Goal: Task Accomplishment & Management: Complete application form

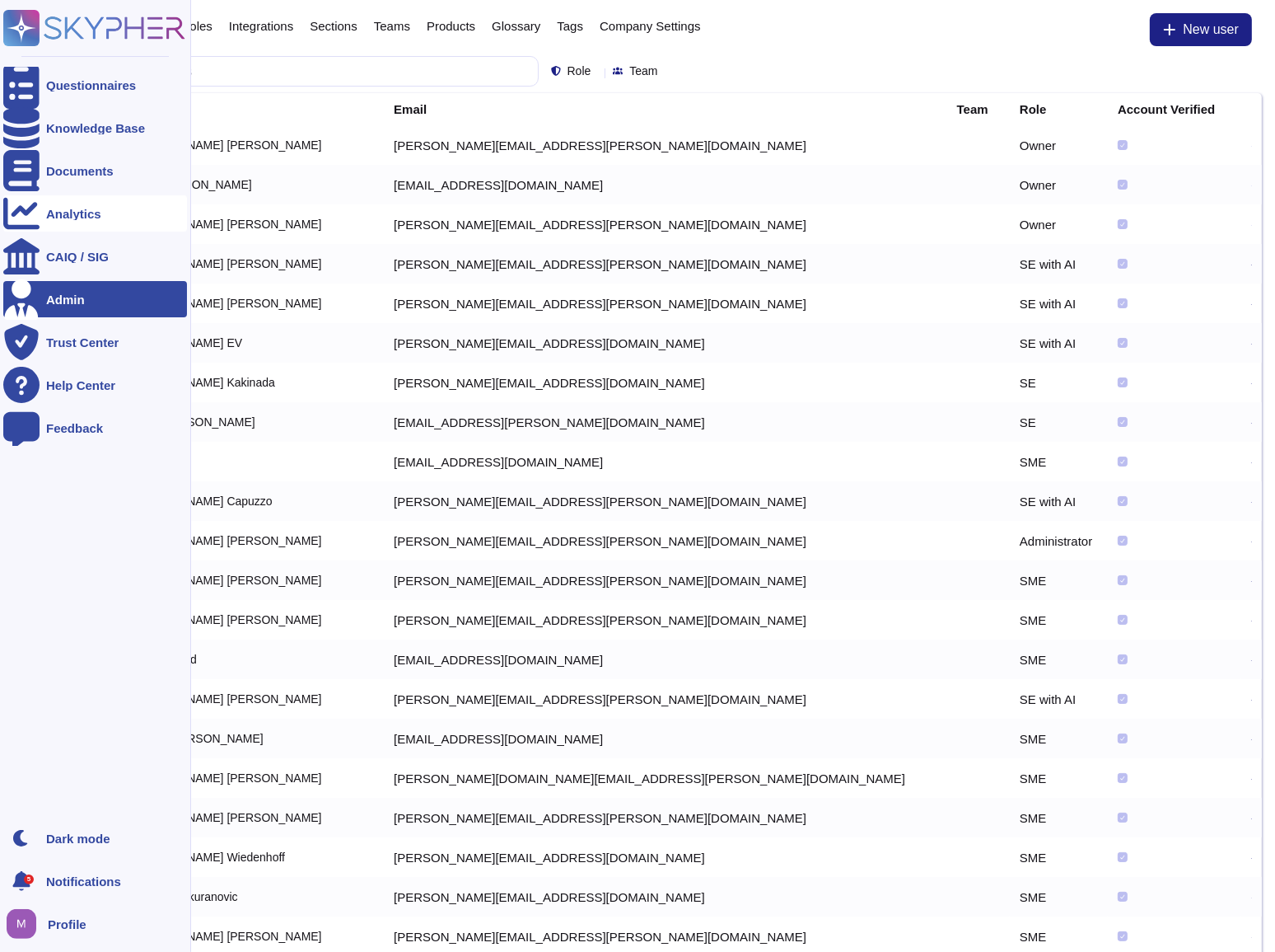
click at [72, 215] on div "Analytics" at bounding box center [73, 214] width 55 height 12
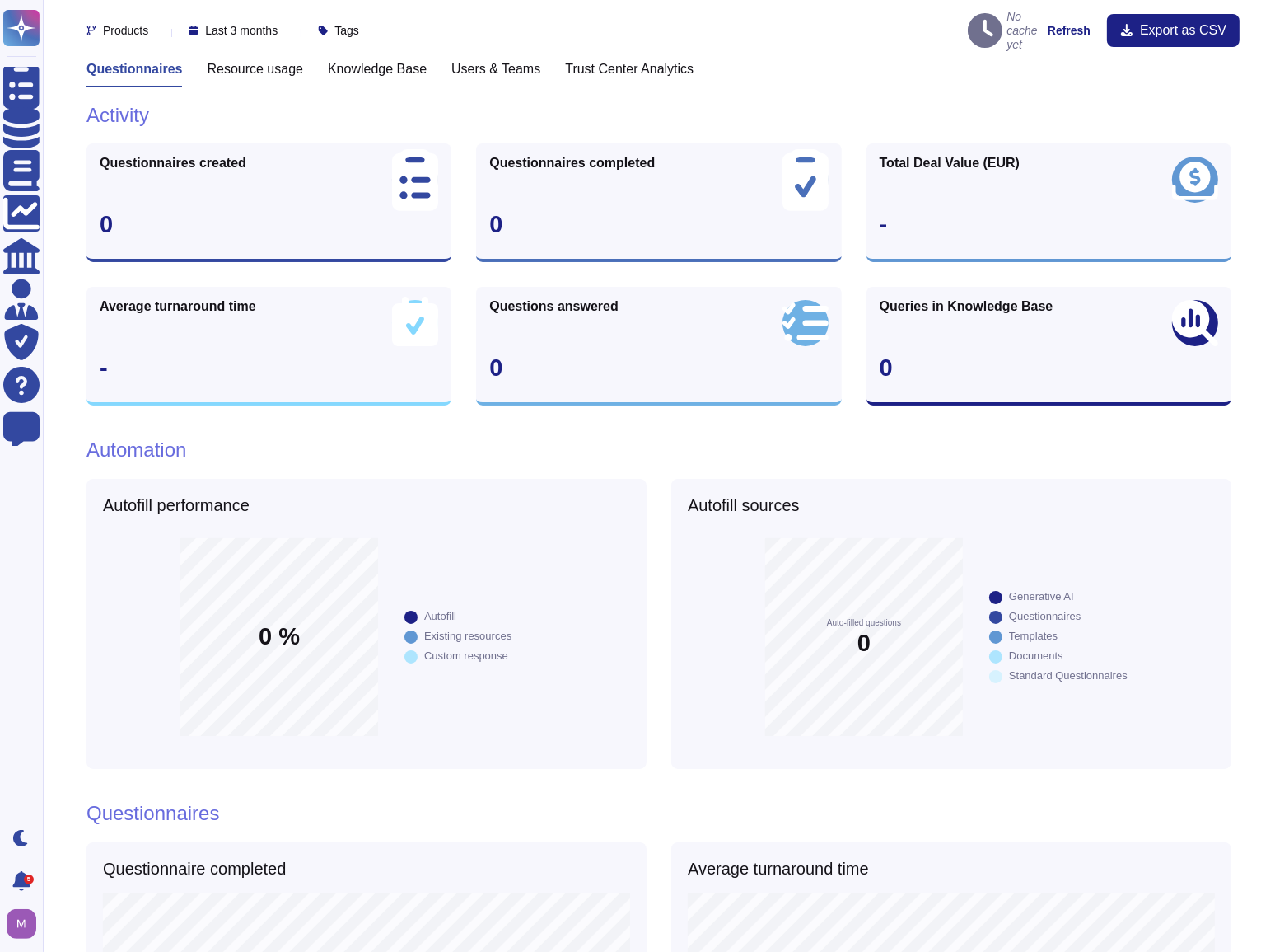
click at [376, 63] on h3 "Knowledge Base" at bounding box center [378, 68] width 99 height 16
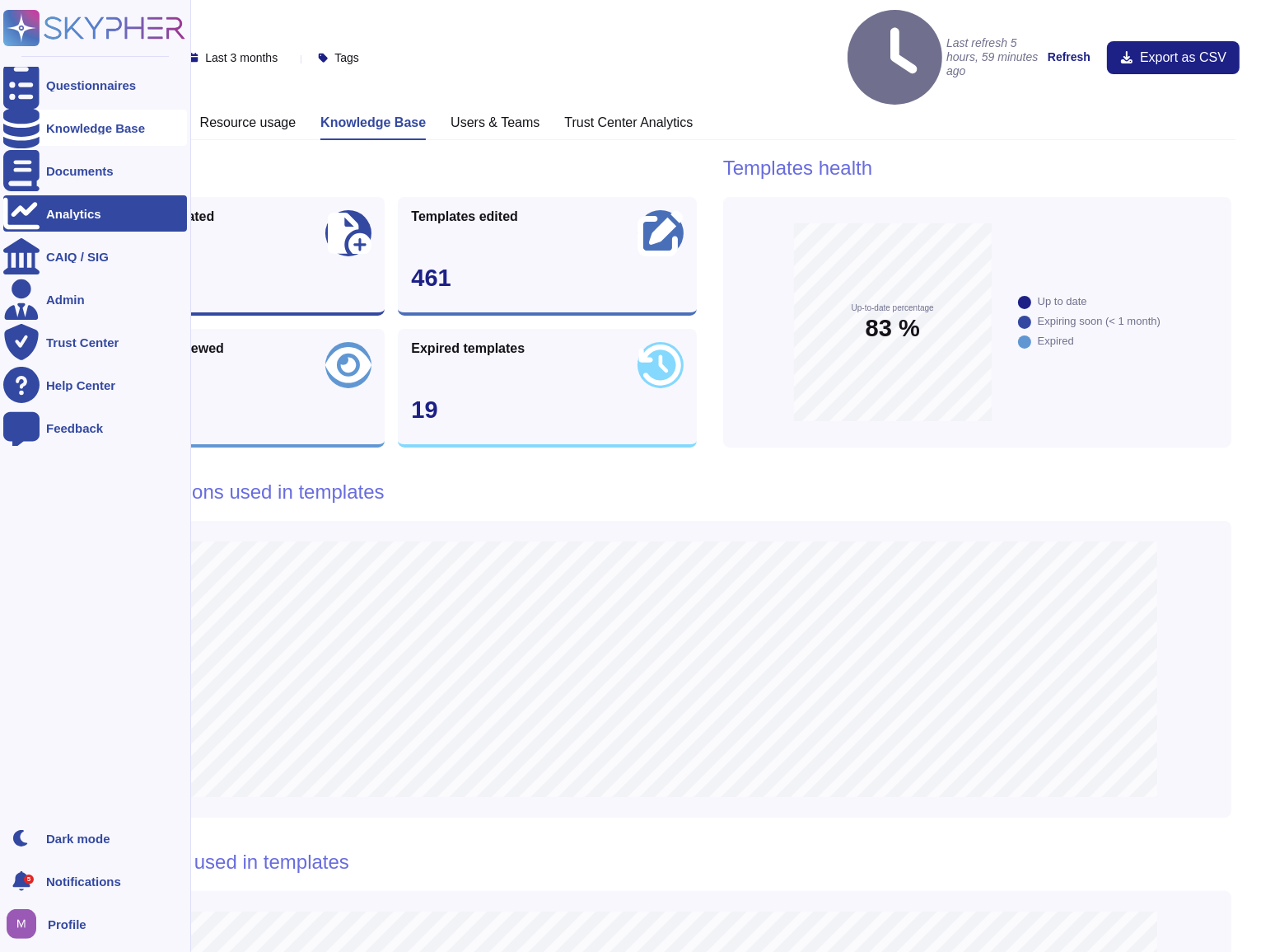
click at [52, 127] on div "Knowledge Base" at bounding box center [96, 127] width 99 height 12
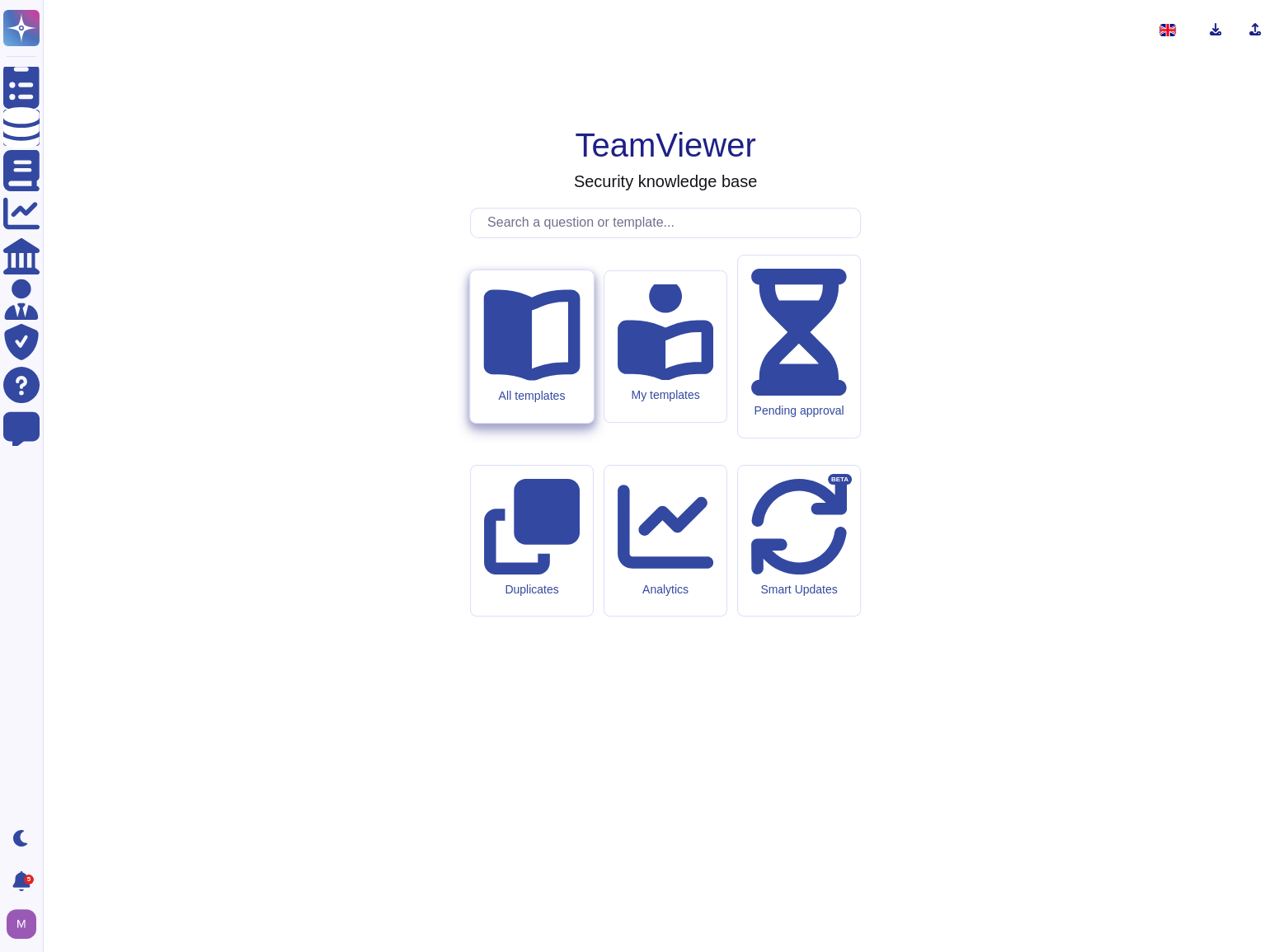
click at [520, 423] on div "All templates" at bounding box center [531, 346] width 123 height 153
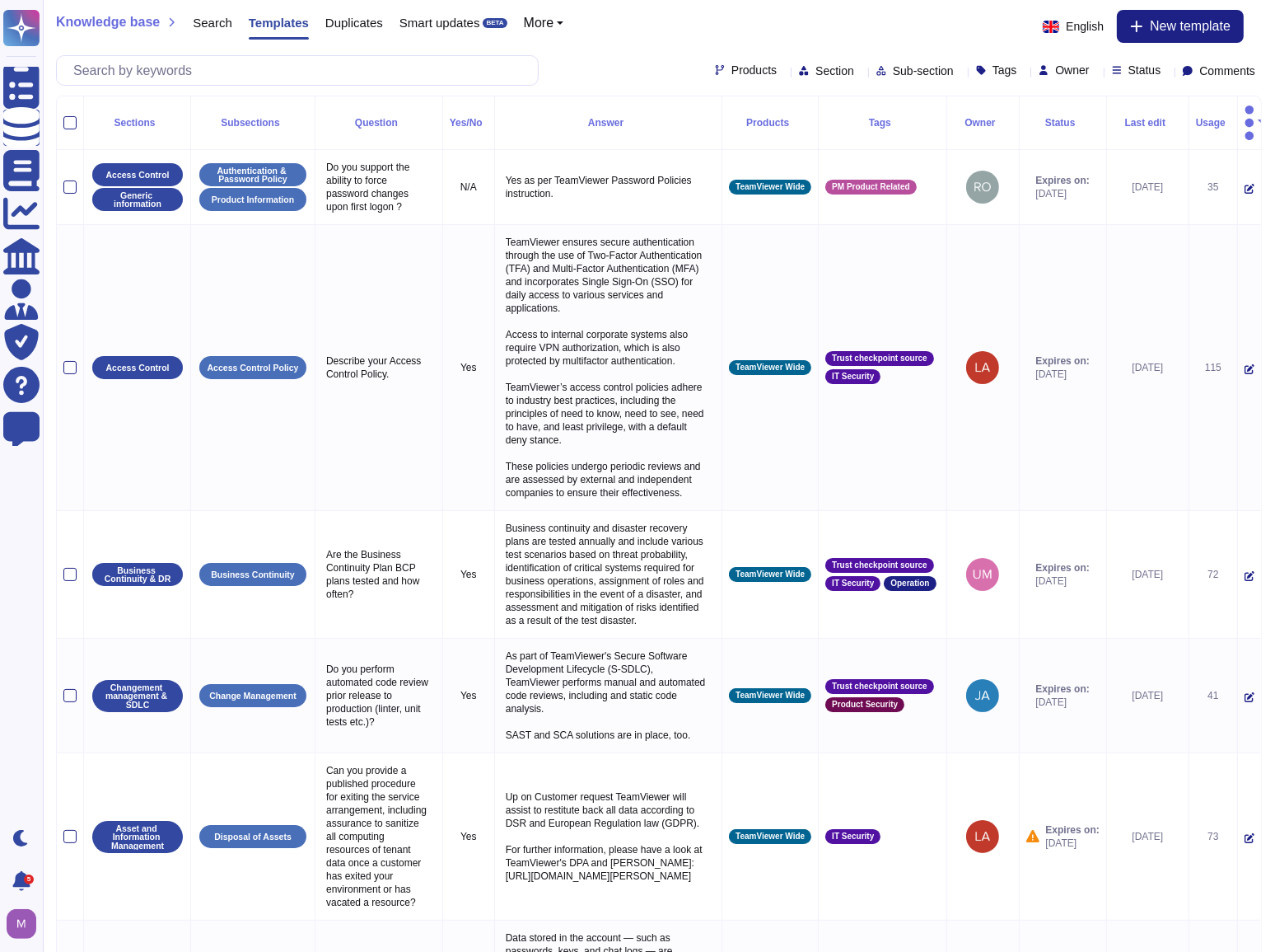
click at [598, 66] on div "Products Section Sub-section Tags Owner Status Comments" at bounding box center [659, 70] width 1206 height 31
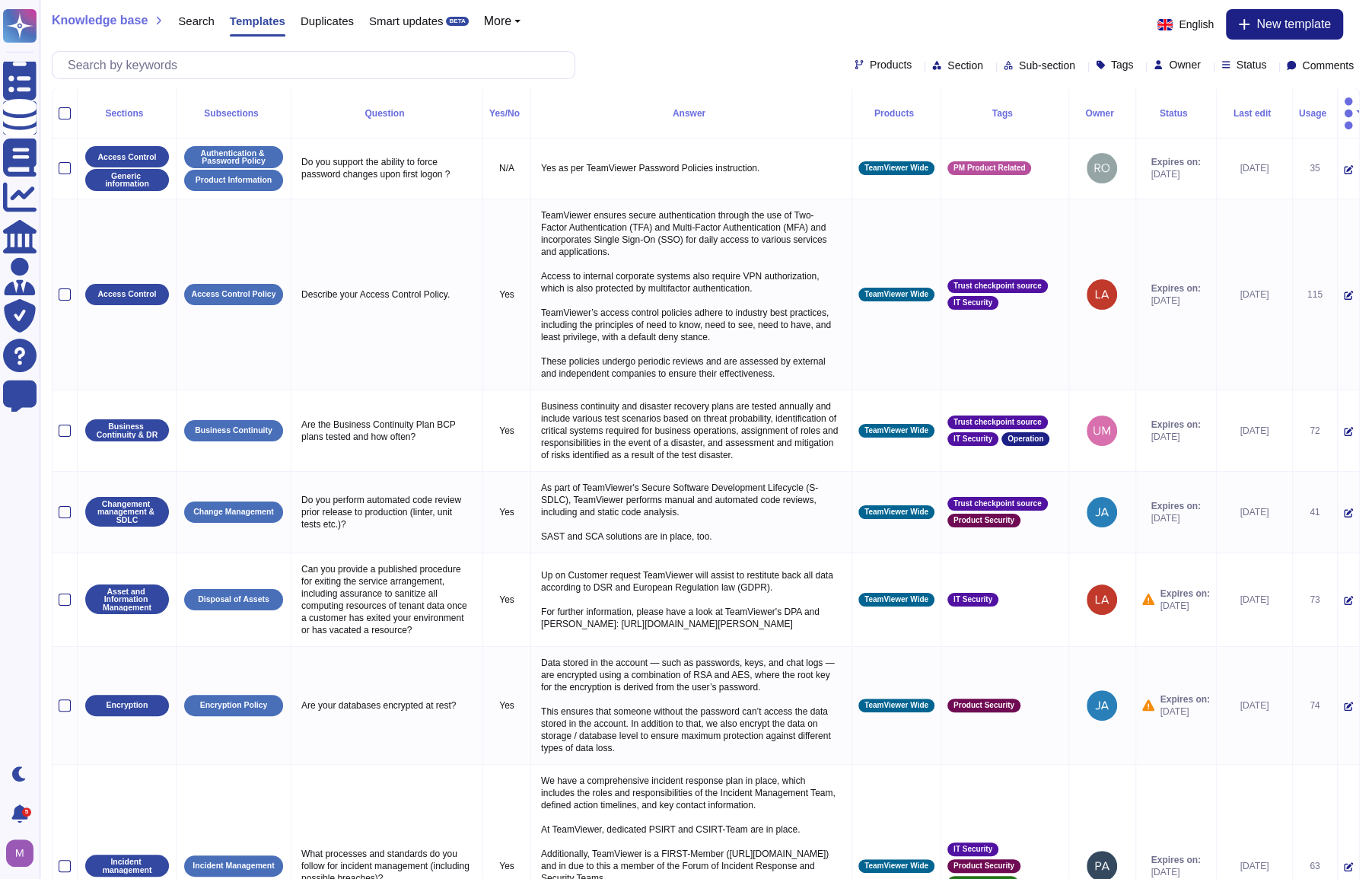
click at [696, 62] on div "Products Section Sub-section Tags Owner Status Comments" at bounding box center [706, 65] width 1308 height 29
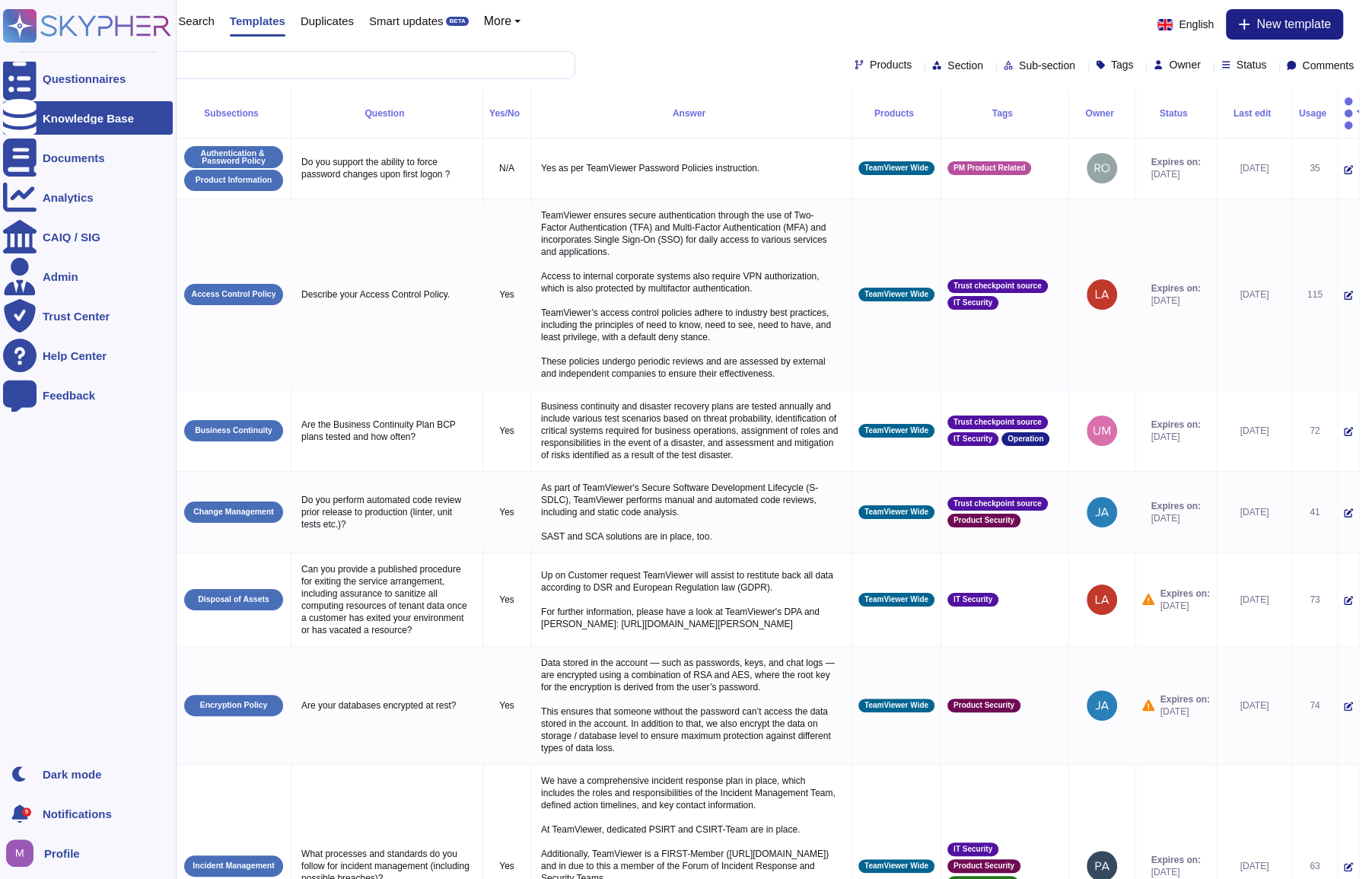
click at [38, 112] on div "Knowledge Base" at bounding box center [88, 118] width 170 height 34
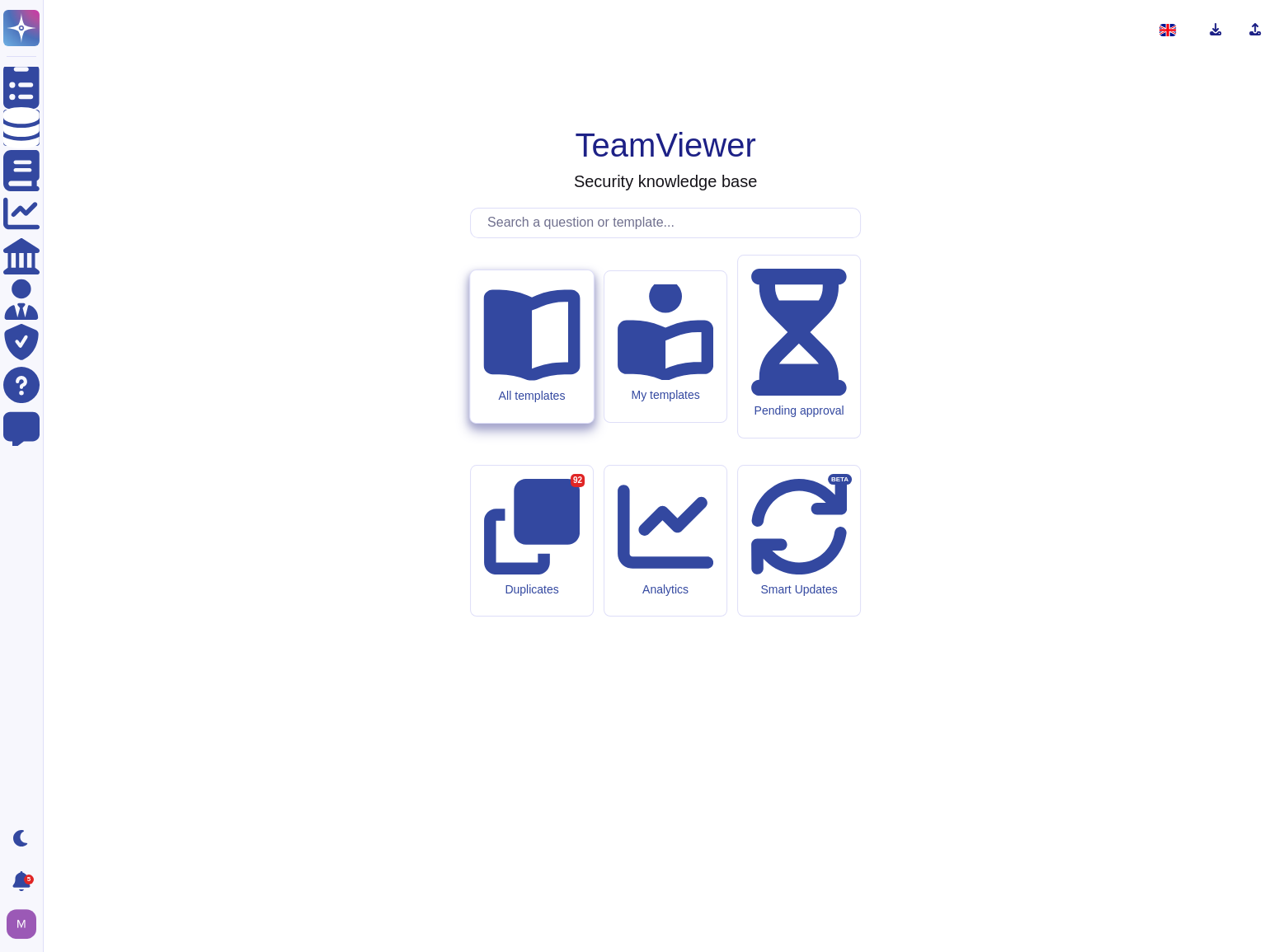
click at [540, 379] on icon at bounding box center [531, 332] width 97 height 97
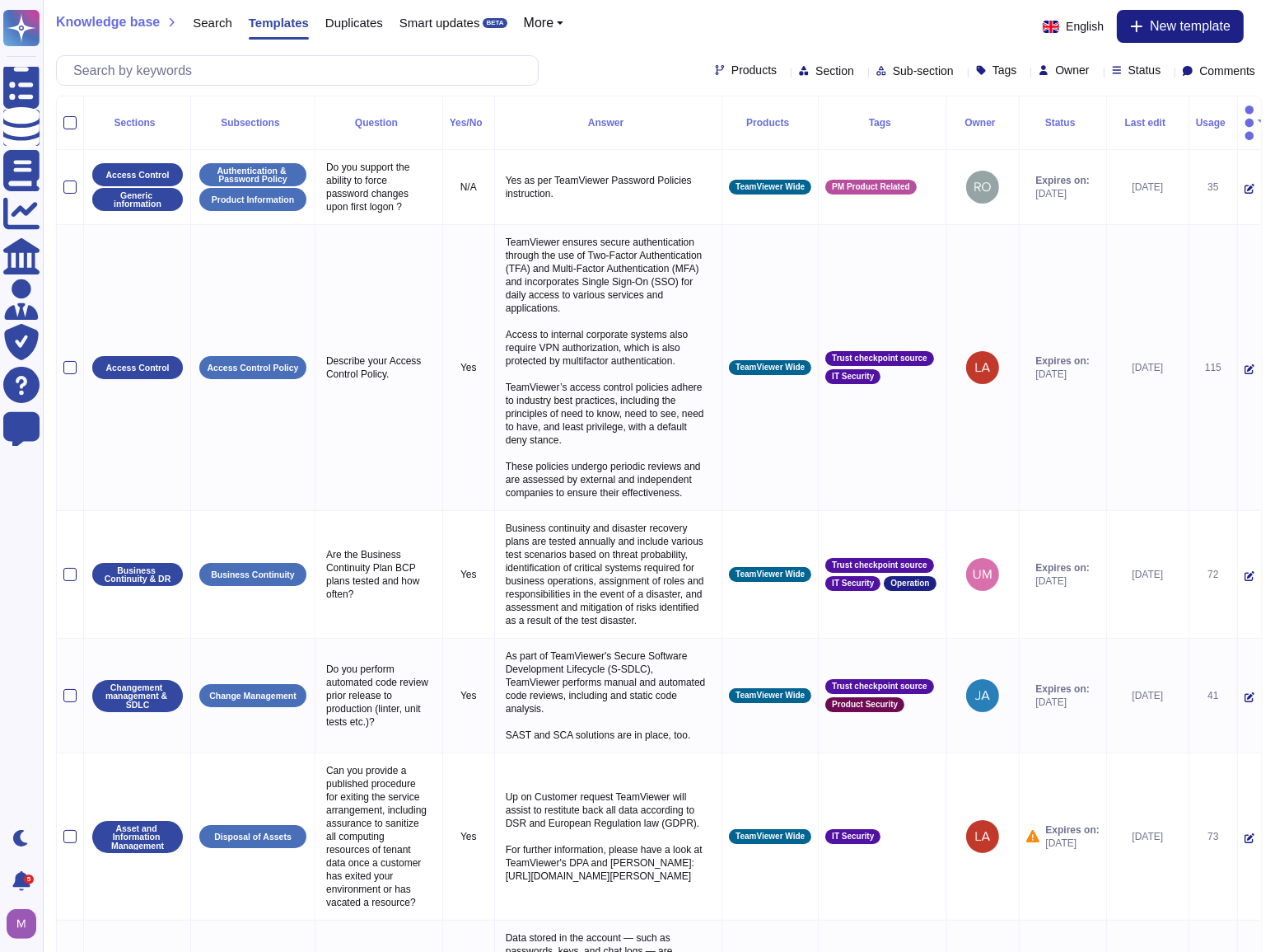
click at [1134, 72] on span "Status" at bounding box center [1145, 70] width 33 height 11
click at [1120, 182] on div "Expired" at bounding box center [1183, 193] width 163 height 37
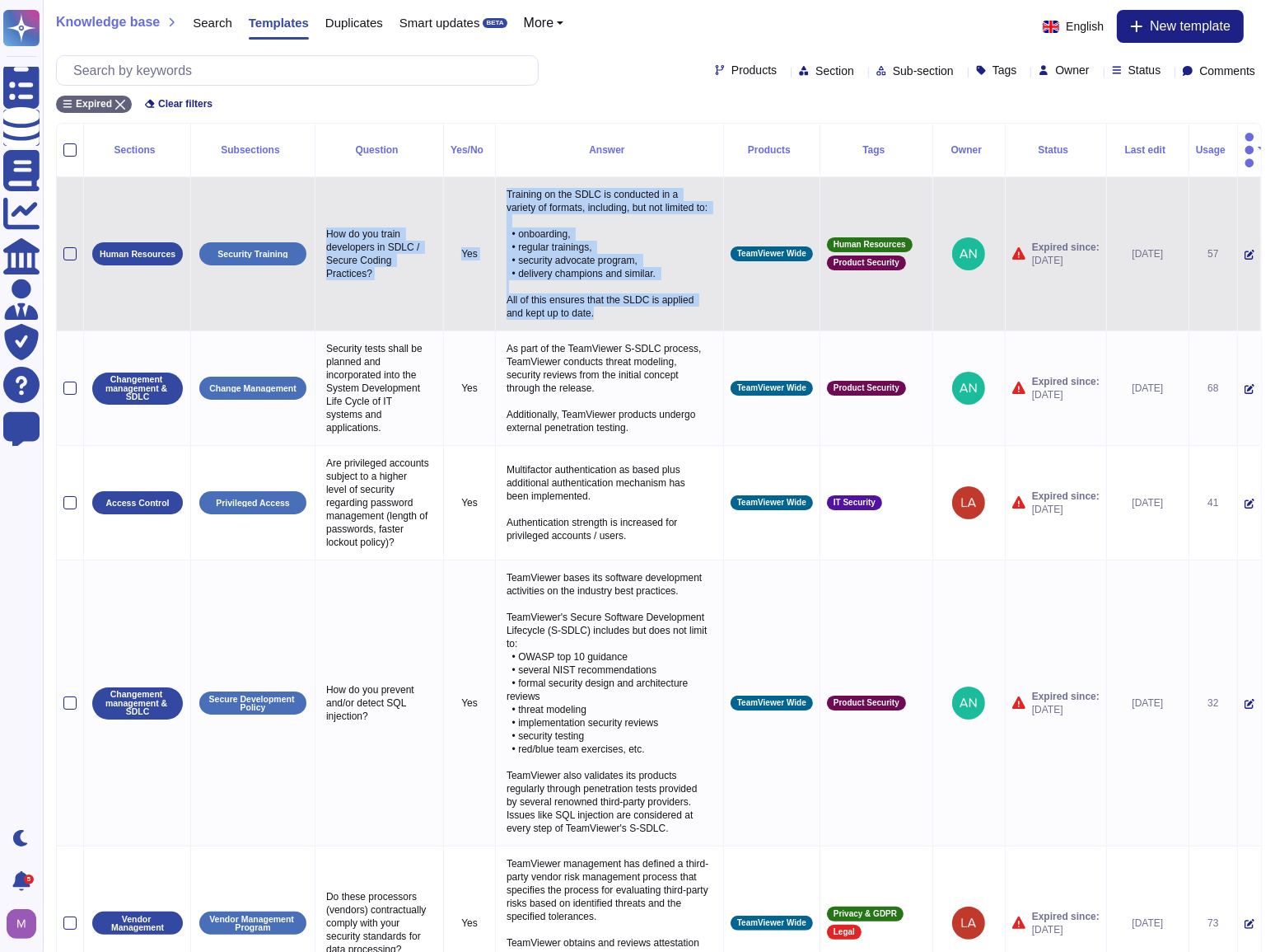
drag, startPoint x: 325, startPoint y: 212, endPoint x: 602, endPoint y: 297, distance: 289.7
click at [602, 297] on tr "Human Resources Security Training How do you train developers in SDLC / Secure …" at bounding box center [660, 254] width 1205 height 154
copy tr "How do you train developers in SDLC / Secure Coding Practices? Yes Training on …"
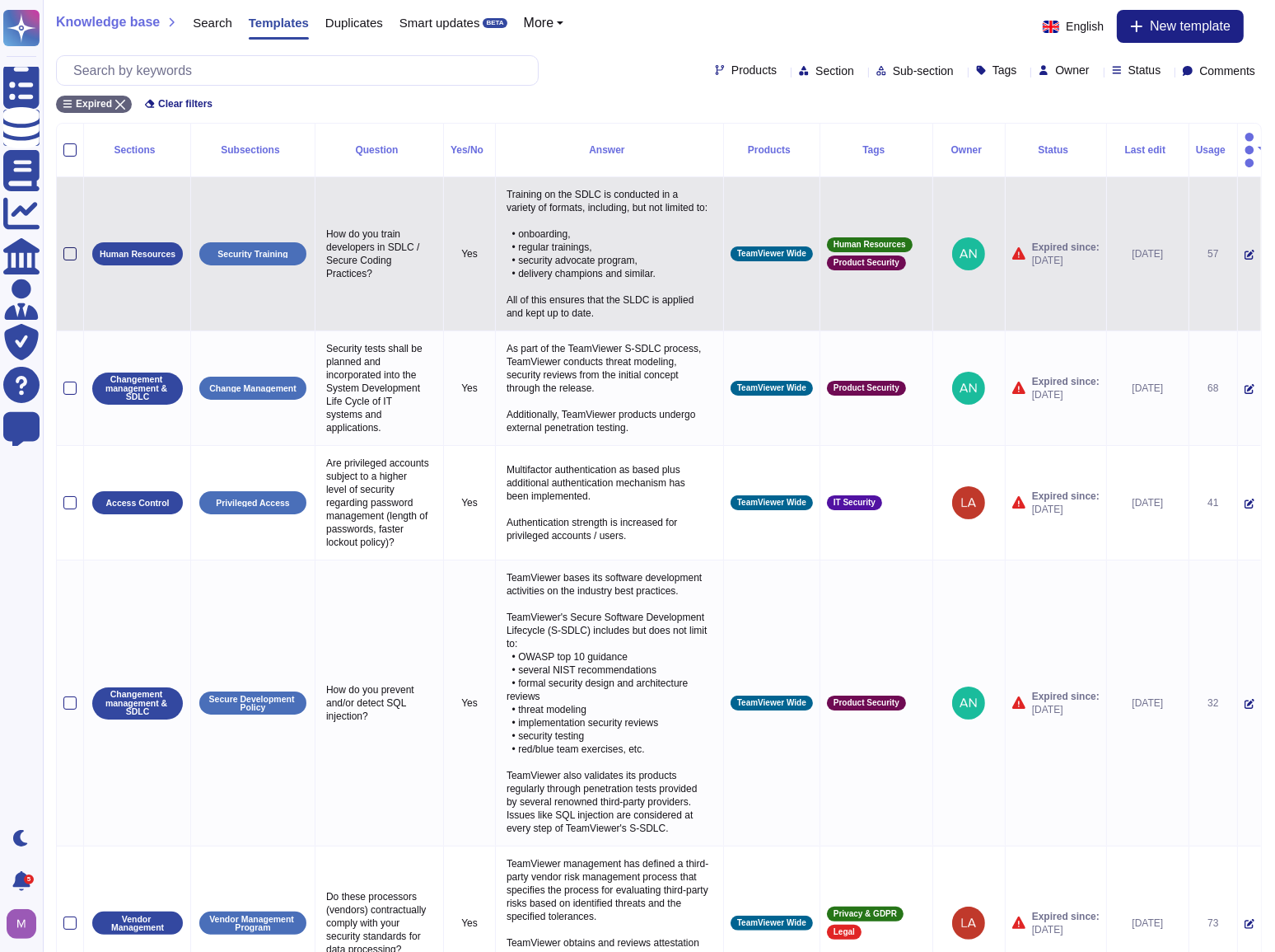
drag, startPoint x: 61, startPoint y: 233, endPoint x: 69, endPoint y: 231, distance: 8.2
click at [63, 233] on td at bounding box center [70, 254] width 27 height 154
click at [68, 247] on div at bounding box center [70, 254] width 13 height 13
click at [0, 0] on input "checkbox" at bounding box center [0, 0] width 0 height 0
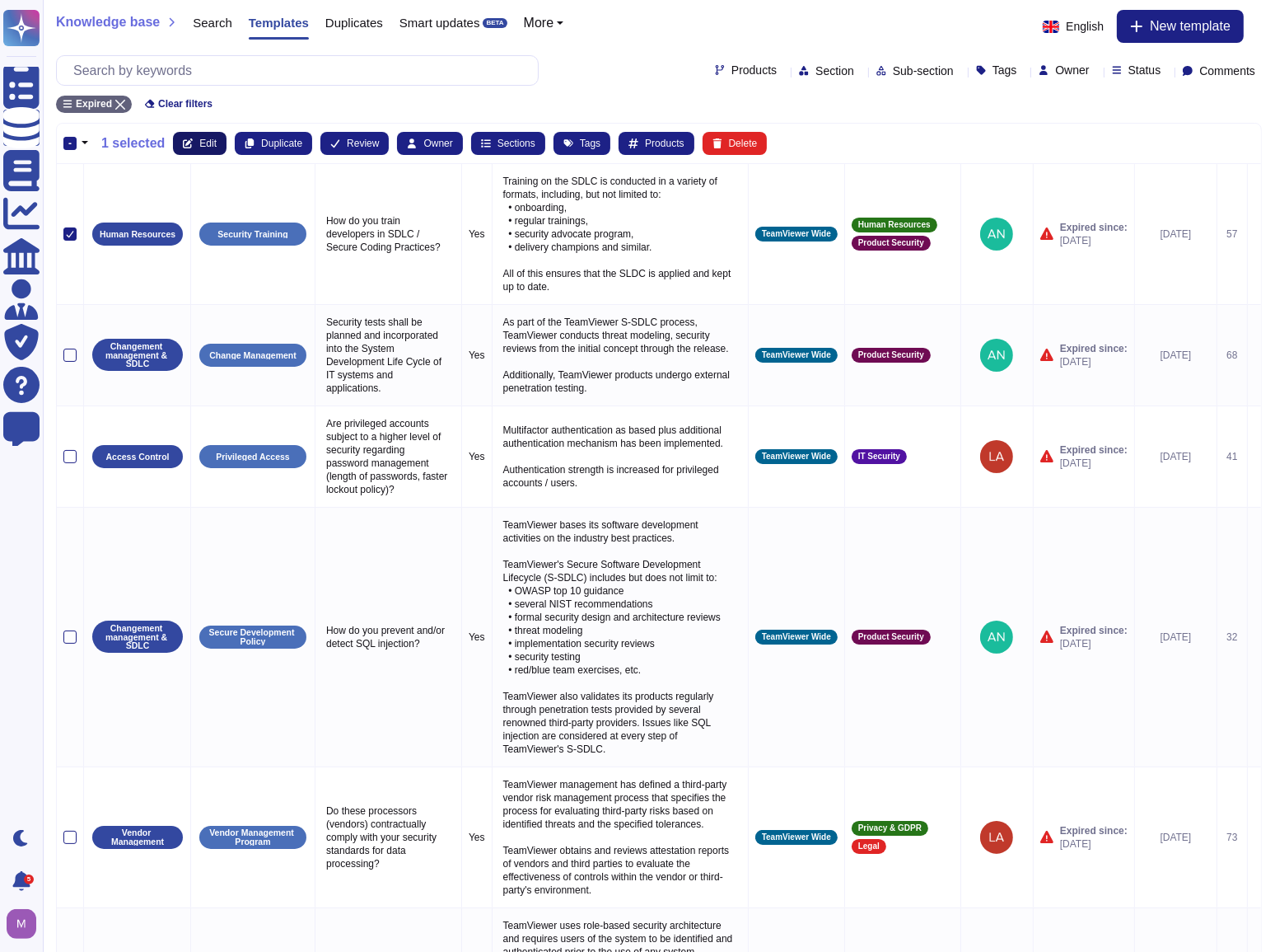
click at [184, 139] on icon at bounding box center [187, 143] width 10 height 10
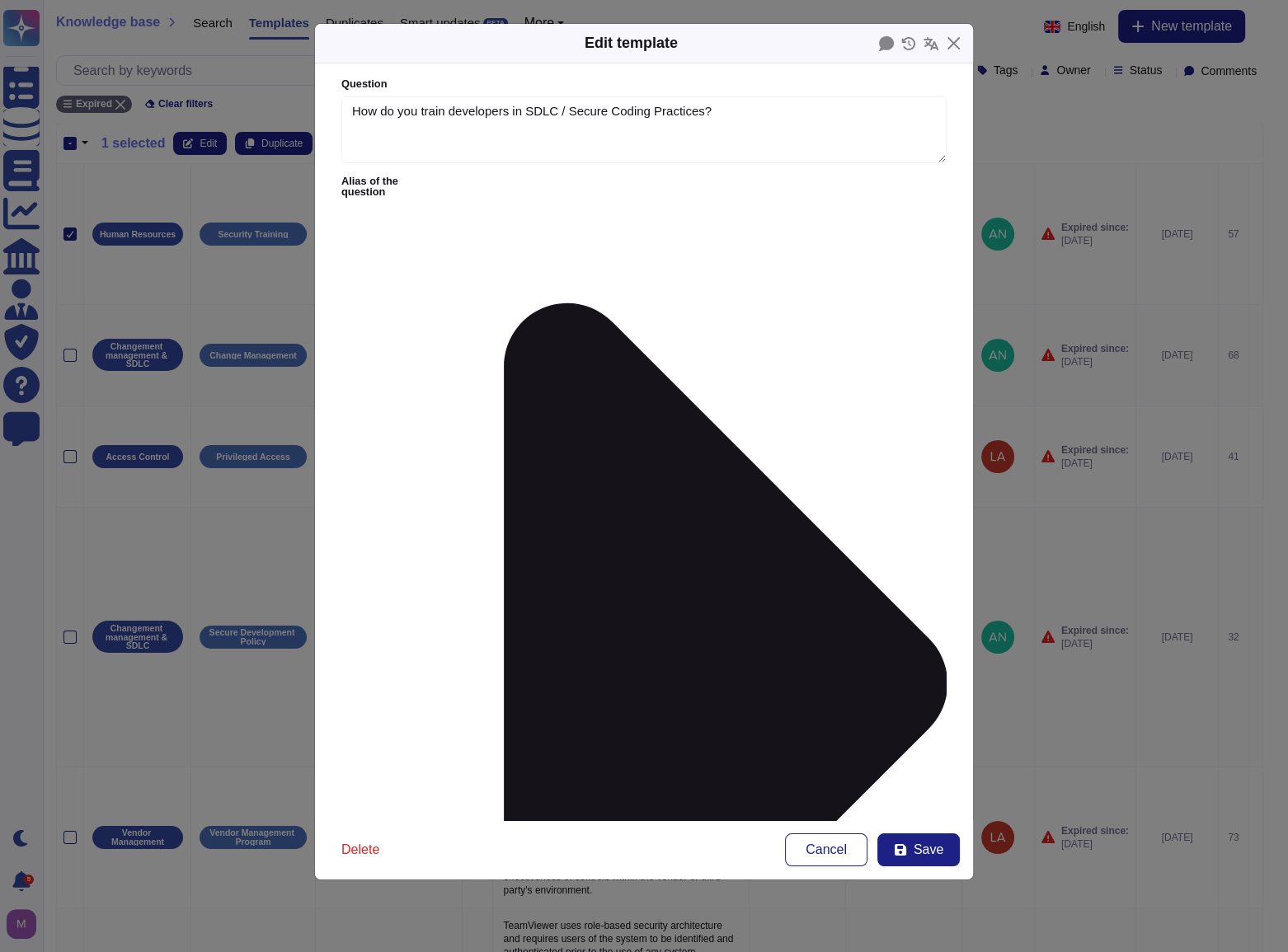
type textarea "How do you train developers in SDLC / Secure Coding Practices?"
paste textarea "eamViewer provides developer training on the Secure Development Lifecycle (SDLC…"
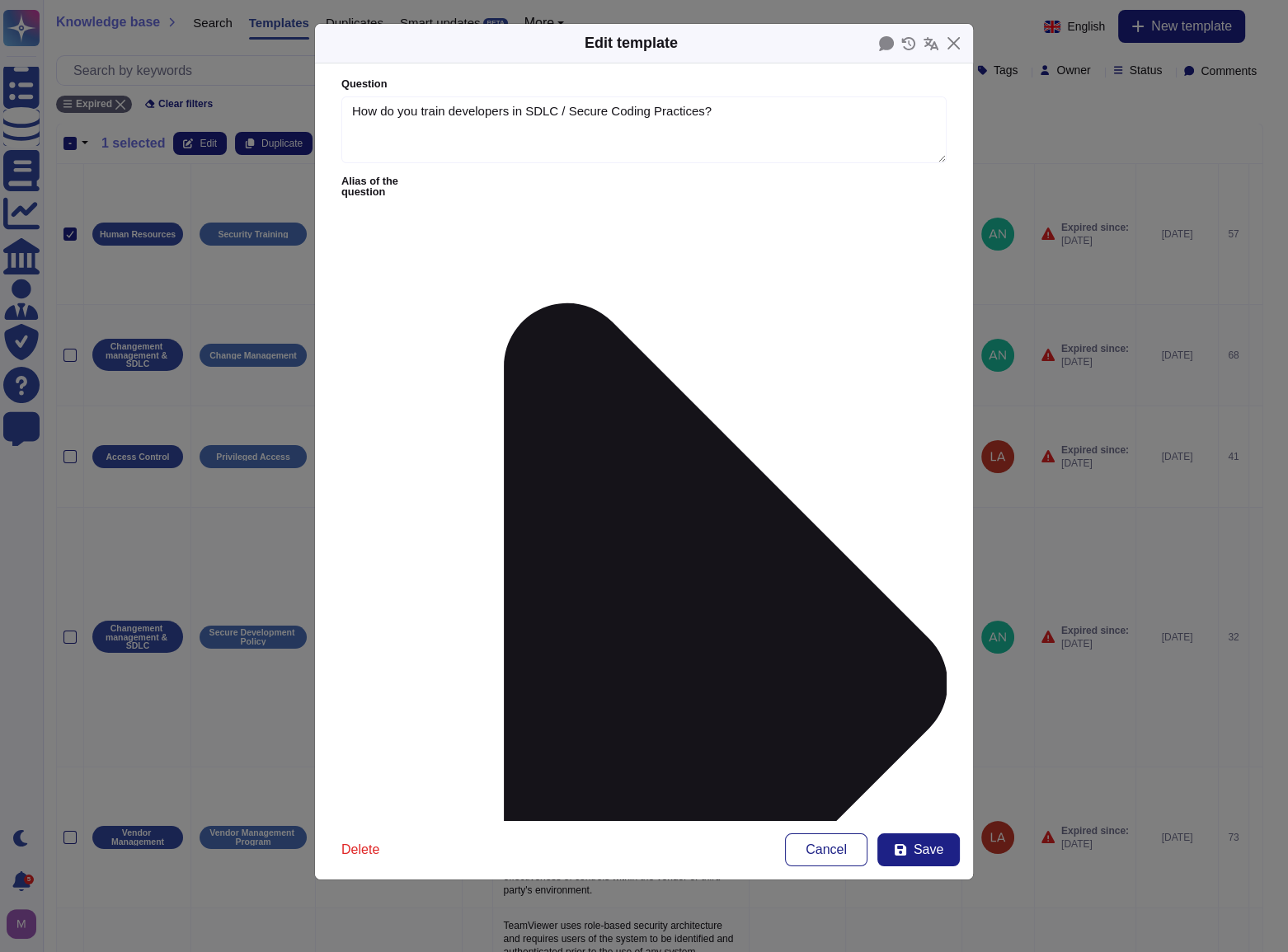
drag, startPoint x: 553, startPoint y: 270, endPoint x: 336, endPoint y: 251, distance: 217.8
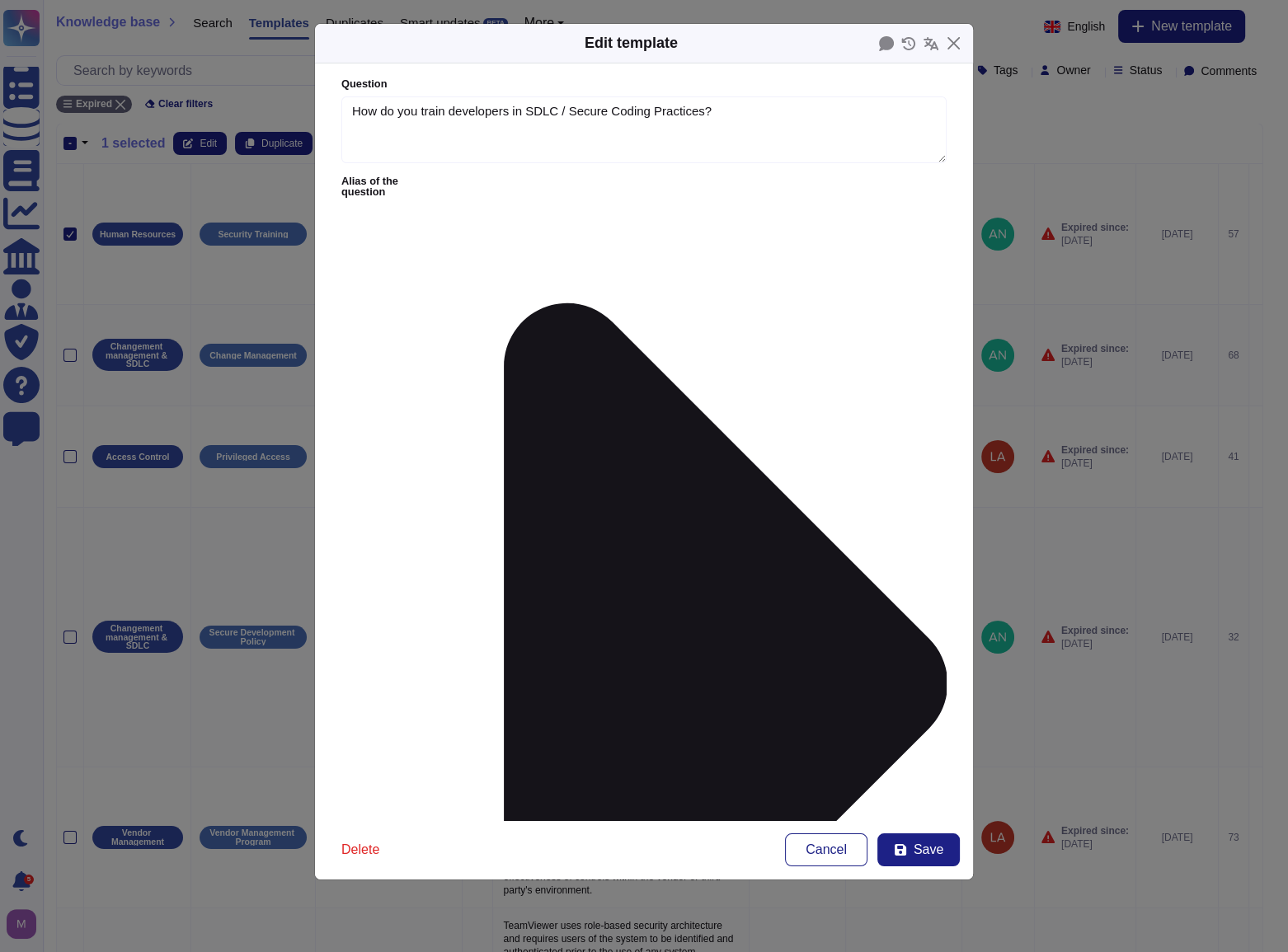
click at [336, 251] on form "Question How do you train developers in SDLC / Secure Coding Practices? Alias o…" at bounding box center [644, 441] width 658 height 756
drag, startPoint x: 465, startPoint y: 289, endPoint x: 598, endPoint y: 290, distance: 133.0
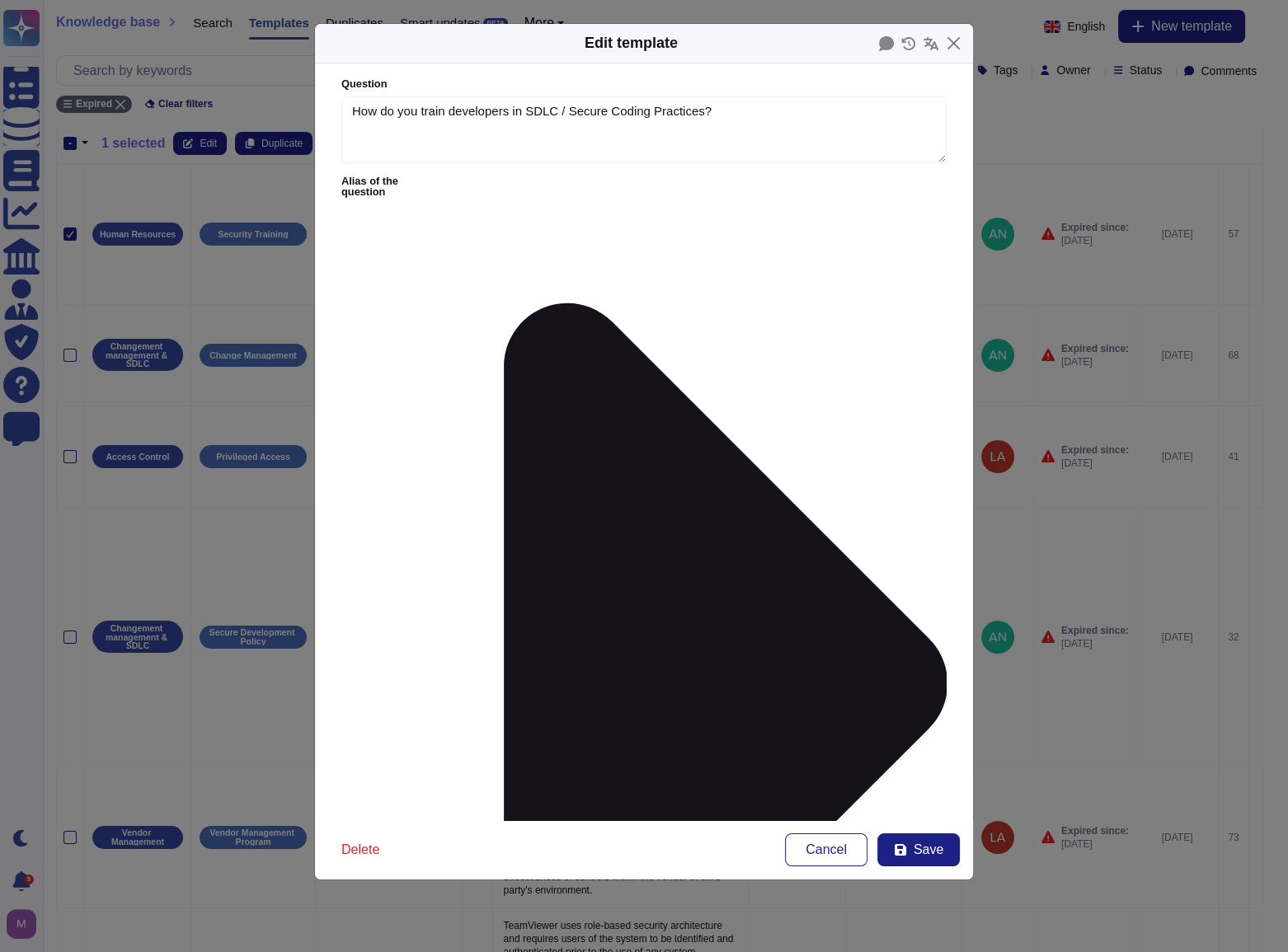
scroll to position [129, 0]
type textarea "TeamViewer provides developer training on the Secure Development Lifecycle (SDL…"
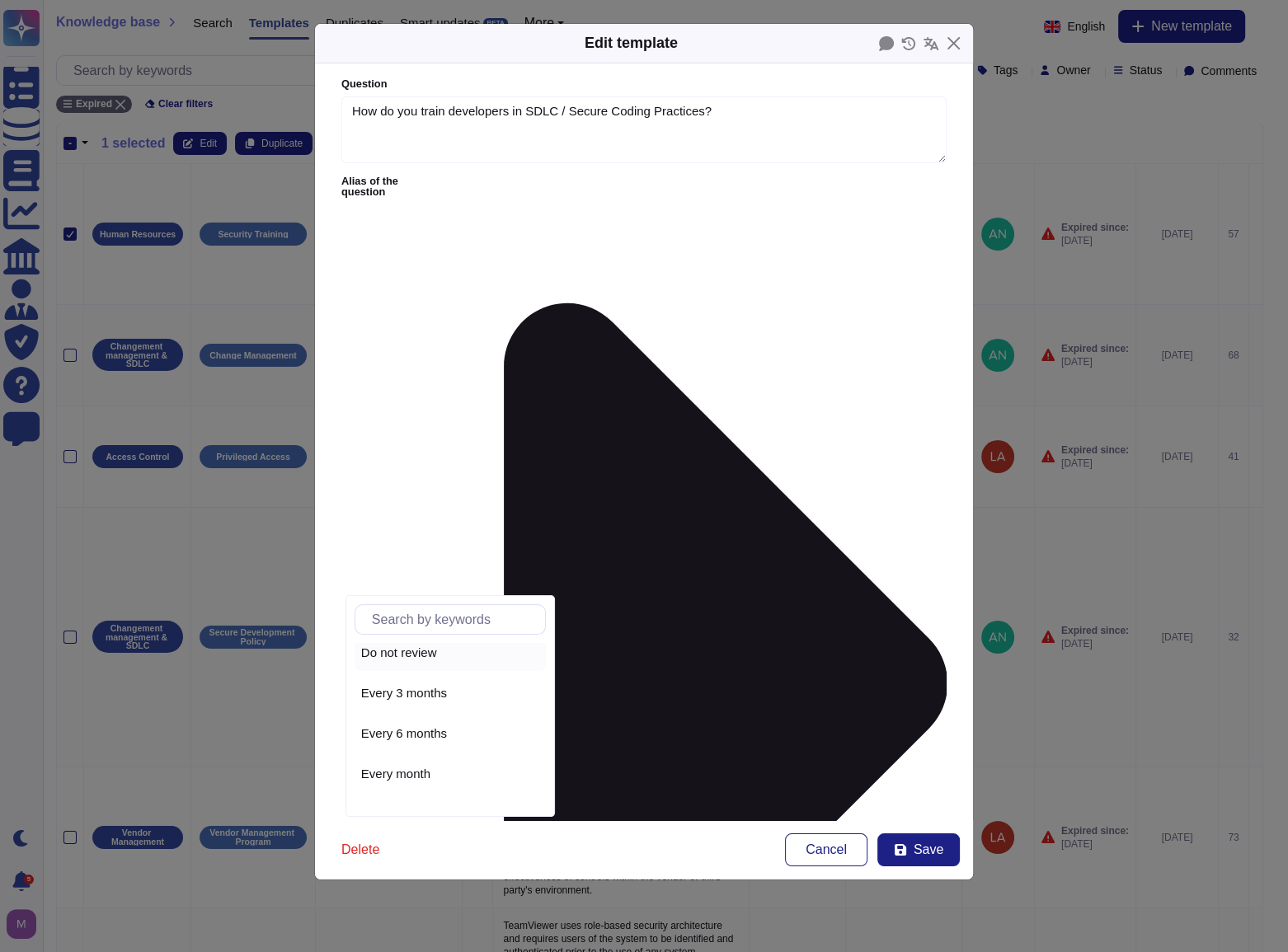
scroll to position [74, 0]
drag, startPoint x: 428, startPoint y: 787, endPoint x: 460, endPoint y: 774, distance: 34.5
click at [428, 788] on div "Every year" at bounding box center [450, 790] width 178 height 15
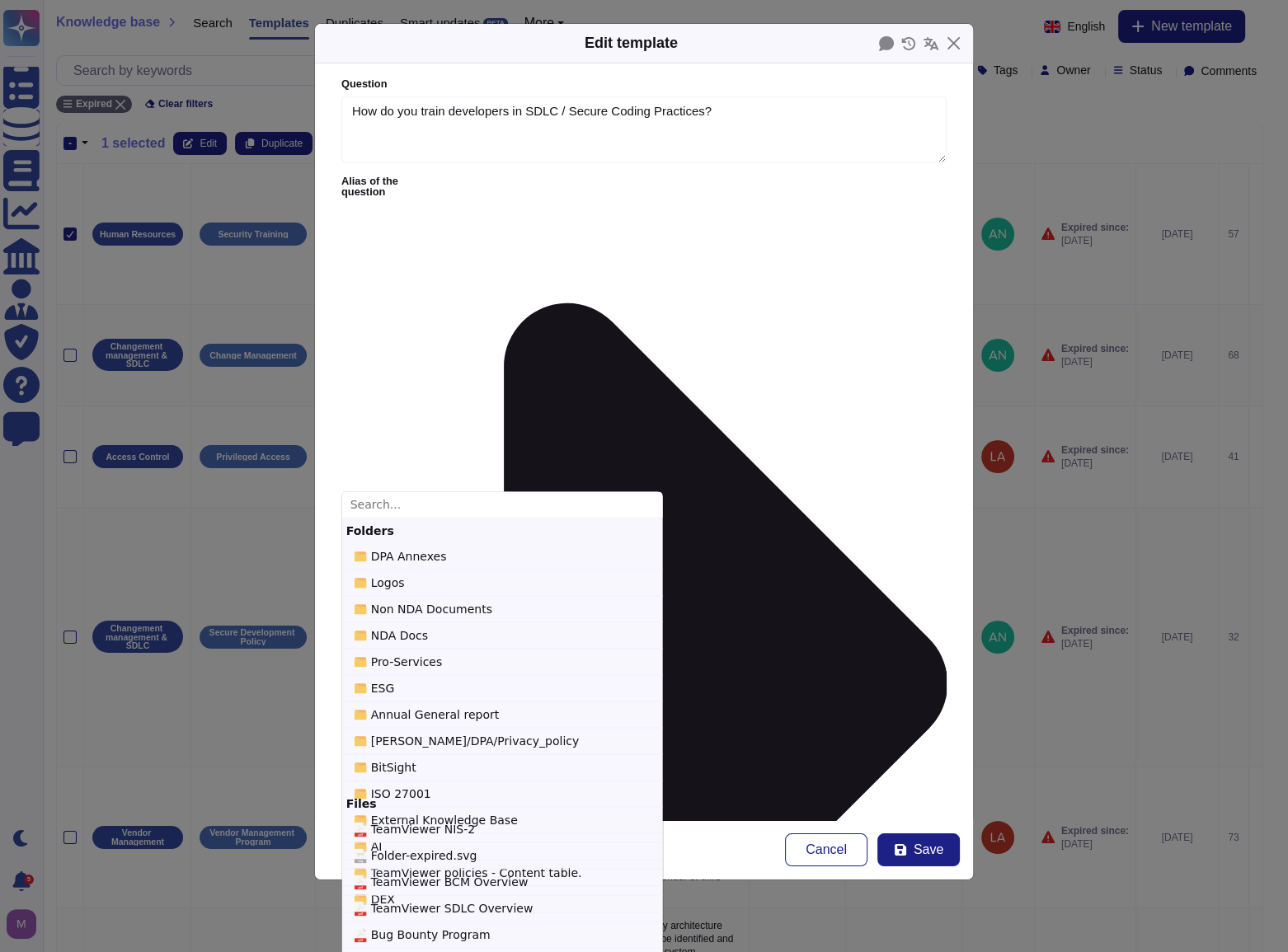
click at [429, 505] on input "text" at bounding box center [502, 504] width 321 height 26
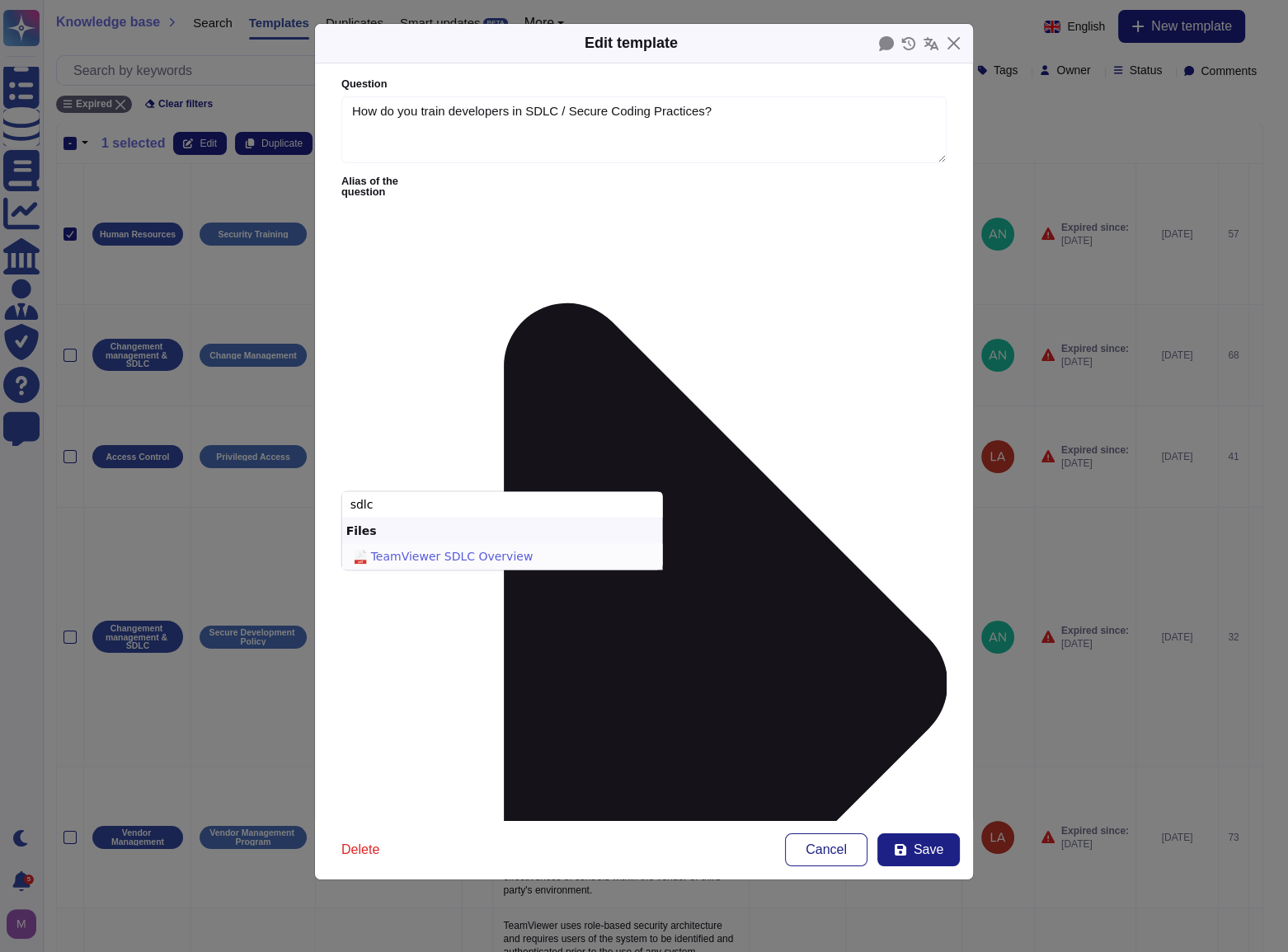
type input "sdlc"
click at [472, 560] on span "TeamViewer SDLC Overview" at bounding box center [452, 556] width 162 height 17
click at [0, 0] on input "pdf TeamViewer SDLC Overview" at bounding box center [0, 0] width 0 height 0
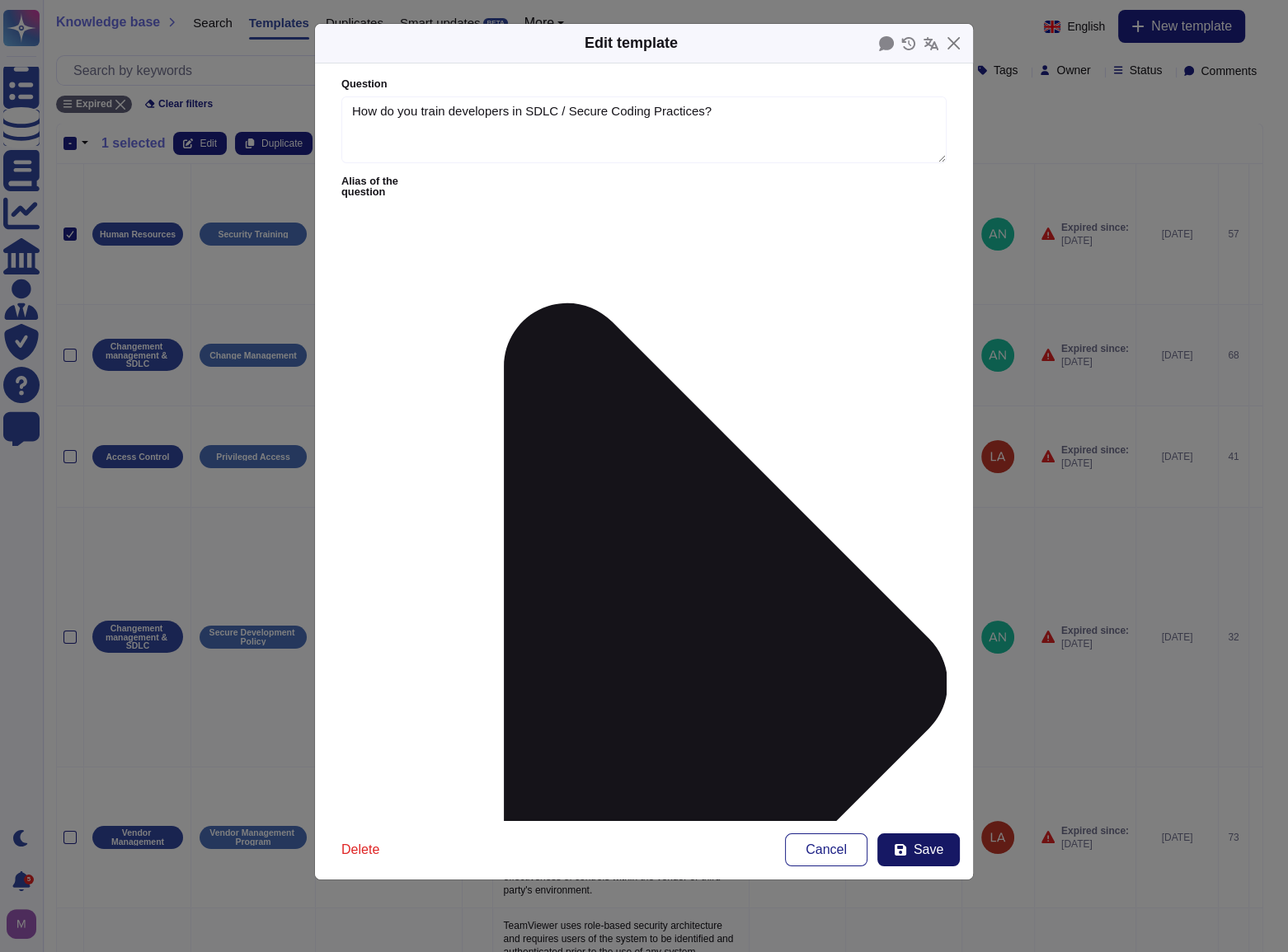
click at [922, 846] on span "Save" at bounding box center [928, 850] width 30 height 13
type textarea "Training on the SDLC is conducted in a variety of formats, including, but not l…"
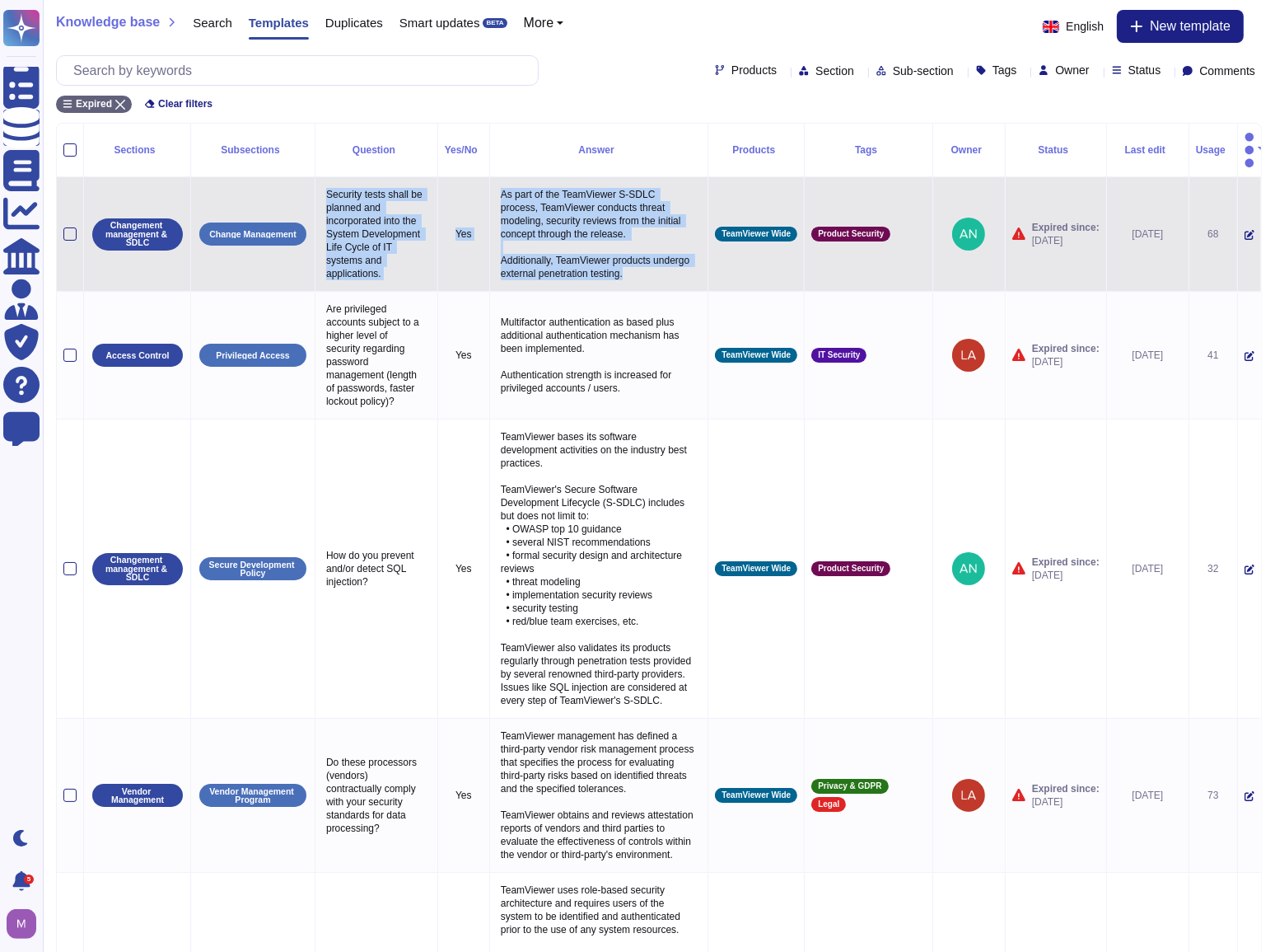
drag, startPoint x: 323, startPoint y: 167, endPoint x: 687, endPoint y: 262, distance: 376.2
click at [687, 262] on tr "Changement management & SDLC Change Management Security tests shall be planned …" at bounding box center [660, 234] width 1205 height 114
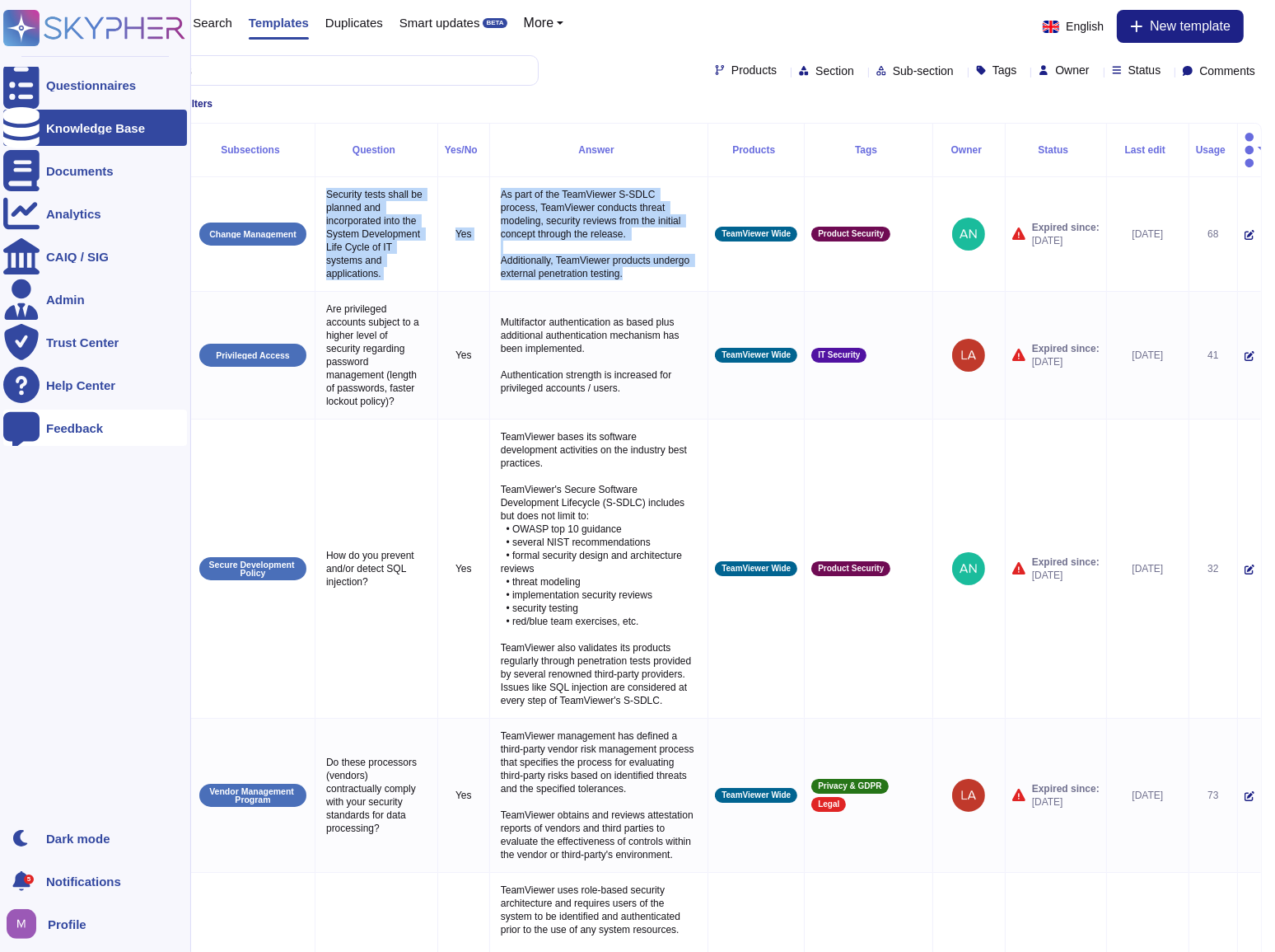
copy tr "Security tests shall be planned and incorporated into the System Development Li…"
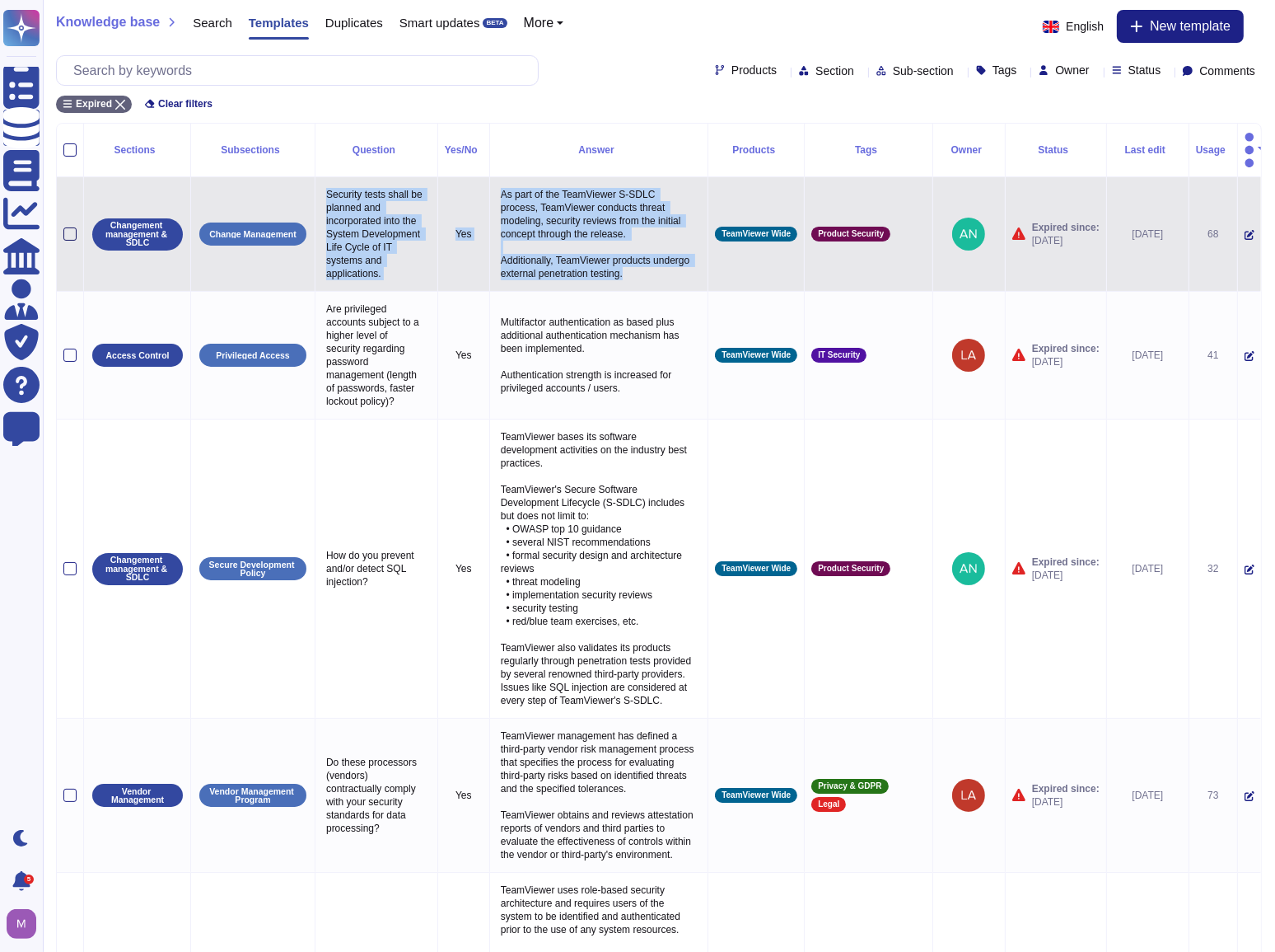
click at [67, 228] on div at bounding box center [70, 234] width 13 height 13
click at [0, 0] on input "checkbox" at bounding box center [0, 0] width 0 height 0
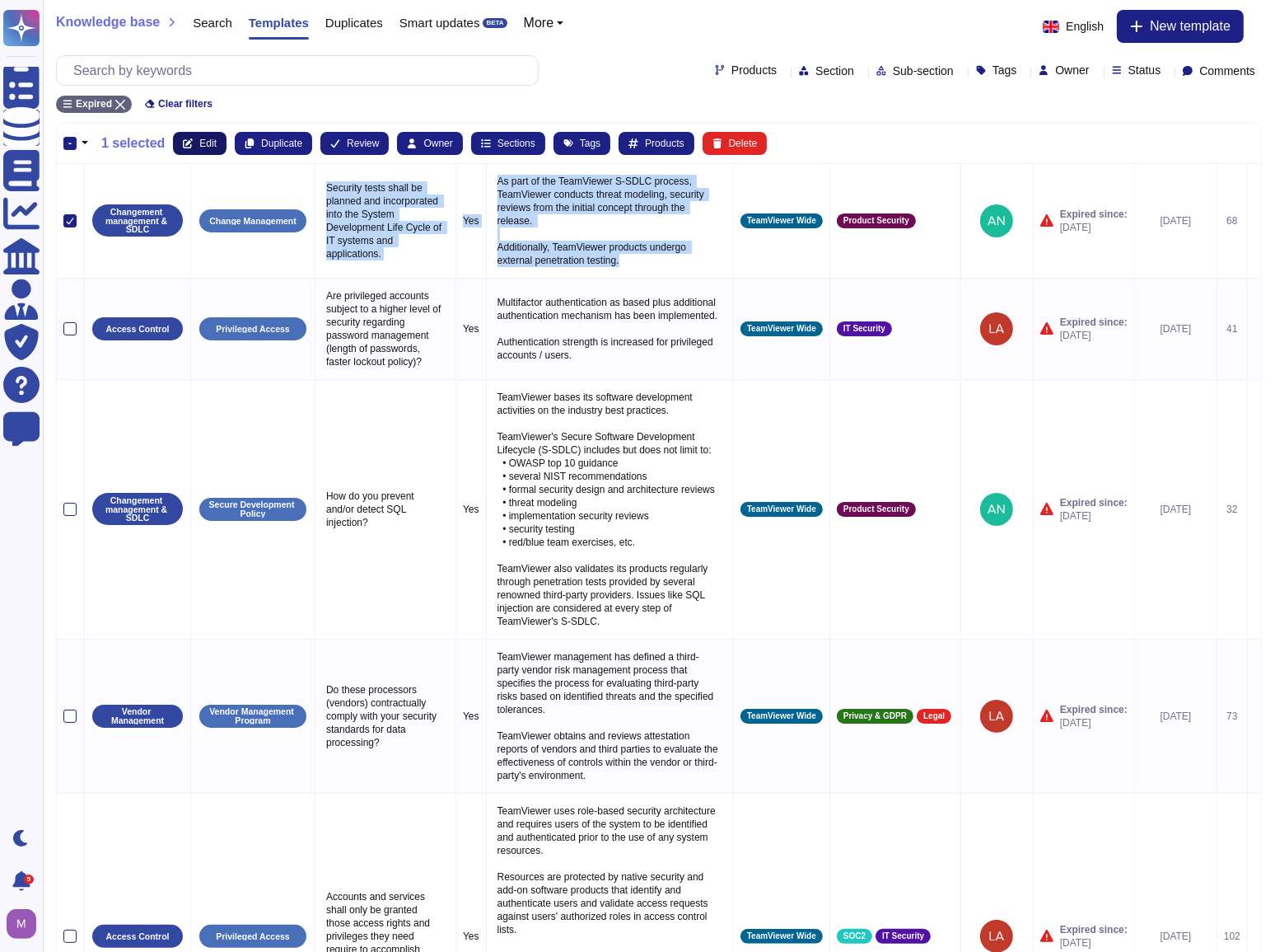
click at [201, 139] on span "Edit" at bounding box center [208, 143] width 17 height 10
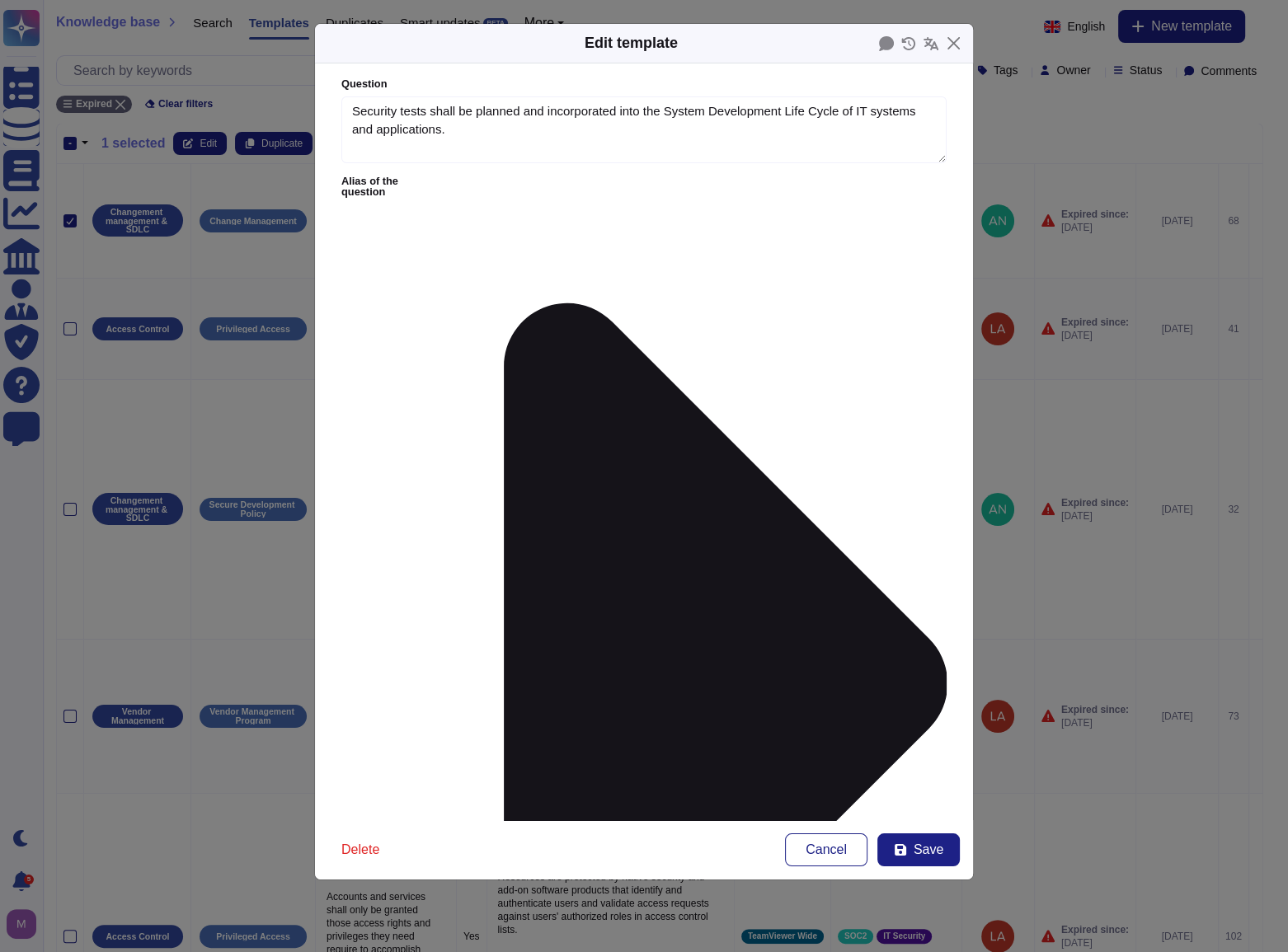
type textarea "Security tests shall be planned and incorporated into the System Development Li…"
paste textarea "ecure Software Development Lifecycle (S-SDLC), security testing is planned and …"
type textarea "As part of the TeamViewer Secure Software Development Lifecycle (S-SDLC), secur…"
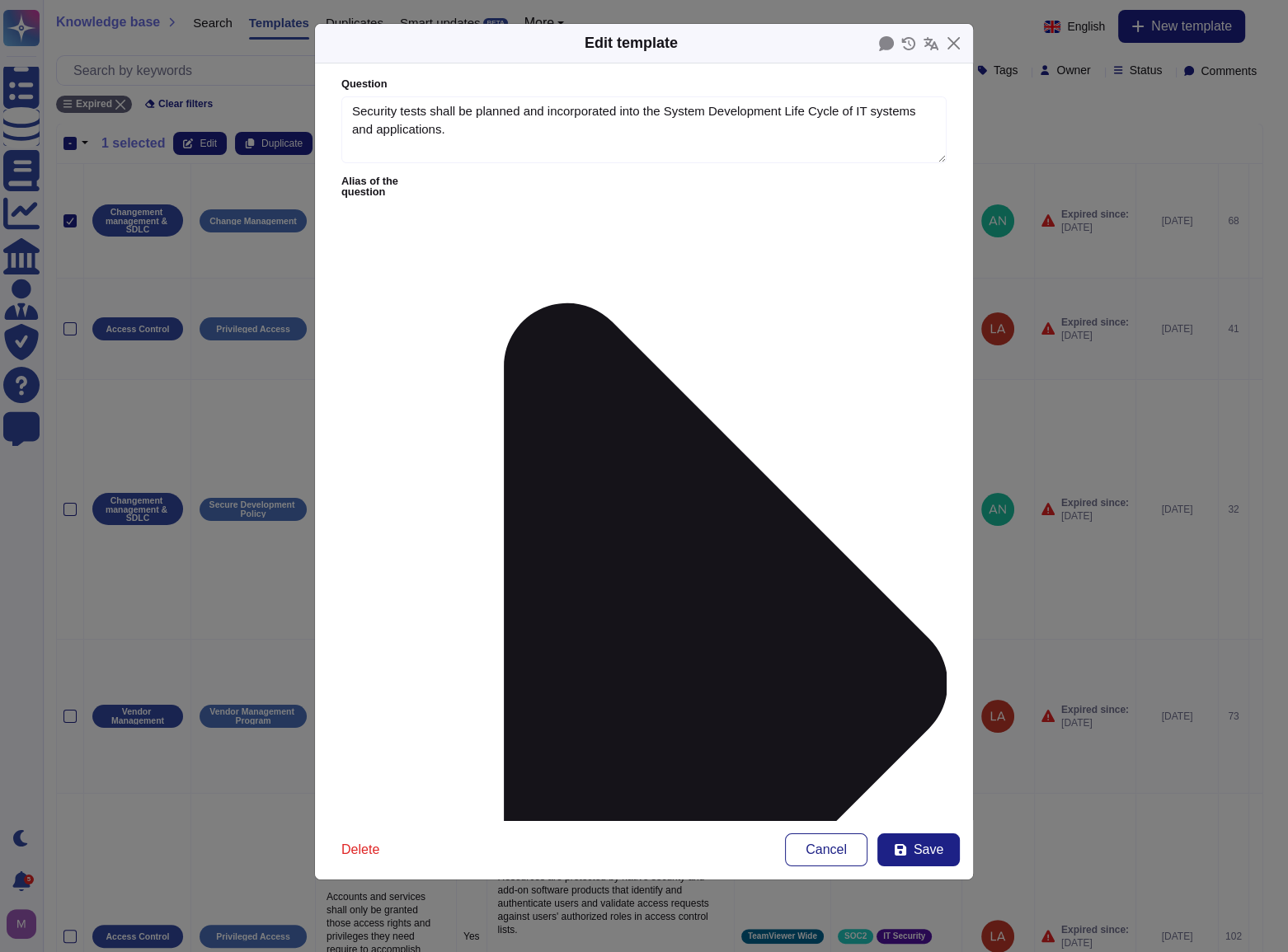
click at [469, 174] on form "Question Security tests shall be planned and incorporated into the System Devel…" at bounding box center [644, 441] width 658 height 756
click at [469, 178] on icon at bounding box center [693, 683] width 507 height 1015
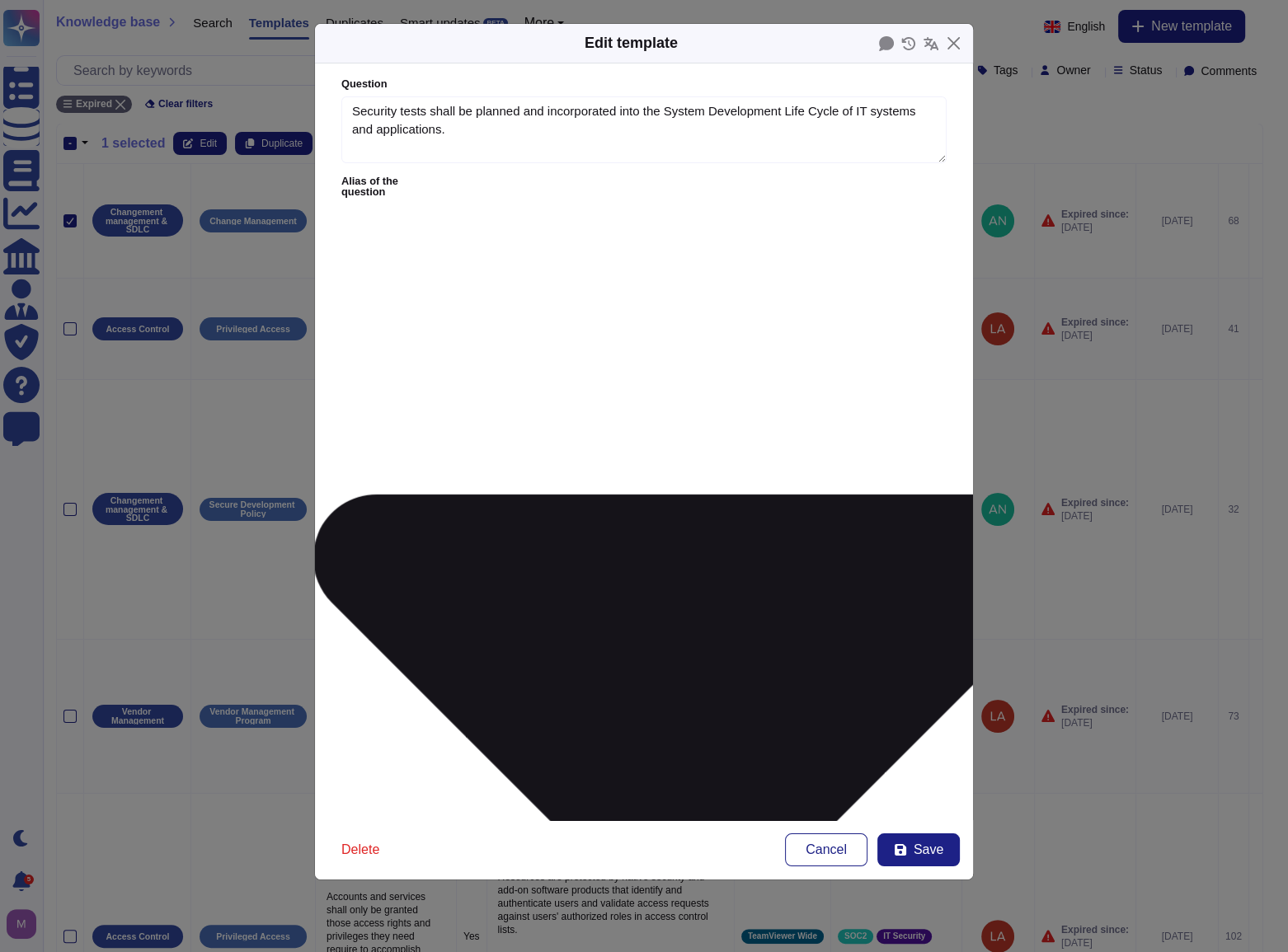
type textarea "(SaaS only) Do you review your applications for security vulnerabilities and ad…"
type textarea "What kinds of security testing and security reviews are done internally?"
type textarea "Do you review your applications for security vulnerabilities and address any is…"
type textarea "Do you ensure applications are appropriately tested for security vulnerabilitie…"
type textarea "Do carry out testing of security functionality during the development cycle?"
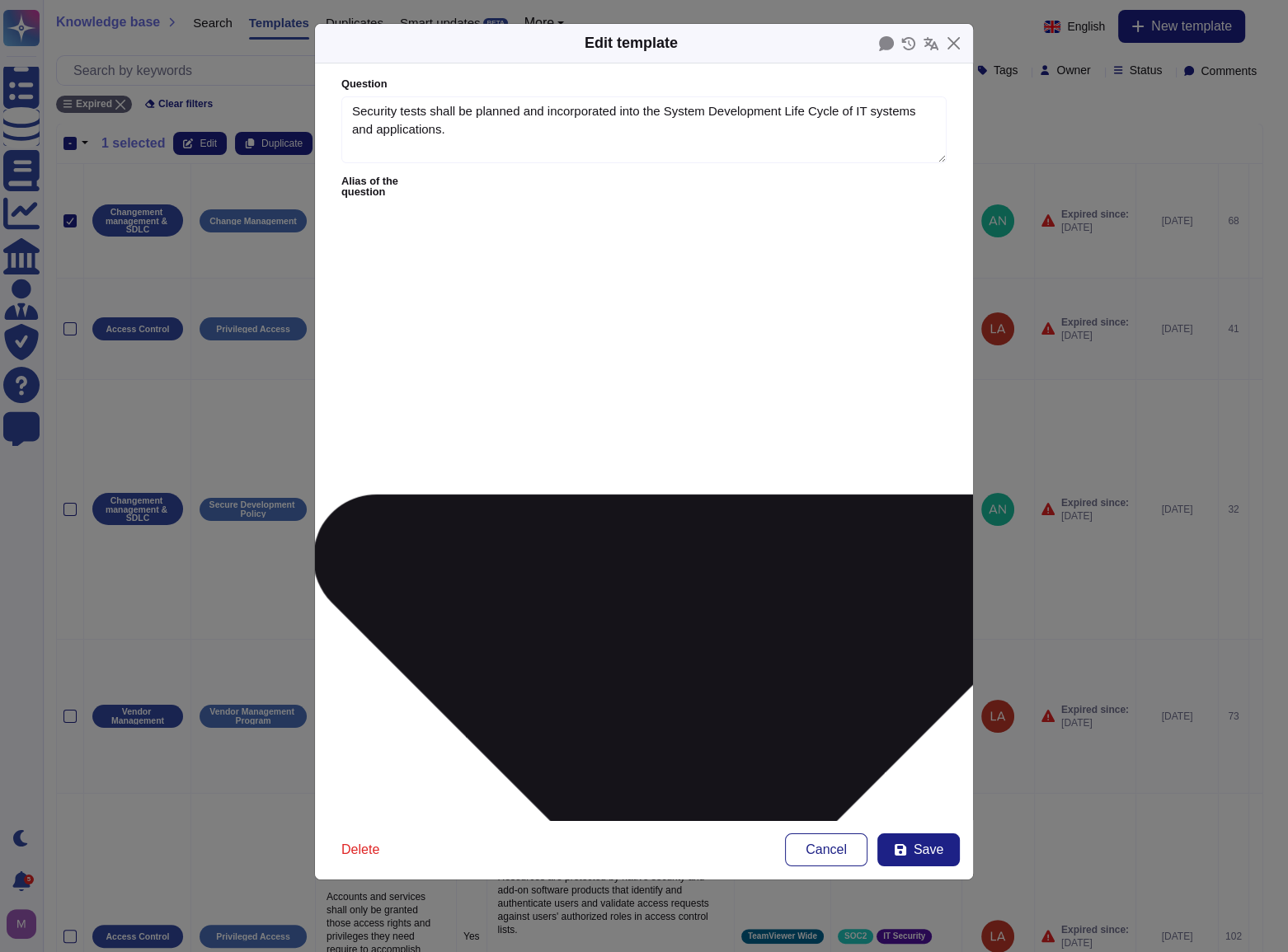
type textarea "Are applications evaluated from a security perspective prior to promotion to pr…"
type textarea "A distinction is made between trusted and untrusted networks. Based on a risk a…"
type textarea "9.3 Do you review or scan your service for security vulnerabilities and address…"
type textarea "11.14 Do you review your applications for security vulnerabilities and address …"
type textarea "Do you have processes to scan and review applications for security vulnerabilit…"
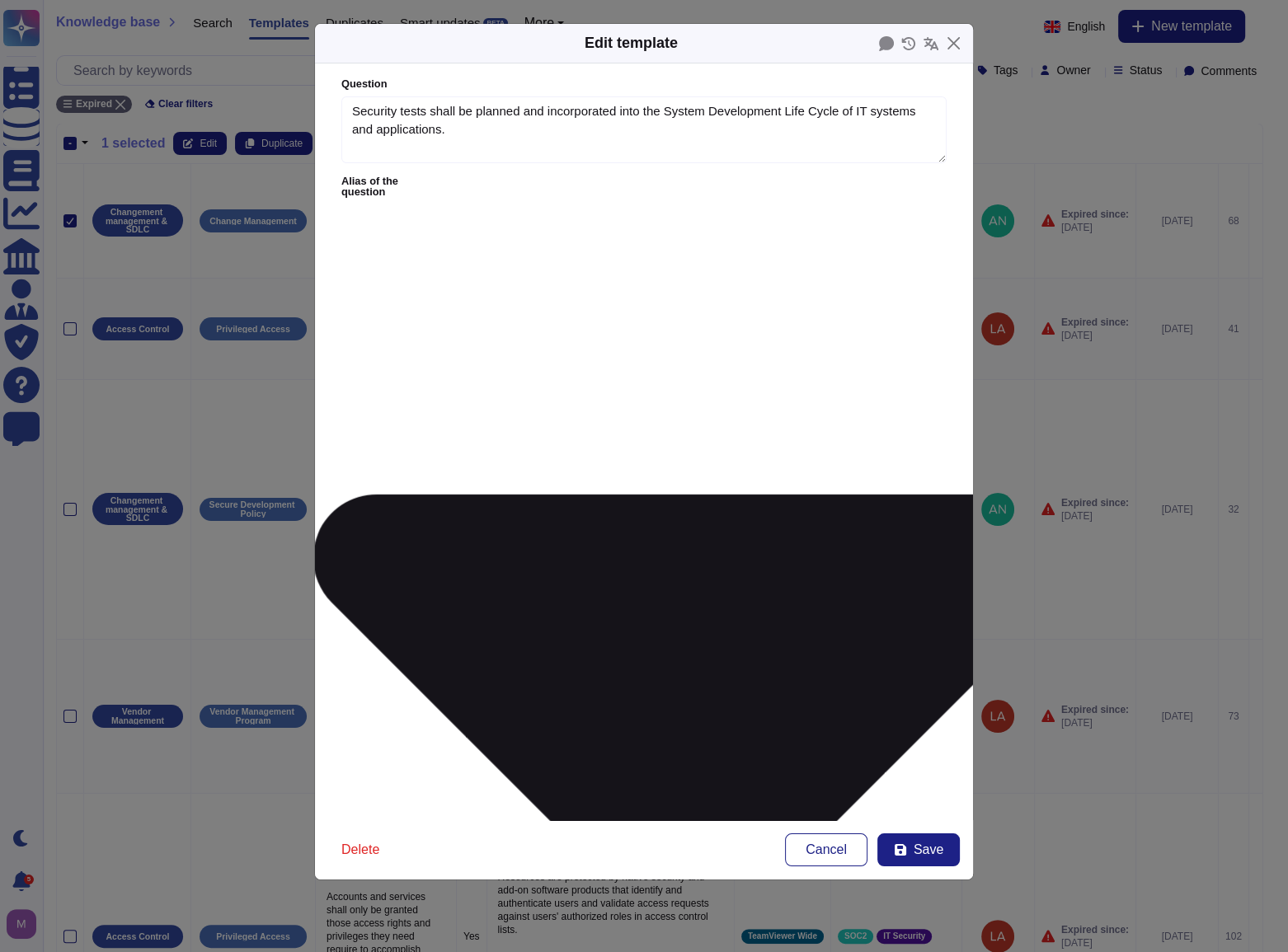
type textarea "Performed on target environments using a structured, systematic methodology and…"
type textarea "What kind of security testing has been done? What are the results?"
type textarea "Internal vulnerability assessments of systems, applications, and networks"
type textarea "ID.RA-5: Threats, vulnerabilities, likelihoods, and impacts are used to determi…"
type textarea "Is security testing a part of the build verification process?"
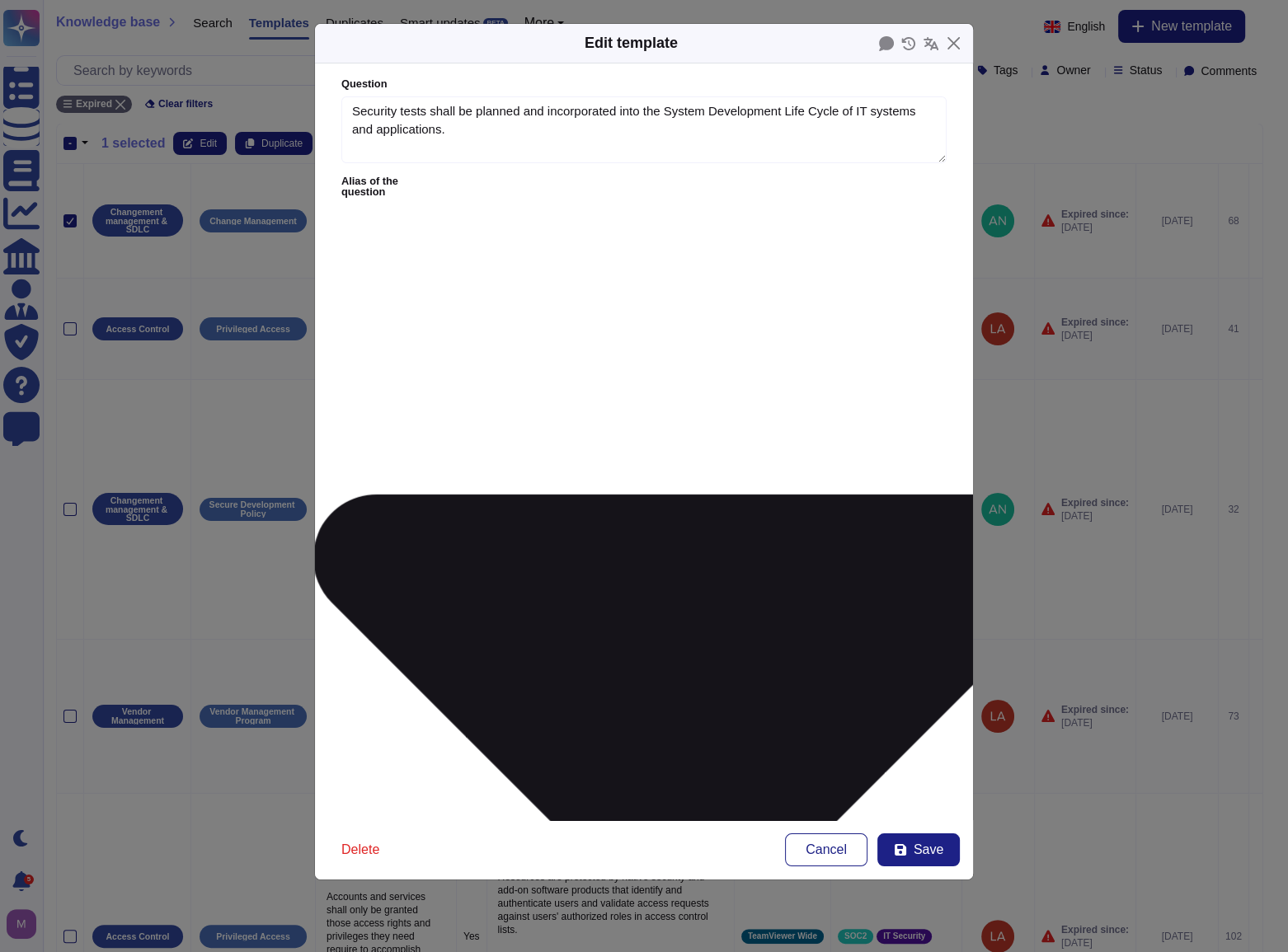
type textarea "What is the scope of the Vulnerability scans/test performed?"
type textarea "2.20 A list of application security risks that are documented as part of the ap…"
type textarea "7. What is the deployment scope for the technology?"
type textarea "Are applications and operating system software implemented after extensive and …"
type textarea "What is the scope of these tests?"
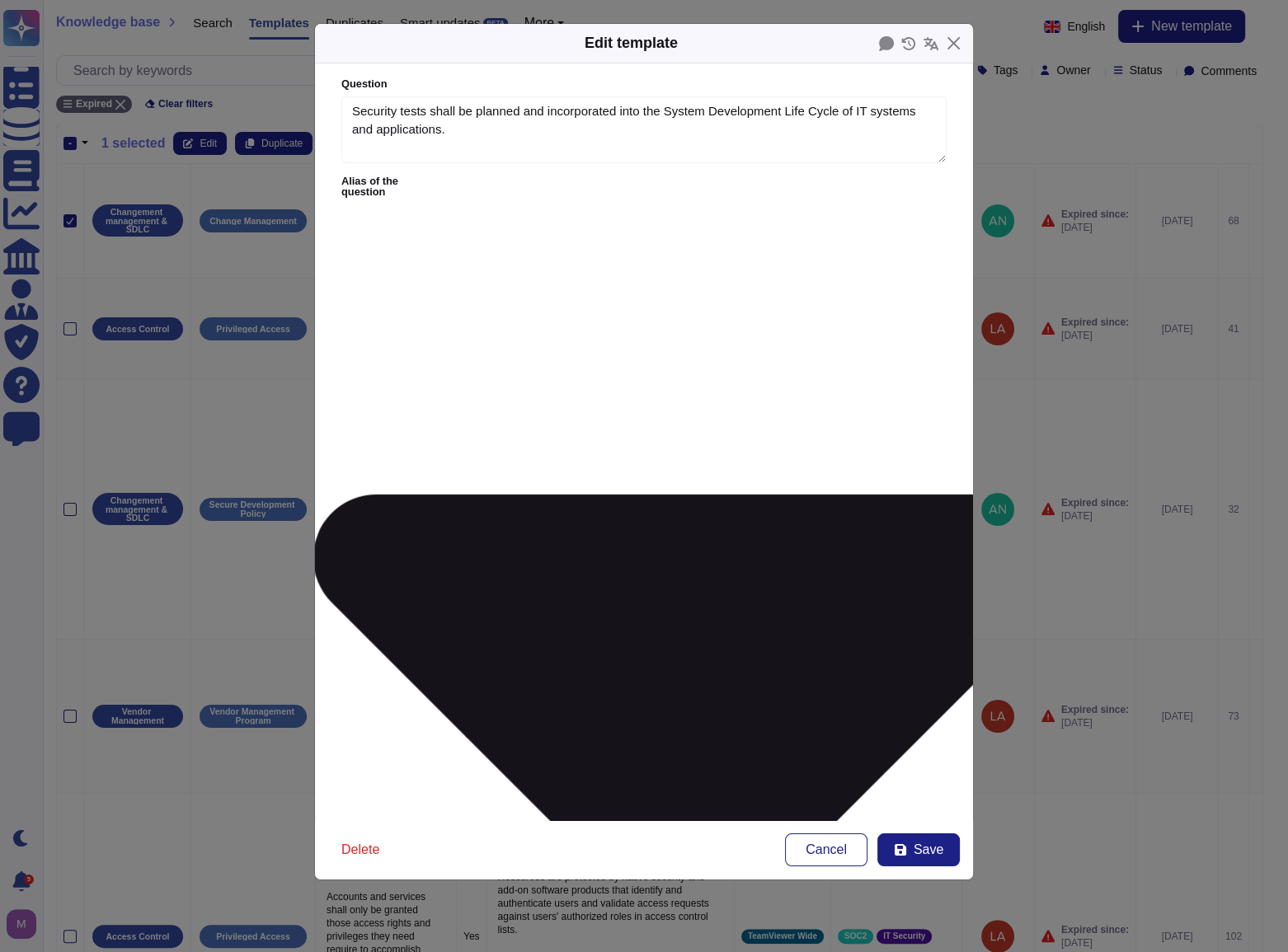
type textarea "Executive overview of penetration test results"
type textarea "Executive overview of application security test results"
type textarea "Is security testing a part of the build verification process?"
type textarea "Executive overview of penetration test results"
type textarea "Executive overview of application security test results"
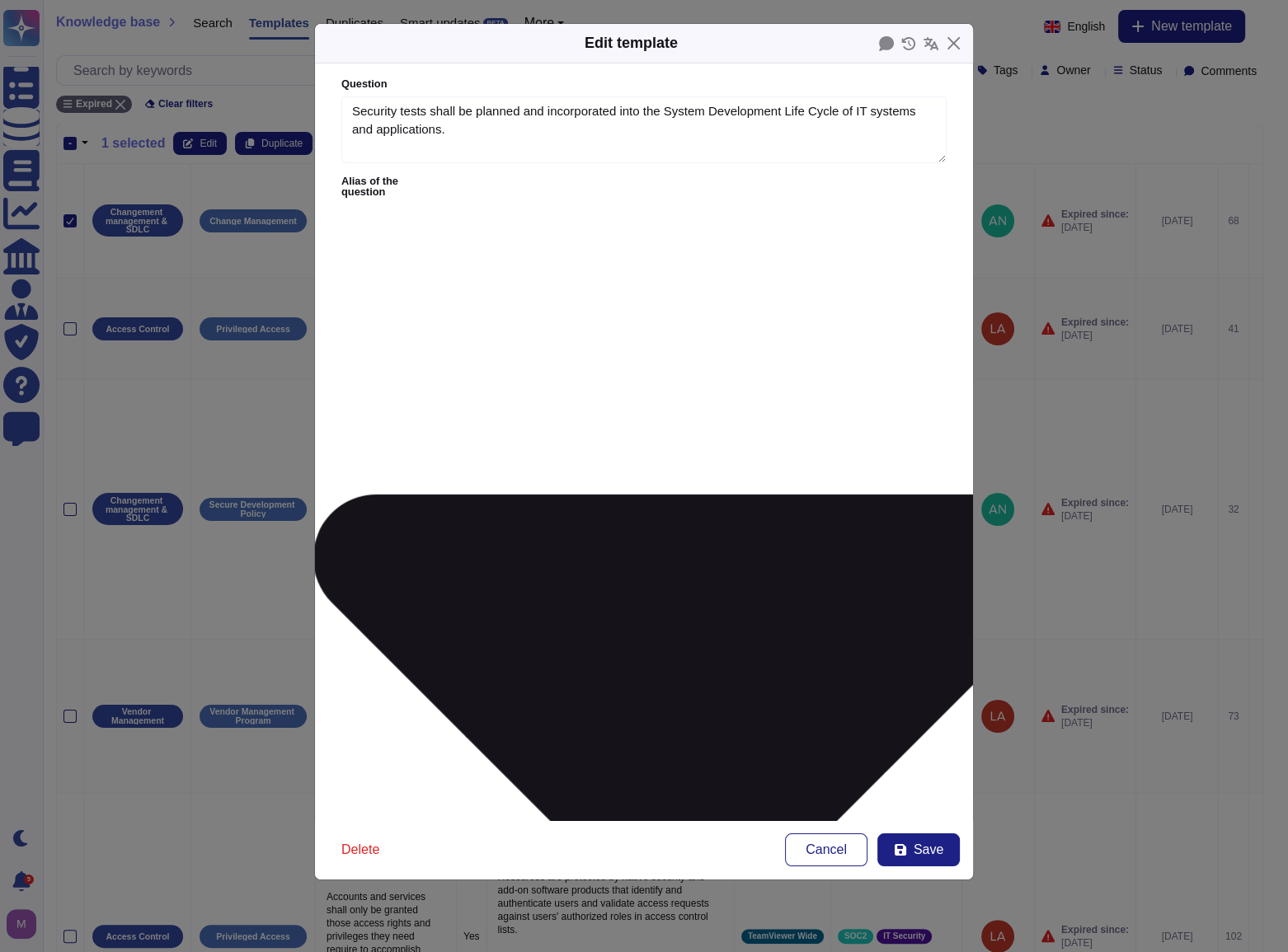
type textarea "Is security testing a part of the build verification process?"
type textarea "Executive overview of penetration test results"
type textarea "Executive overview of application security test results"
type textarea "Is security testing a part of the build verification process?"
type textarea "Are application security test performed on internal and contractor built applic…"
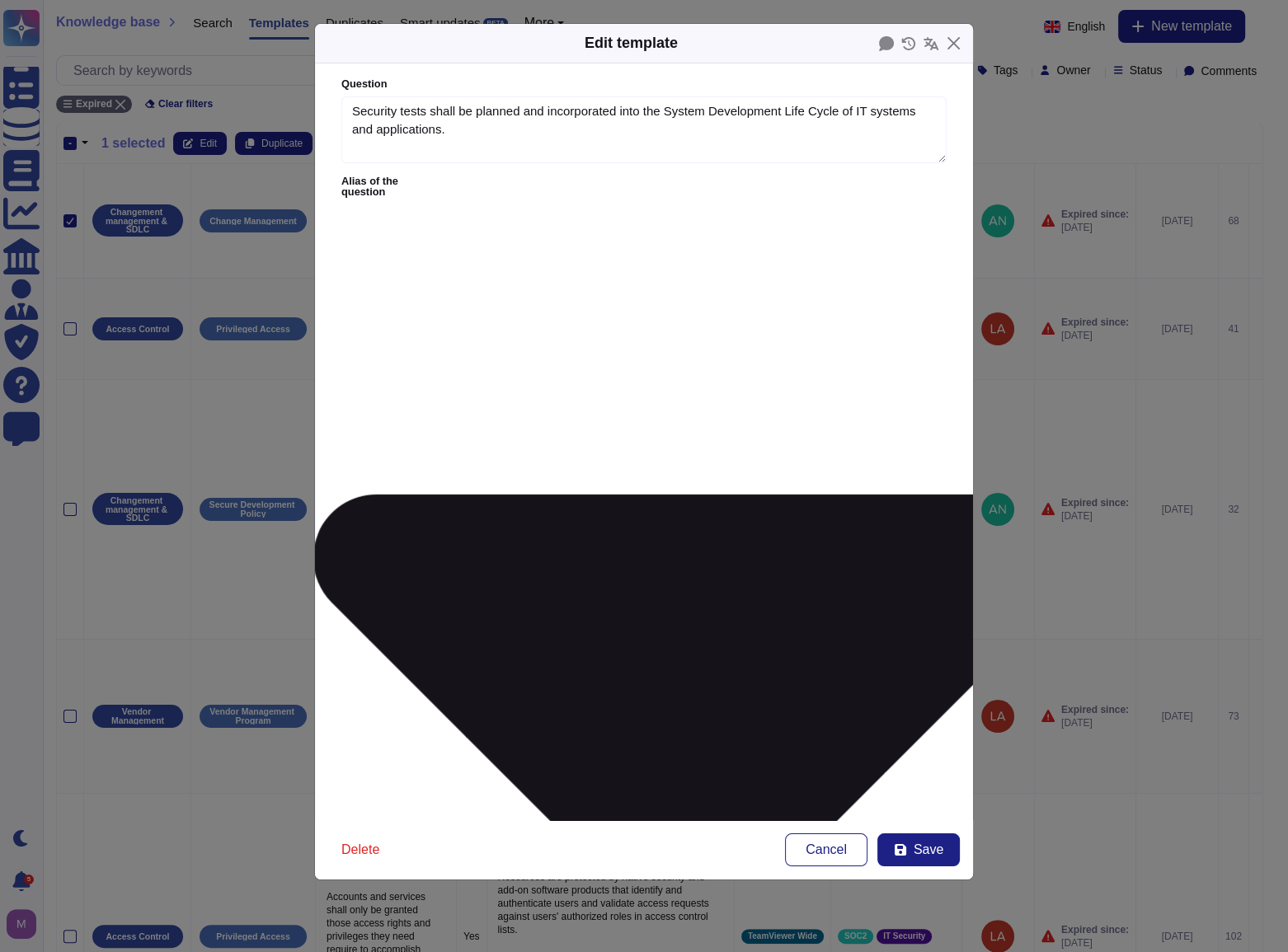
type textarea "Is security testing a part of the build verification process?"
type textarea "Are application security test performed on internal and contractor built applic…"
type textarea "Is security testing a part of the build verification process?"
type textarea "Are application security test performed on internal and contractor built applic…"
type textarea "Is security testing a part of the build verification process?"
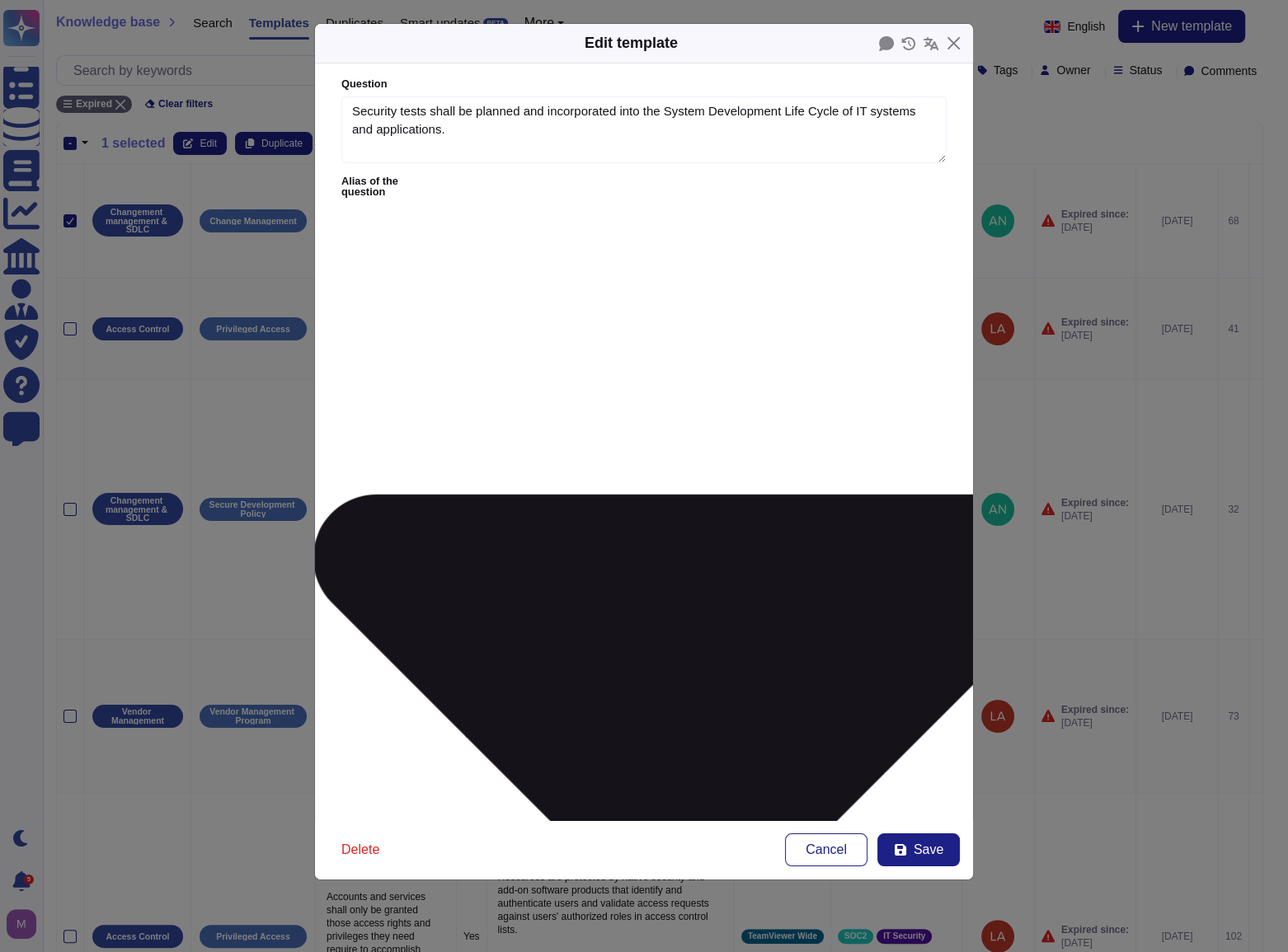
type textarea "Do you perform scans for vulnerabilities in the information system and hosted a…"
type textarea "Are vulnerability assessments, scans or penetration tests performed on internal…"
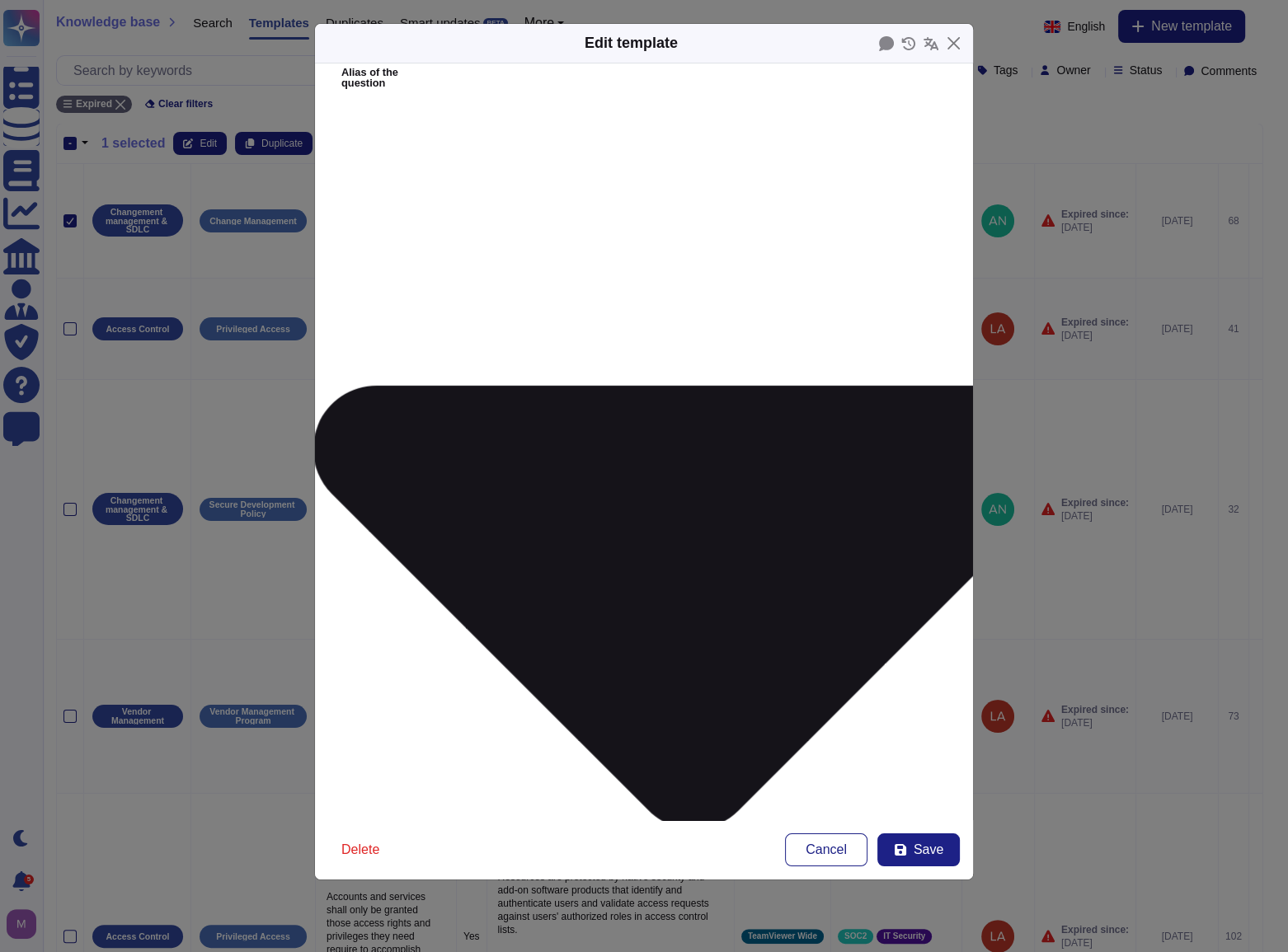
scroll to position [149, 0]
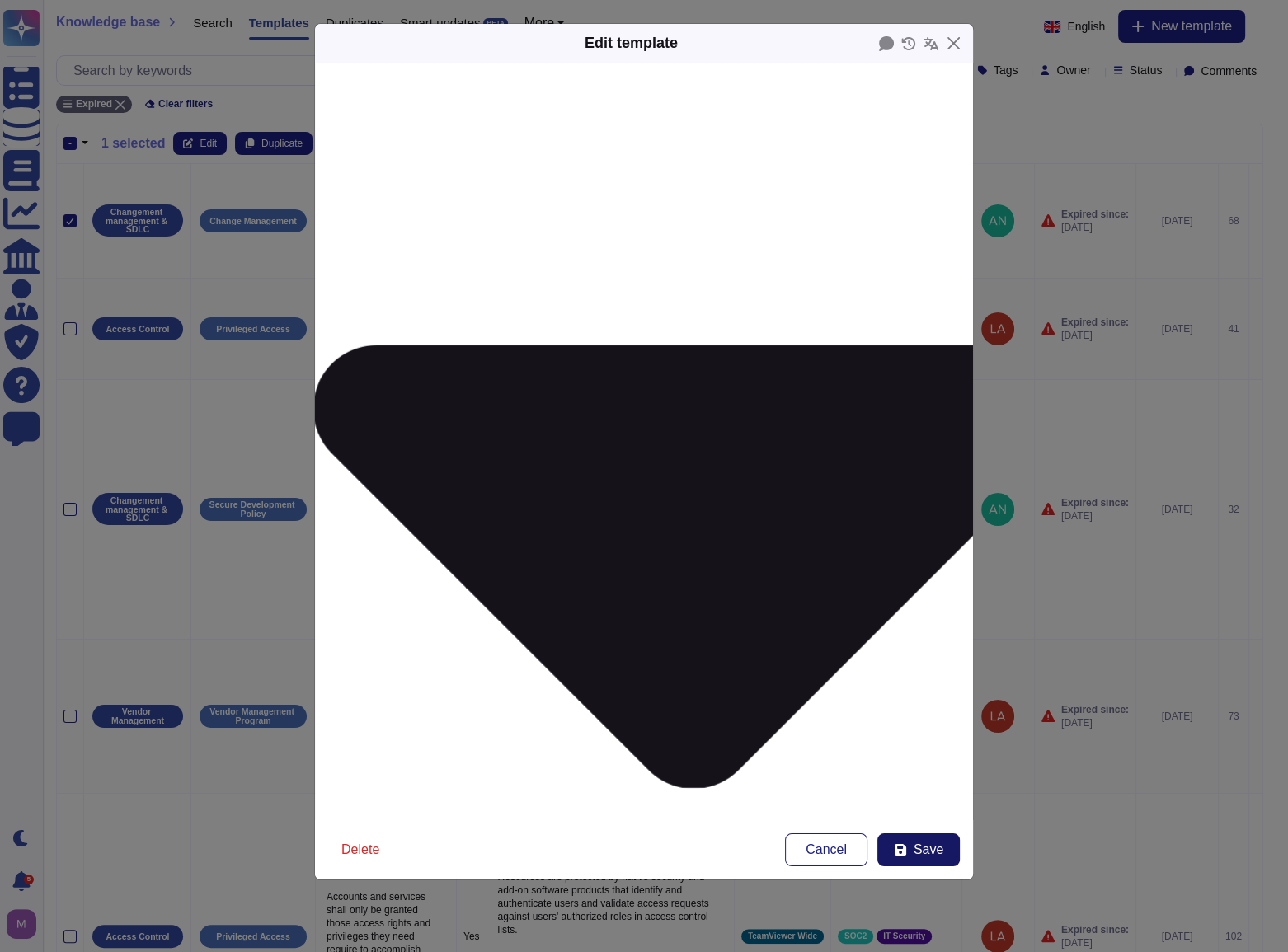
click at [910, 850] on button "Save" at bounding box center [919, 849] width 82 height 33
type textarea "As part of the TeamViewer S-SDLC process, TeamViewer conducts threat modeling, …"
type textarea "Are application security test performed on internal and contractor built applic…"
type textarea "Is security testing a part of the build verification process?"
type textarea "Are application security test performed on internal and contractor built applic…"
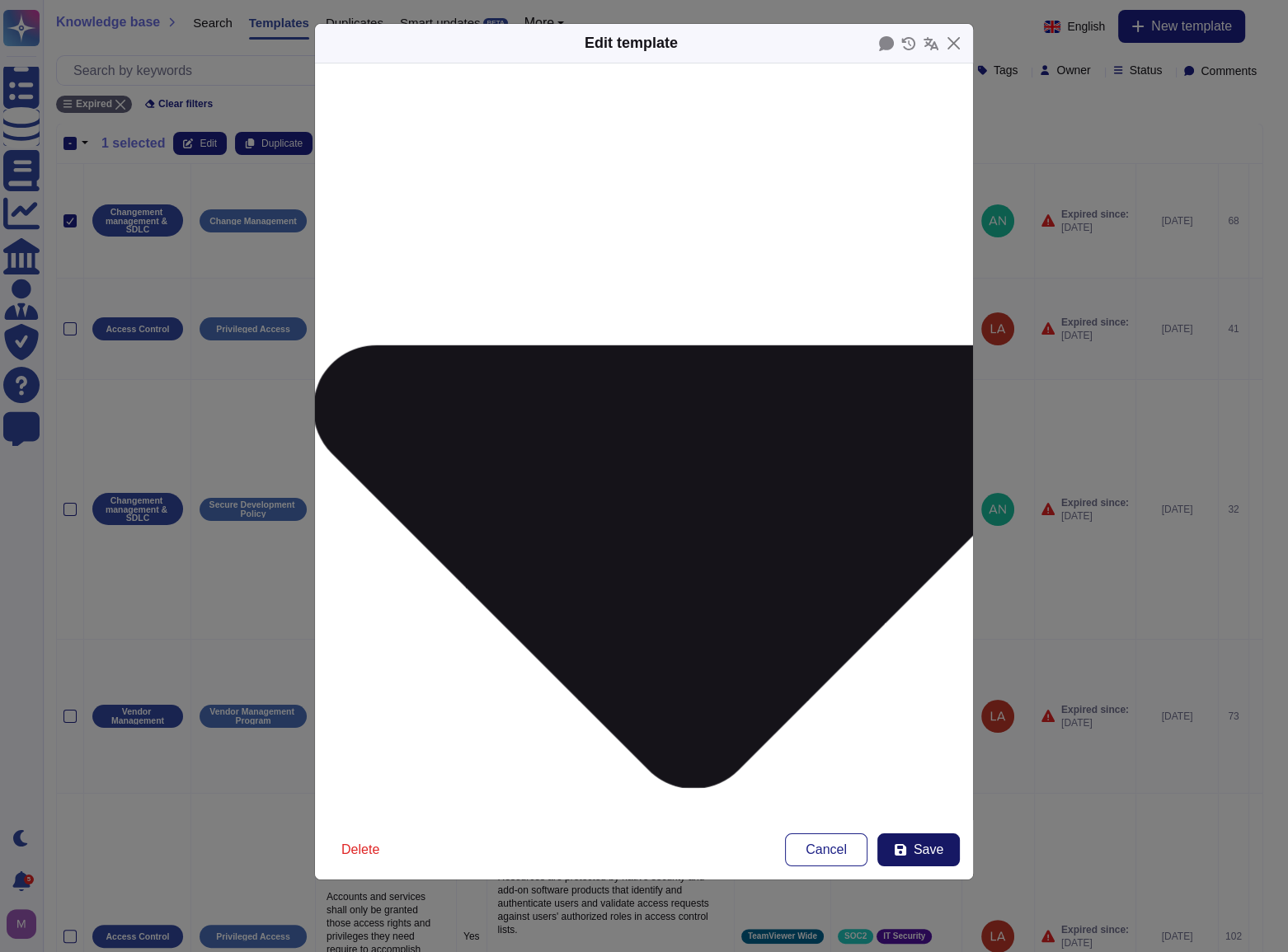
type textarea "Is security testing a part of the build verification process?"
type textarea "Are application security test performed on internal and contractor built applic…"
type textarea "Is security testing a part of the build verification process?"
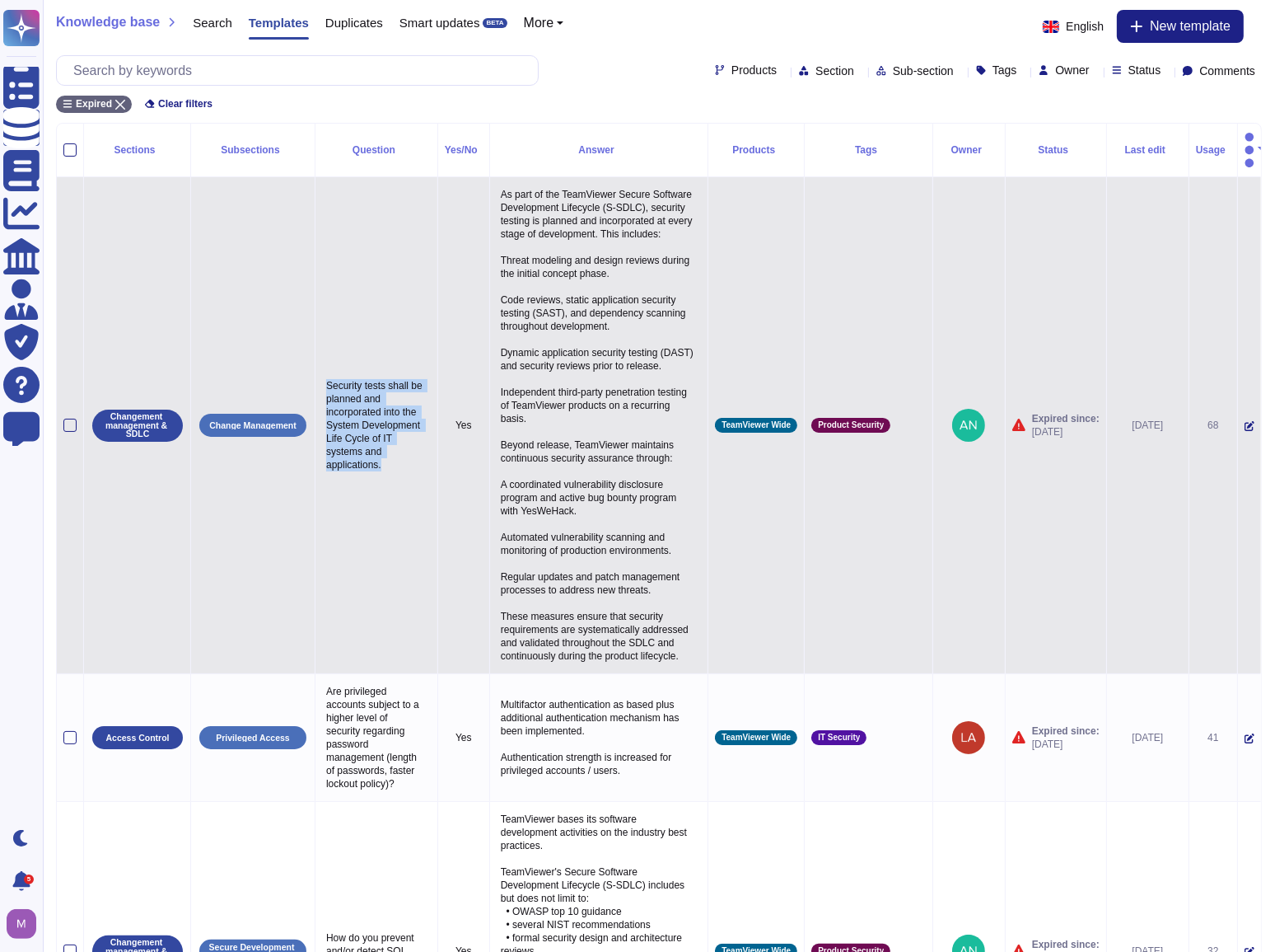
drag, startPoint x: 324, startPoint y: 380, endPoint x: 402, endPoint y: 461, distance: 112.4
click at [402, 461] on p "Security tests shall be planned and incorporated into the System Development Li…" at bounding box center [377, 424] width 109 height 100
copy p "Security tests shall be planned and incorporated into the System Development Li…"
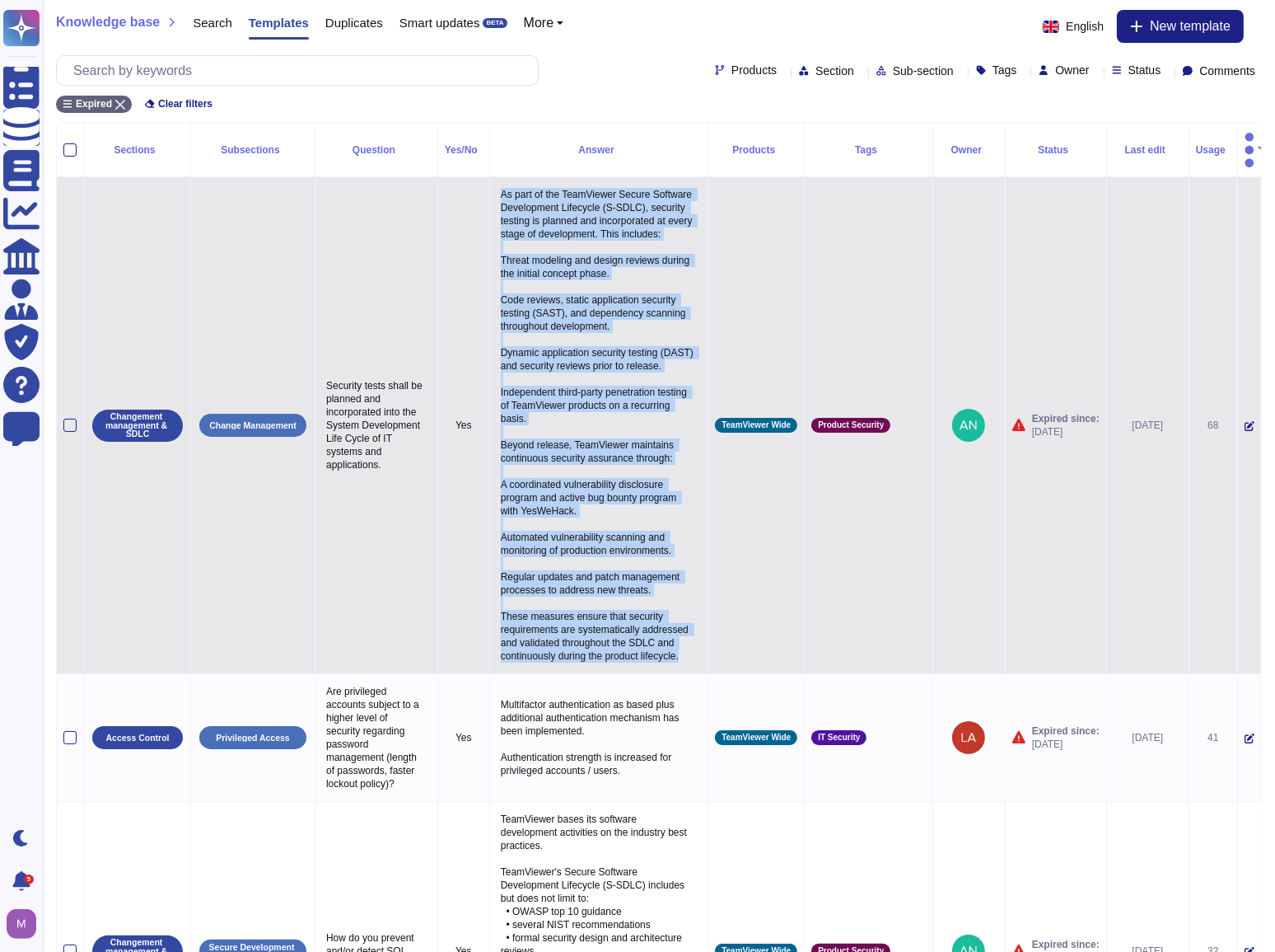
drag, startPoint x: 502, startPoint y: 177, endPoint x: 652, endPoint y: 668, distance: 513.4
click at [652, 666] on p "As part of the TeamViewer Secure Software Development Lifecycle (S-SDLC), secur…" at bounding box center [599, 424] width 204 height 483
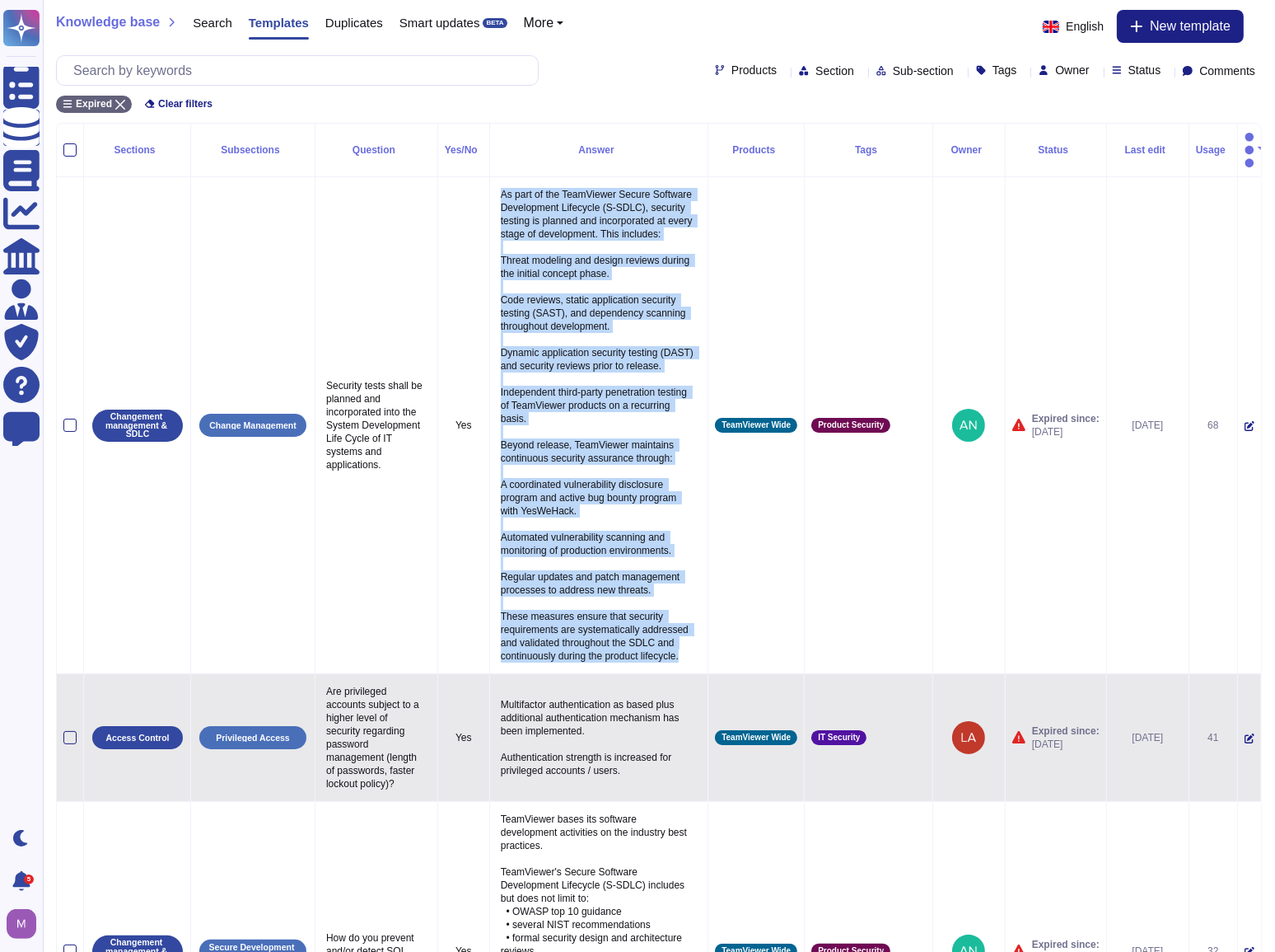
copy p "As part of the TeamViewer Secure Software Development Lifecycle (S-SDLC), secur…"
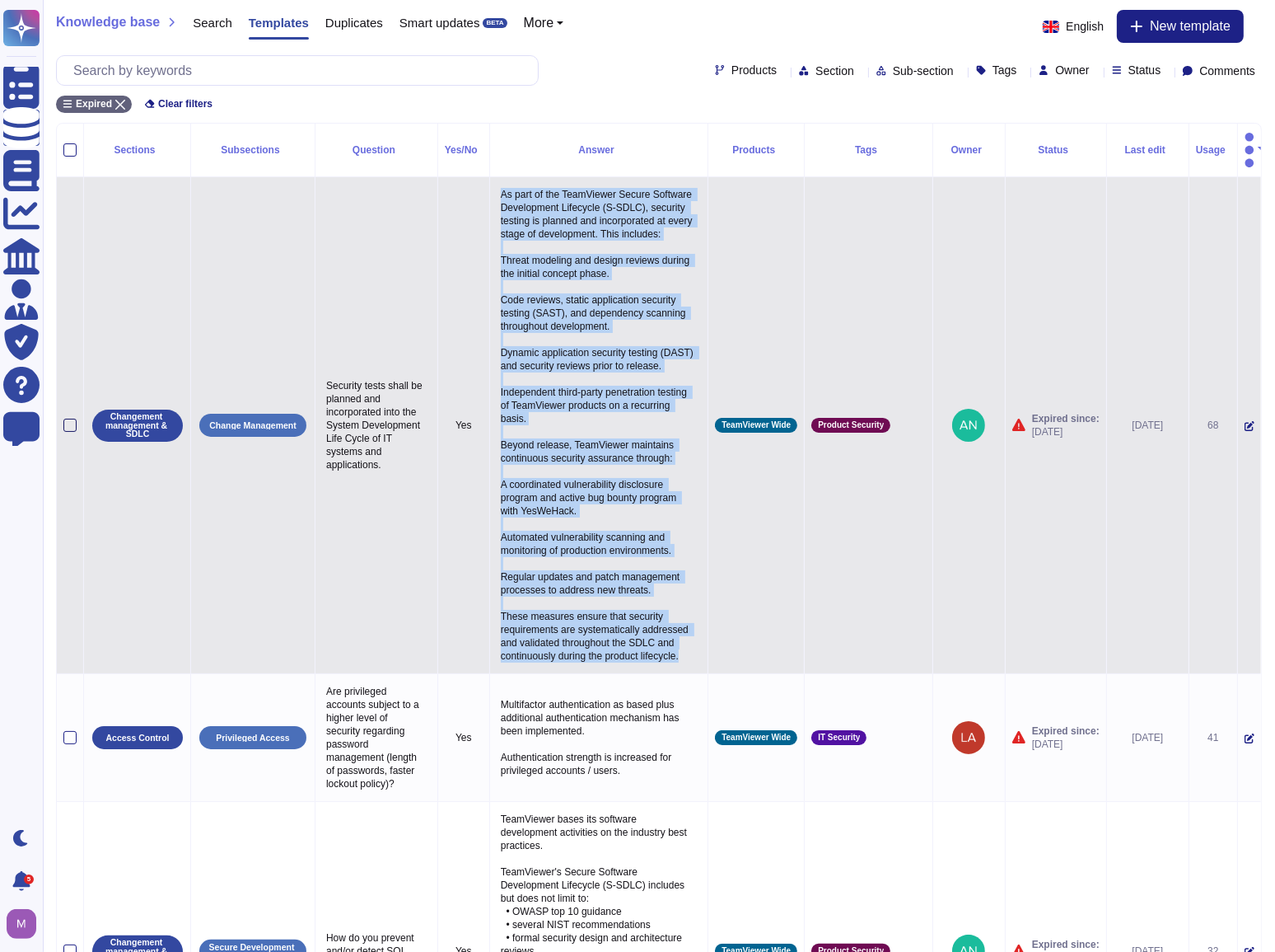
click at [72, 424] on div at bounding box center [70, 425] width 13 height 13
click at [0, 0] on input "checkbox" at bounding box center [0, 0] width 0 height 0
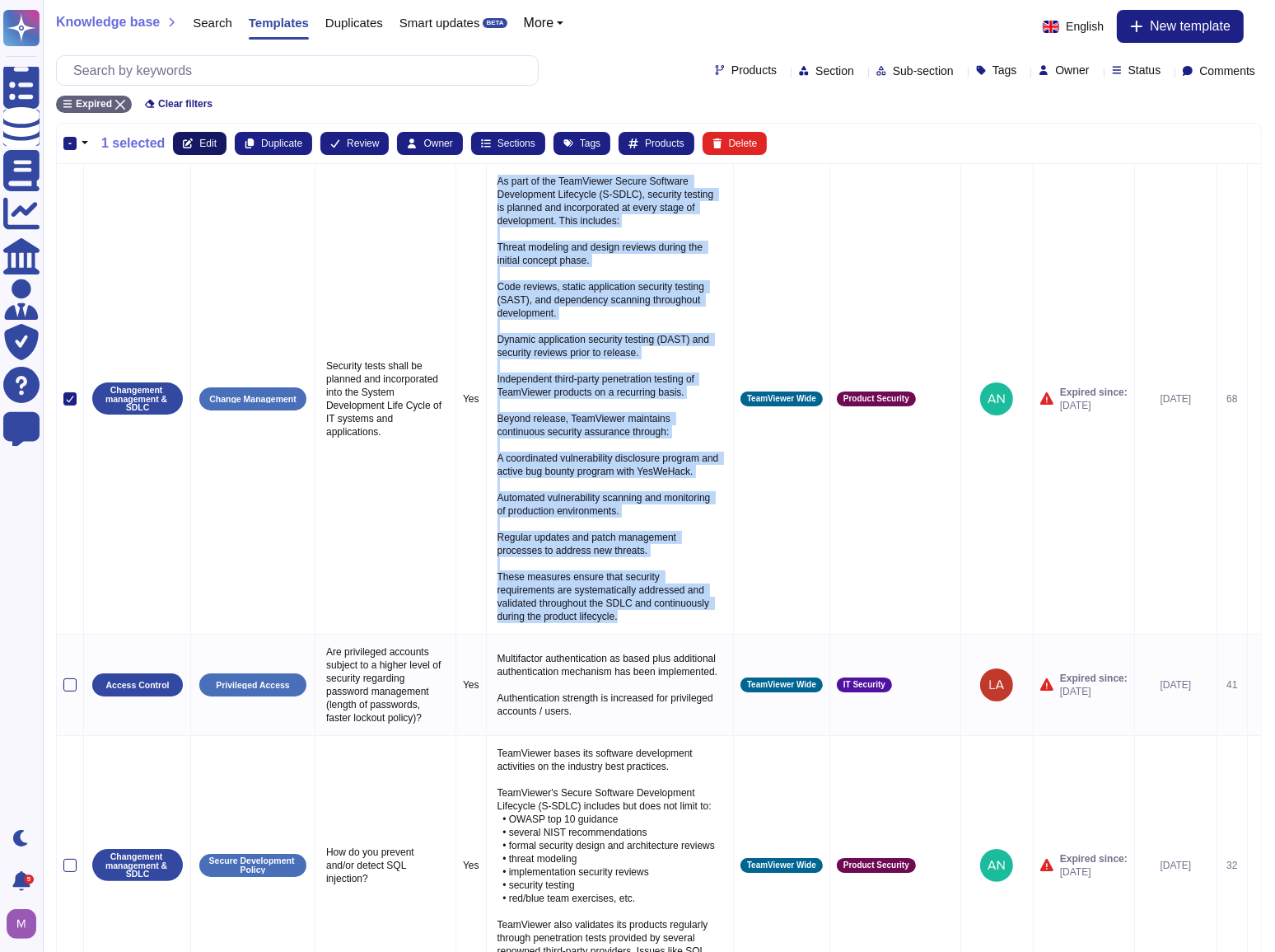
click at [201, 139] on span "Edit" at bounding box center [208, 143] width 17 height 10
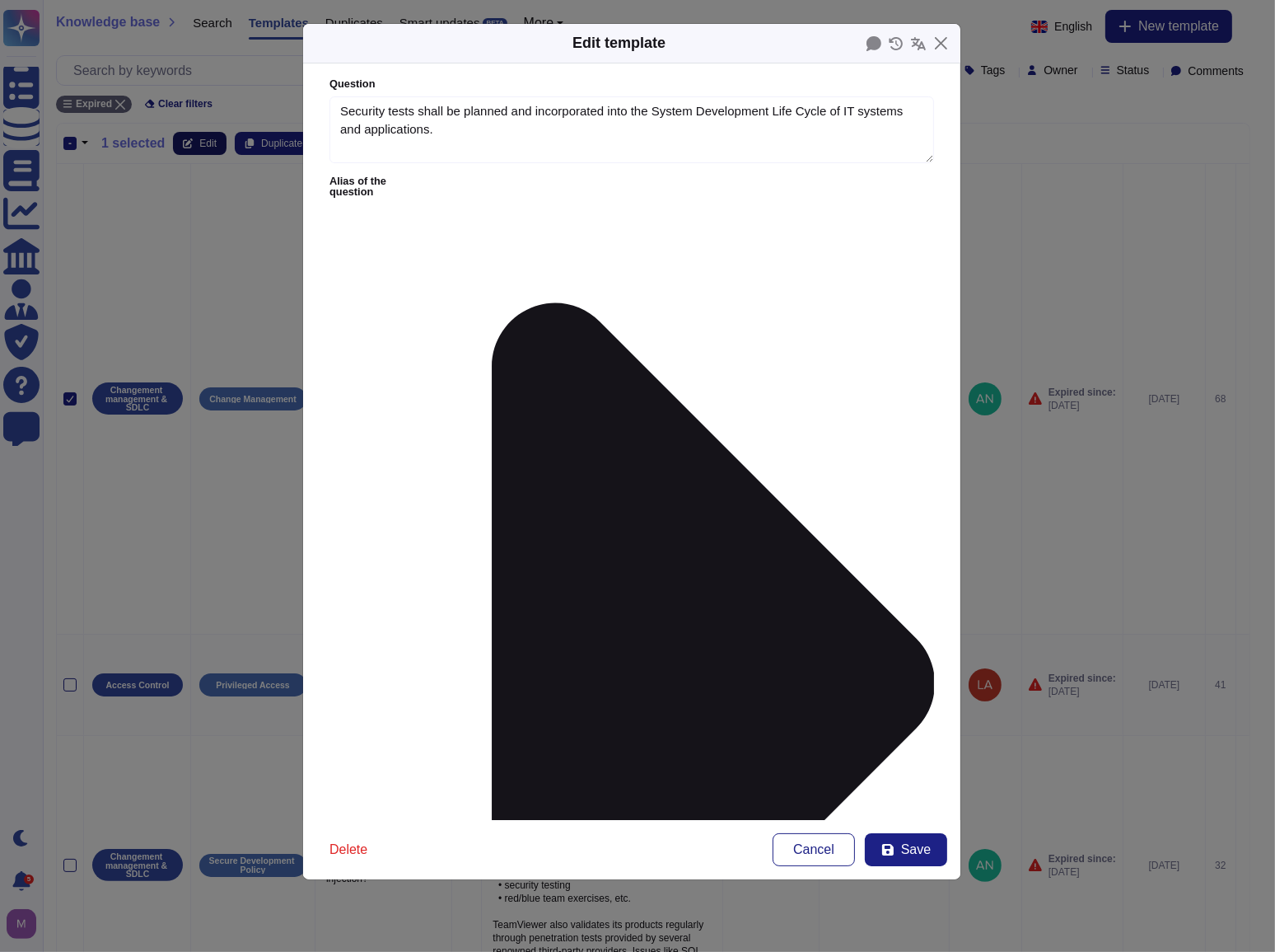
type textarea "Security tests shall be planned and incorporated into the System Development Li…"
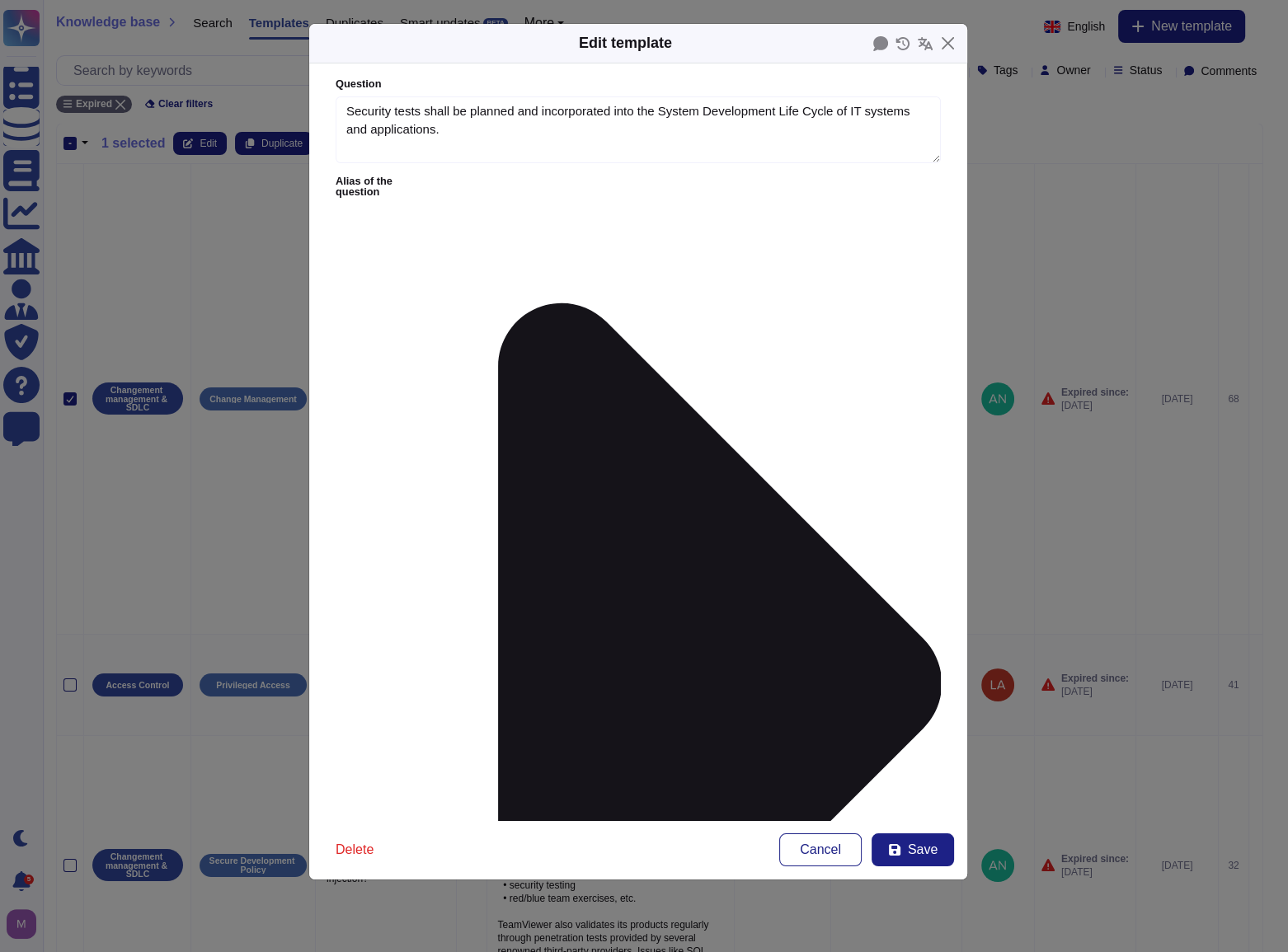
paste textarea "integrated at every stage of development, including: Threat modeling and design…"
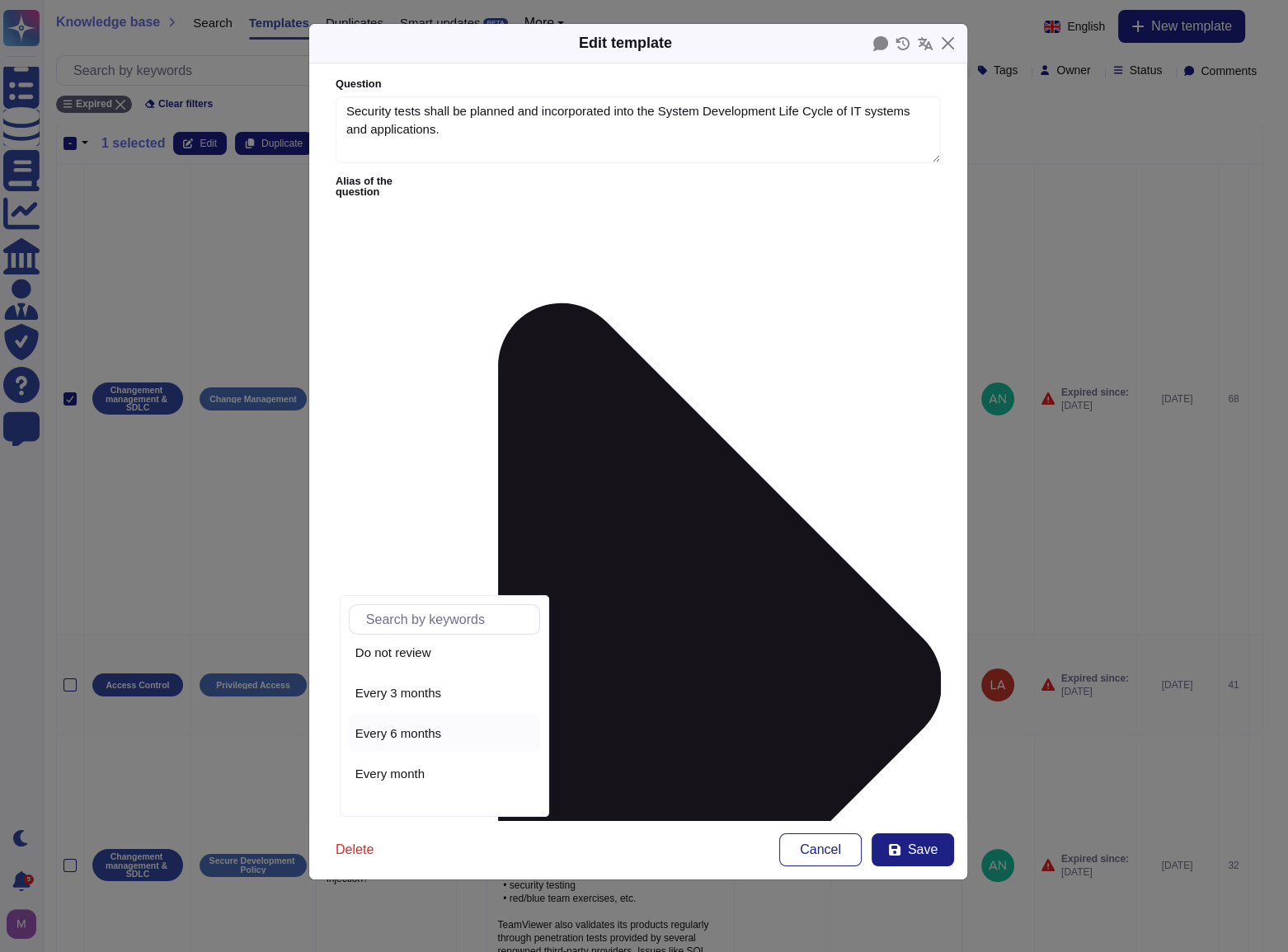
scroll to position [74, 0]
click at [432, 788] on div "Every year" at bounding box center [444, 790] width 178 height 15
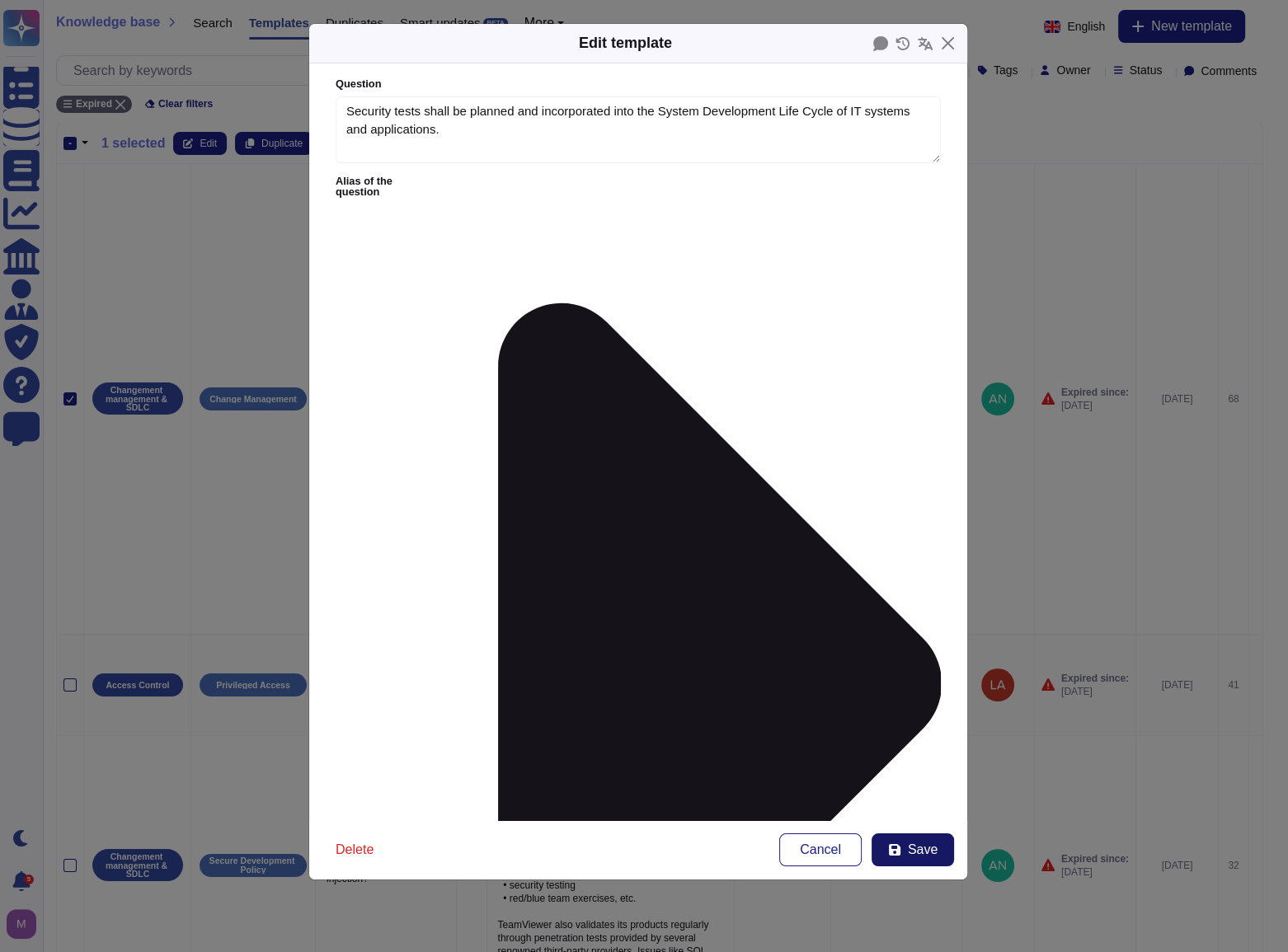
click at [915, 843] on span "Save" at bounding box center [922, 850] width 30 height 13
type textarea "As part of the TeamViewer Secure Software Development Lifecycle (S-SDLC), secur…"
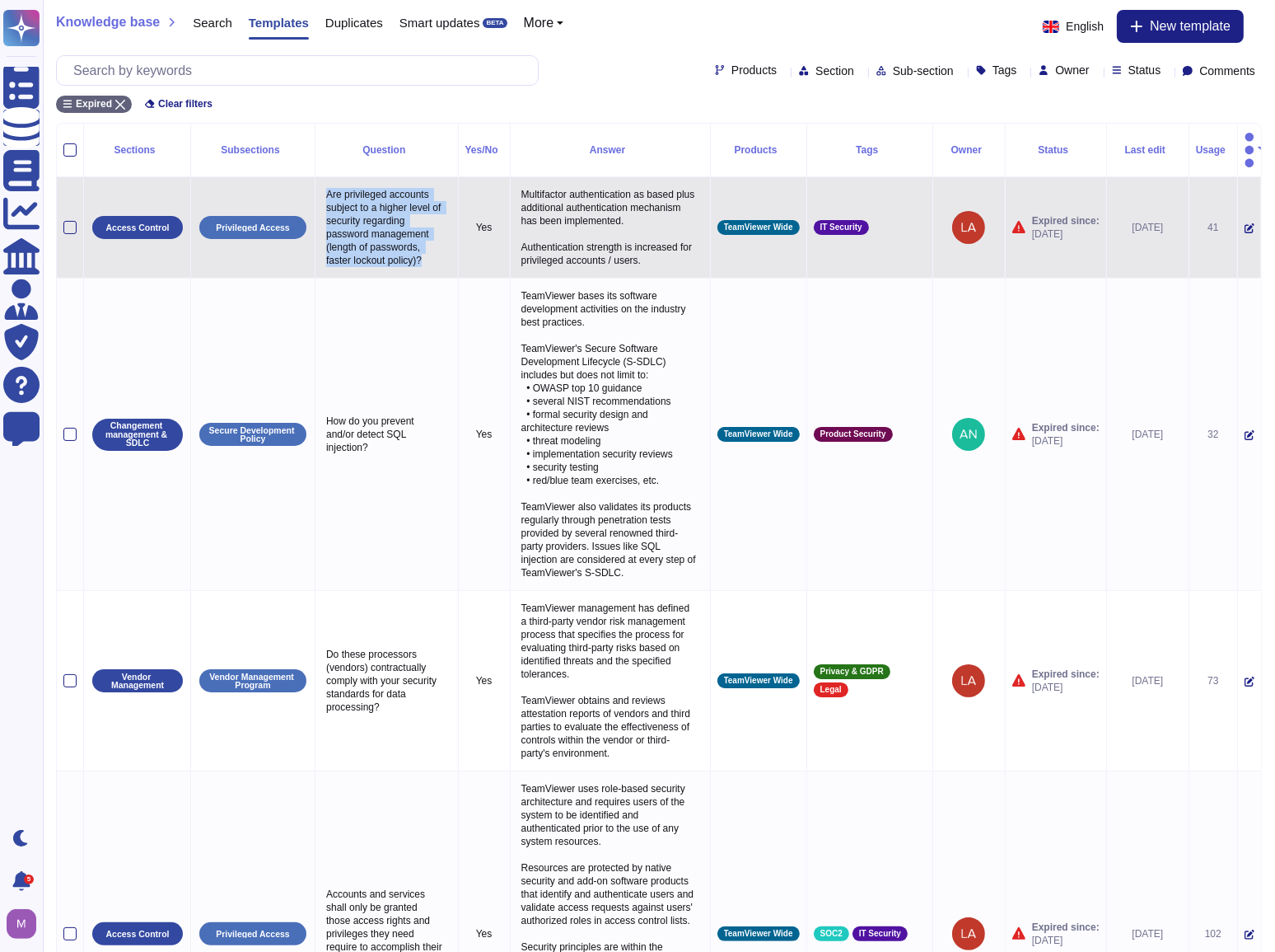
drag, startPoint x: 320, startPoint y: 172, endPoint x: 420, endPoint y: 241, distance: 121.5
click at [420, 241] on td "Are privileged accounts subject to a higher level of security regarding passwor…" at bounding box center [387, 228] width 143 height 101
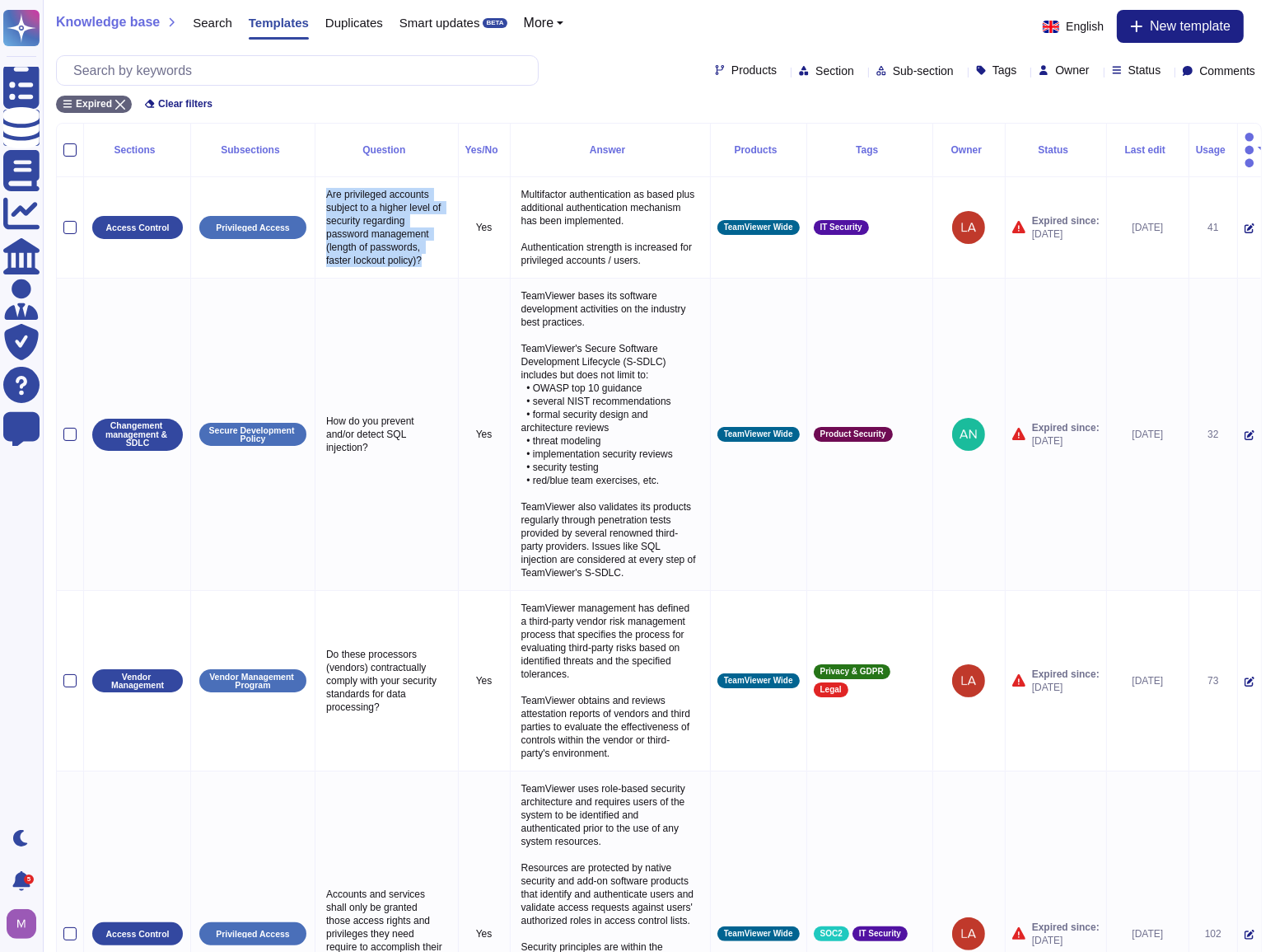
copy p "Are privileged accounts subject to a higher level of security regarding passwor…"
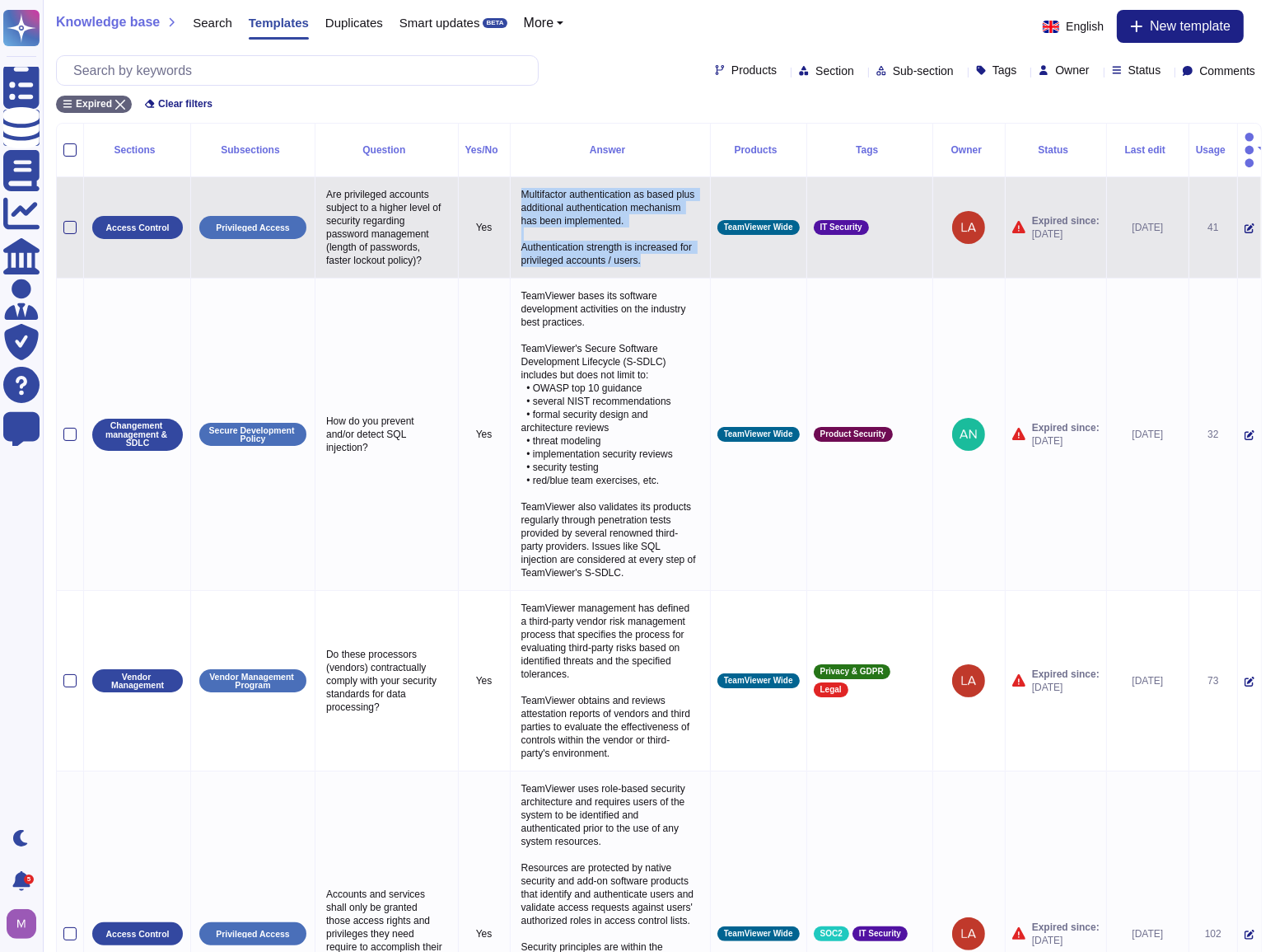
drag, startPoint x: 519, startPoint y: 173, endPoint x: 651, endPoint y: 241, distance: 148.5
click at [651, 241] on p "Multifactor authentication as based plus additional authentication mechanism ha…" at bounding box center [610, 227] width 186 height 87
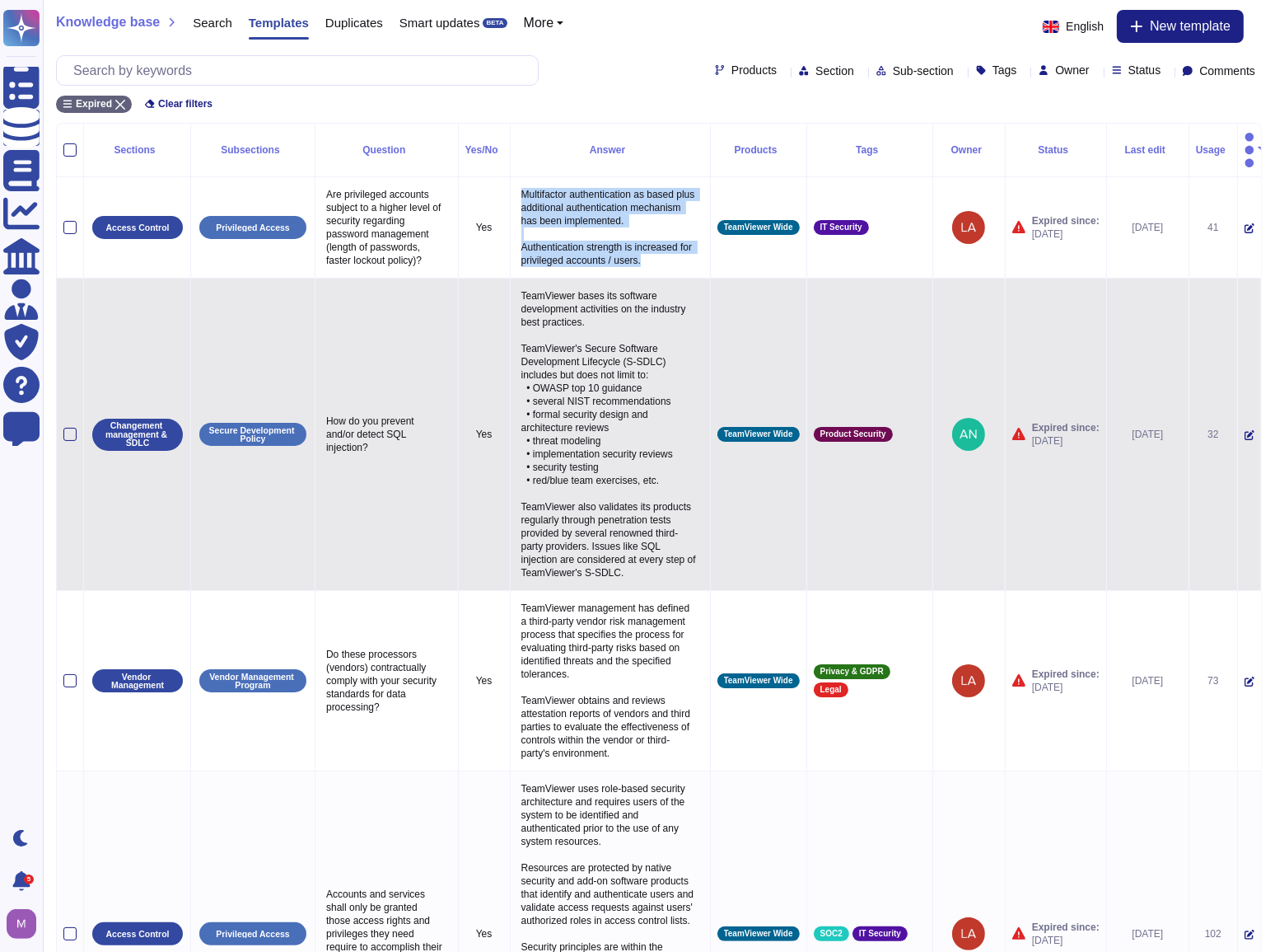
copy p "Multifactor authentication as based plus additional authentication mechanism ha…"
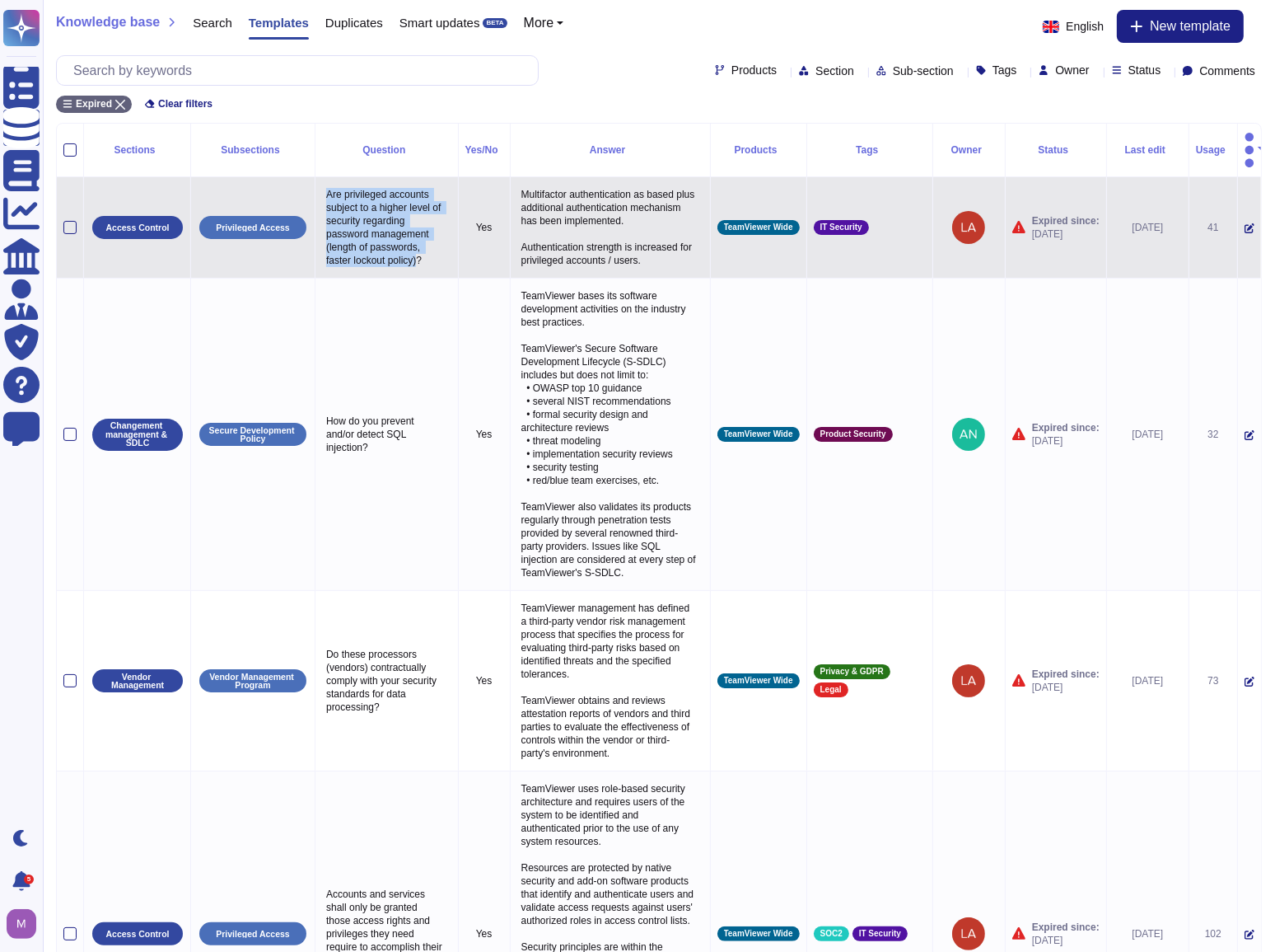
drag, startPoint x: 338, startPoint y: 178, endPoint x: 419, endPoint y: 238, distance: 100.8
click at [419, 238] on p "Are privileged accounts subject to a higher level of security regarding passwor…" at bounding box center [387, 227] width 129 height 87
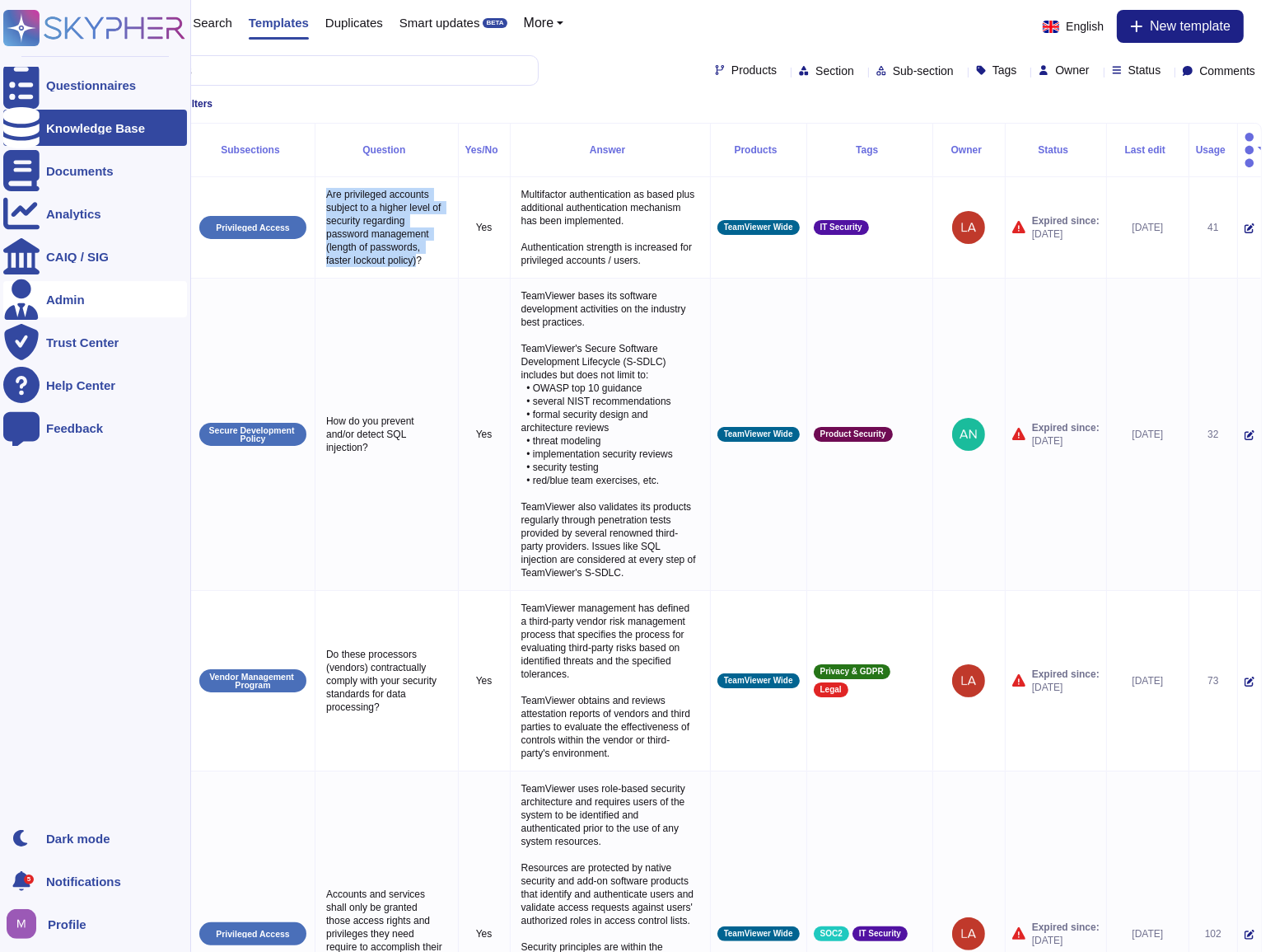
copy p "Are privileged accounts subject to a higher level of security regarding passwor…"
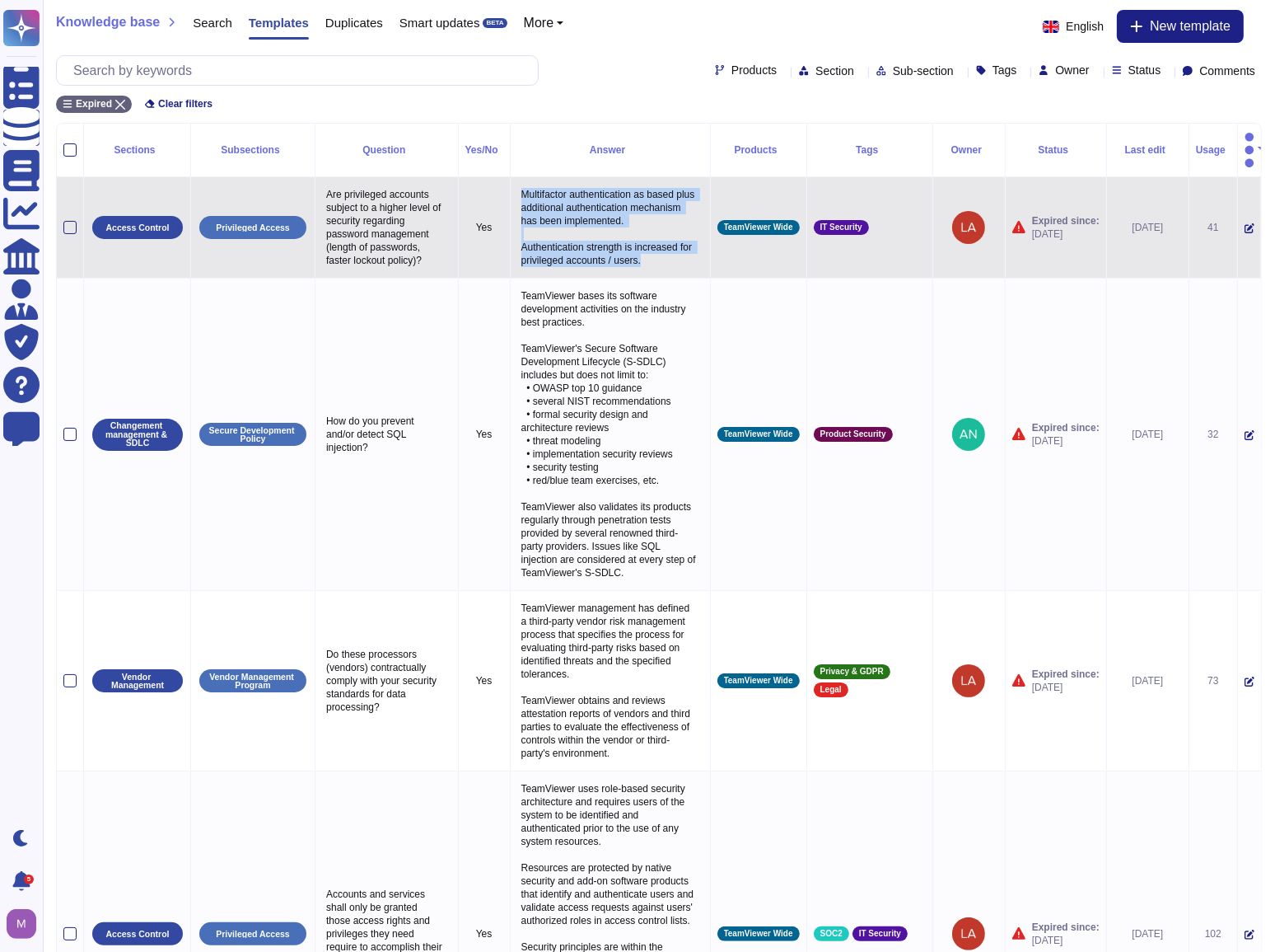
drag, startPoint x: 516, startPoint y: 172, endPoint x: 652, endPoint y: 245, distance: 154.4
click at [652, 245] on p "Multifactor authentication as based plus additional authentication mechanism ha…" at bounding box center [610, 227] width 186 height 87
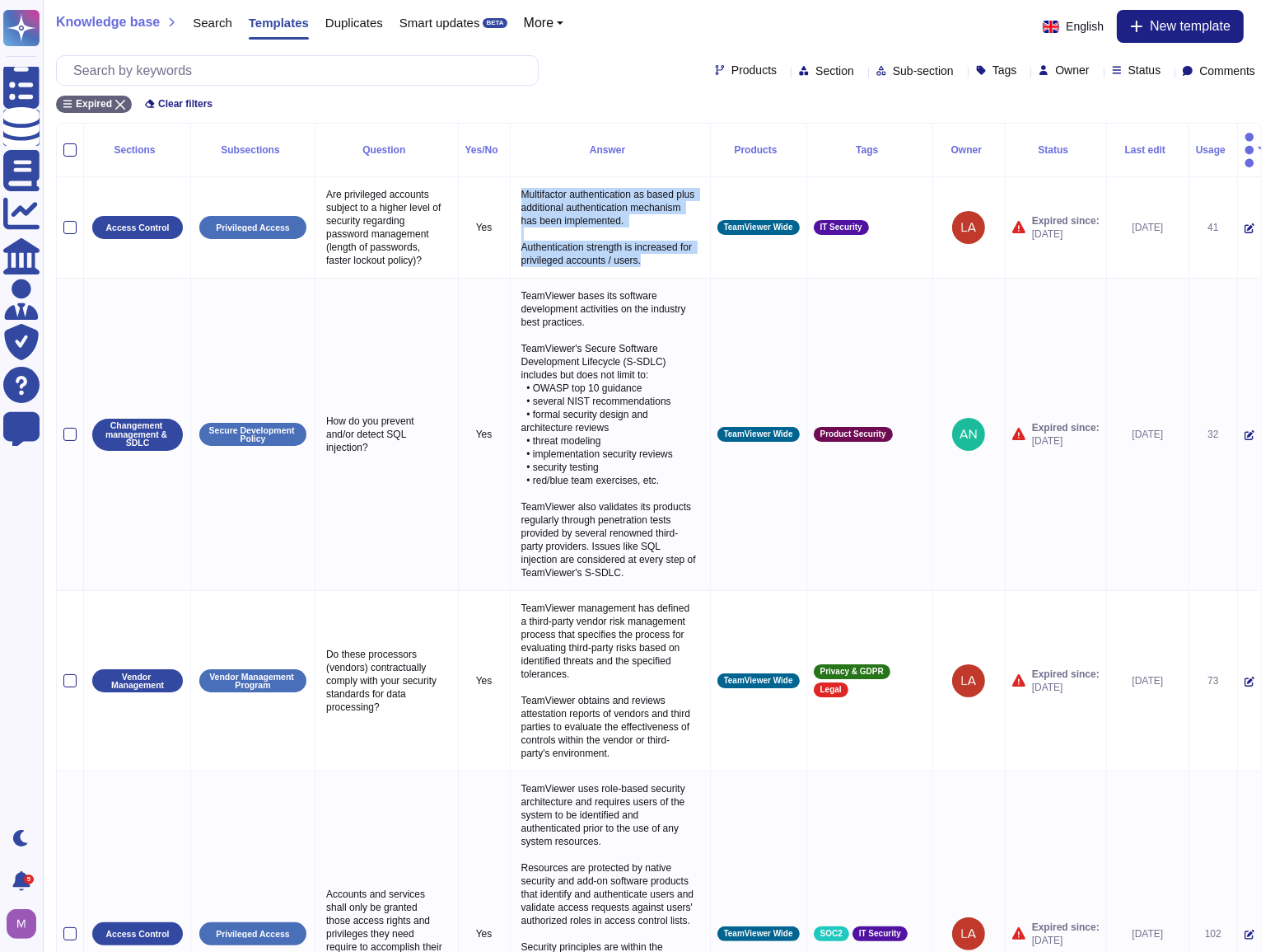
copy p "Multifactor authentication as based plus additional authentication mechanism ha…"
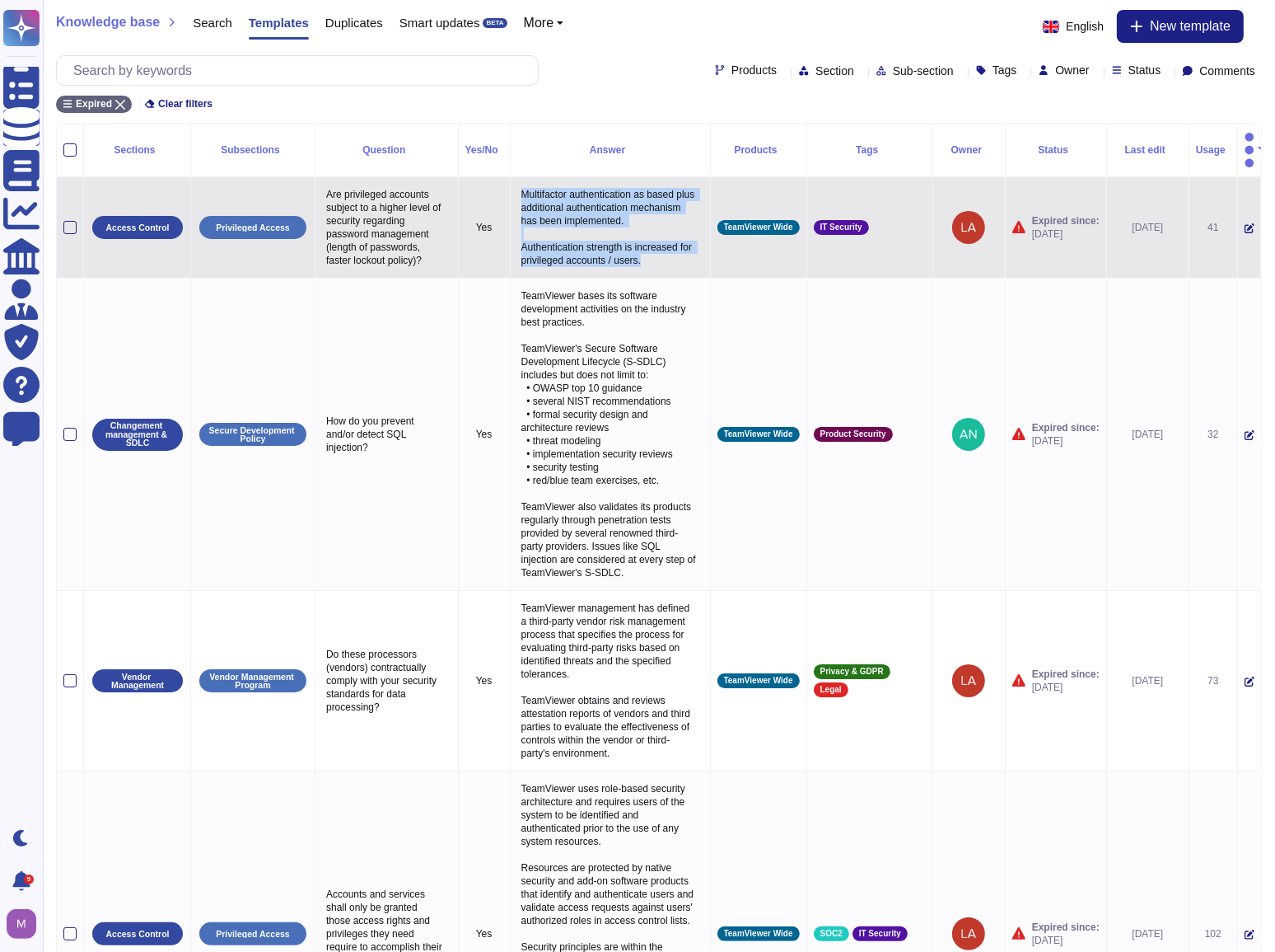
click at [560, 213] on p "Multifactor authentication as based plus additional authentication mechanism ha…" at bounding box center [610, 227] width 186 height 87
click at [67, 221] on div at bounding box center [70, 228] width 13 height 13
click at [0, 0] on input "checkbox" at bounding box center [0, 0] width 0 height 0
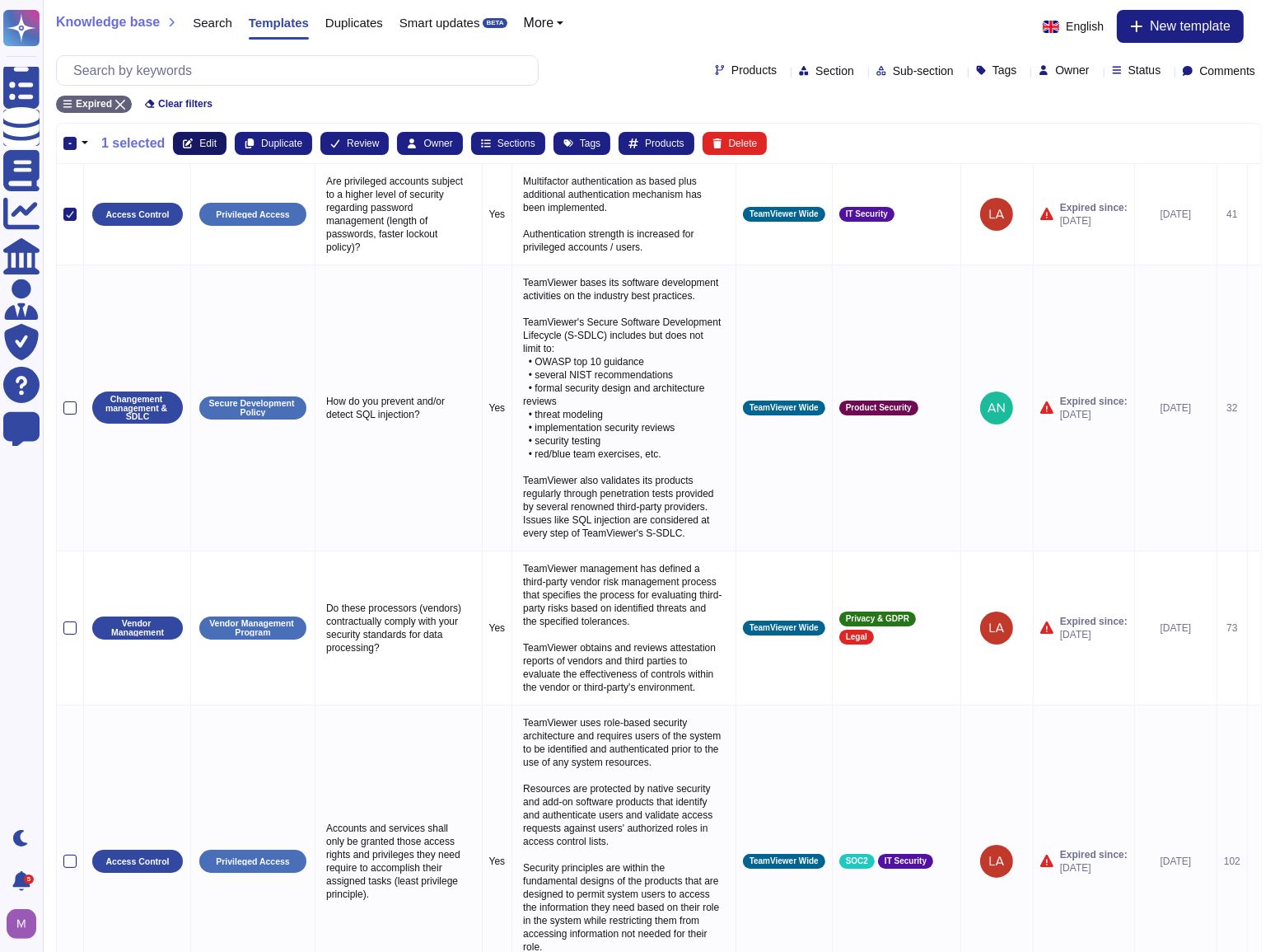
click at [195, 139] on button "Edit" at bounding box center [200, 143] width 53 height 23
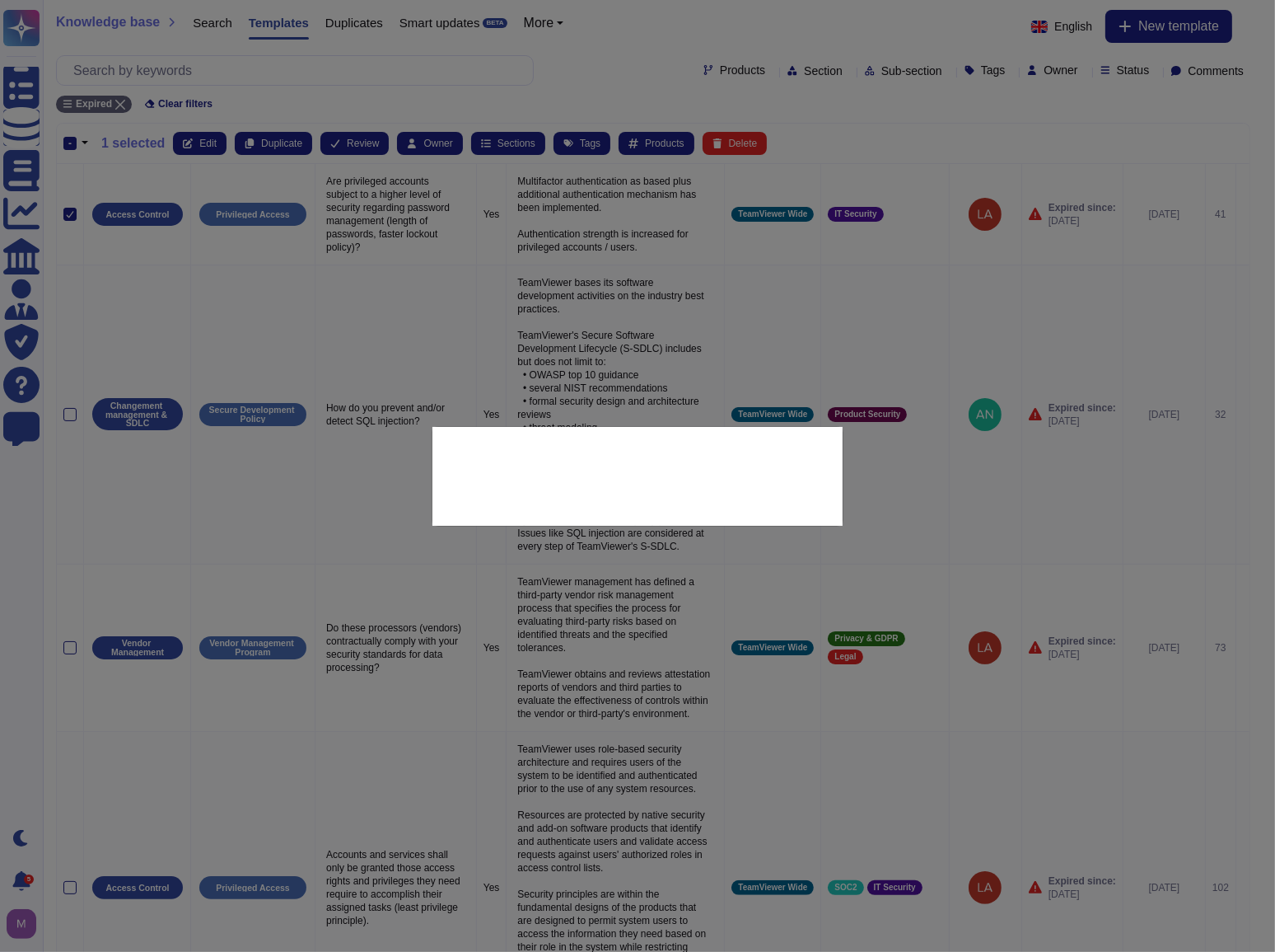
type textarea "Are privileged accounts subject to a higher level of security regarding passwor…"
type textarea "Multifactor authentication as based plus additional authentication mechanism ha…"
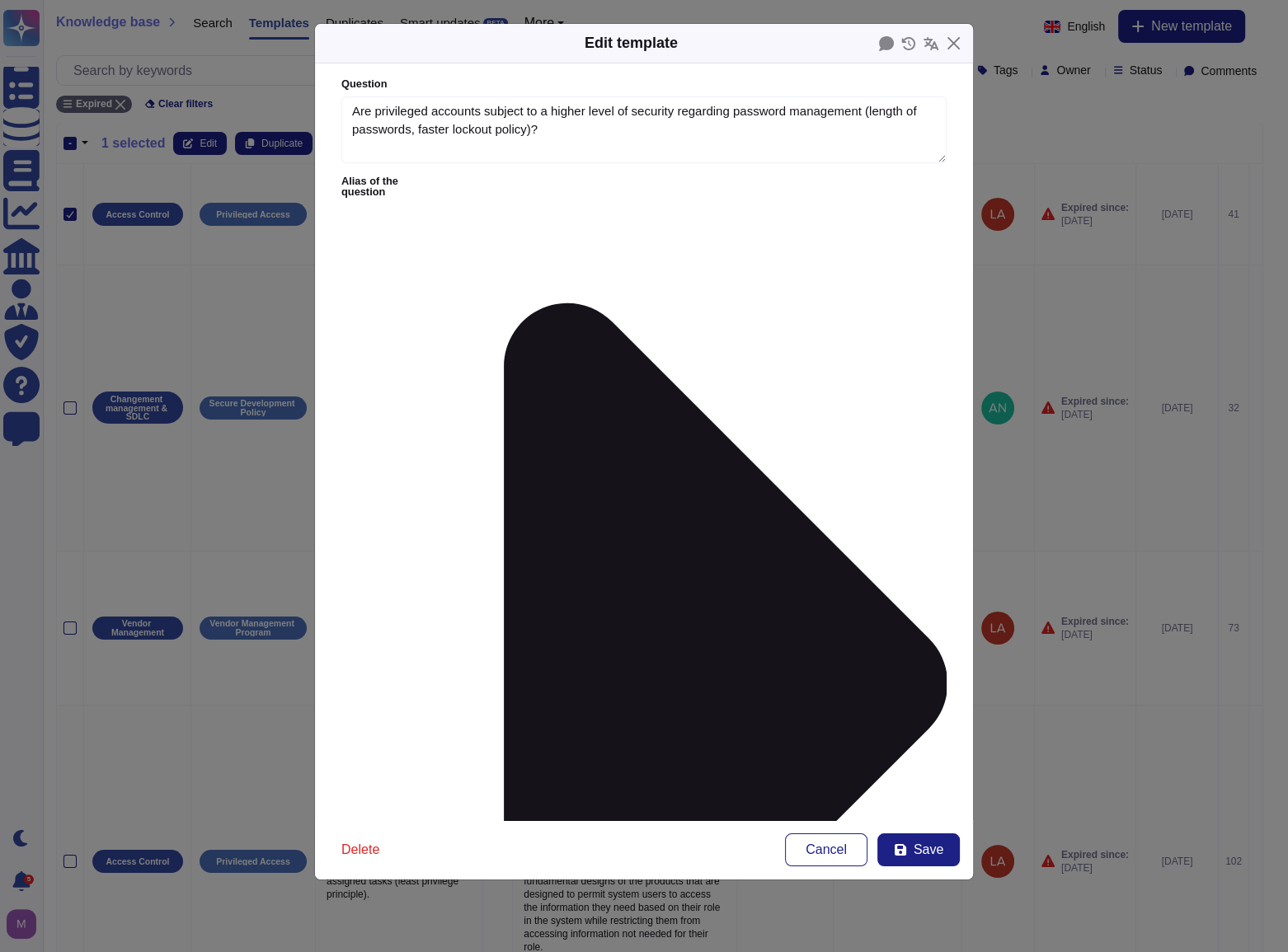
type textarea "Are privileged accounts subject to a higher level of security regarding passwor…"
paste textarea "Yes. Privileged accounts are subject to a higher level of security regarding pa…"
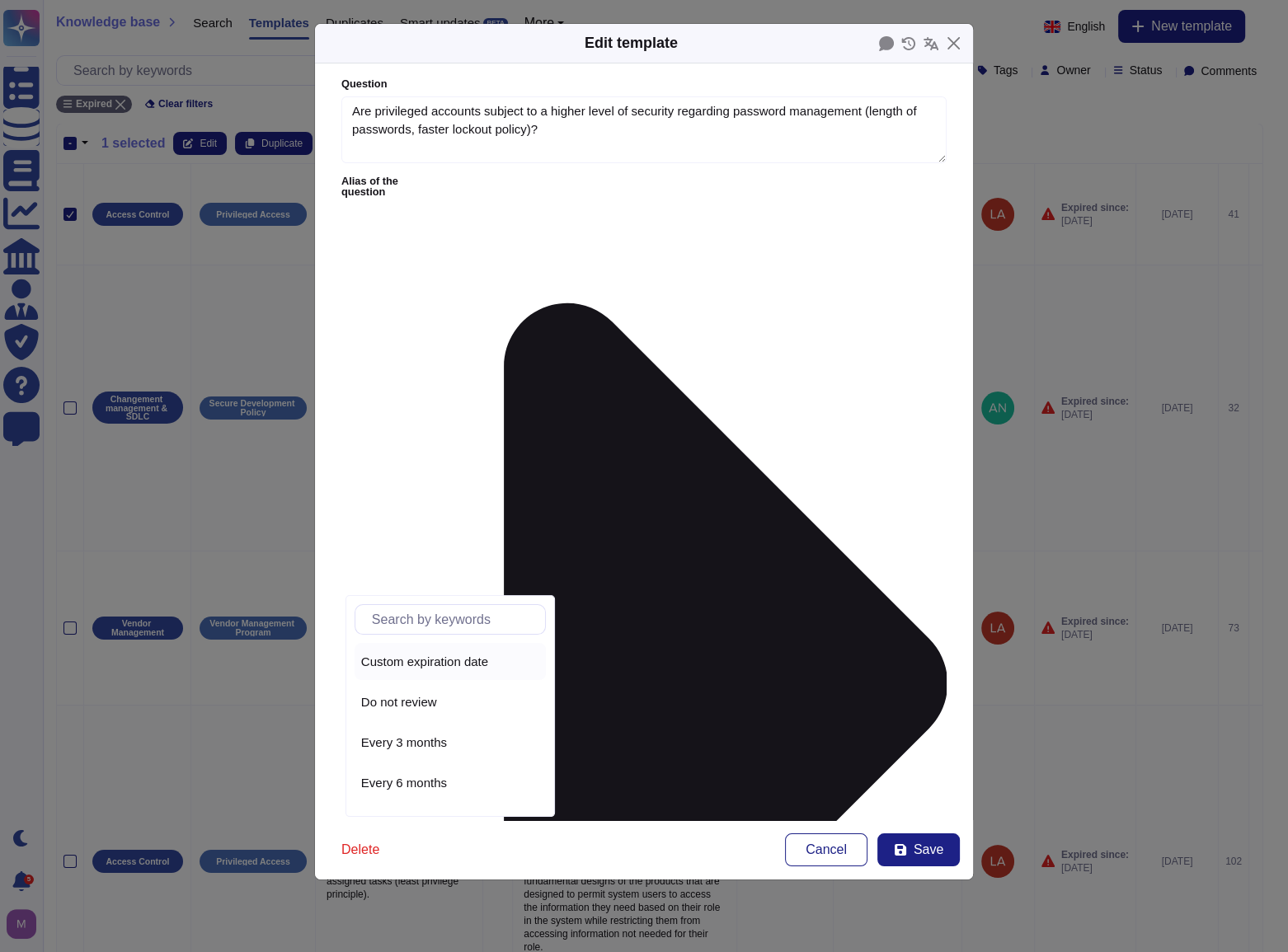
click at [453, 660] on span "Custom expiration date" at bounding box center [424, 662] width 127 height 15
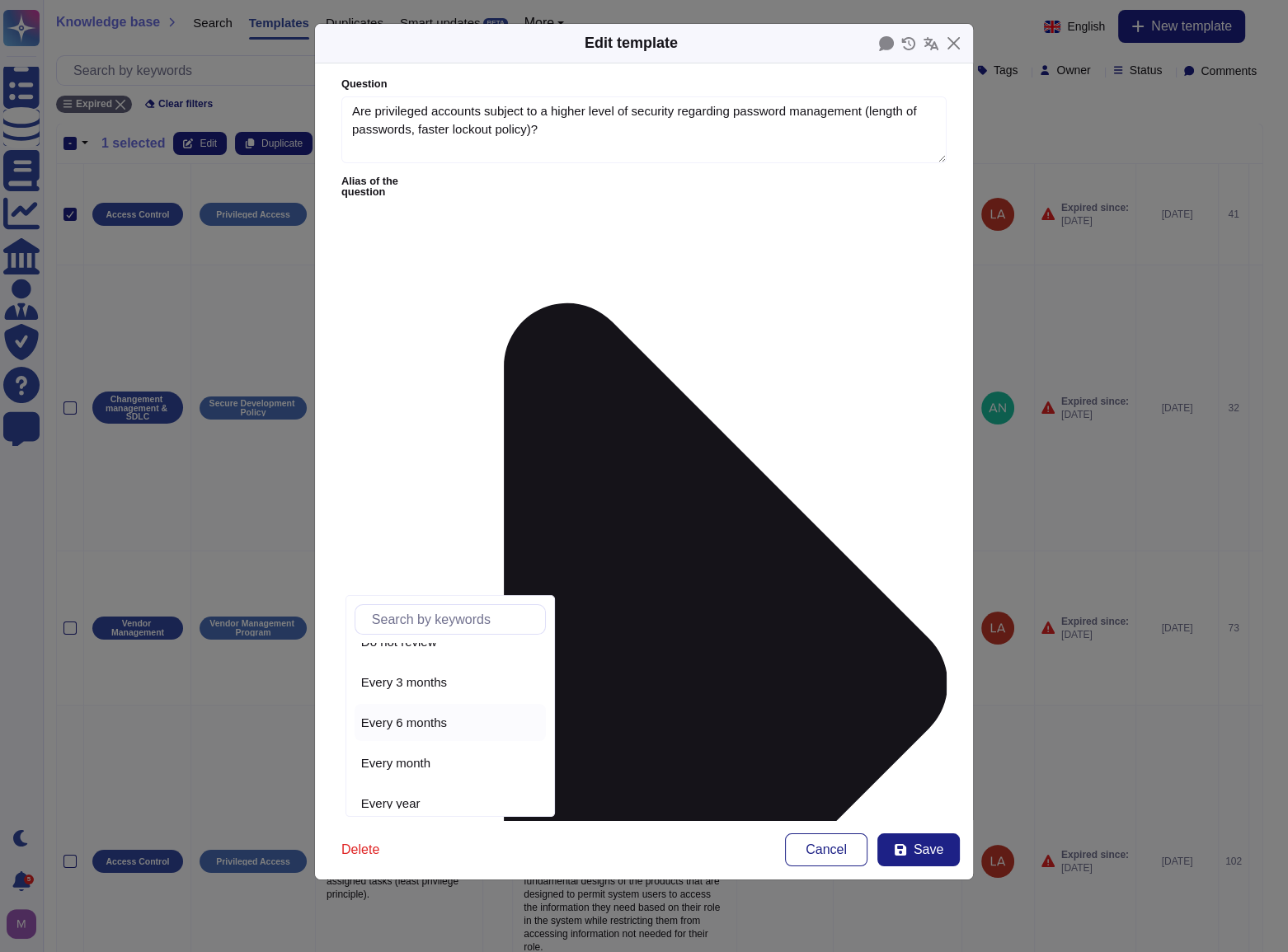
scroll to position [74, 0]
click at [438, 790] on div "Every year" at bounding box center [450, 790] width 178 height 15
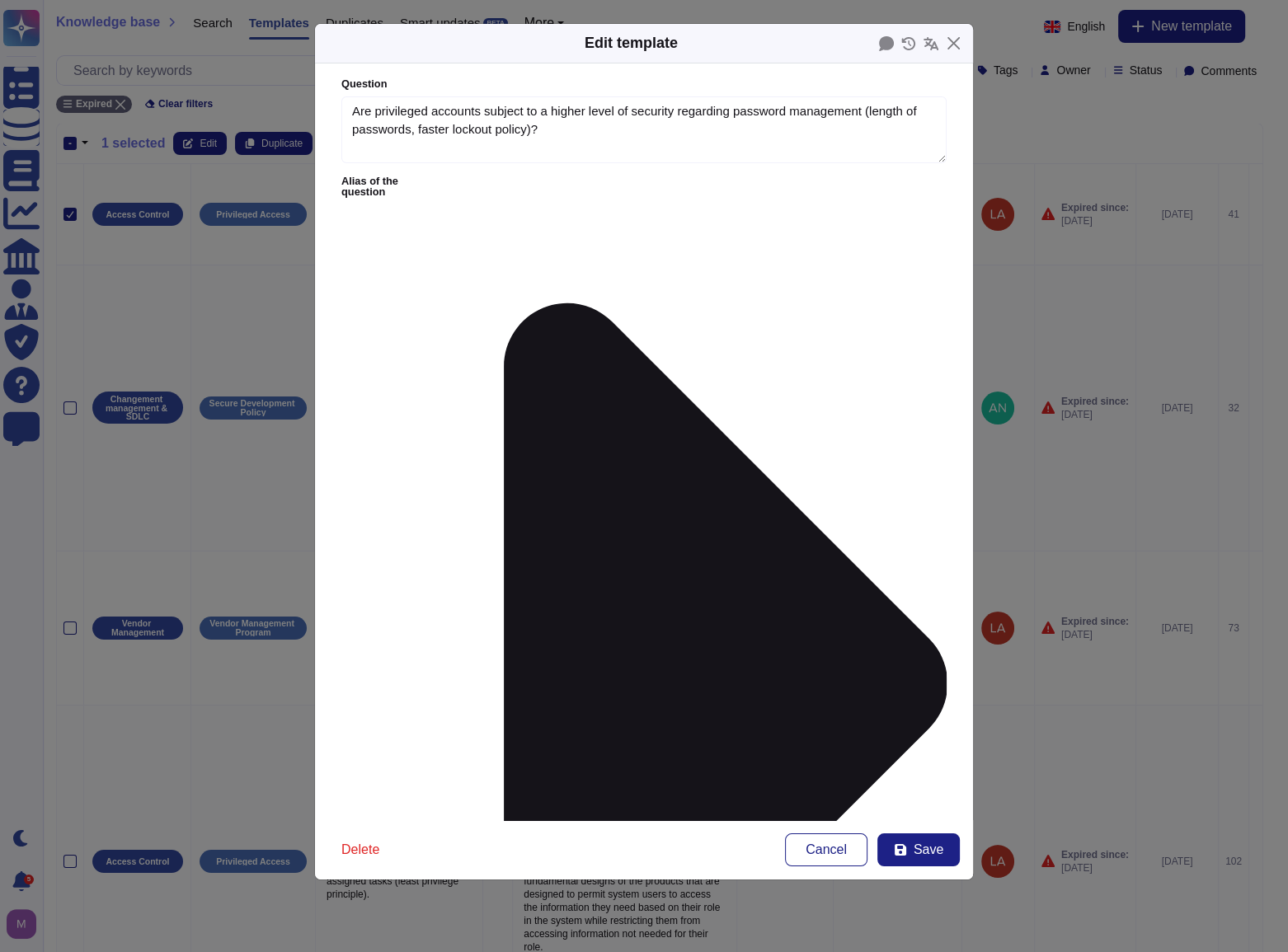
click at [0, 0] on lt-span "users ." at bounding box center [0, 0] width 0 height 0
click at [920, 851] on span "Save" at bounding box center [928, 850] width 30 height 13
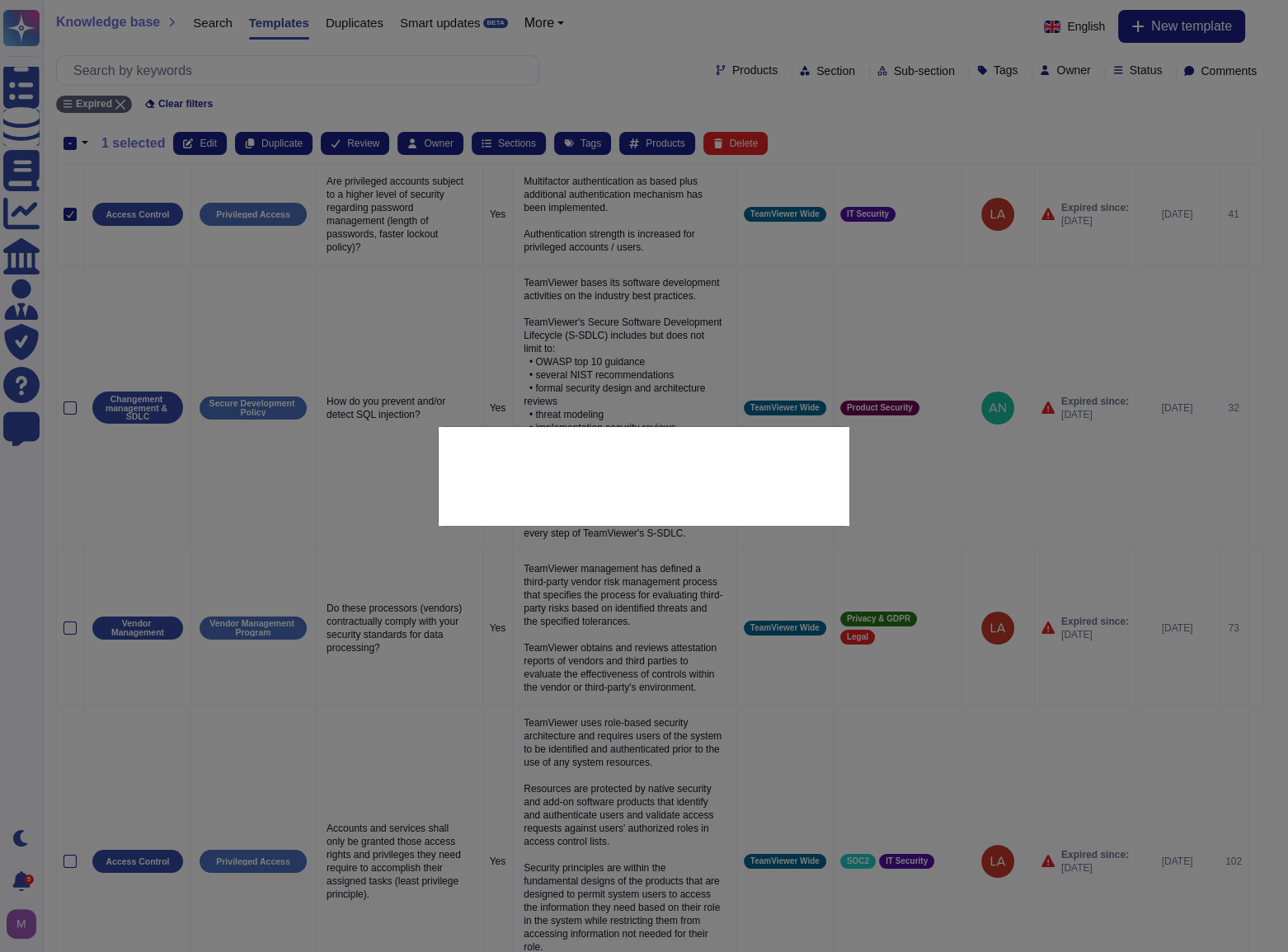
type textarea "Multifactor authentication as based plus additional authentication mechanism ha…"
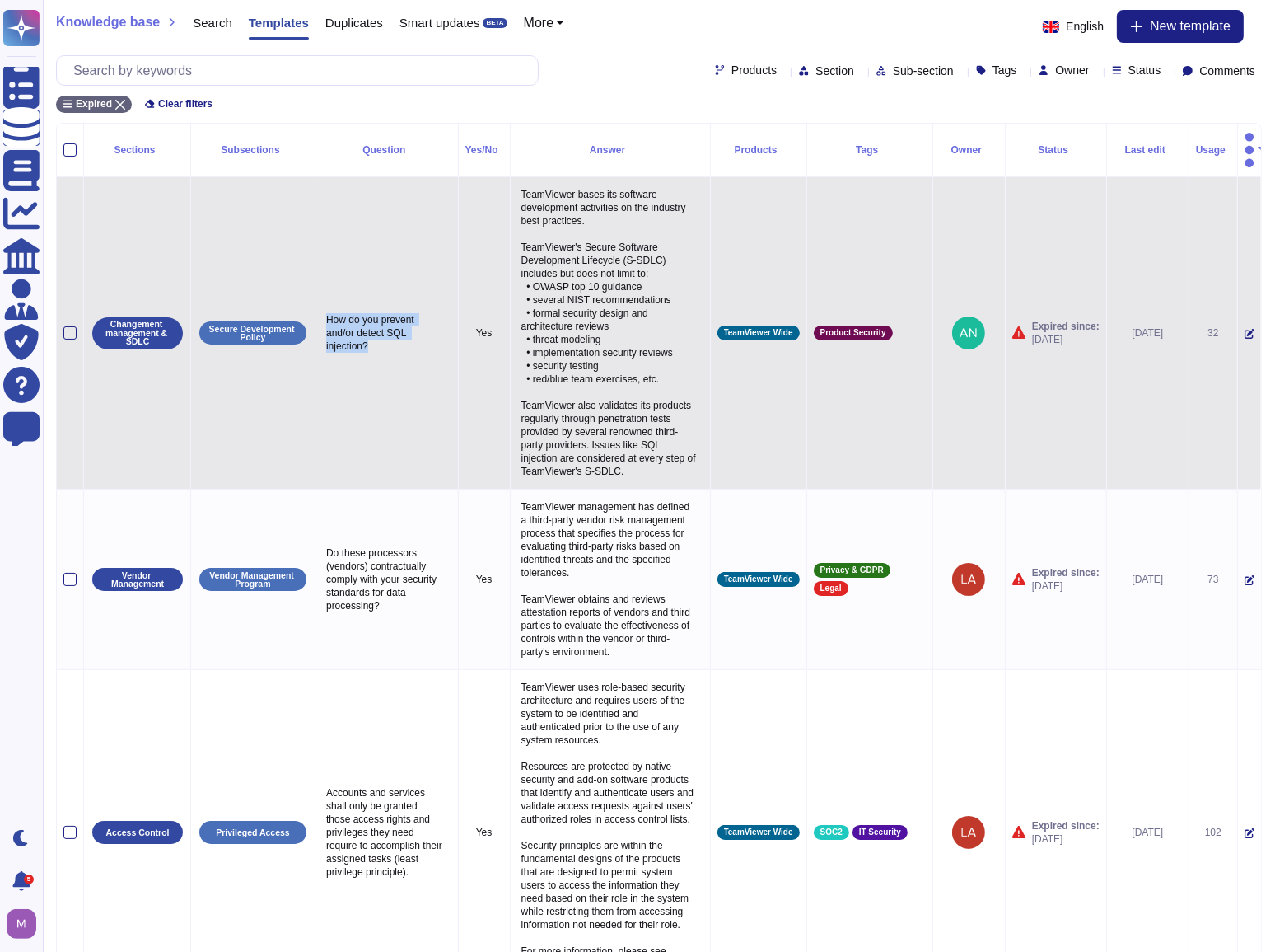
drag, startPoint x: 382, startPoint y: 333, endPoint x: 328, endPoint y: 302, distance: 62.3
click at [328, 309] on p "How do you prevent and/or detect SQL injection?" at bounding box center [387, 333] width 129 height 48
copy p "How do you prevent and/or detect SQL injection?"
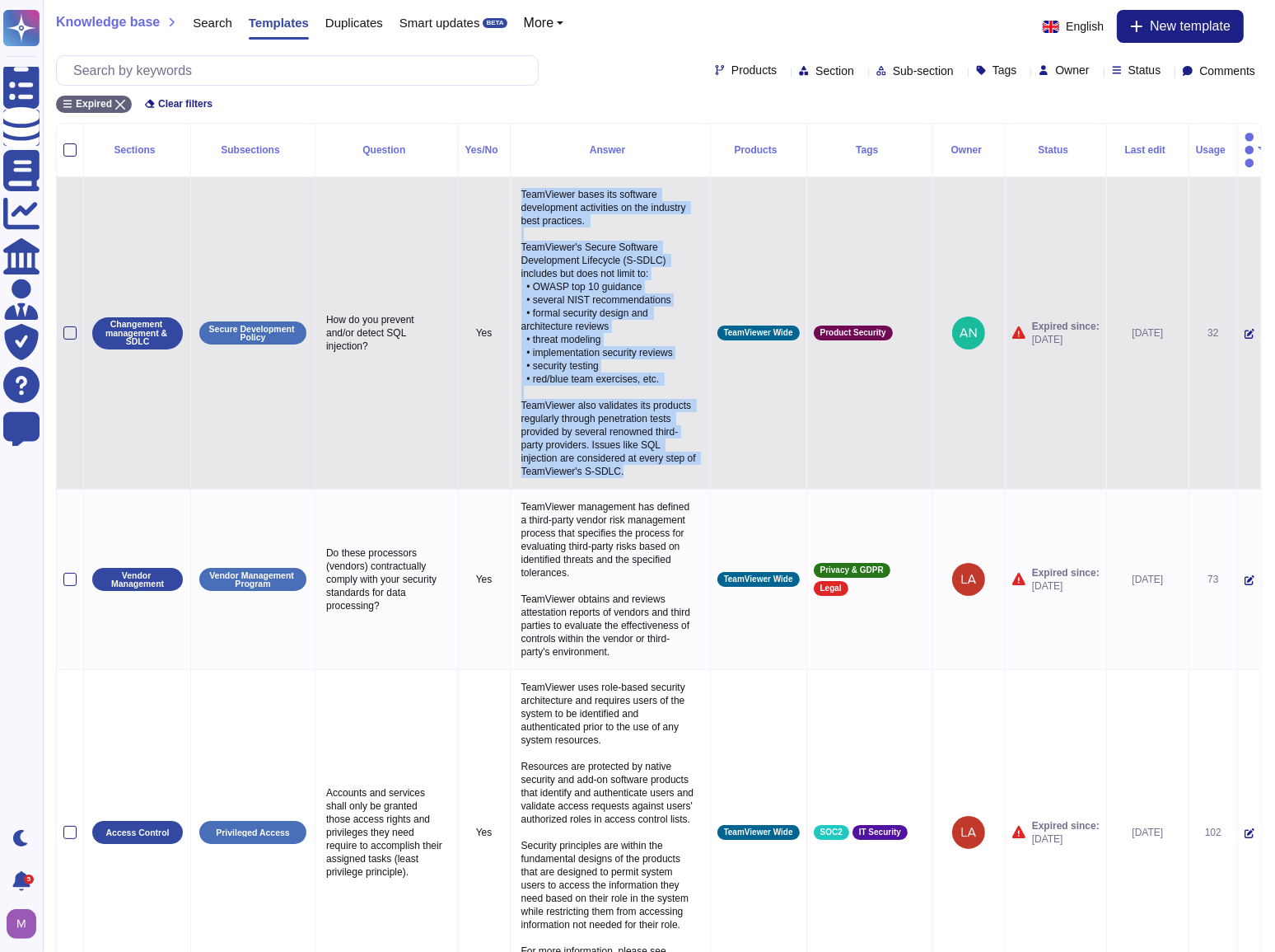
drag, startPoint x: 514, startPoint y: 173, endPoint x: 666, endPoint y: 460, distance: 324.8
click at [667, 461] on td "TeamViewer bases its software development activities on the industry best pract…" at bounding box center [610, 333] width 200 height 312
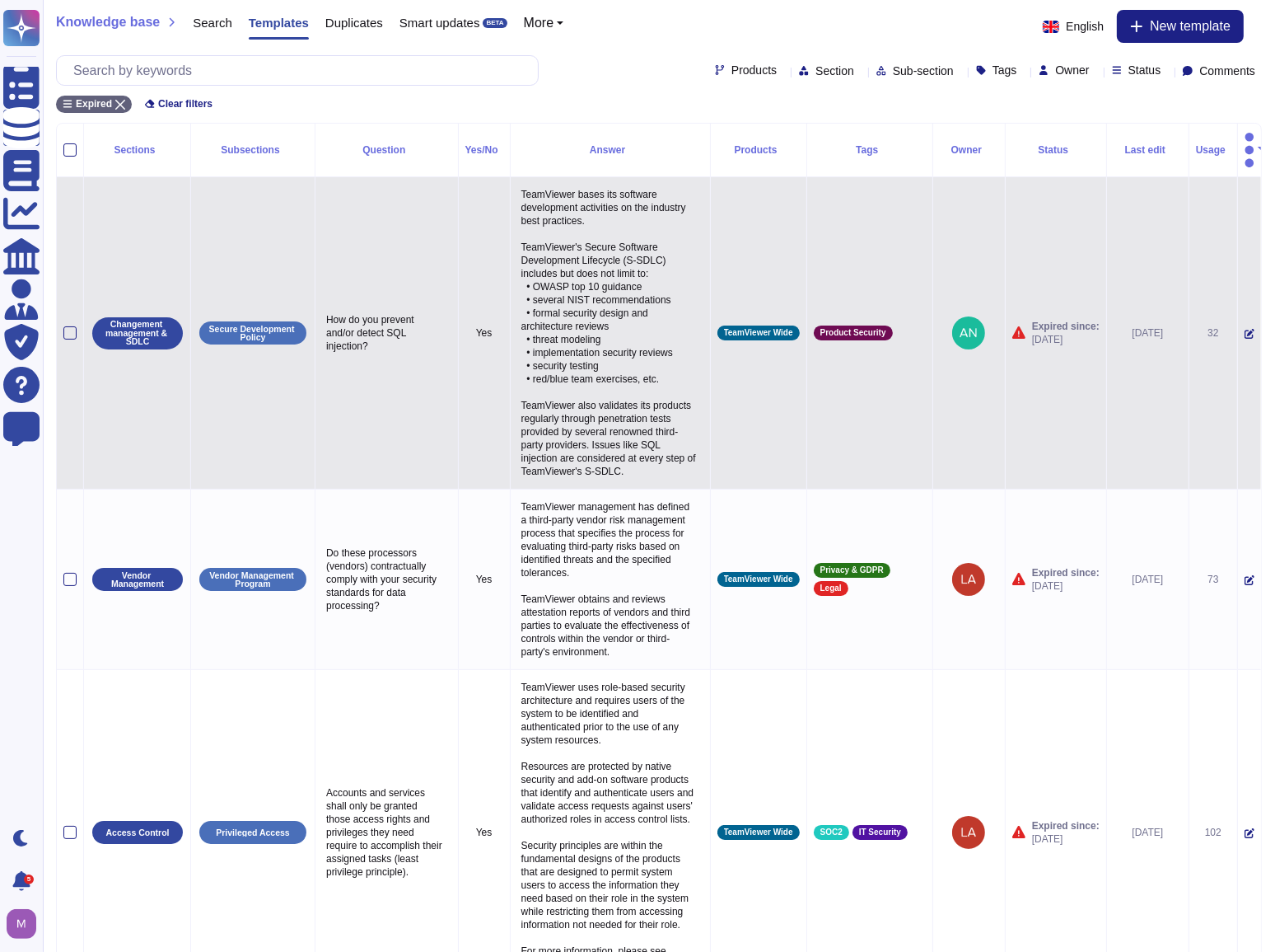
click at [1245, 329] on icon at bounding box center [1250, 334] width 10 height 10
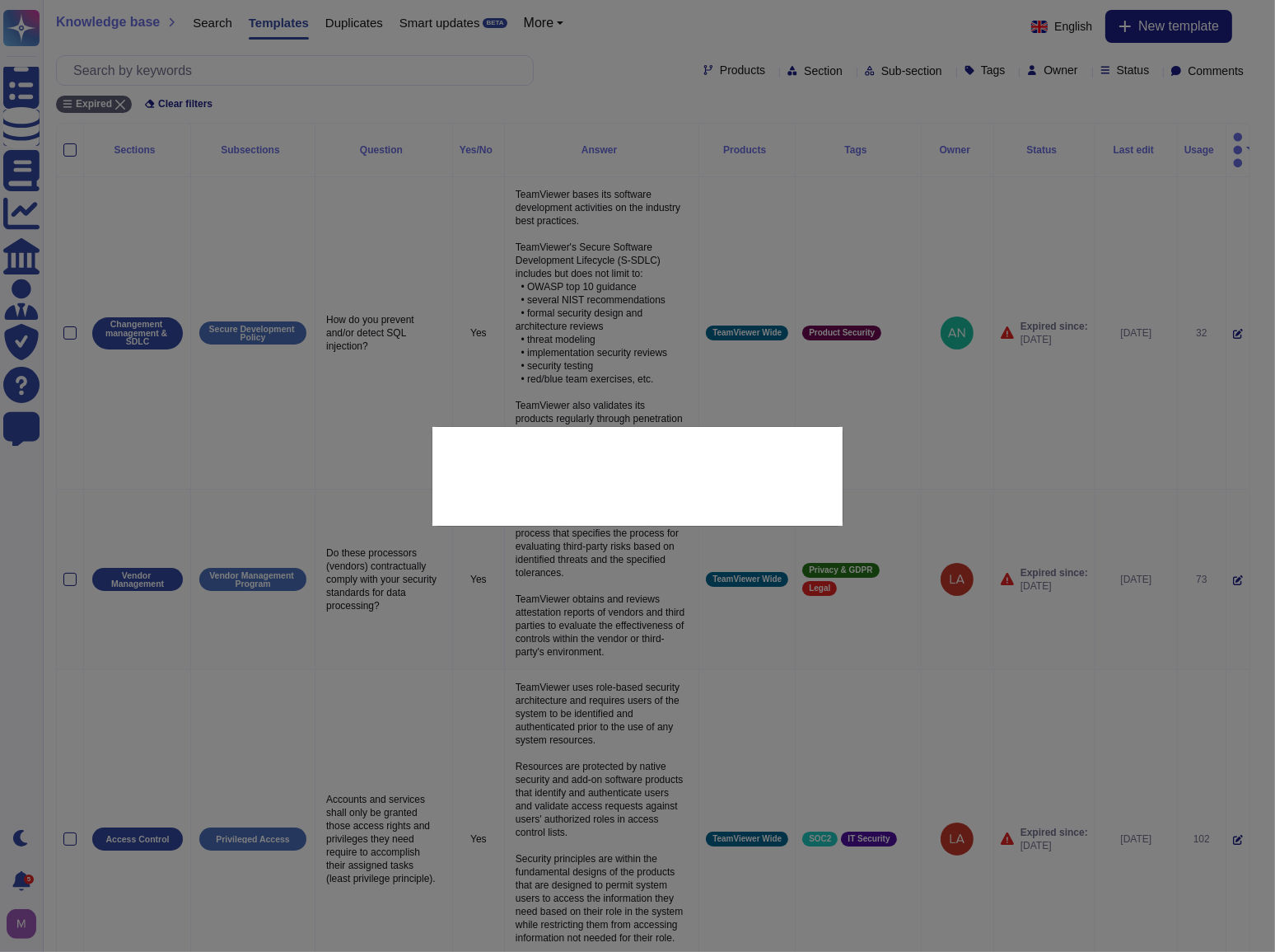
type textarea "How do you prevent and/or detect SQL injection?"
type textarea "TeamViewer bases its software development activities on the industry best pract…"
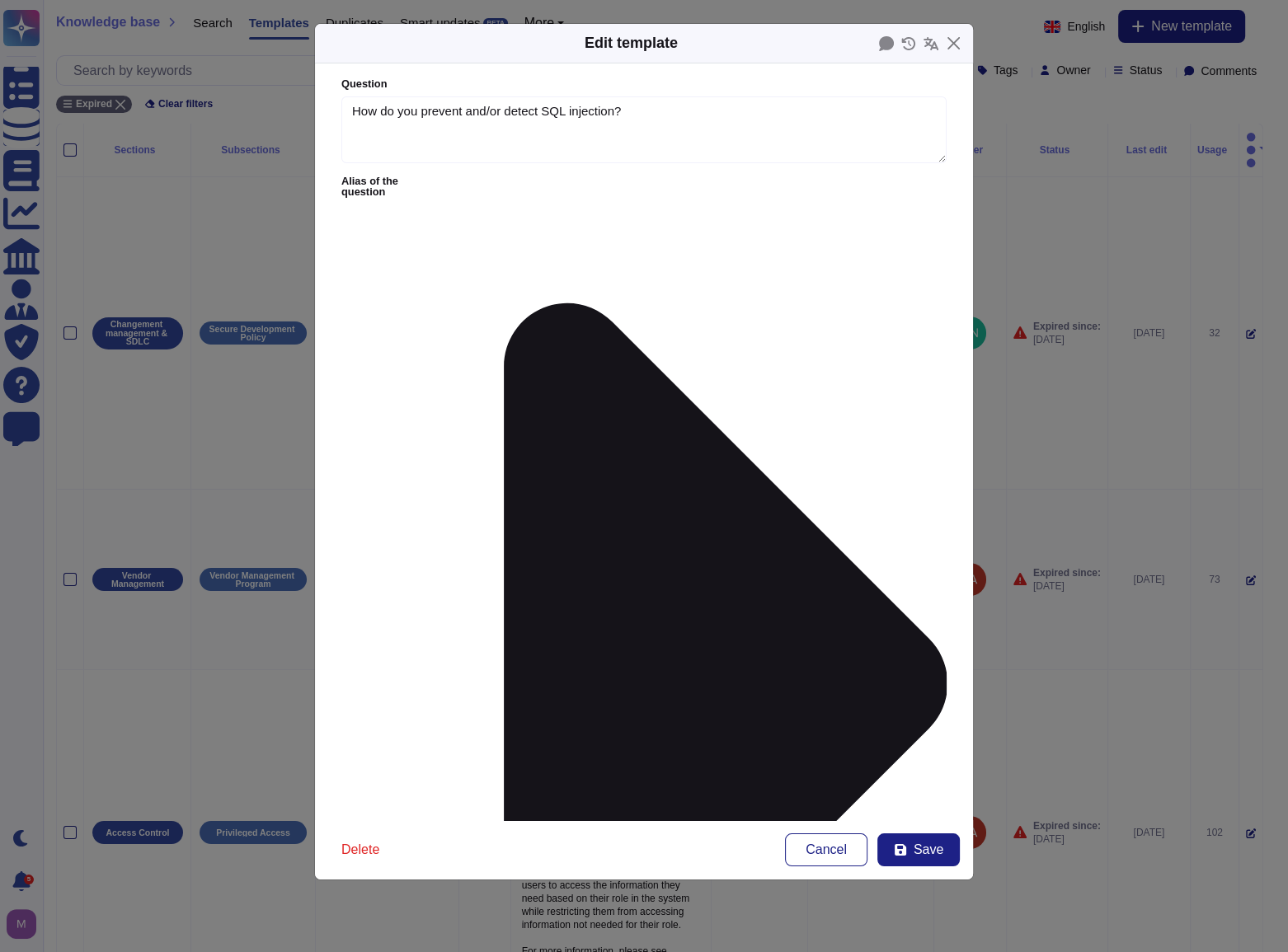
type textarea "How do you prevent and/or detect SQL injection?"
drag, startPoint x: 599, startPoint y: 291, endPoint x: 338, endPoint y: 173, distance: 286.4
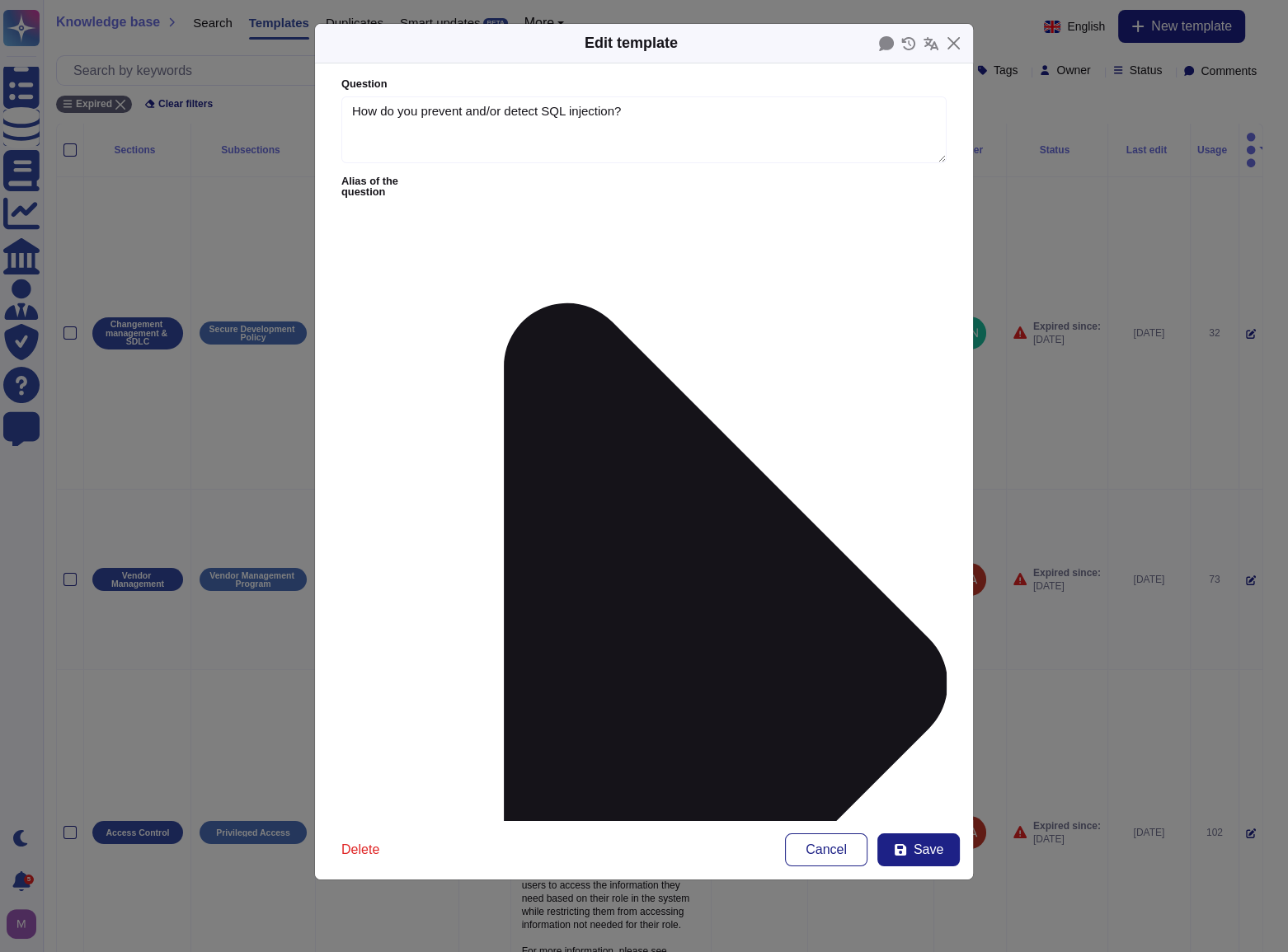
click at [338, 173] on form "Question How do you prevent and/or detect SQL injection? Alias of the question …" at bounding box center [644, 441] width 658 height 756
type textarea "."
paste textarea "TeamViewer implements multiple layers of controls to prevent and detect SQL inj…"
type textarea "TeamViewer implements multiple layers of controls to prevent and detect SQL inj…"
click at [475, 181] on icon at bounding box center [693, 683] width 507 height 1015
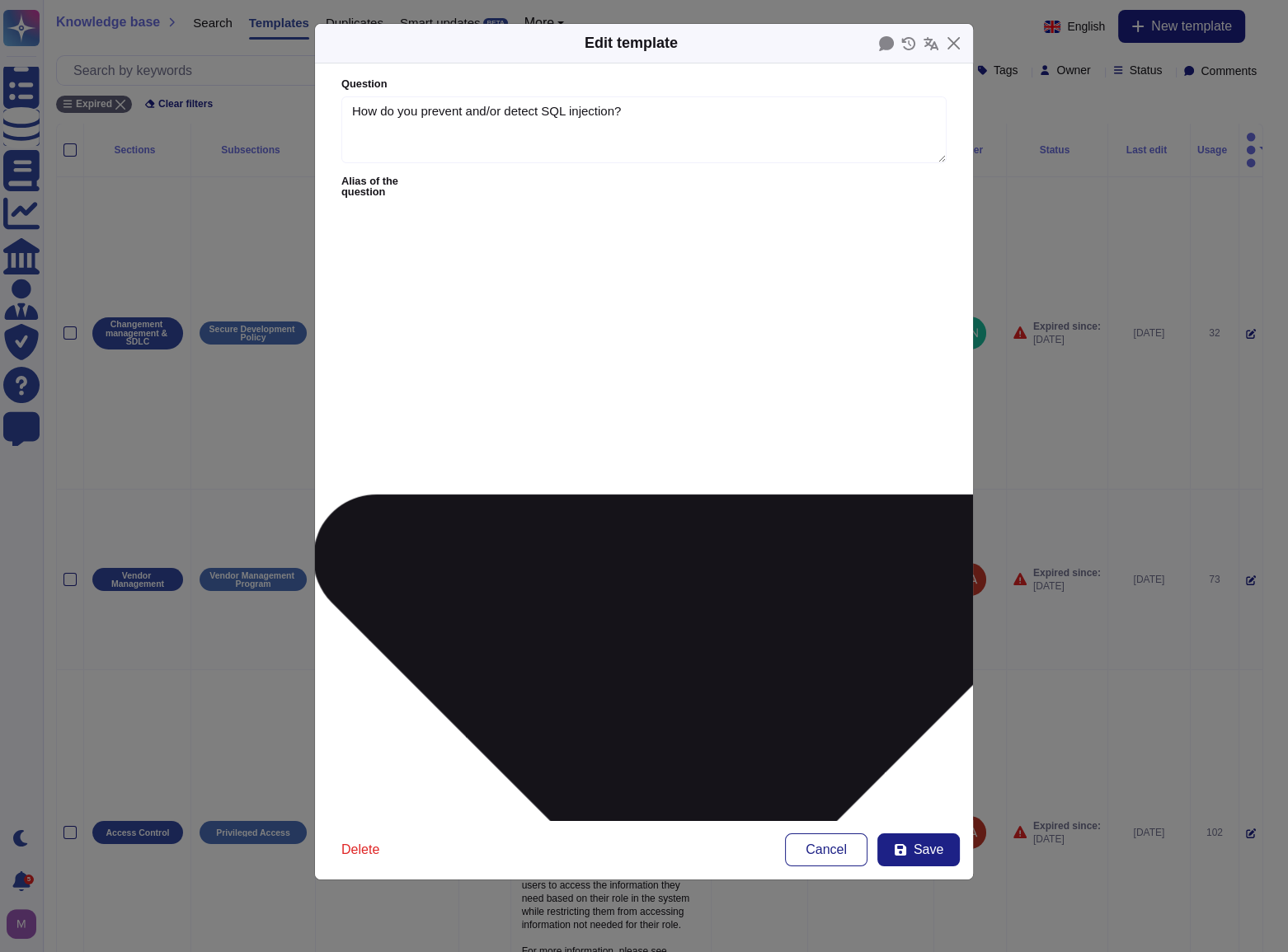
type textarea "Do you use industry standards (i.e. OWASP Software Assurance Maturity Model, IS…"
type textarea "Are controls implemented on the server side to prevent SQL injection and other …"
type textarea "The solution validates and sanitizes user inputs to prevent common attacks like…"
type textarea "Do you perform server side validation on all entry points of the application ?"
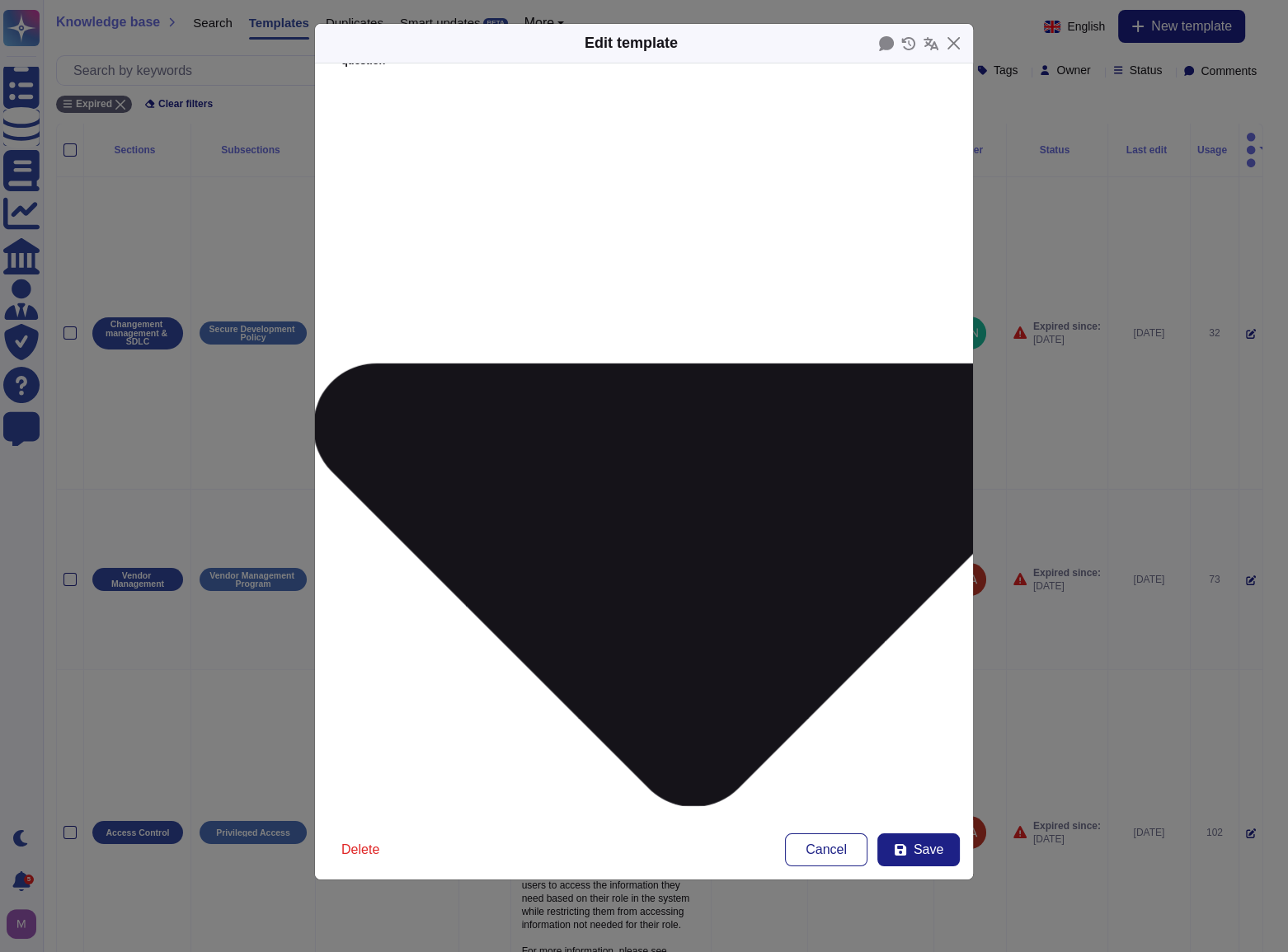
scroll to position [149, 0]
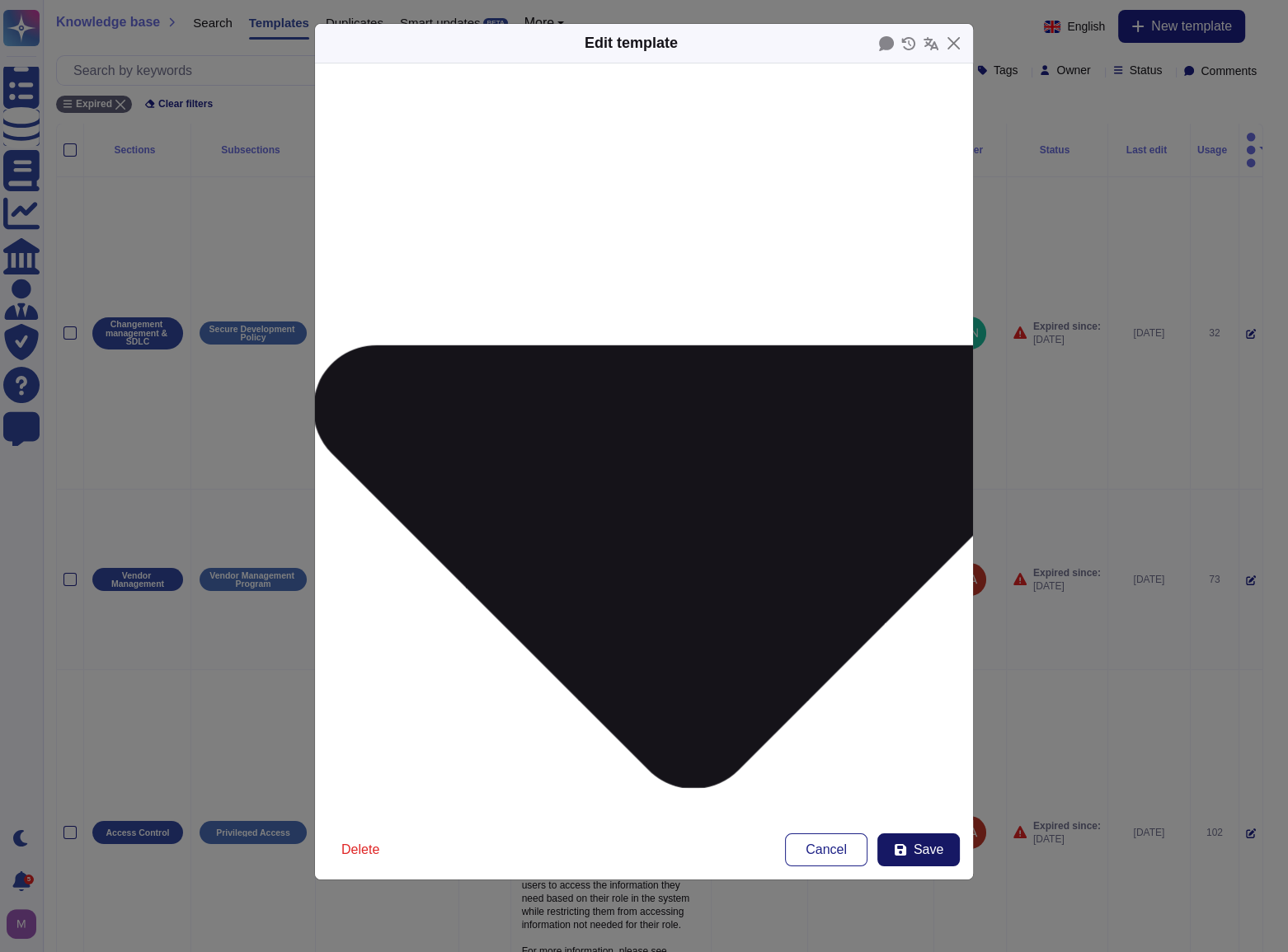
click at [903, 840] on button "Save" at bounding box center [919, 849] width 82 height 33
type textarea "TeamViewer bases its software development activities on the industry best pract…"
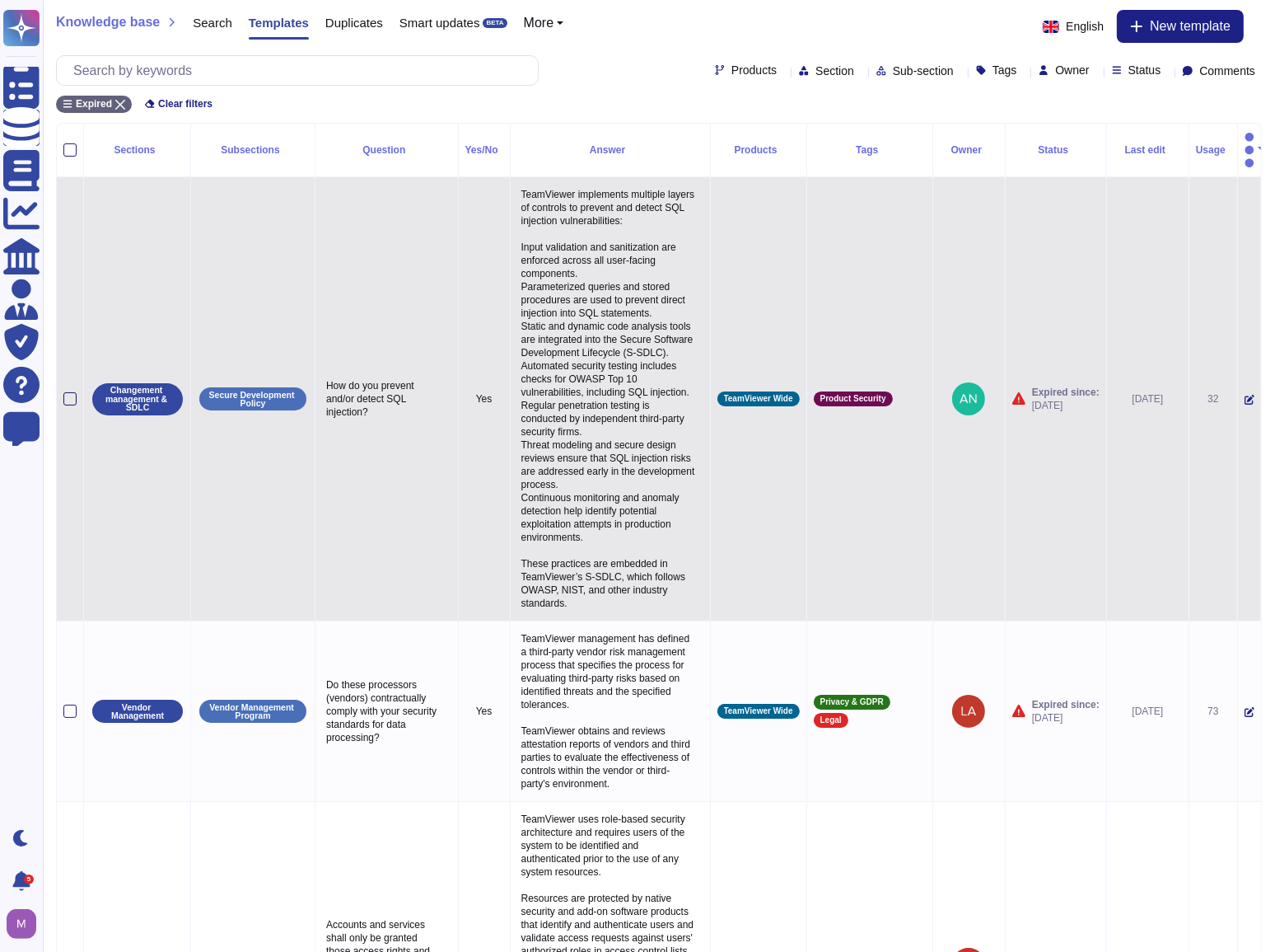
click at [68, 393] on div at bounding box center [70, 399] width 13 height 13
click at [0, 0] on input "checkbox" at bounding box center [0, 0] width 0 height 0
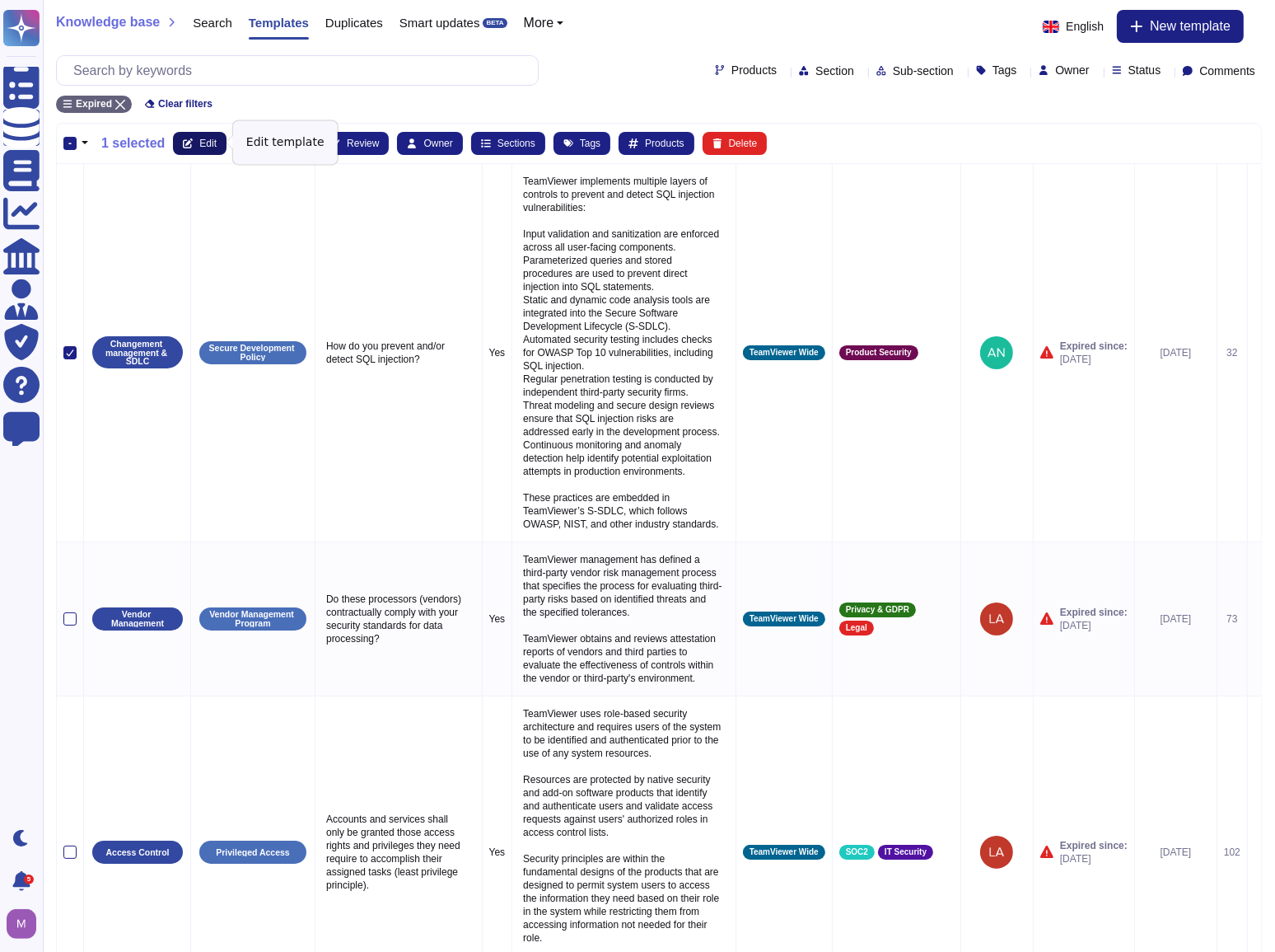
click at [195, 139] on button "Edit" at bounding box center [200, 143] width 53 height 23
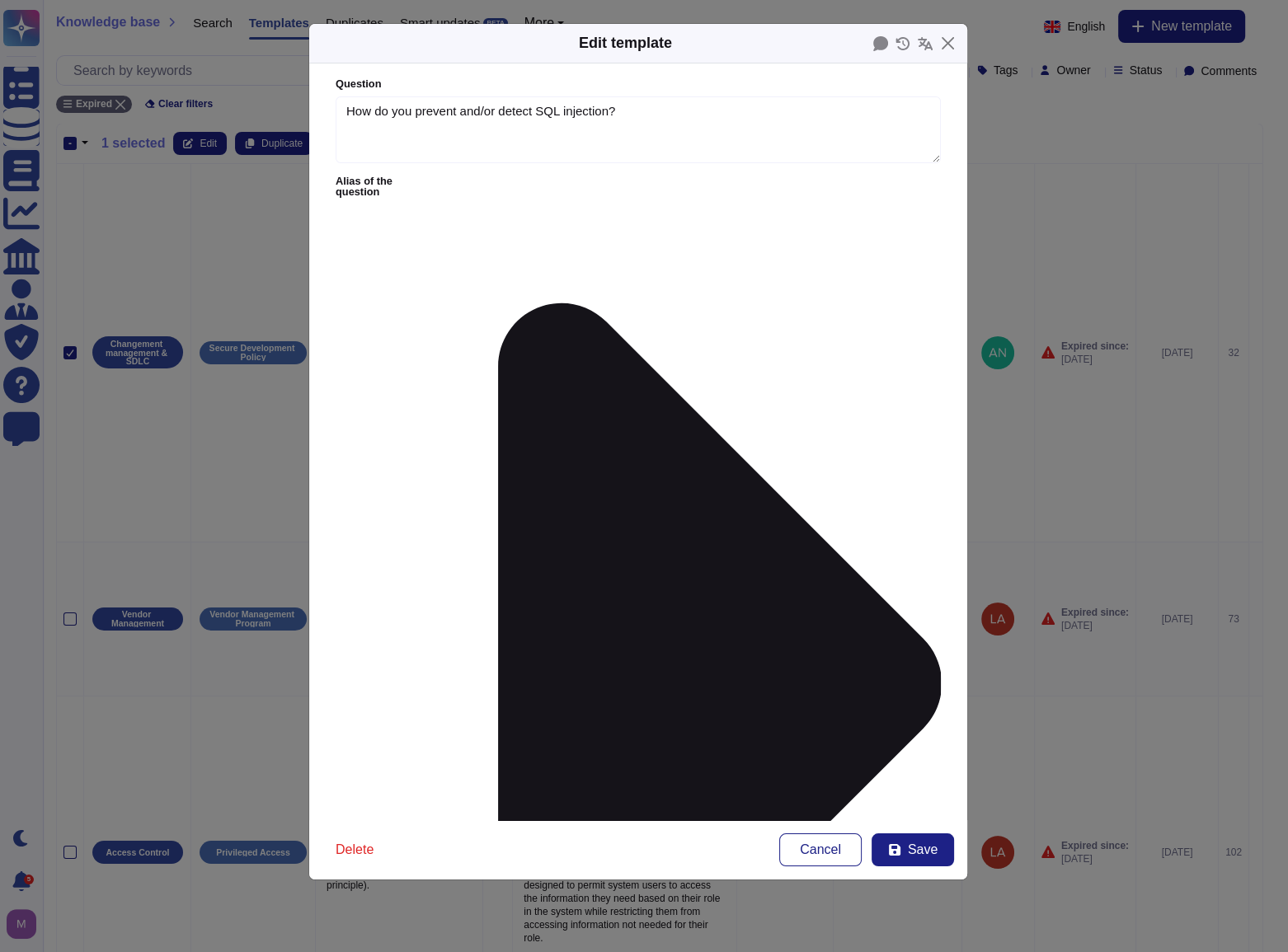
type textarea "How do you prevent and/or detect SQL injection?"
type textarea "TeamViewer implements multiple layers of controls to prevent and detect SQL inj…"
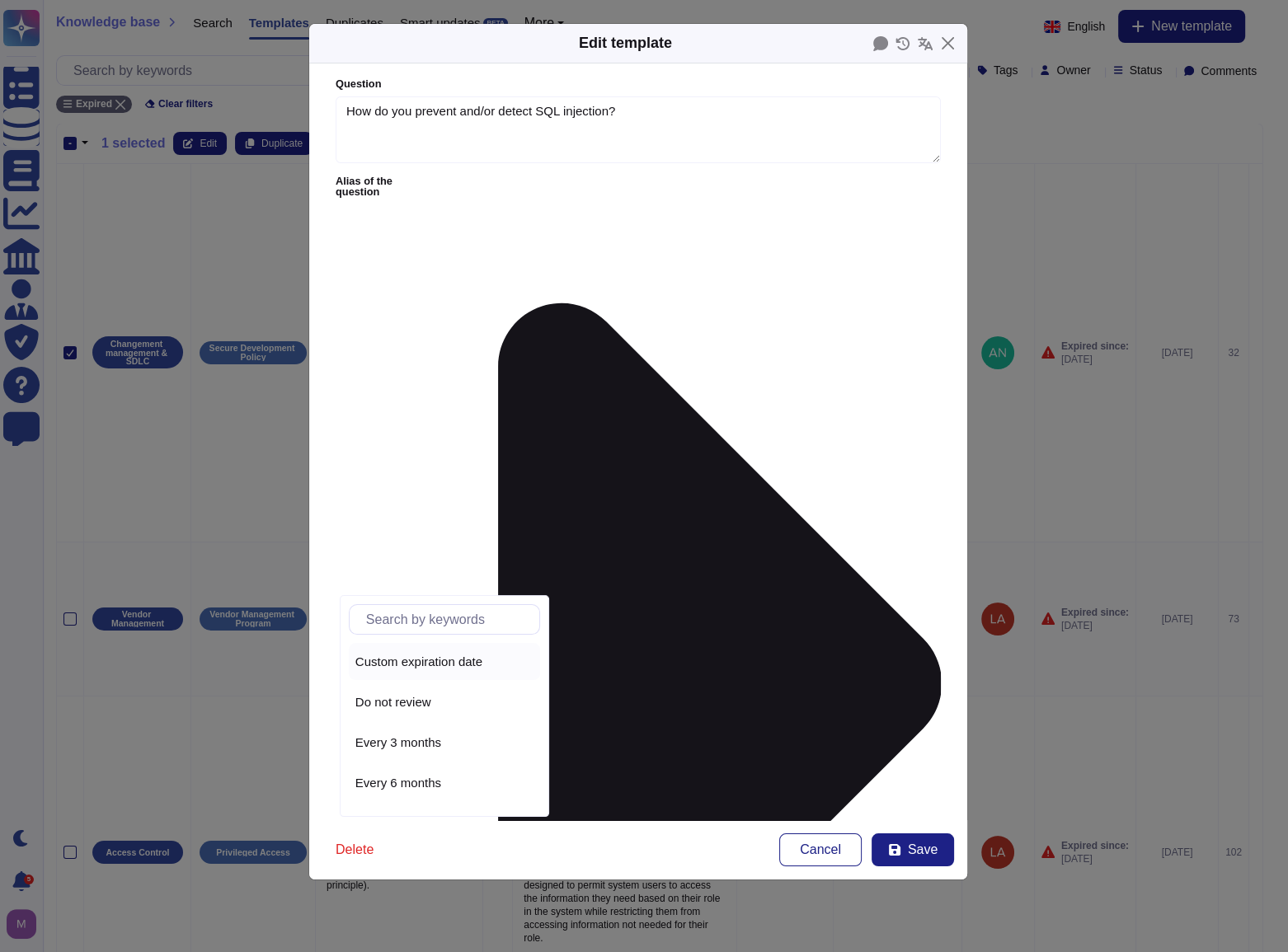
click at [434, 661] on span "Custom expiration date" at bounding box center [418, 662] width 127 height 15
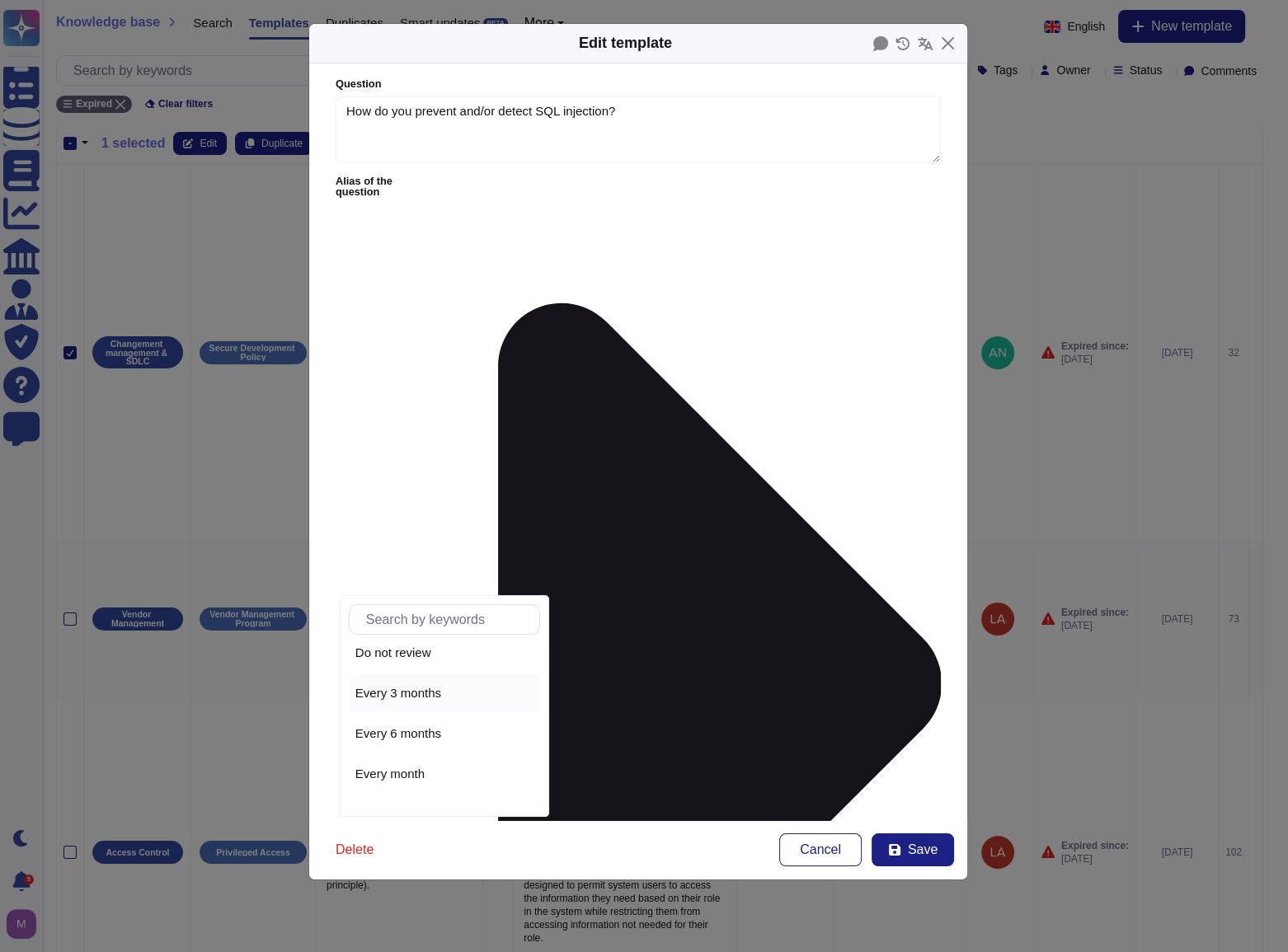
scroll to position [74, 0]
click at [427, 789] on div "Every year" at bounding box center [444, 790] width 178 height 15
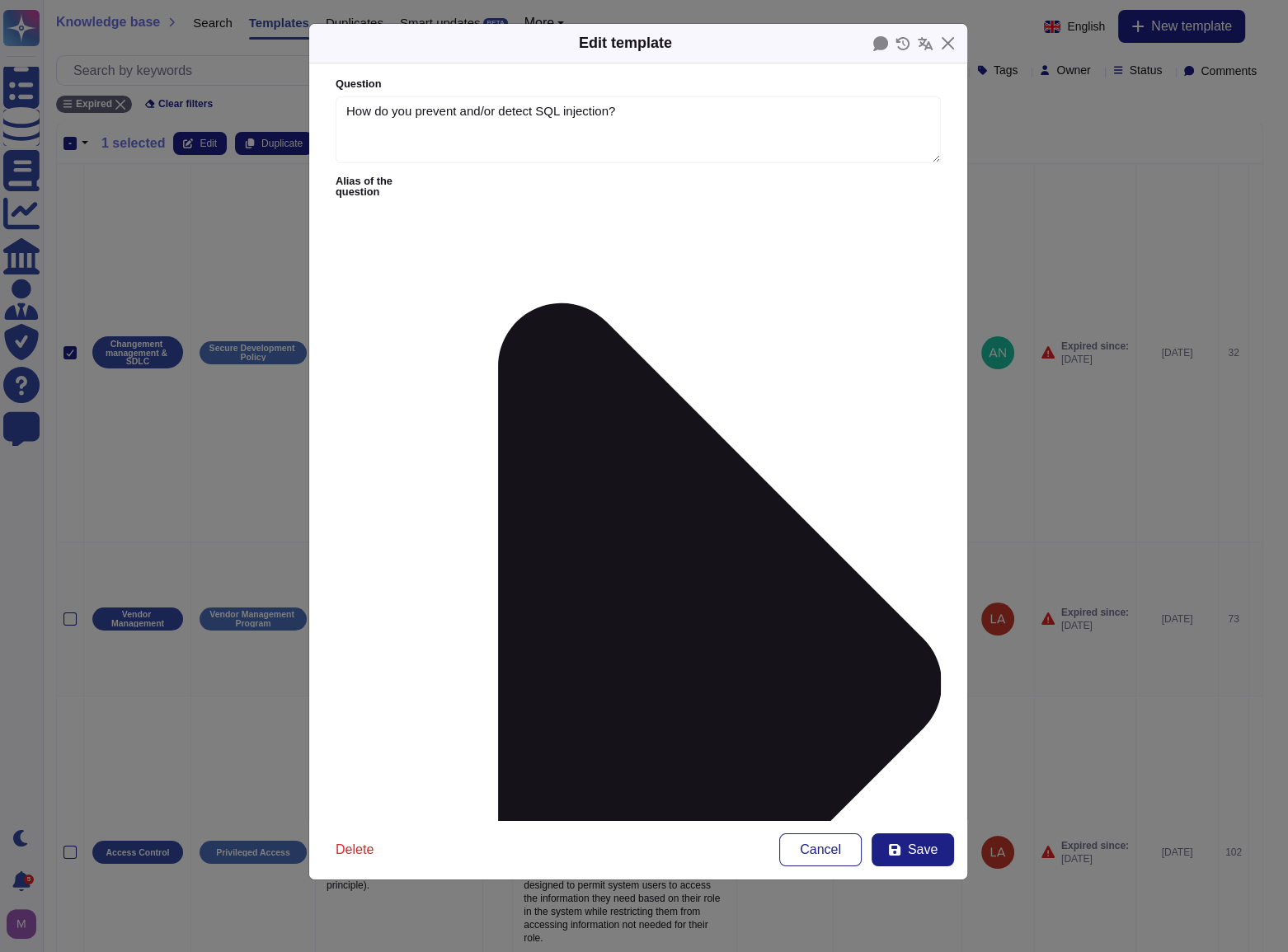
drag, startPoint x: 604, startPoint y: 611, endPoint x: 612, endPoint y: 608, distance: 8.5
click at [920, 855] on span "Save" at bounding box center [922, 850] width 30 height 13
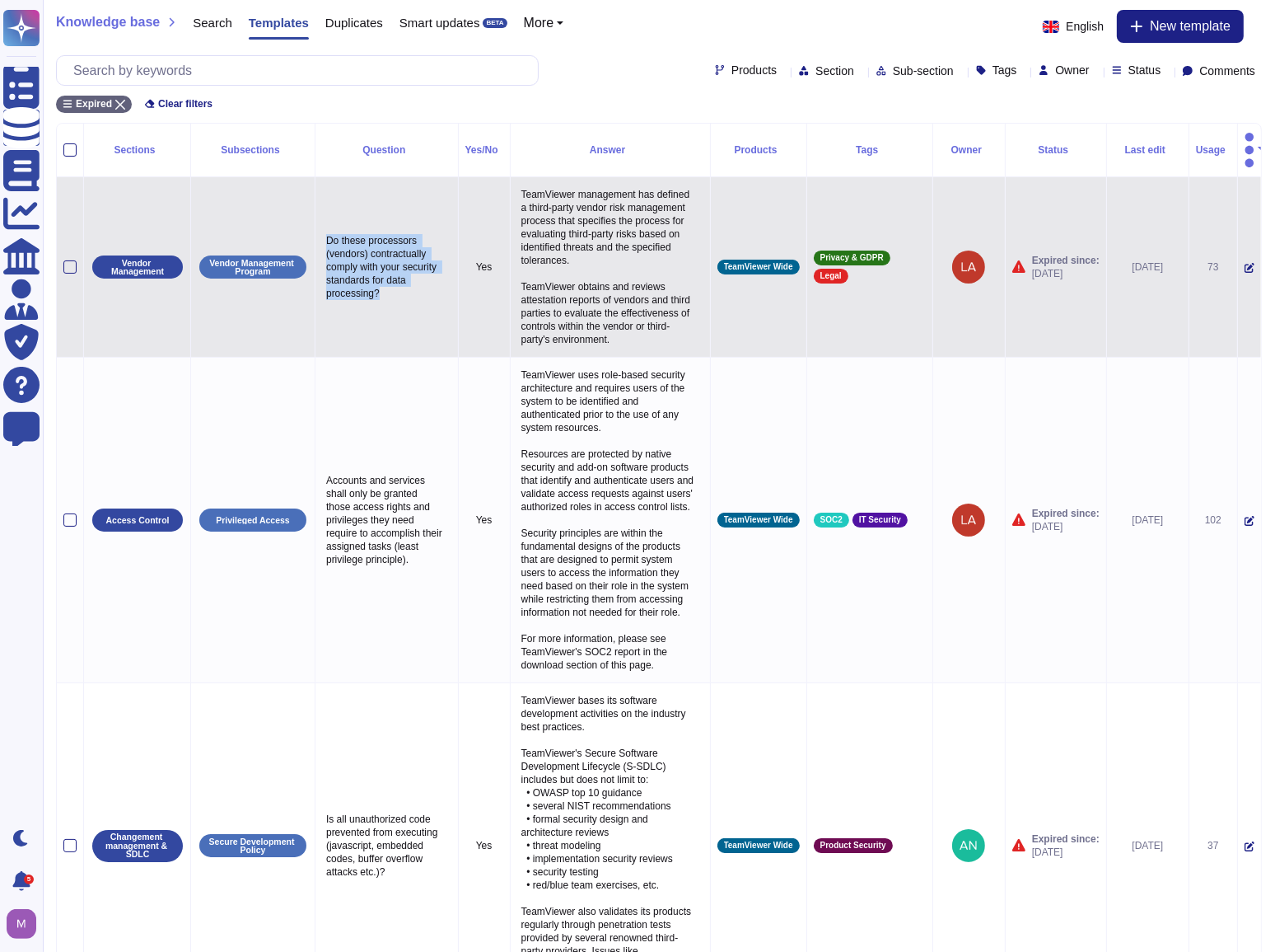
drag, startPoint x: 419, startPoint y: 274, endPoint x: 325, endPoint y: 218, distance: 109.4
click at [325, 230] on p "Do these processors (vendors) contractually comply with your security standards…" at bounding box center [387, 266] width 129 height 74
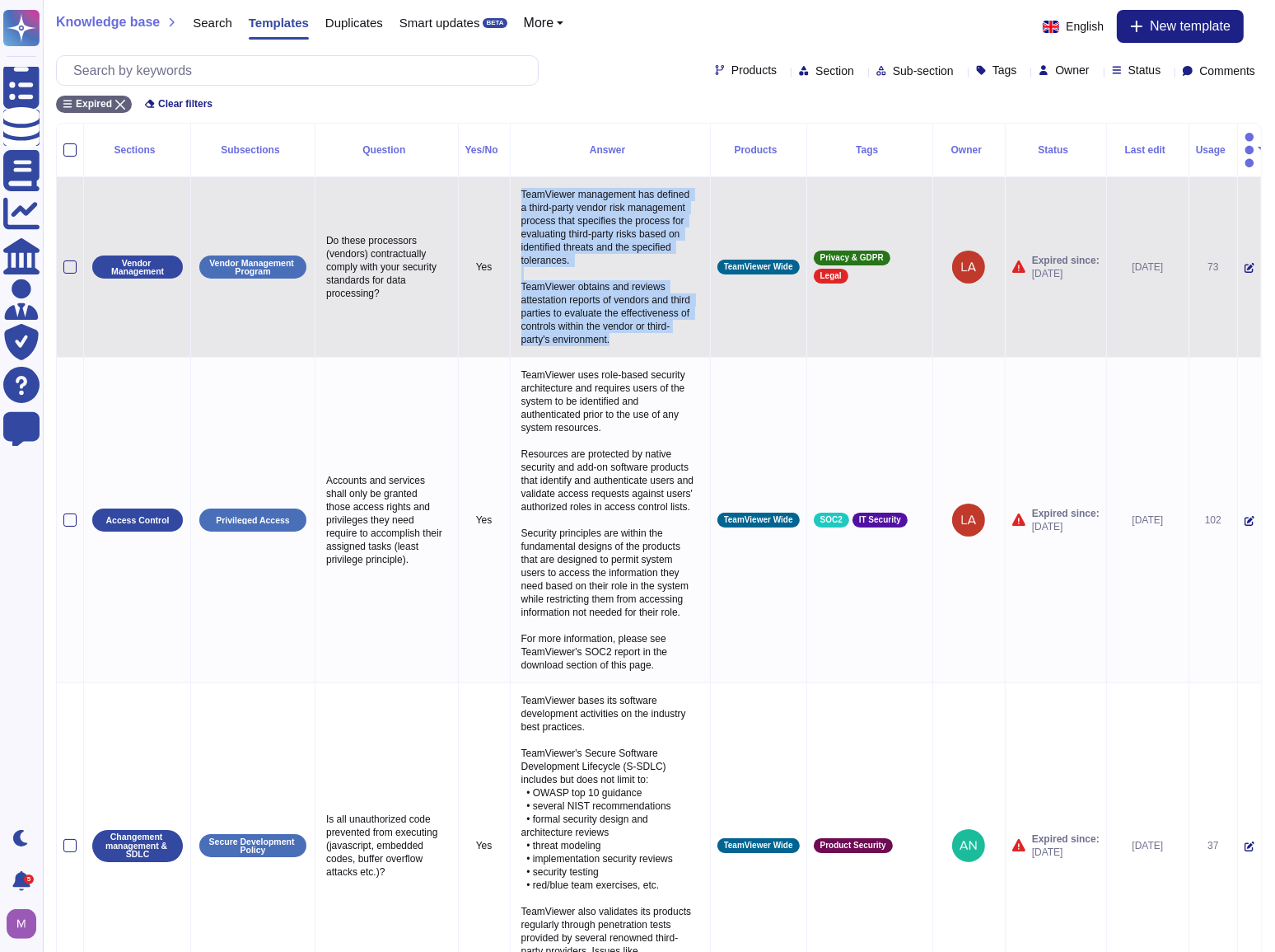
drag, startPoint x: 518, startPoint y: 173, endPoint x: 677, endPoint y: 321, distance: 217.2
click at [677, 321] on p "TeamViewer management has defined a third-party vendor risk management process …" at bounding box center [610, 267] width 186 height 167
click at [73, 260] on div at bounding box center [70, 267] width 13 height 13
click at [0, 0] on input "checkbox" at bounding box center [0, 0] width 0 height 0
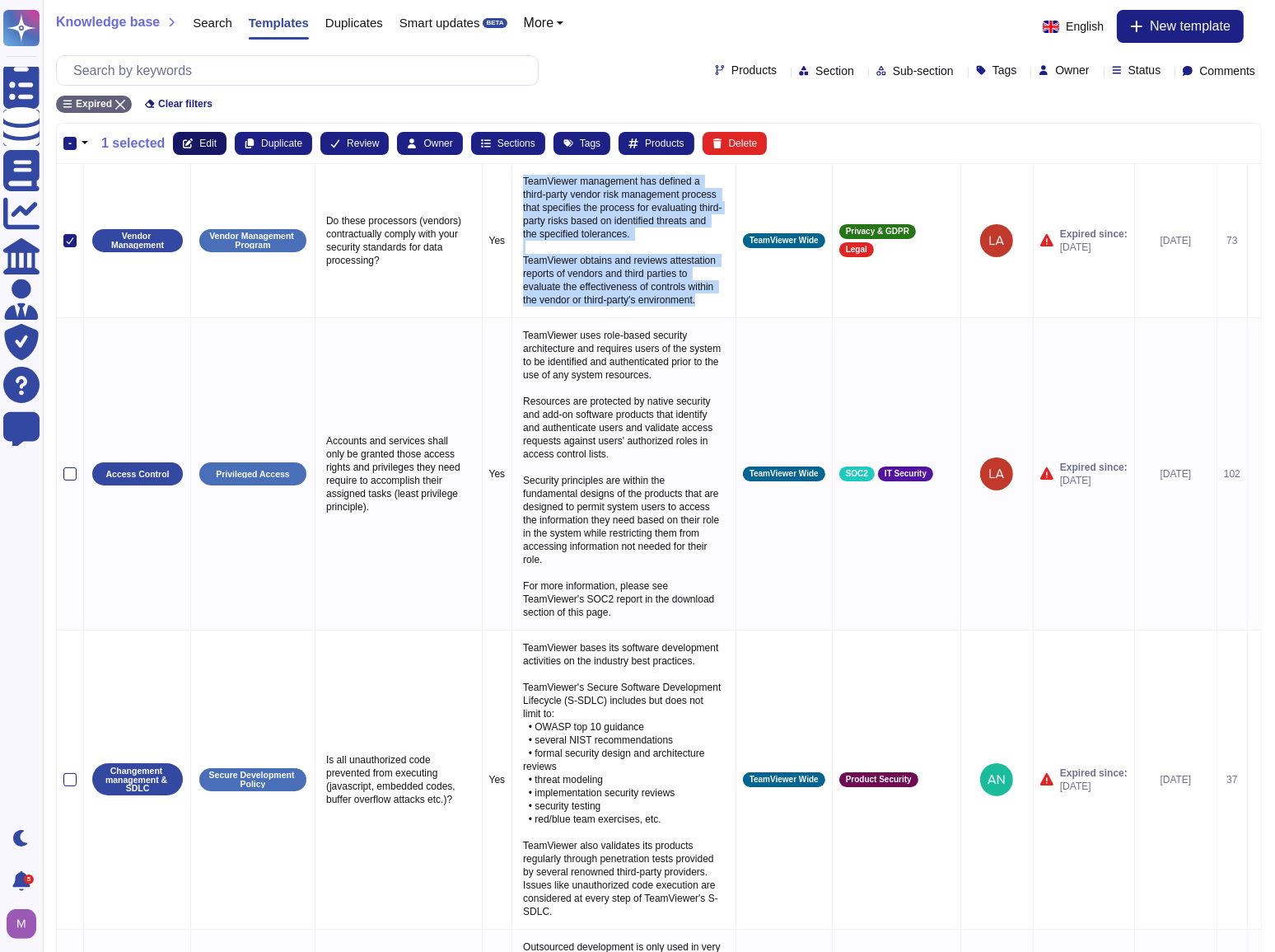
click at [201, 145] on span "Edit" at bounding box center [208, 143] width 17 height 10
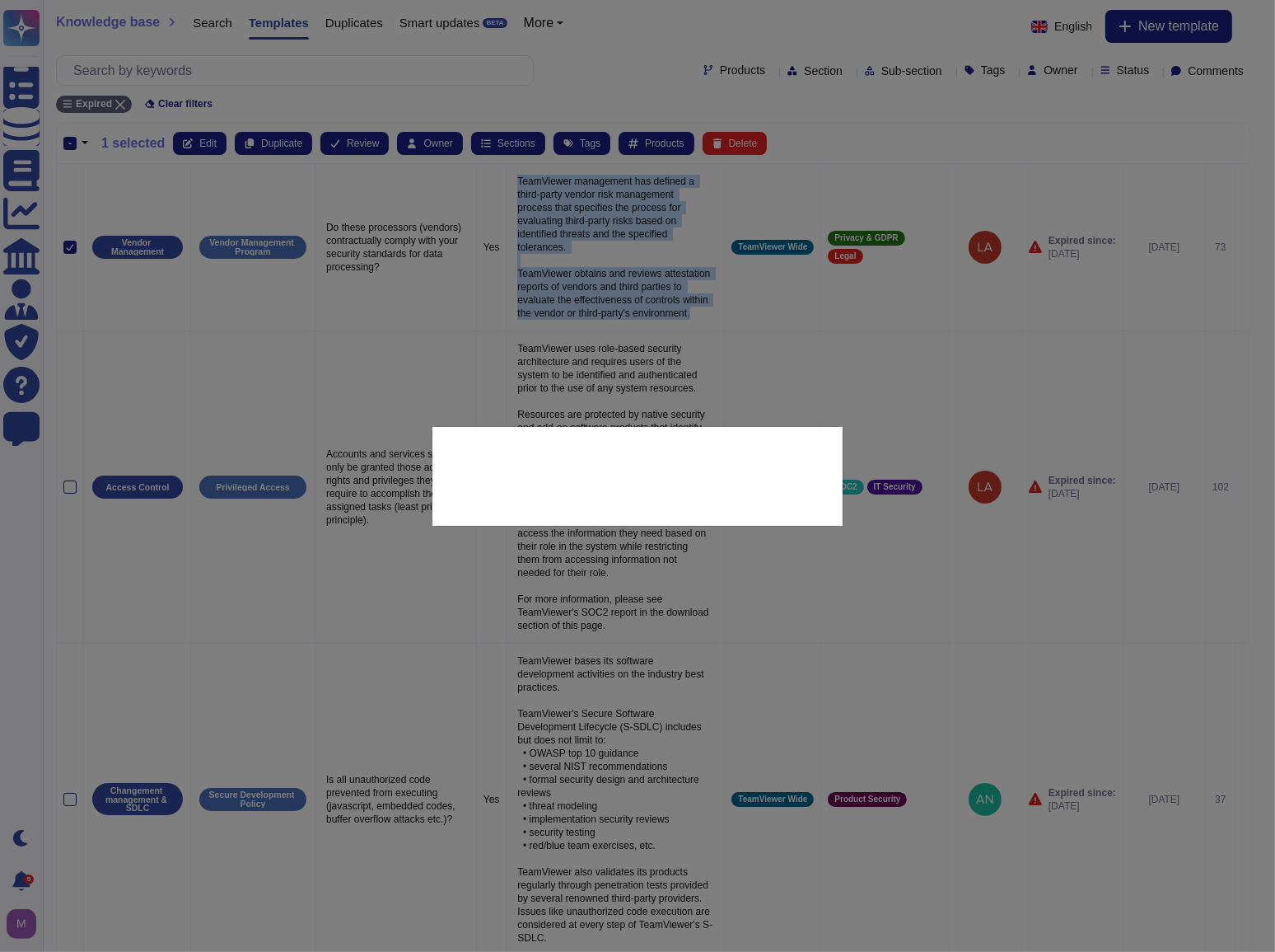
type textarea "Do these processors (vendors) contractually comply with your security standards…"
type textarea "TeamViewer management has defined a third-party vendor risk management process …"
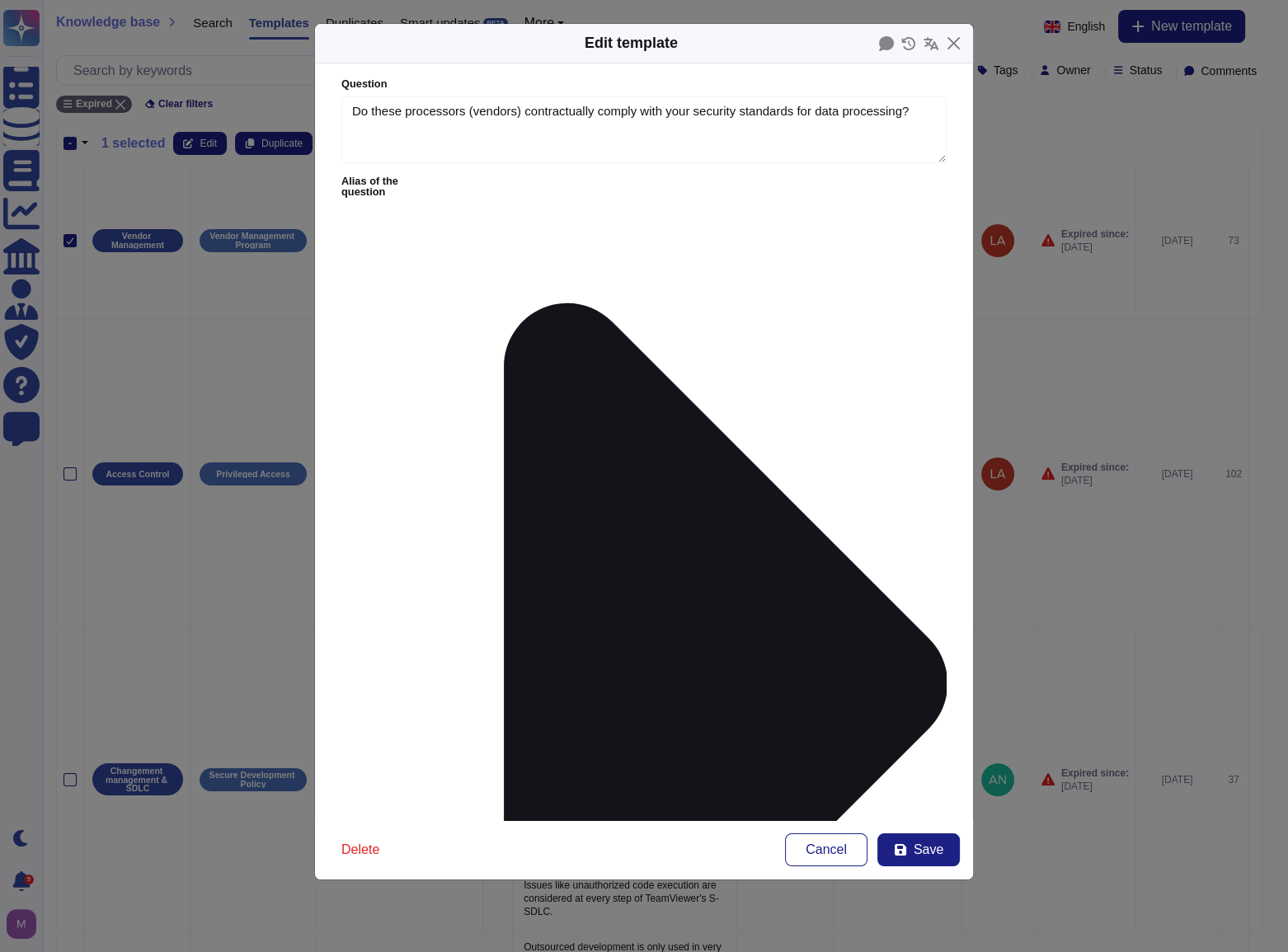
type textarea "Do these processors (vendors) contractually comply with your security standards…"
paste textarea "Yes. TeamViewer ensures that all processors and third-party vendors contractual…"
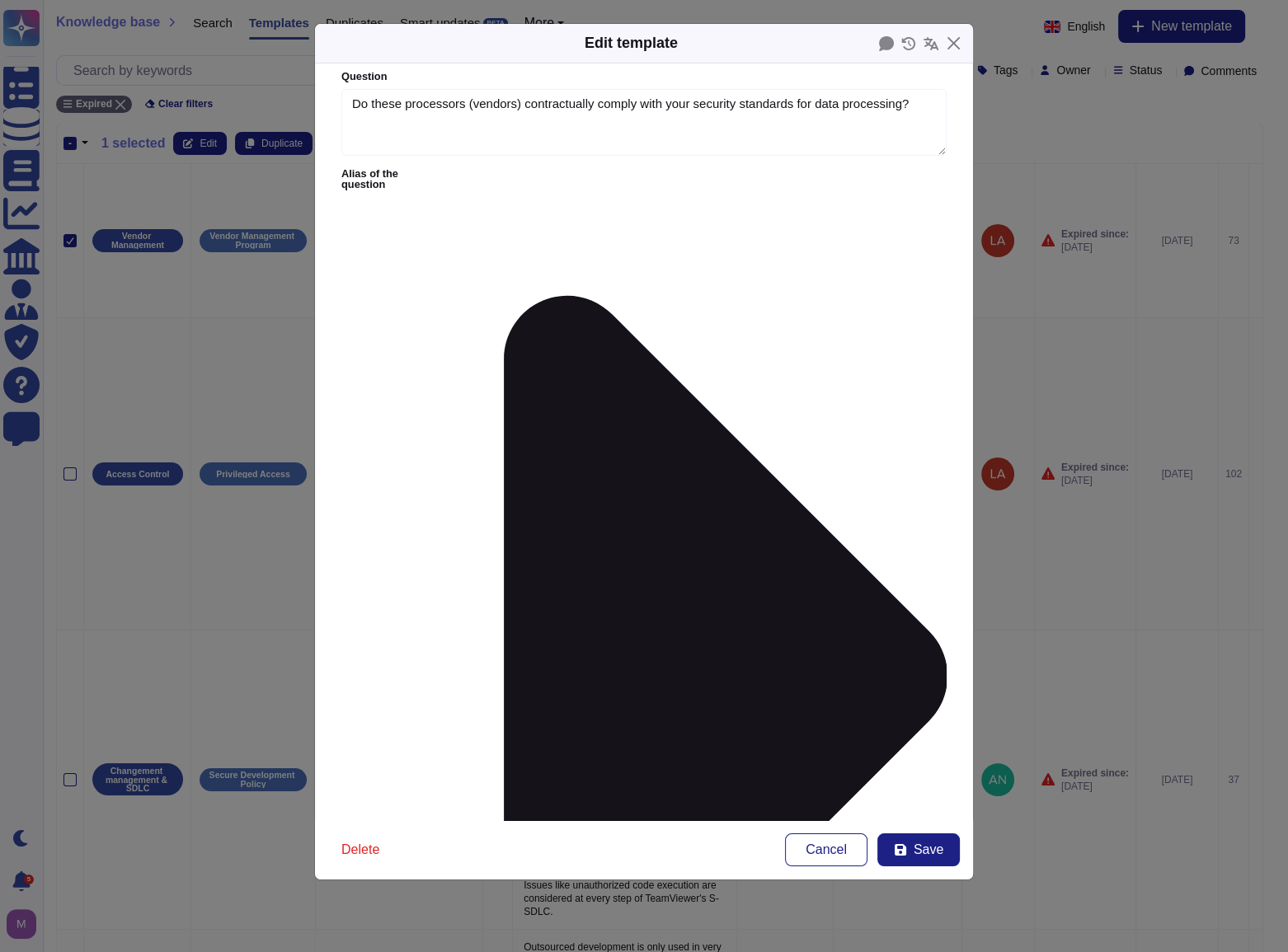
scroll to position [10, 0]
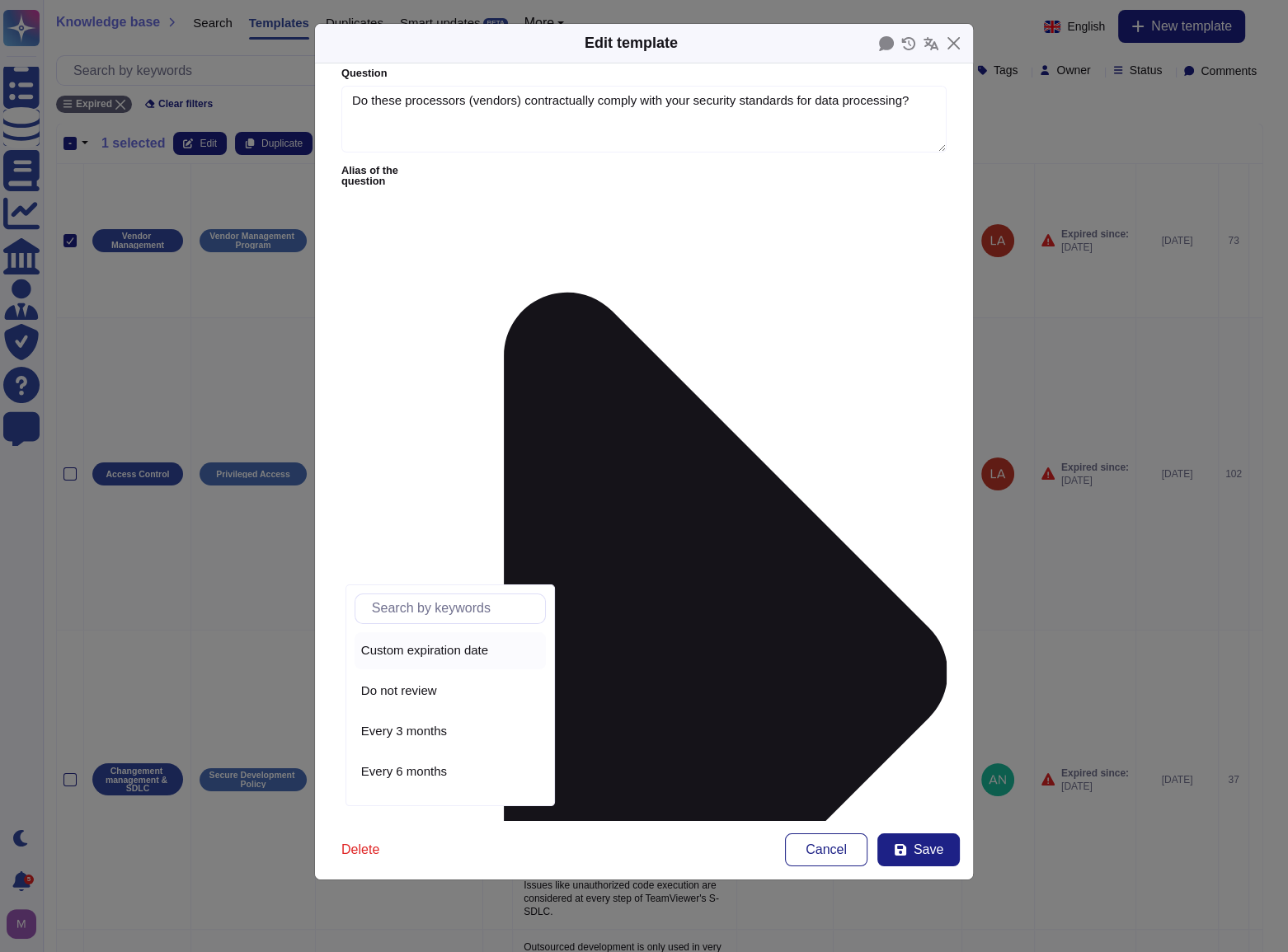
click at [456, 651] on span "Custom expiration date" at bounding box center [424, 650] width 127 height 15
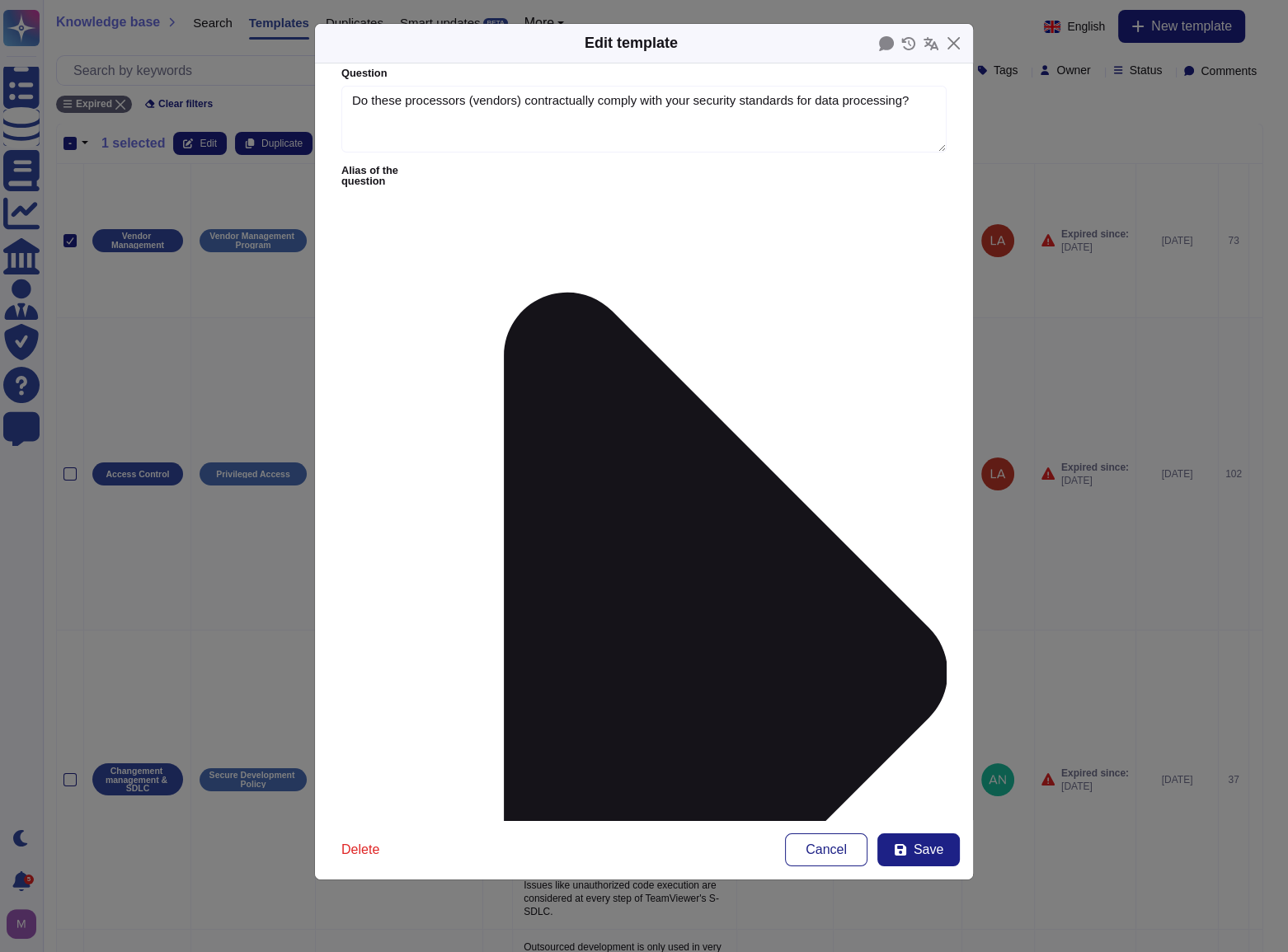
scroll to position [0, 0]
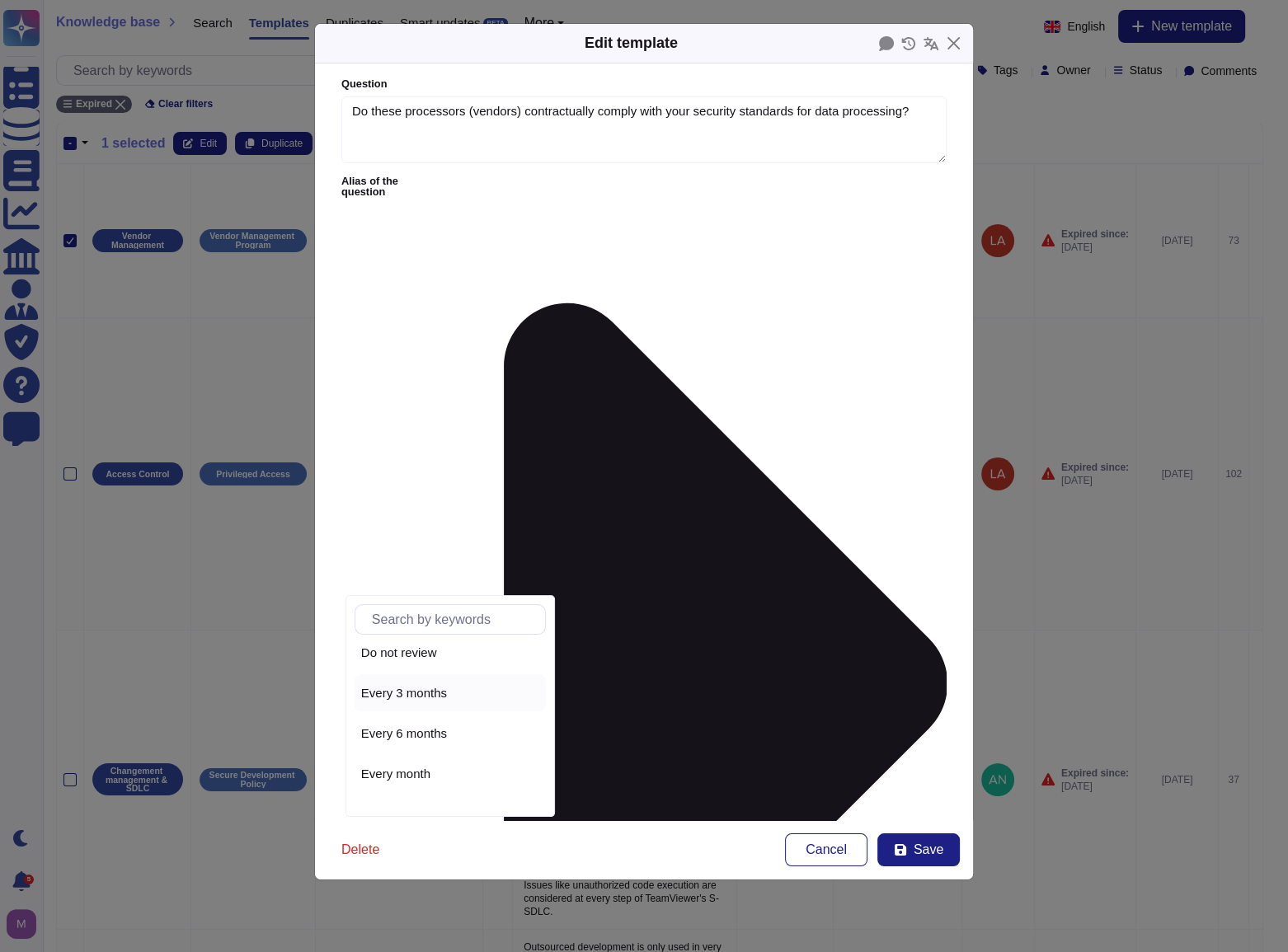
scroll to position [74, 0]
click at [445, 786] on div "Every year" at bounding box center [450, 790] width 178 height 15
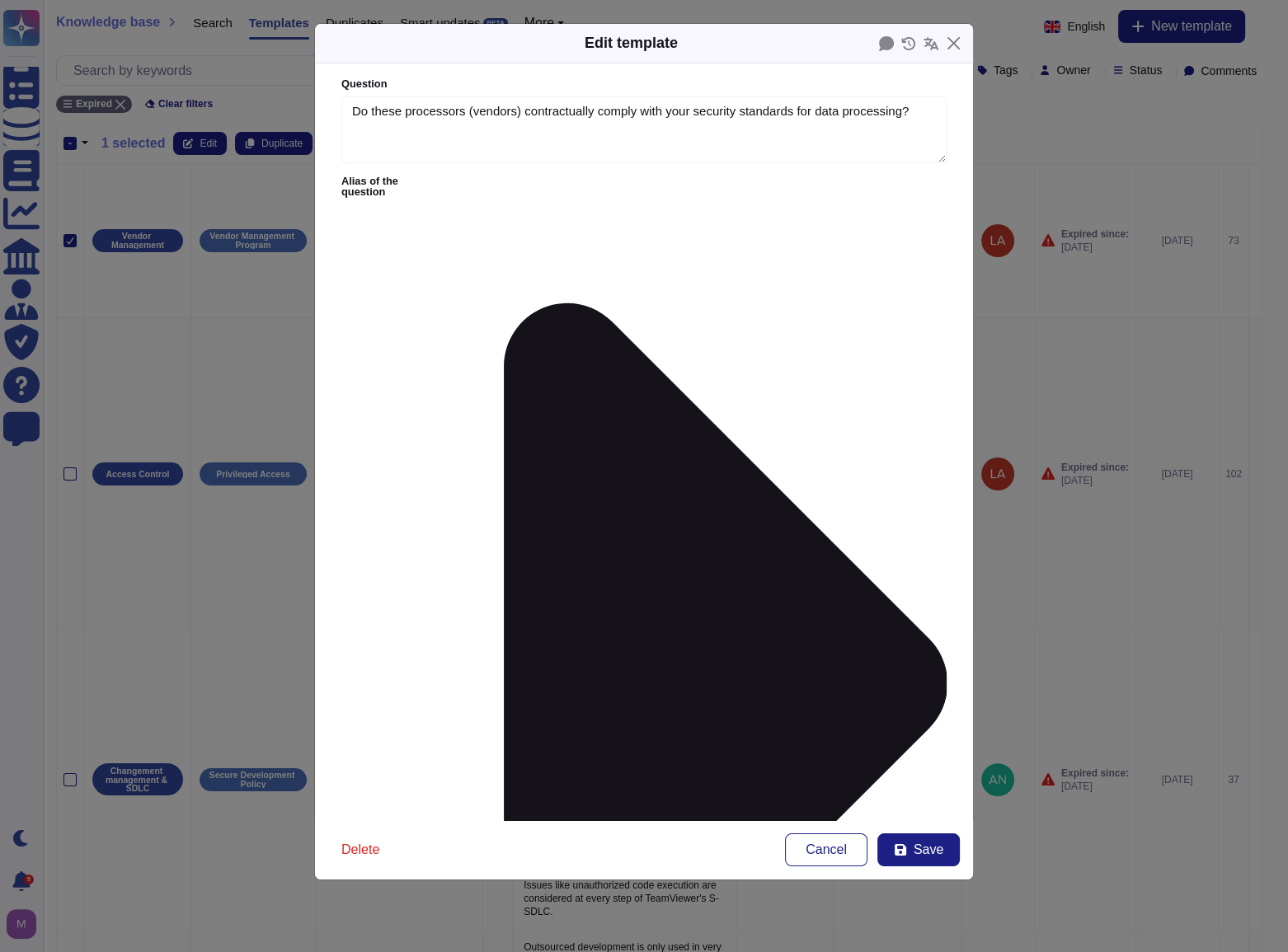
click at [915, 855] on span "Save" at bounding box center [928, 850] width 30 height 13
type textarea "TeamViewer management has defined a third-party vendor risk management process …"
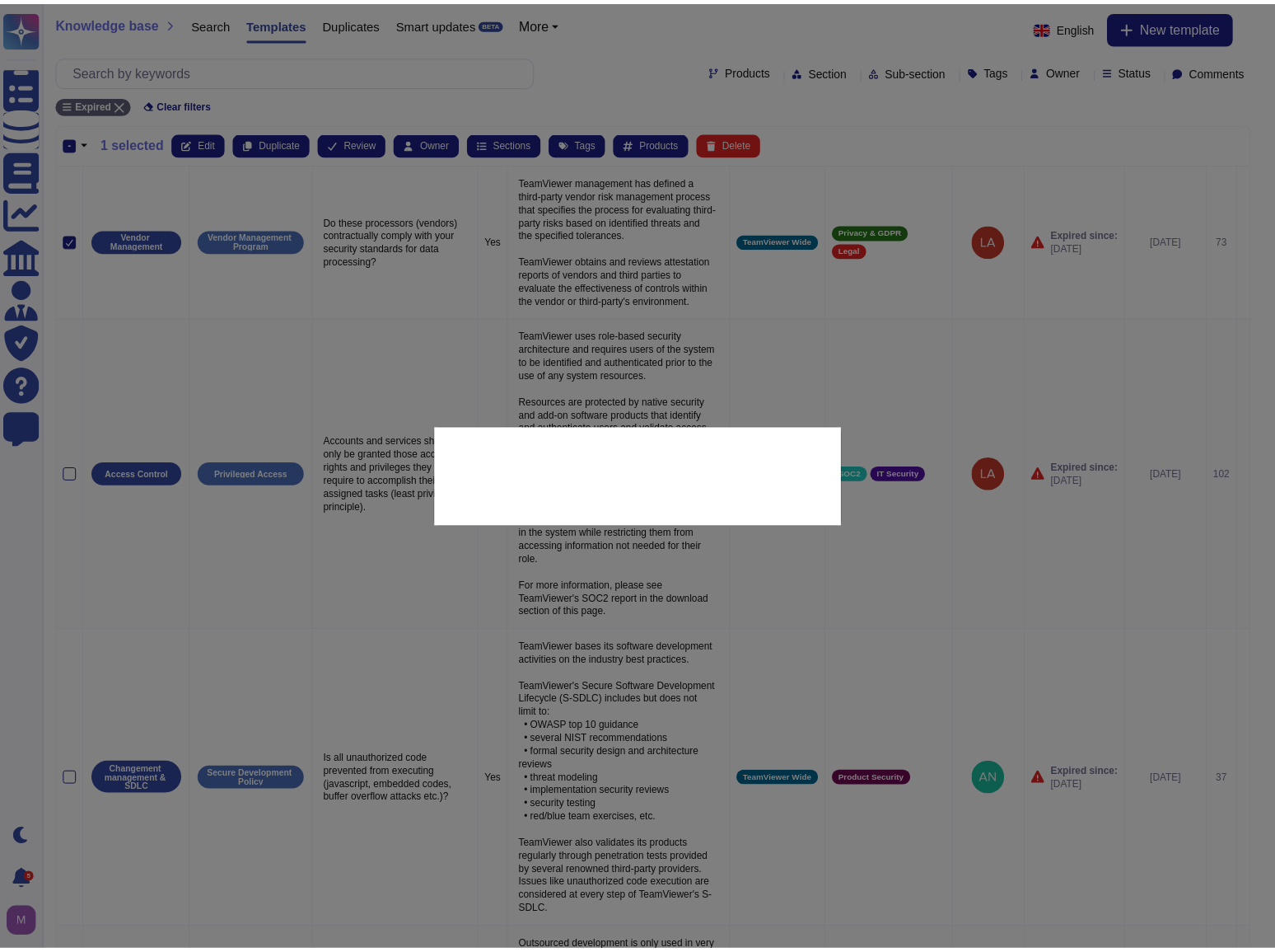
scroll to position [18, 0]
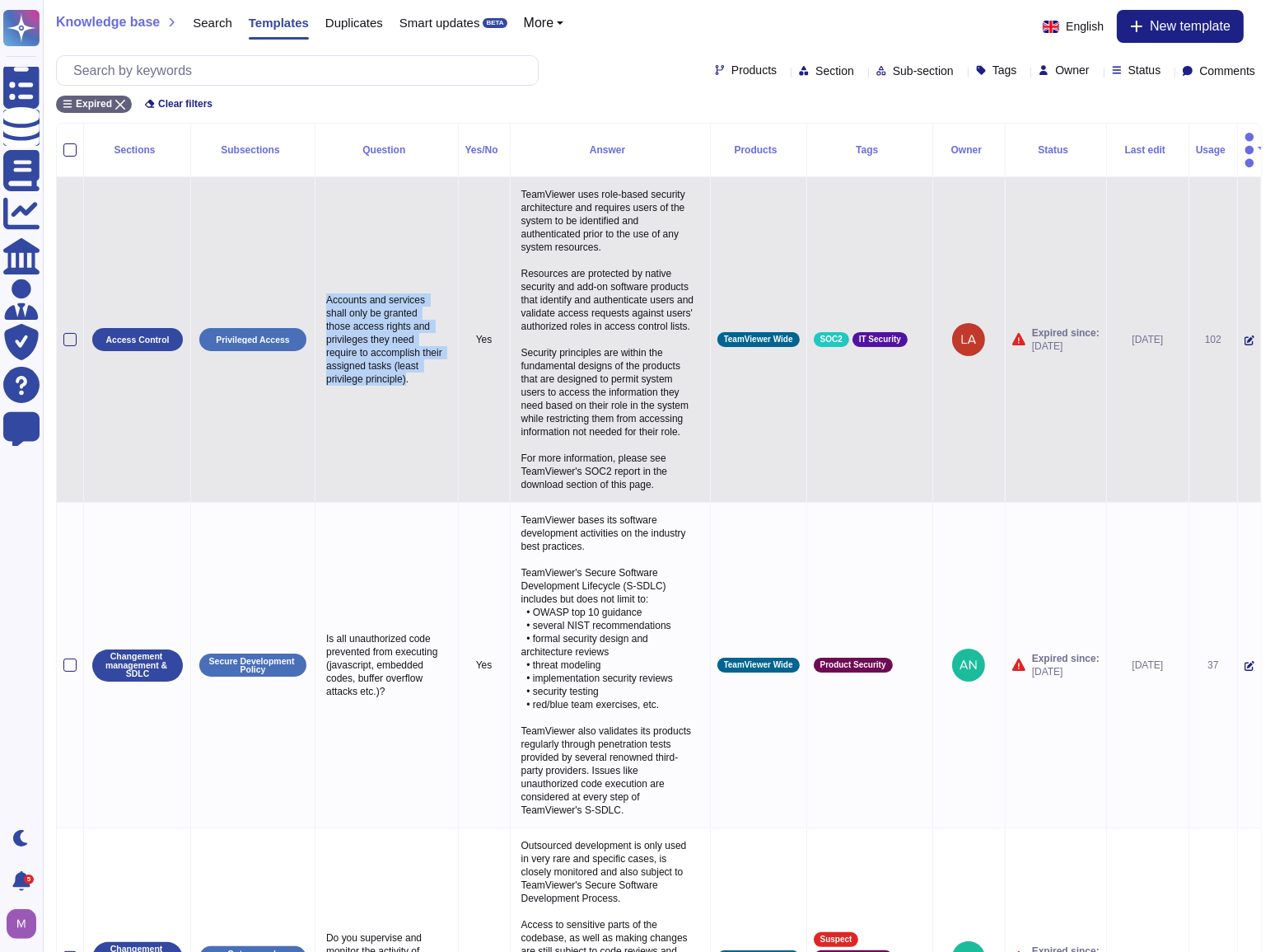
drag, startPoint x: 328, startPoint y: 285, endPoint x: 432, endPoint y: 370, distance: 134.3
click at [432, 370] on p "Accounts and services shall only be granted those access rights and privileges …" at bounding box center [387, 339] width 129 height 100
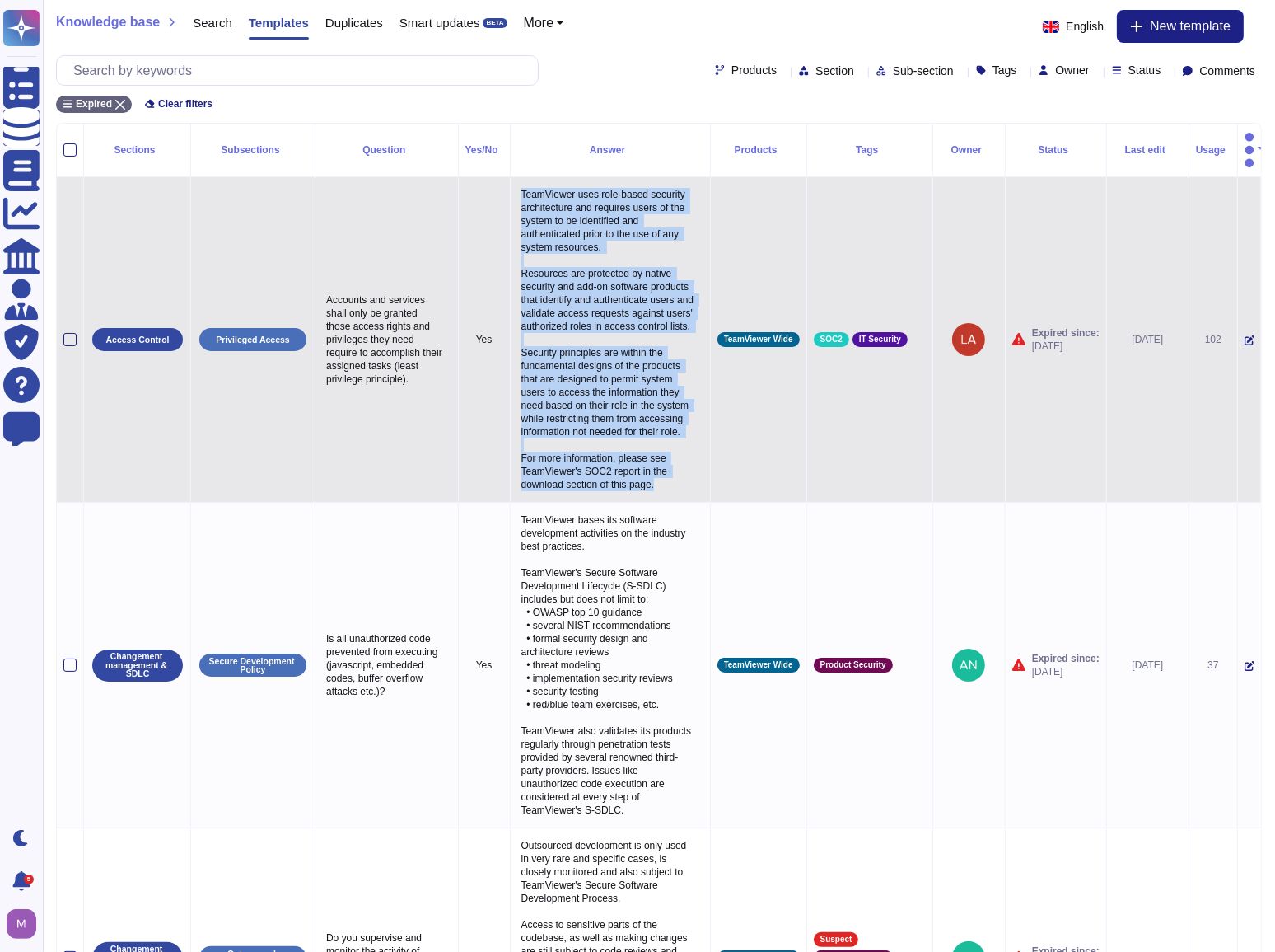
drag, startPoint x: 651, startPoint y: 482, endPoint x: 516, endPoint y: 175, distance: 335.4
click at [517, 184] on p "TeamViewer uses role-based security architecture and requires users of the syst…" at bounding box center [610, 339] width 186 height 311
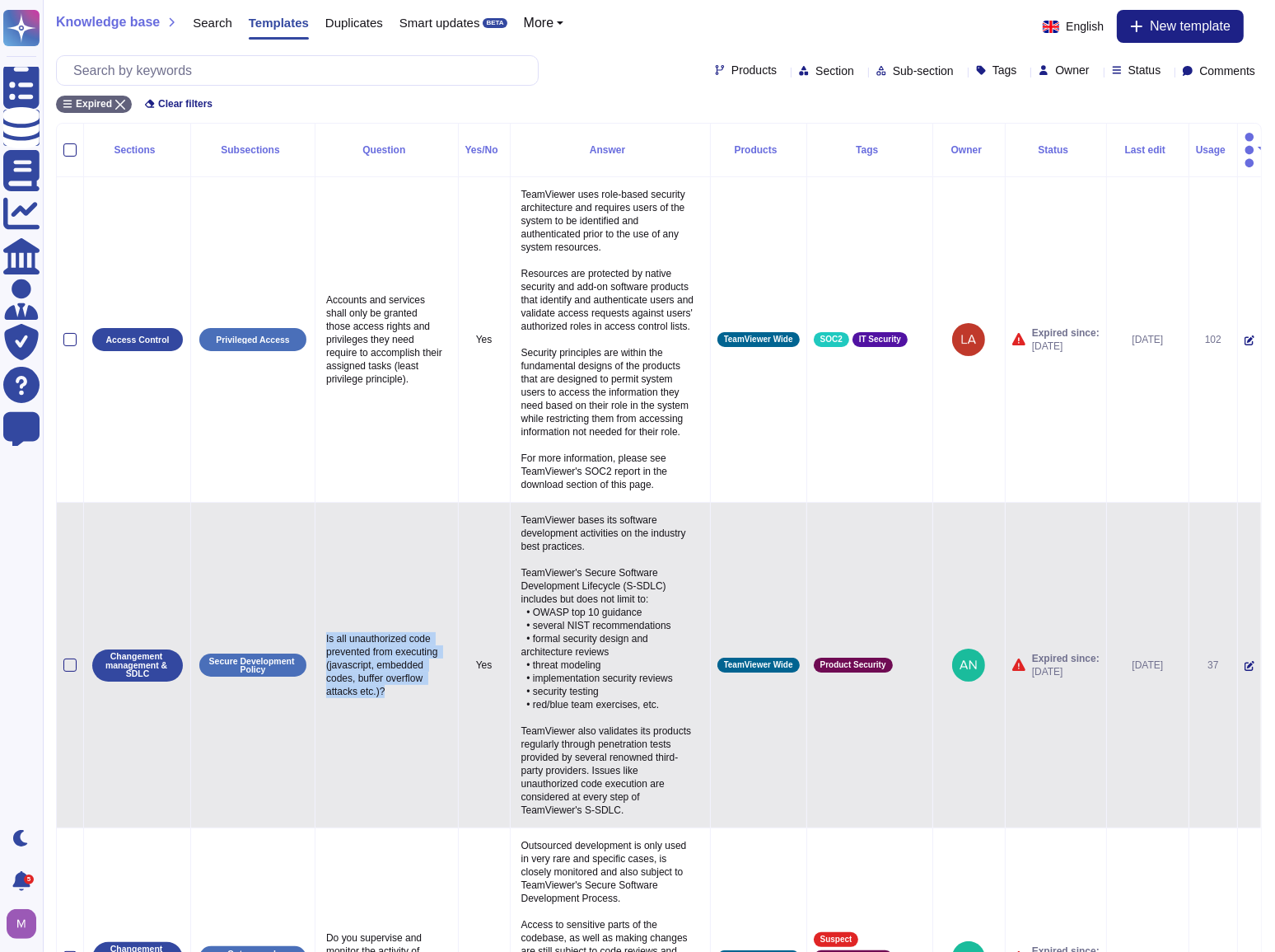
drag, startPoint x: 425, startPoint y: 692, endPoint x: 325, endPoint y: 639, distance: 113.2
click at [325, 639] on p "Is all unauthorized code prevented from executing (javascript, embedded codes, …" at bounding box center [387, 664] width 129 height 74
drag, startPoint x: 518, startPoint y: 527, endPoint x: 660, endPoint y: 814, distance: 320.2
click at [660, 814] on p "TeamViewer bases its software development activities on the industry best pract…" at bounding box center [610, 664] width 186 height 311
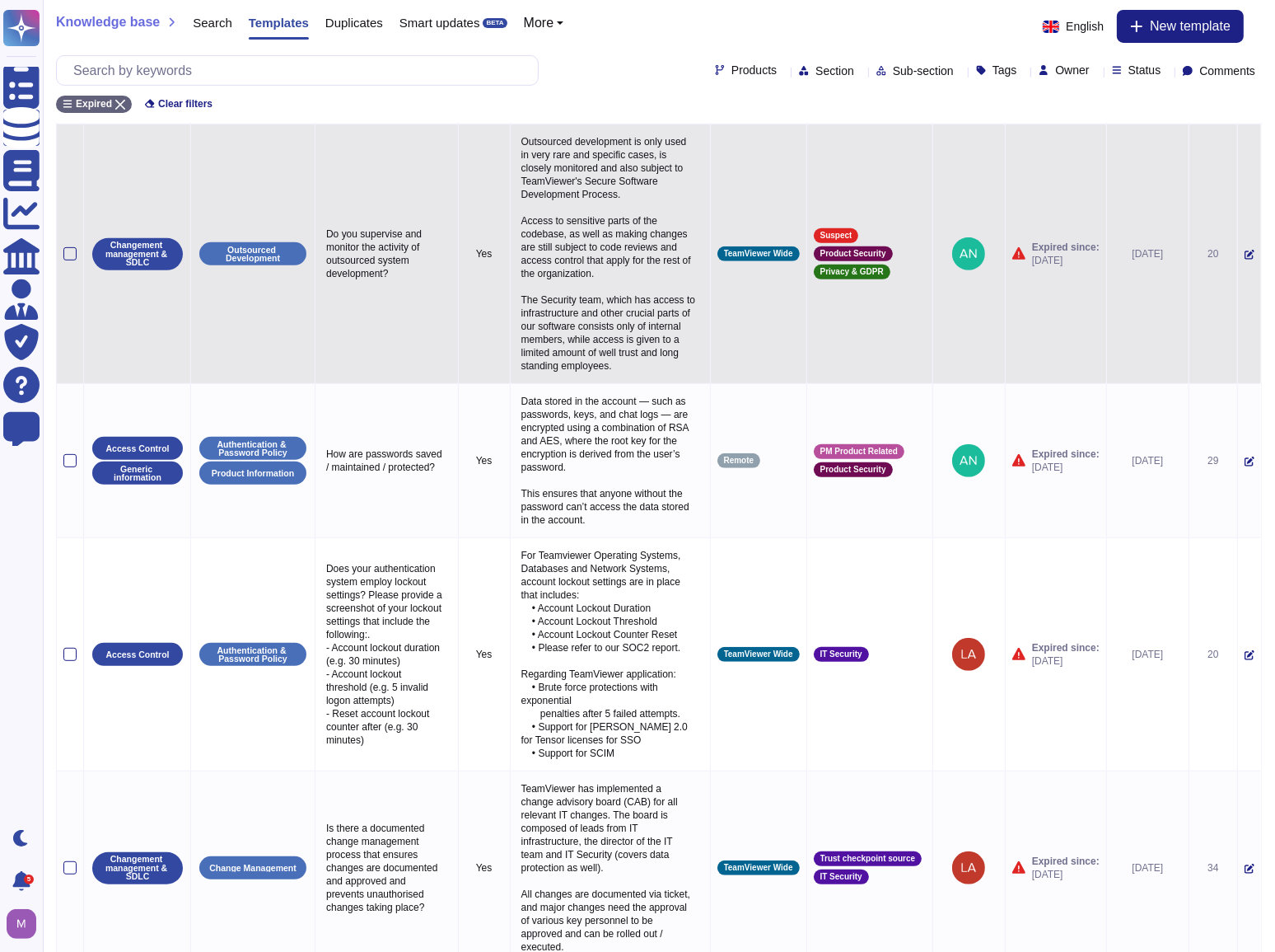
scroll to position [824, 0]
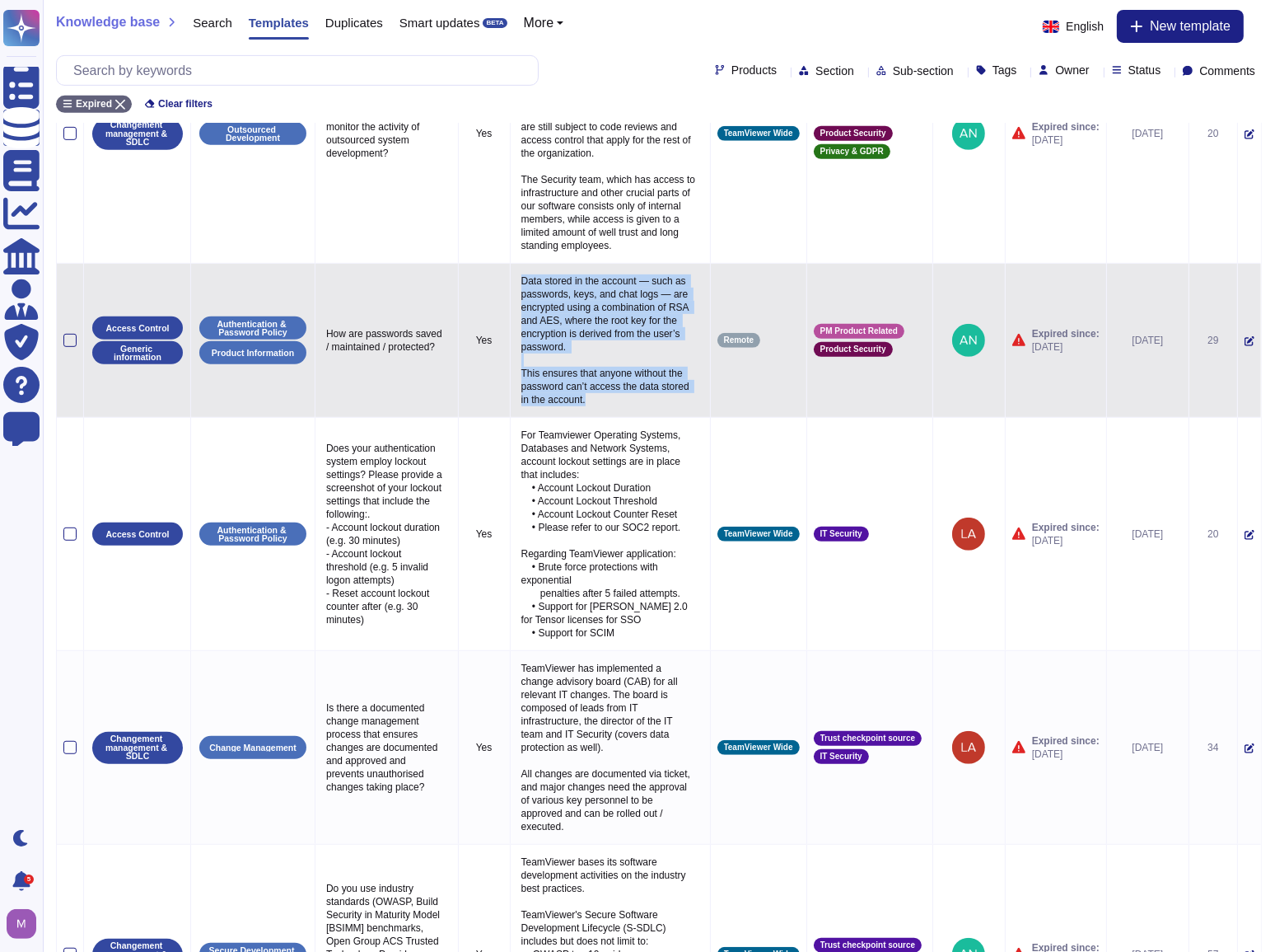
drag, startPoint x: 514, startPoint y: 283, endPoint x: 594, endPoint y: 403, distance: 144.2
click at [594, 403] on p "Data stored in the account — such as passwords, keys, and chat logs — are encry…" at bounding box center [610, 339] width 186 height 140
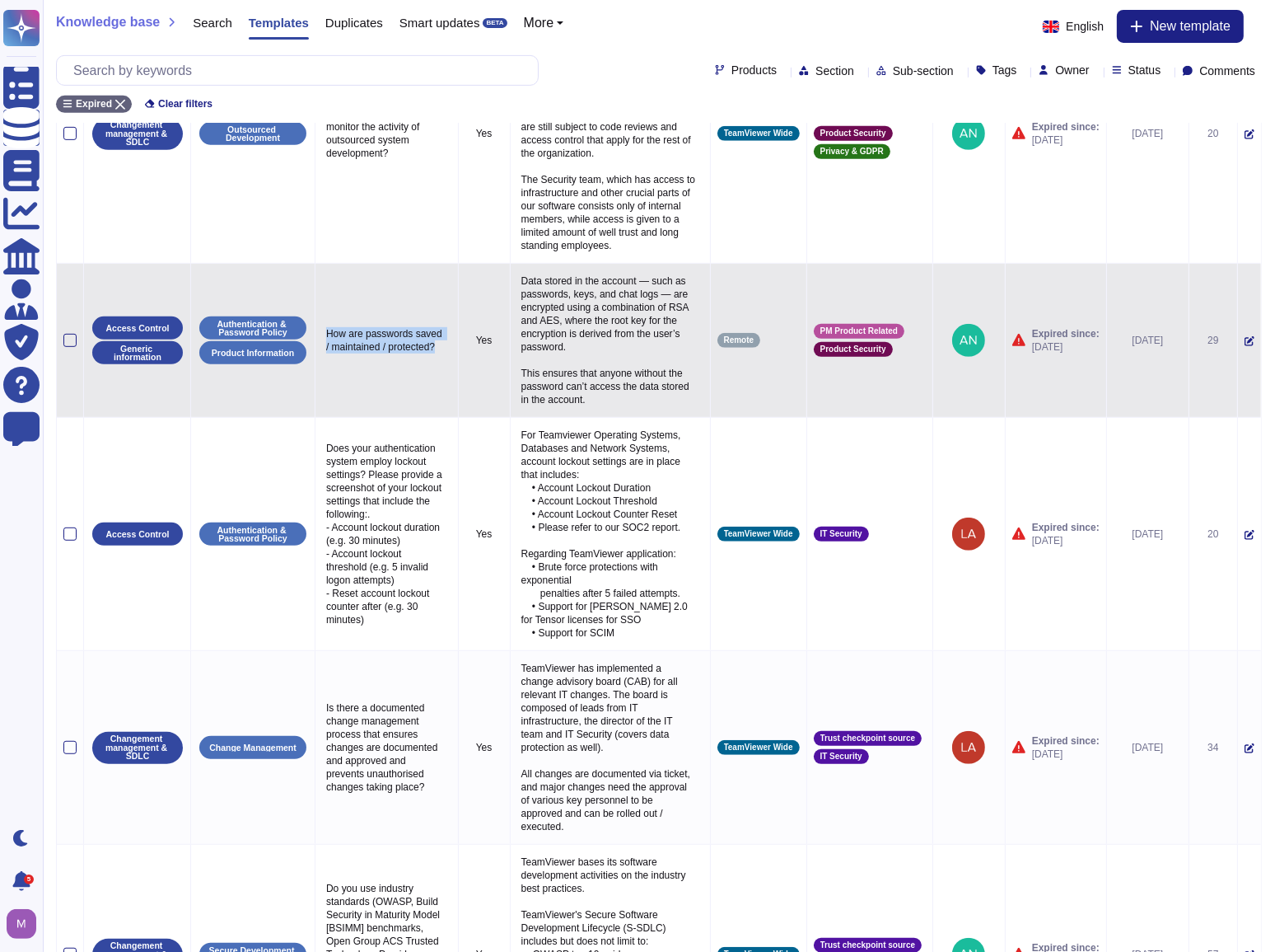
drag, startPoint x: 387, startPoint y: 367, endPoint x: 318, endPoint y: 320, distance: 83.5
click at [318, 320] on td "How are passwords saved / maintained / protected?" at bounding box center [387, 340] width 143 height 154
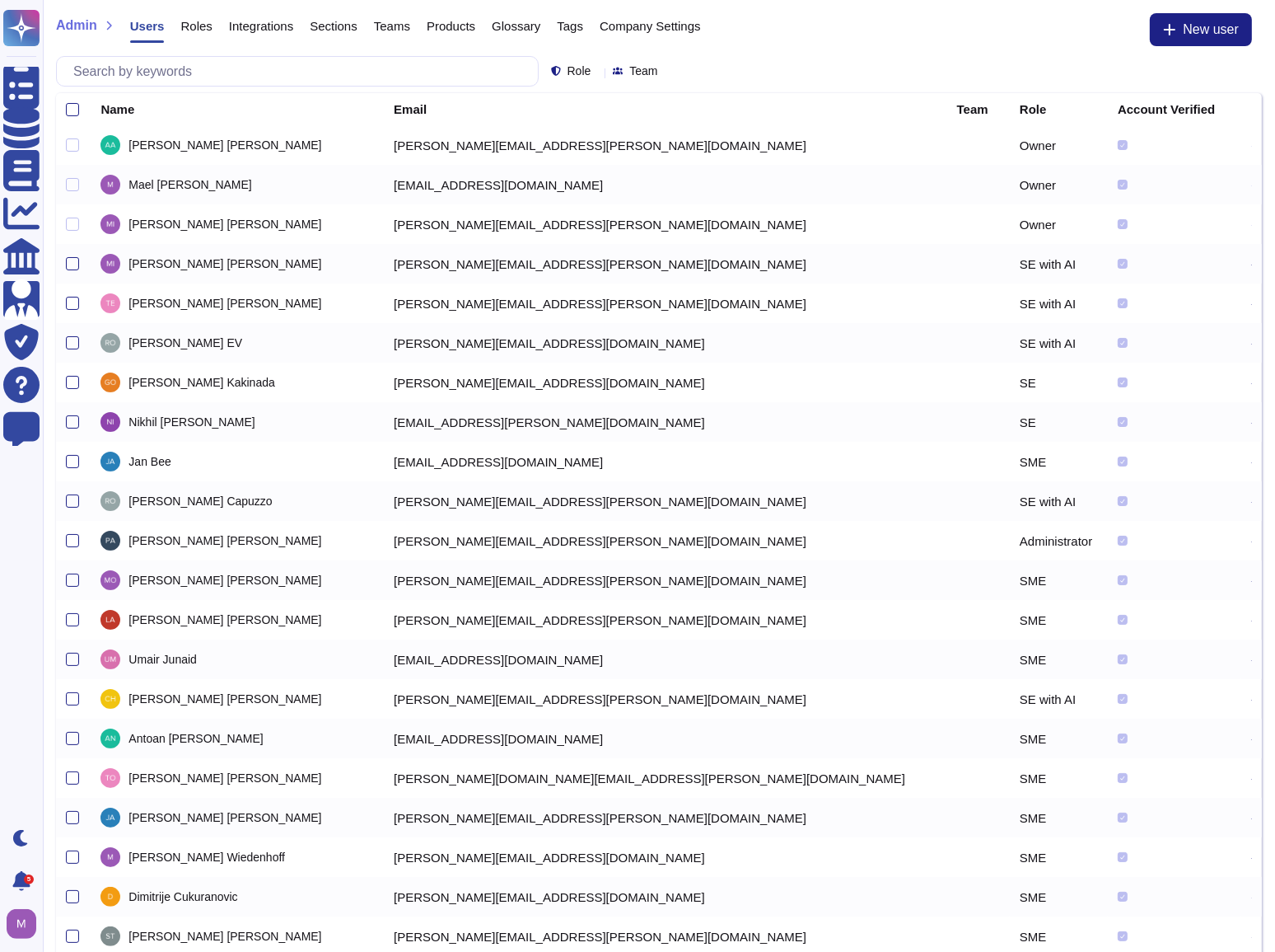
click at [621, 31] on span "Company Settings" at bounding box center [650, 25] width 101 height 12
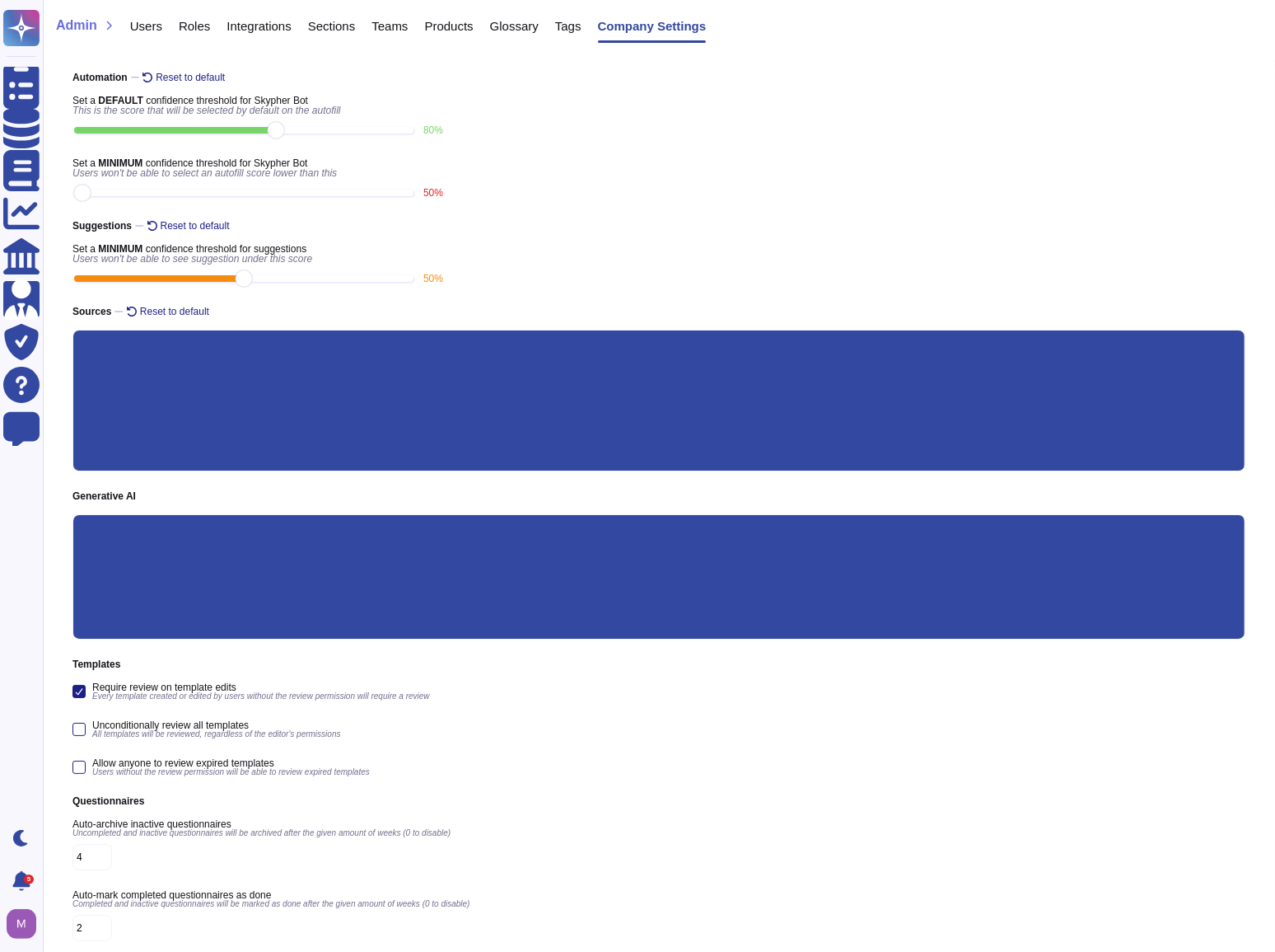
click at [0, 0] on input "Questionnaires" at bounding box center [0, 0] width 0 height 0
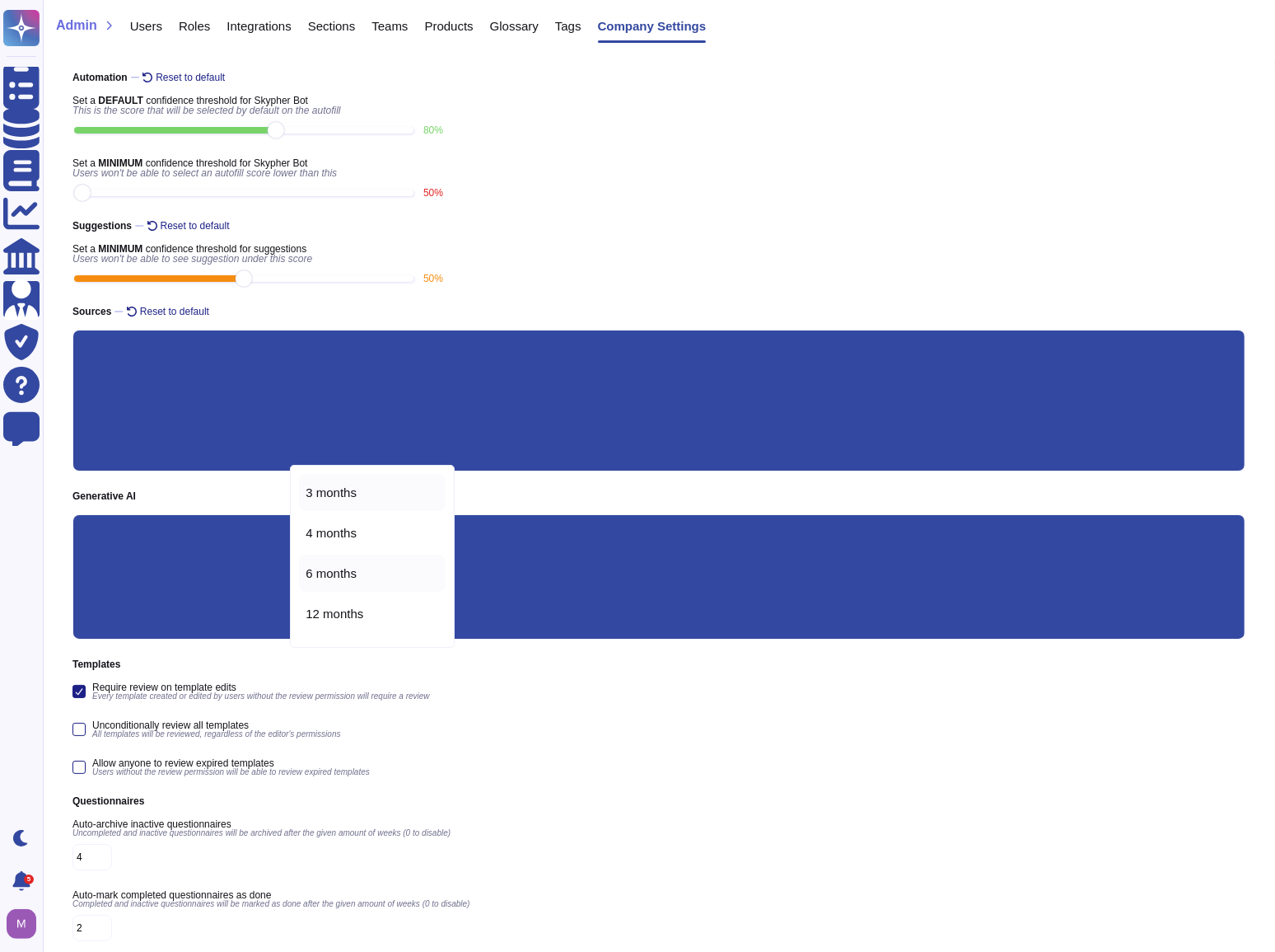
click at [351, 576] on span "6 months" at bounding box center [331, 573] width 52 height 15
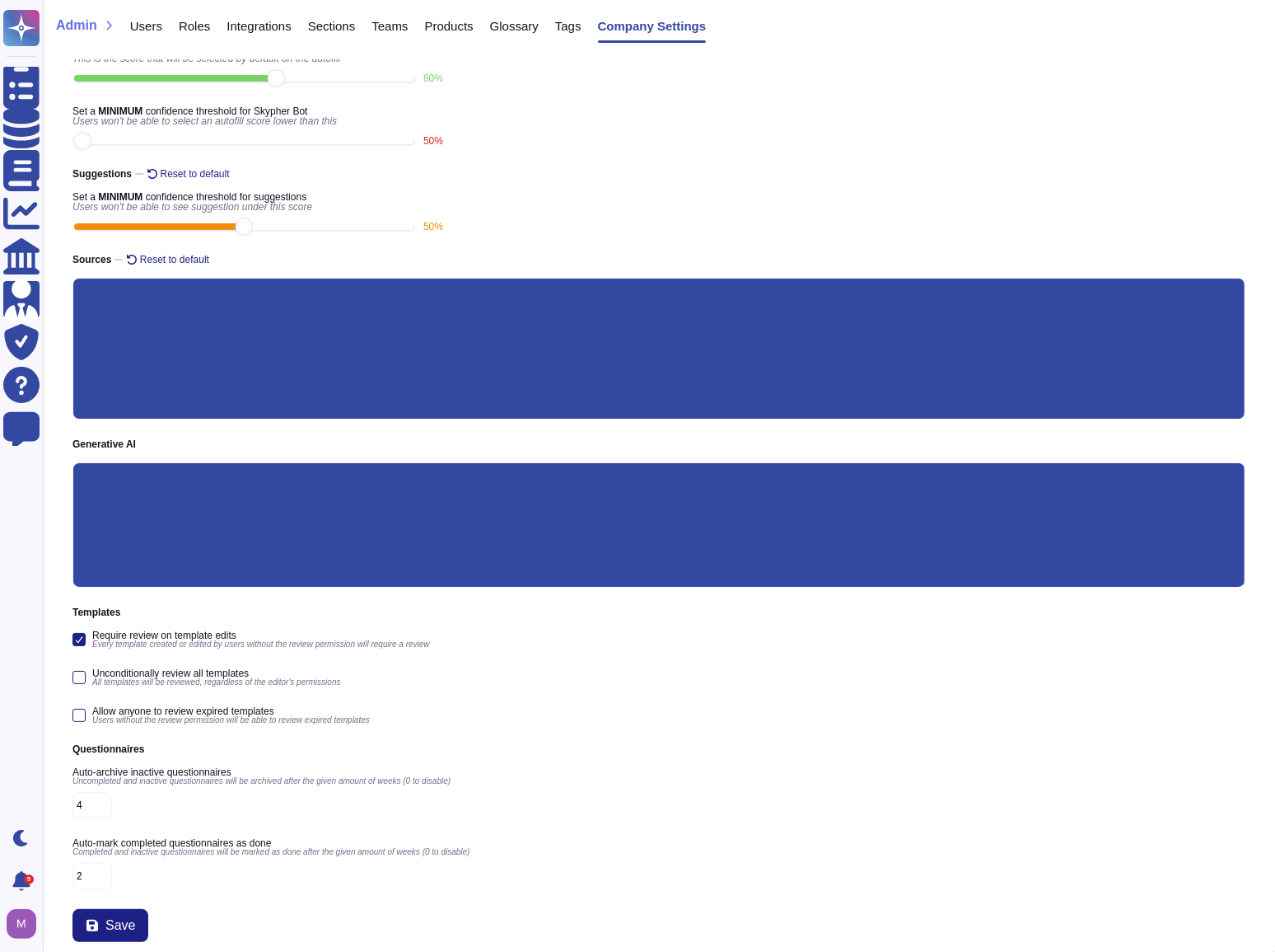
scroll to position [64, 0]
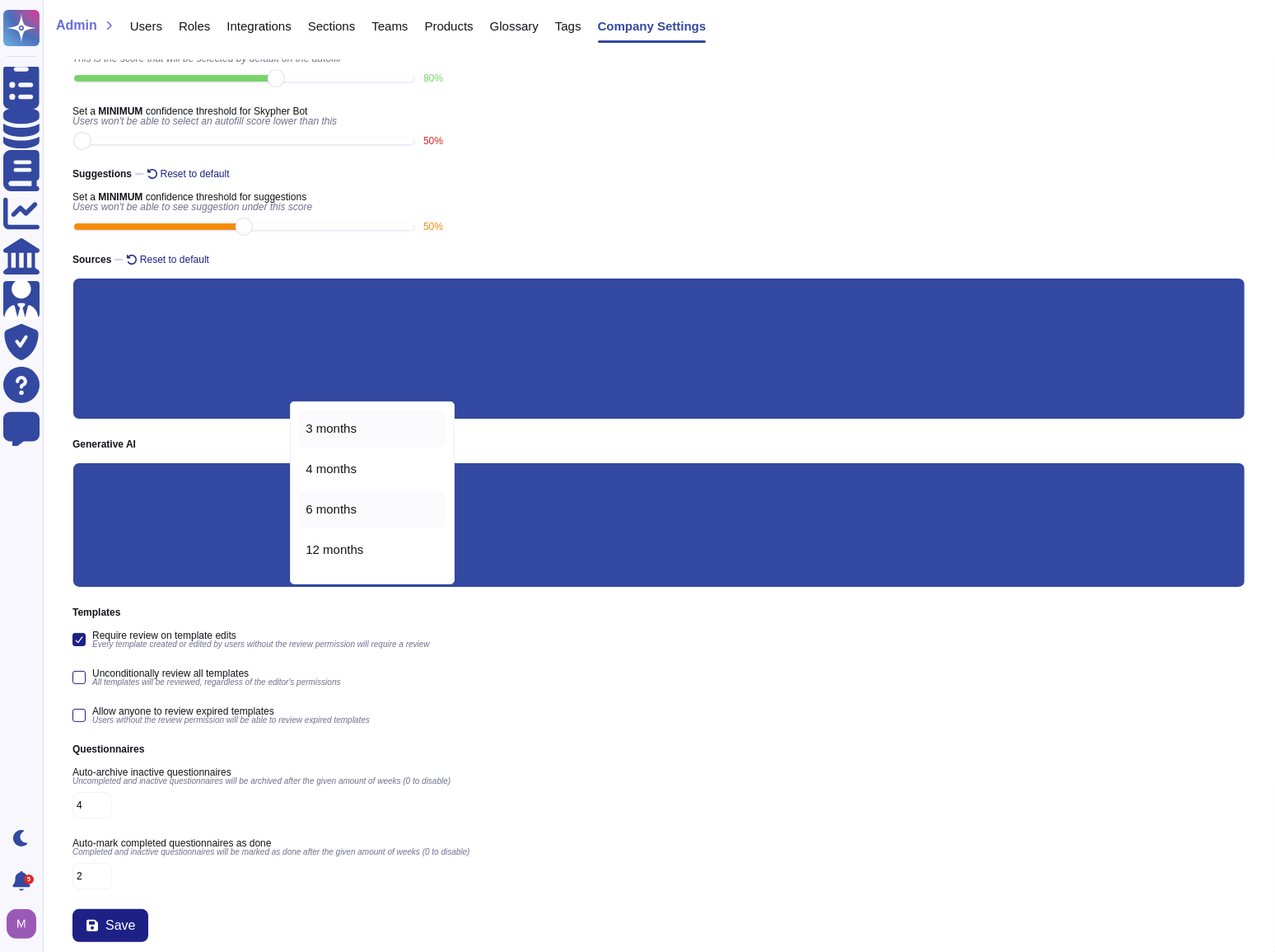
click at [346, 438] on div "3 months" at bounding box center [372, 429] width 147 height 37
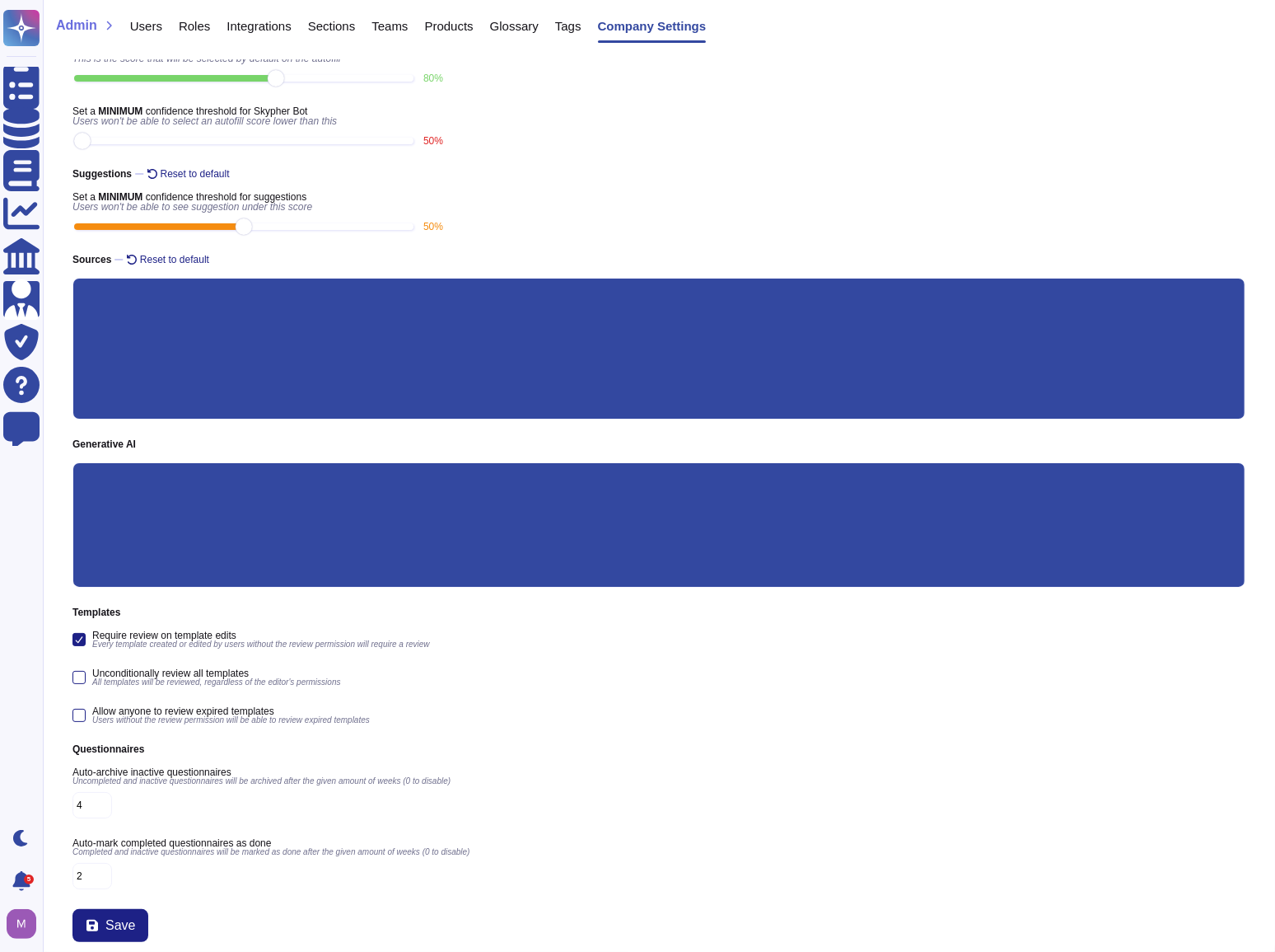
click at [470, 420] on div "Automation Reset to default Set a DEFAULT confidence threshold for Skypher Bot …" at bounding box center [660, 481] width 1233 height 941
click at [117, 919] on span "Save" at bounding box center [121, 926] width 30 height 13
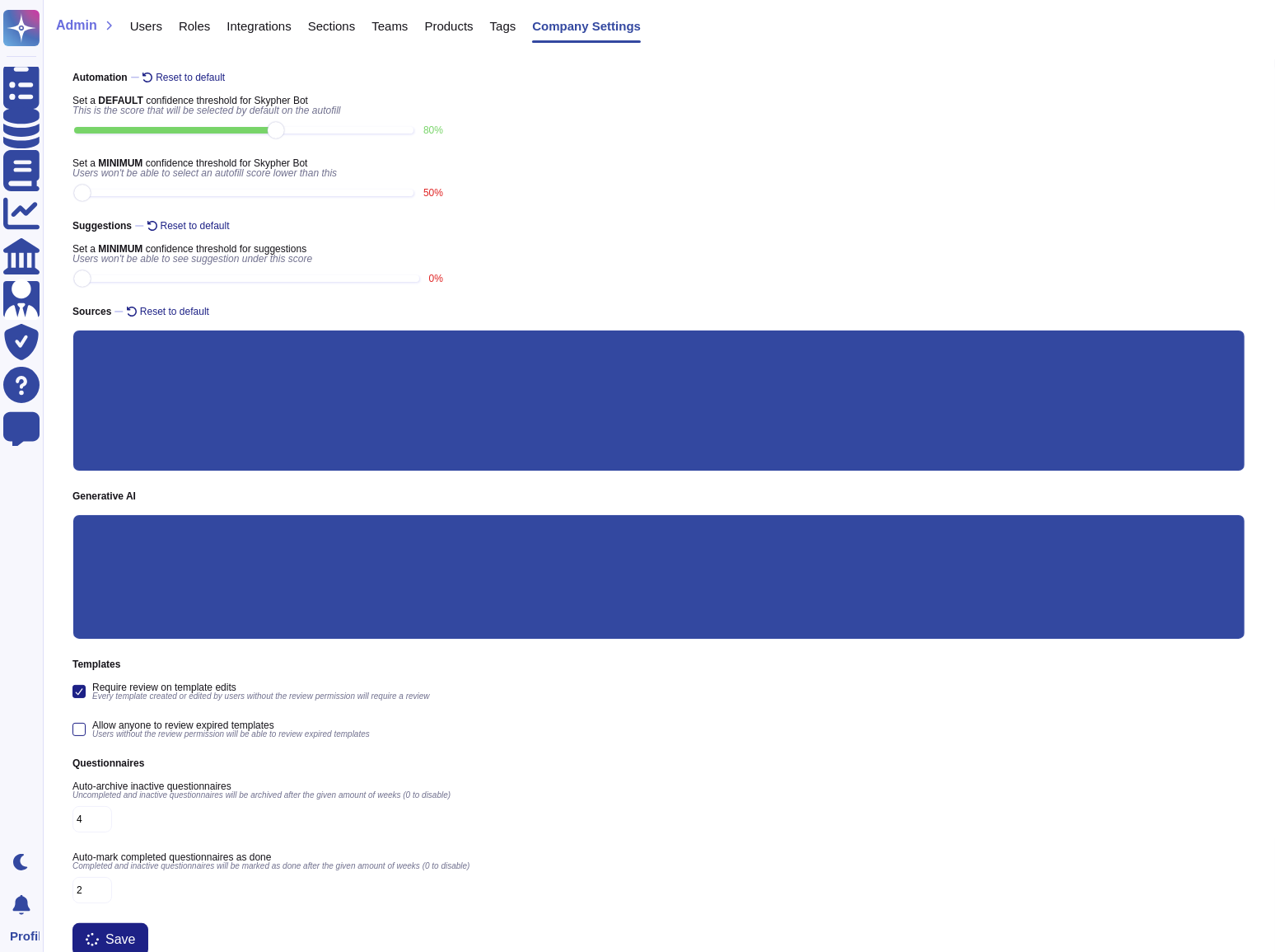
type input "50"
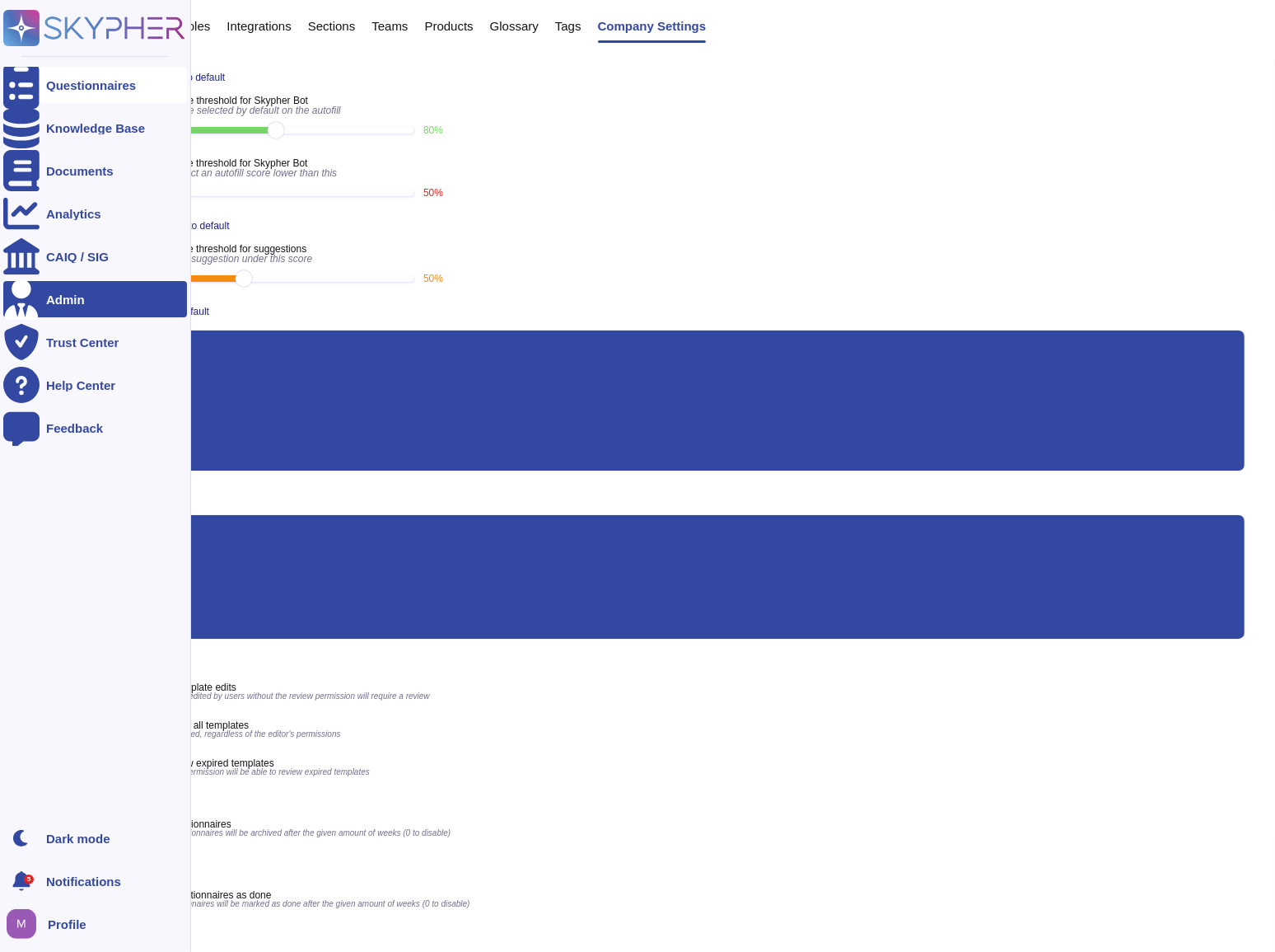
click at [26, 80] on icon at bounding box center [22, 85] width 37 height 49
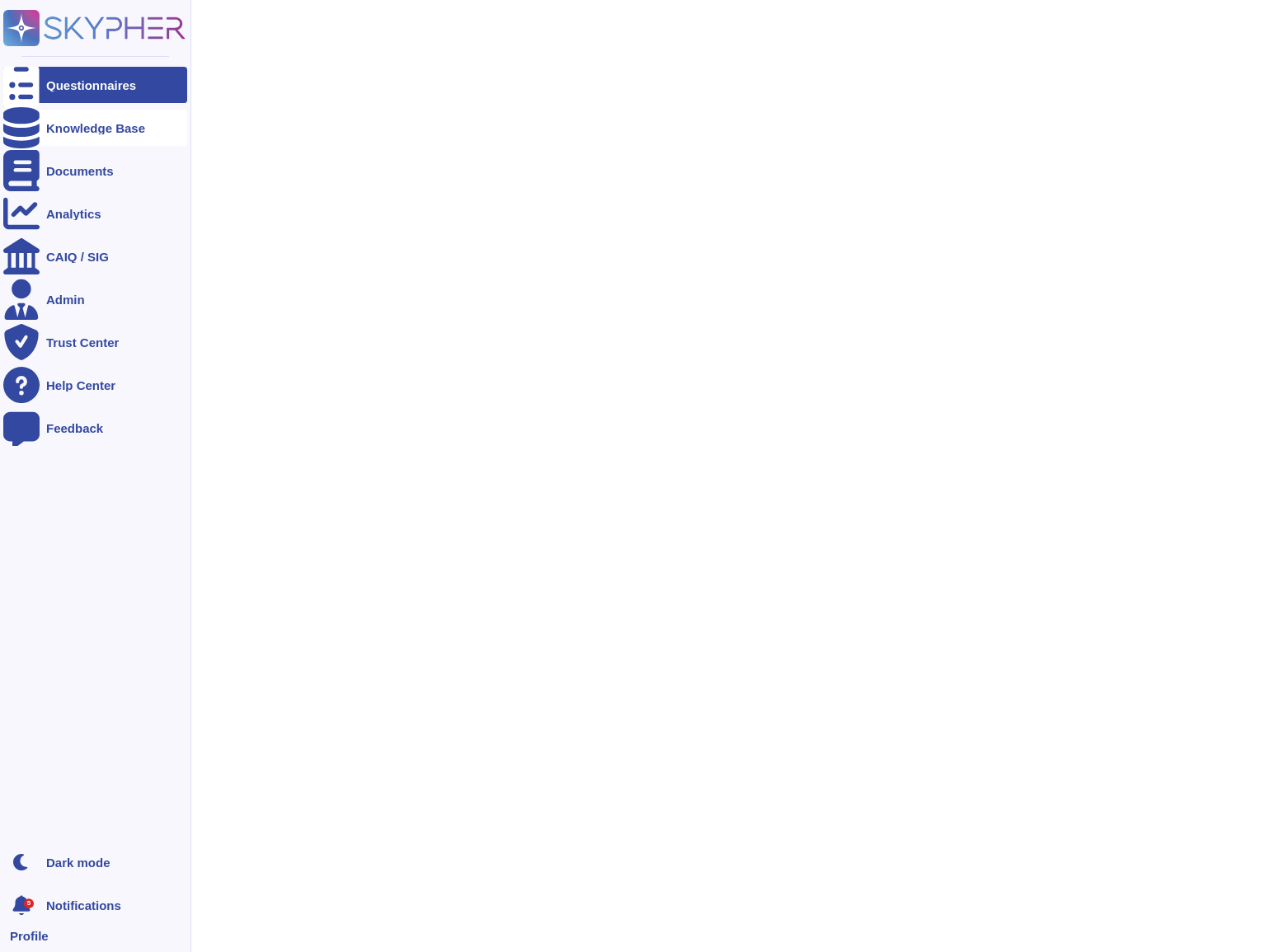
click at [85, 113] on div "Knowledge Base" at bounding box center [96, 127] width 184 height 37
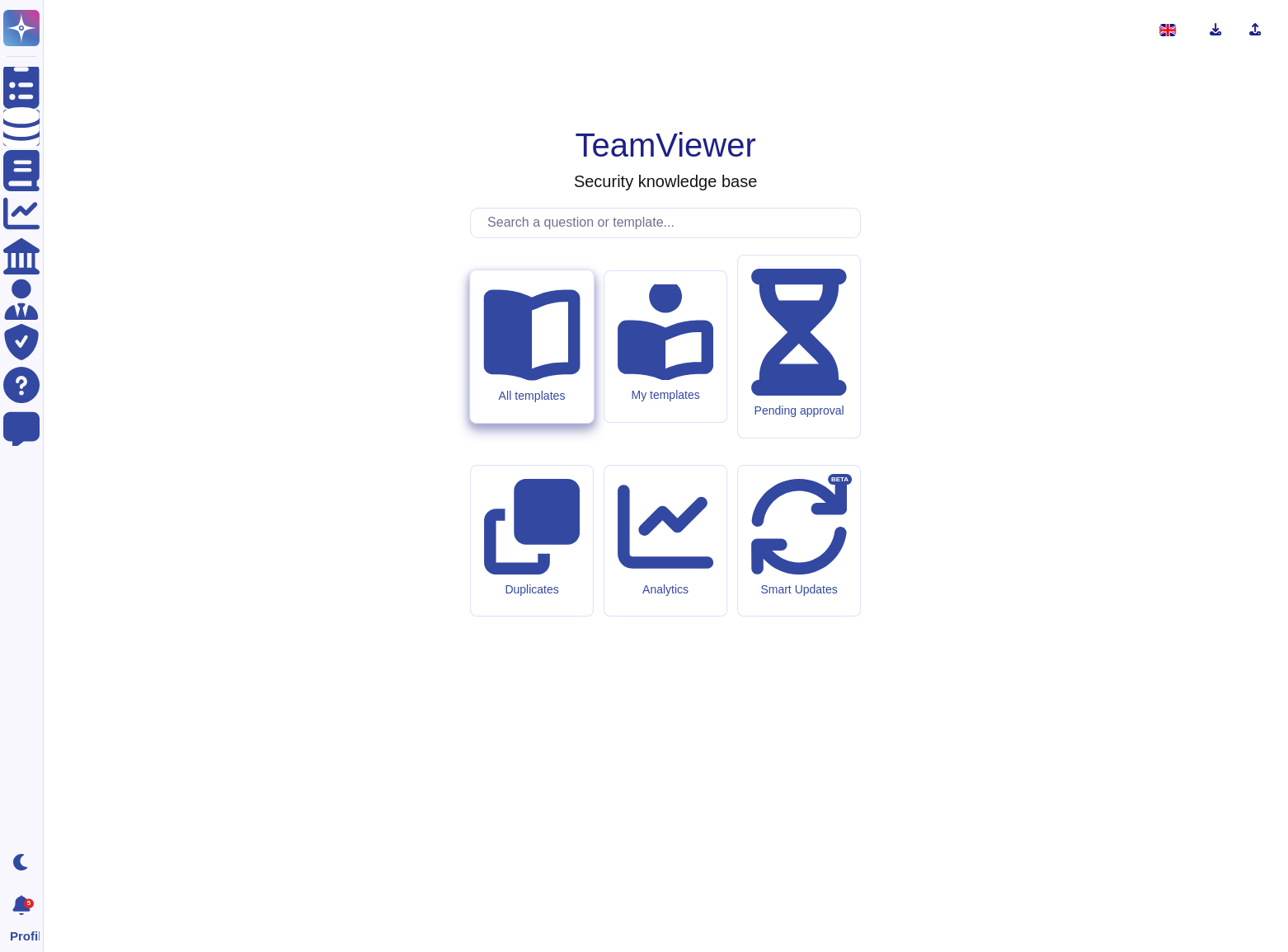
click at [511, 379] on icon at bounding box center [531, 332] width 97 height 97
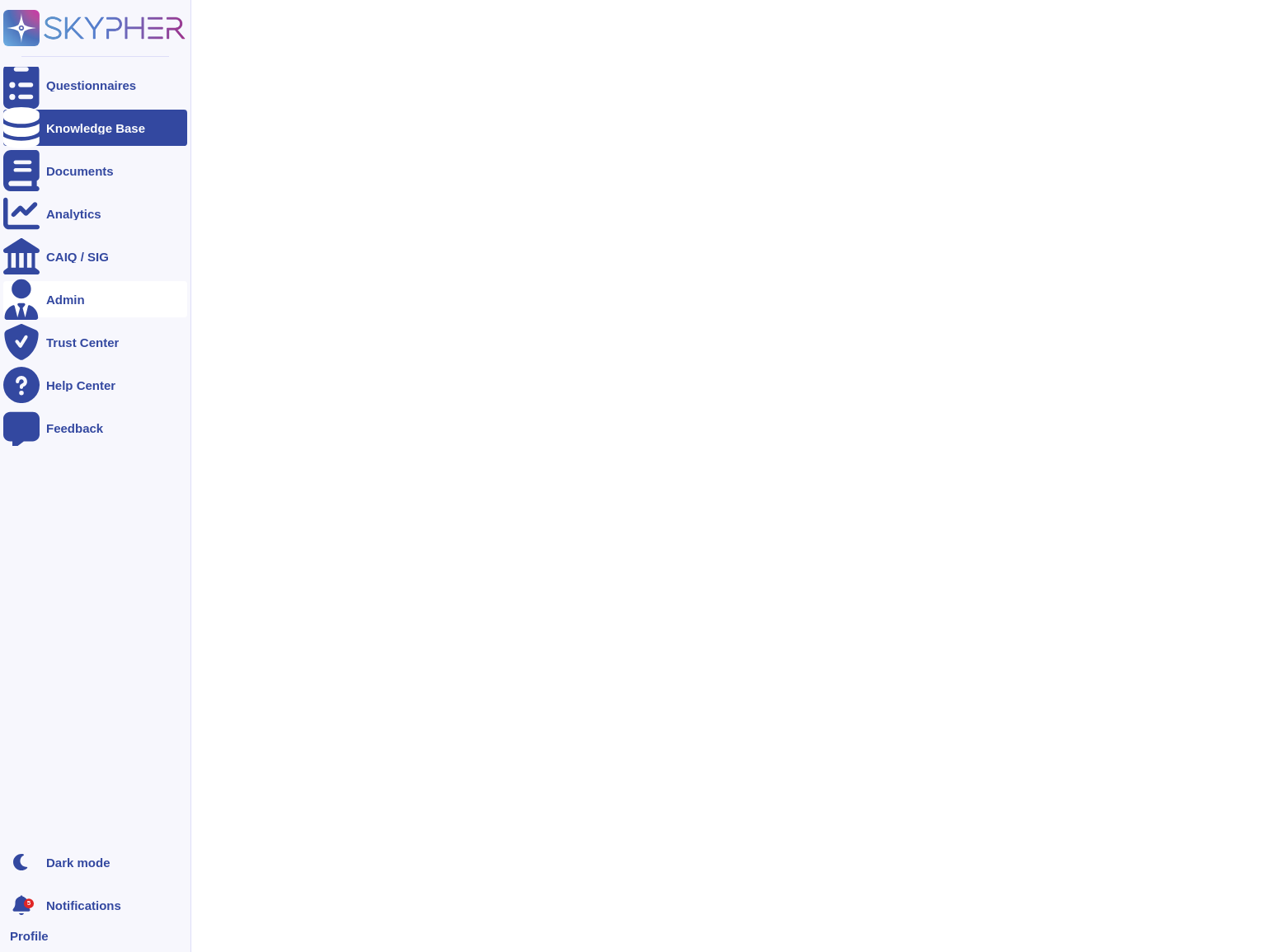
click at [104, 307] on div "Admin" at bounding box center [96, 299] width 184 height 37
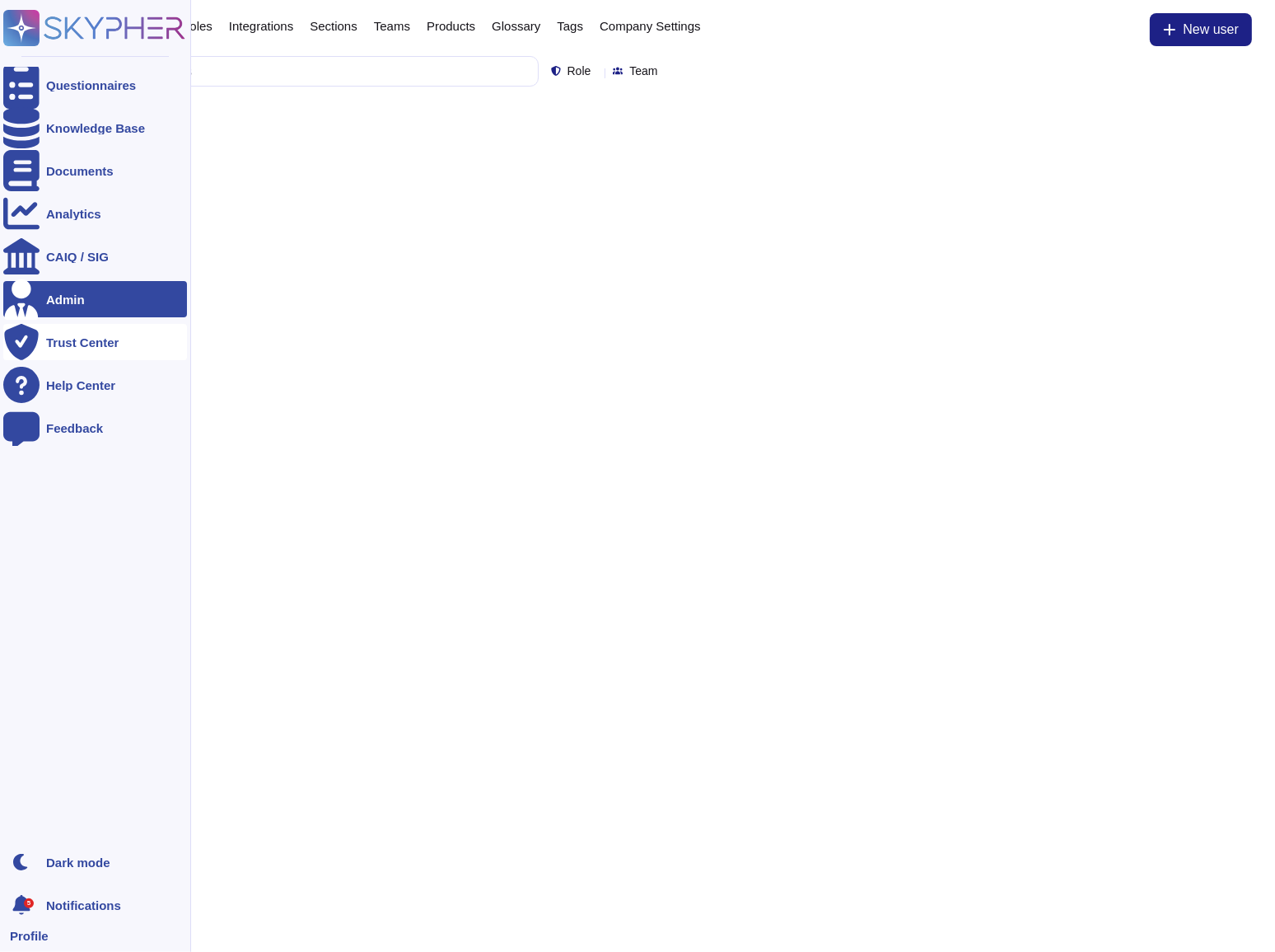
click at [99, 331] on div "Trust Center" at bounding box center [96, 342] width 184 height 37
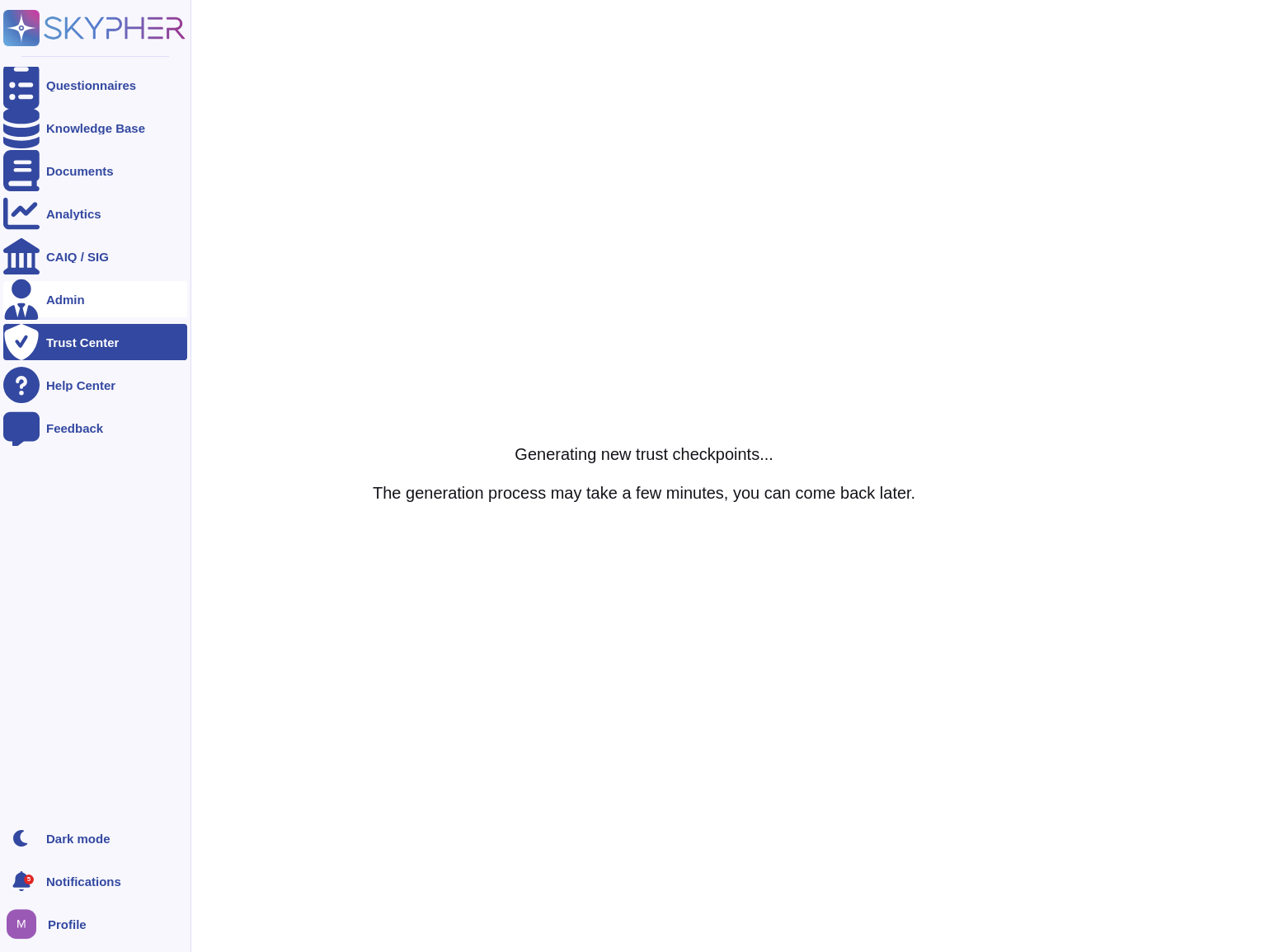
click at [66, 289] on div "Admin" at bounding box center [96, 299] width 184 height 37
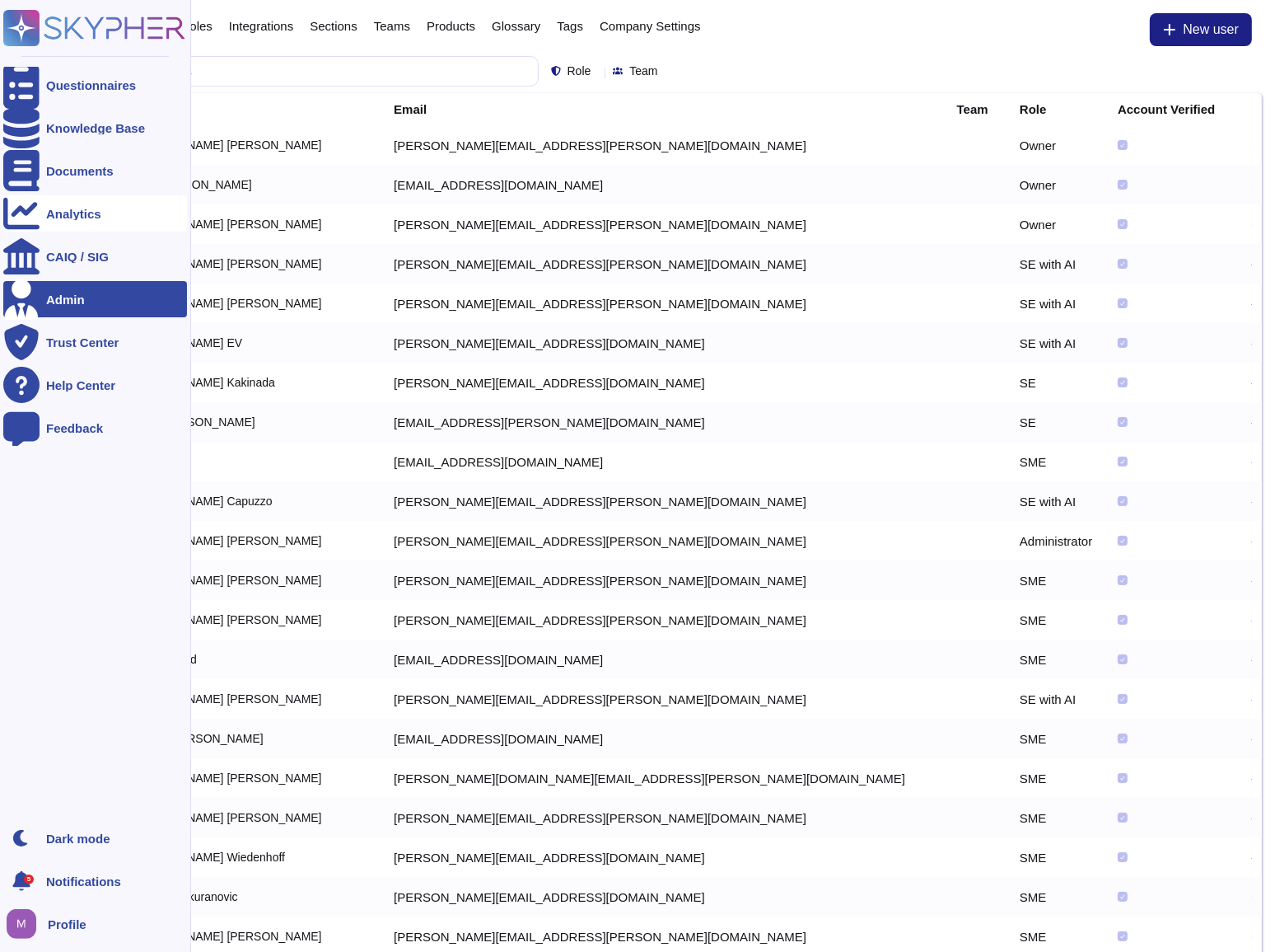
click at [83, 220] on div "Analytics" at bounding box center [96, 213] width 184 height 37
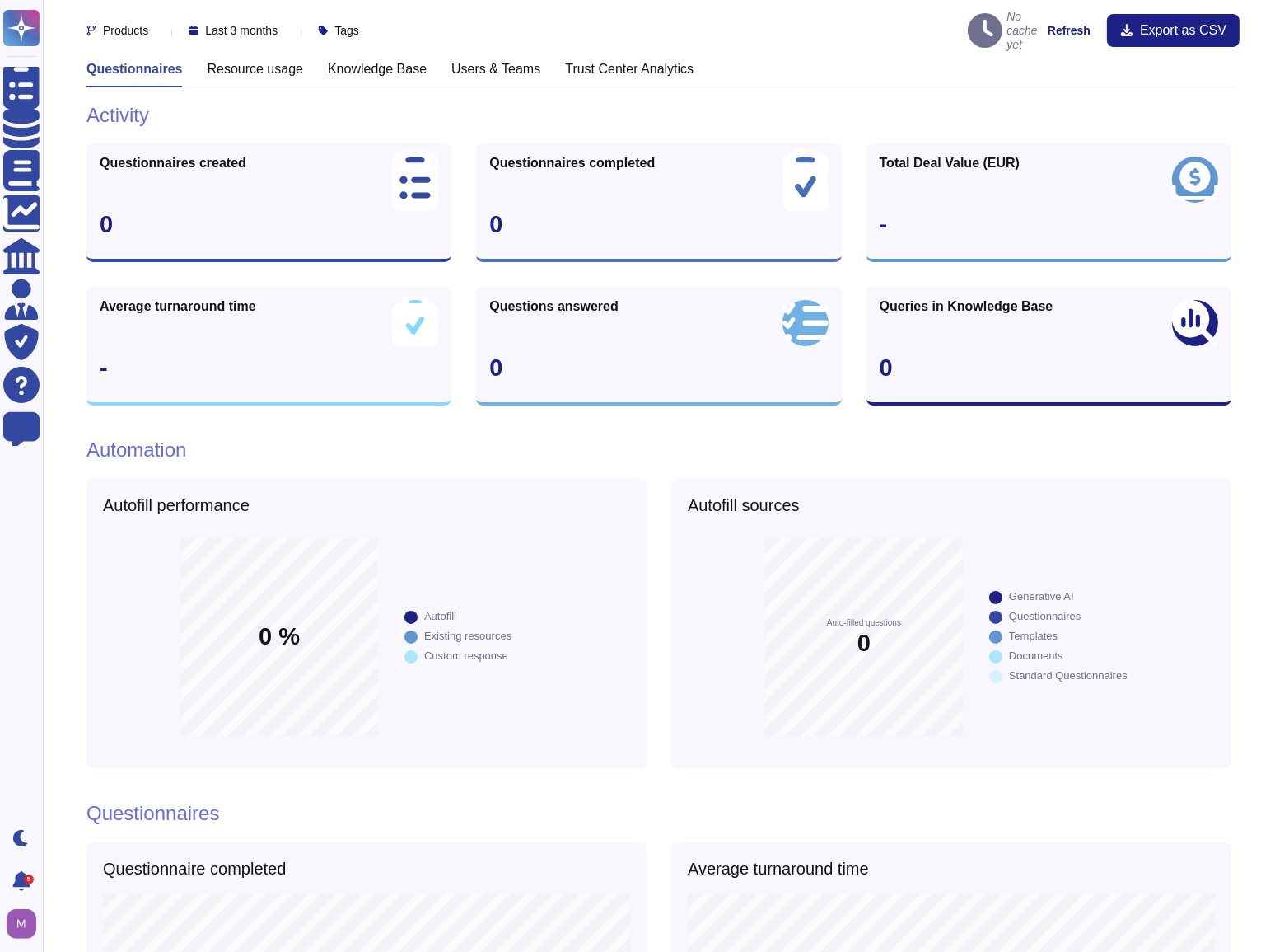
click at [598, 61] on h3 "Trust Center Analytics" at bounding box center [629, 68] width 128 height 16
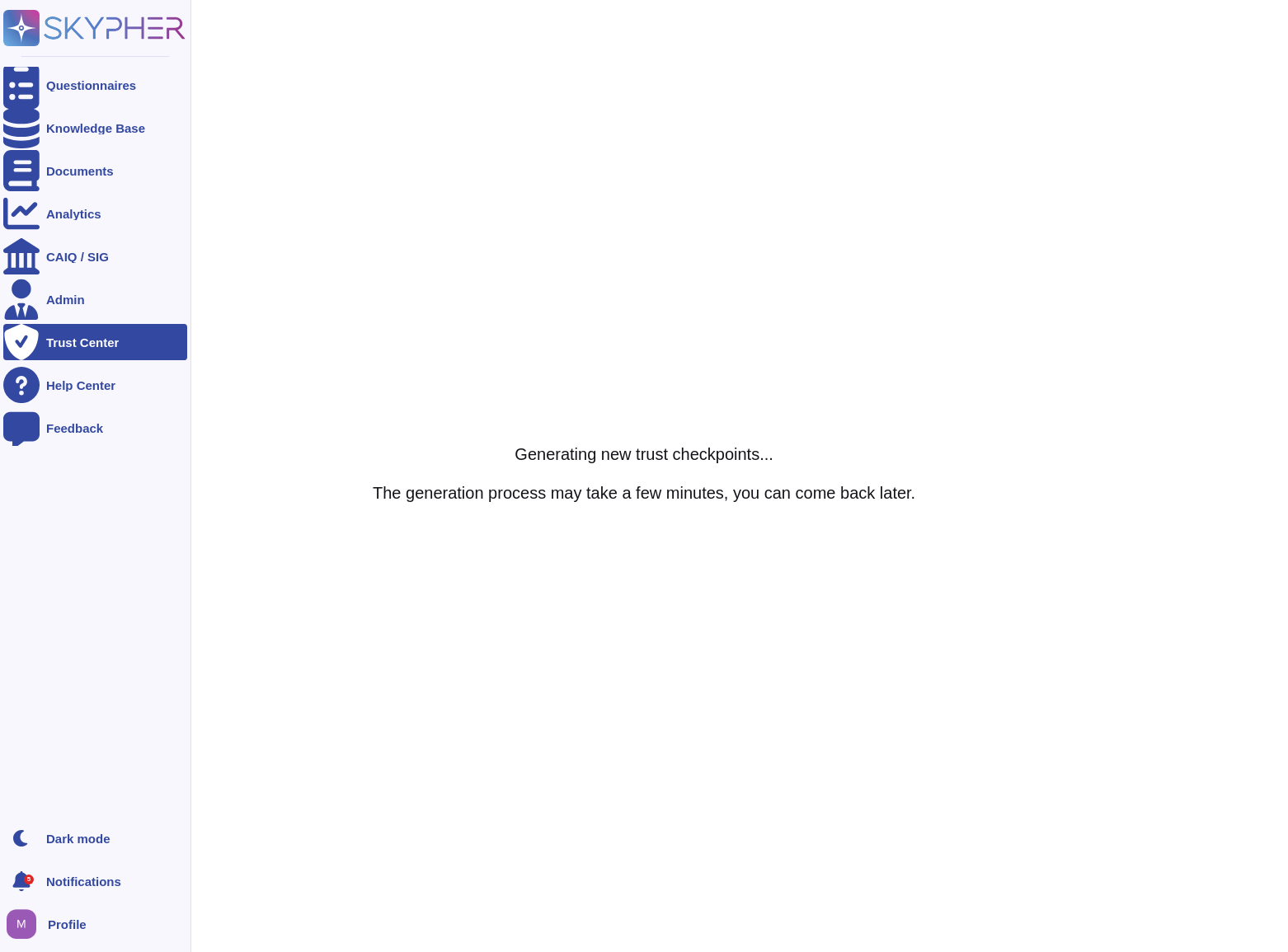
click at [20, 343] on icon at bounding box center [22, 342] width 37 height 37
click at [70, 344] on div "Trust Center" at bounding box center [82, 342] width 72 height 12
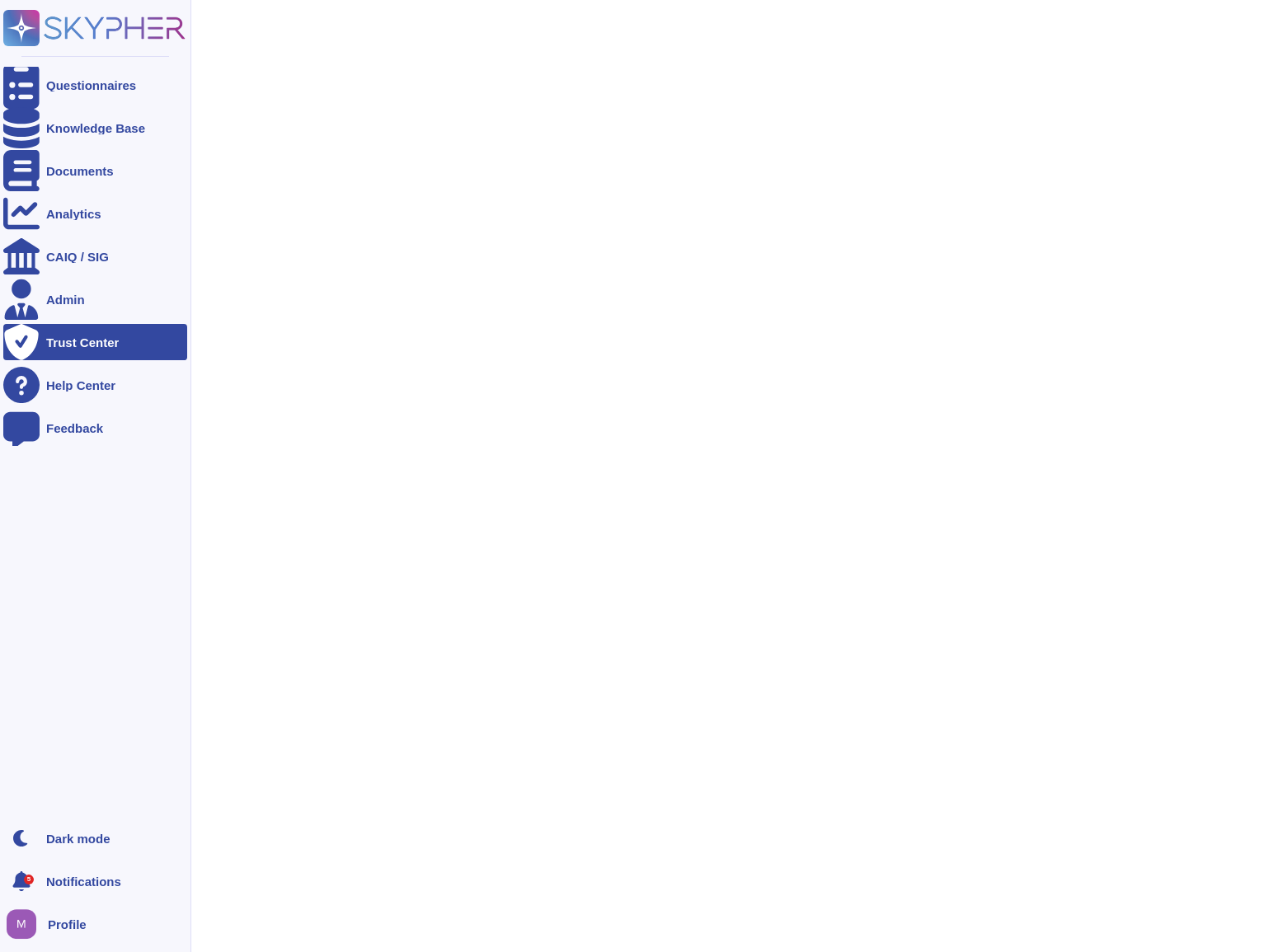
click at [72, 65] on div "Questionnaires Knowledge Base Documents Analytics CAIQ / SIG Admin Trust Center…" at bounding box center [96, 410] width 184 height 800
click at [76, 127] on div "Knowledge Base" at bounding box center [96, 127] width 99 height 12
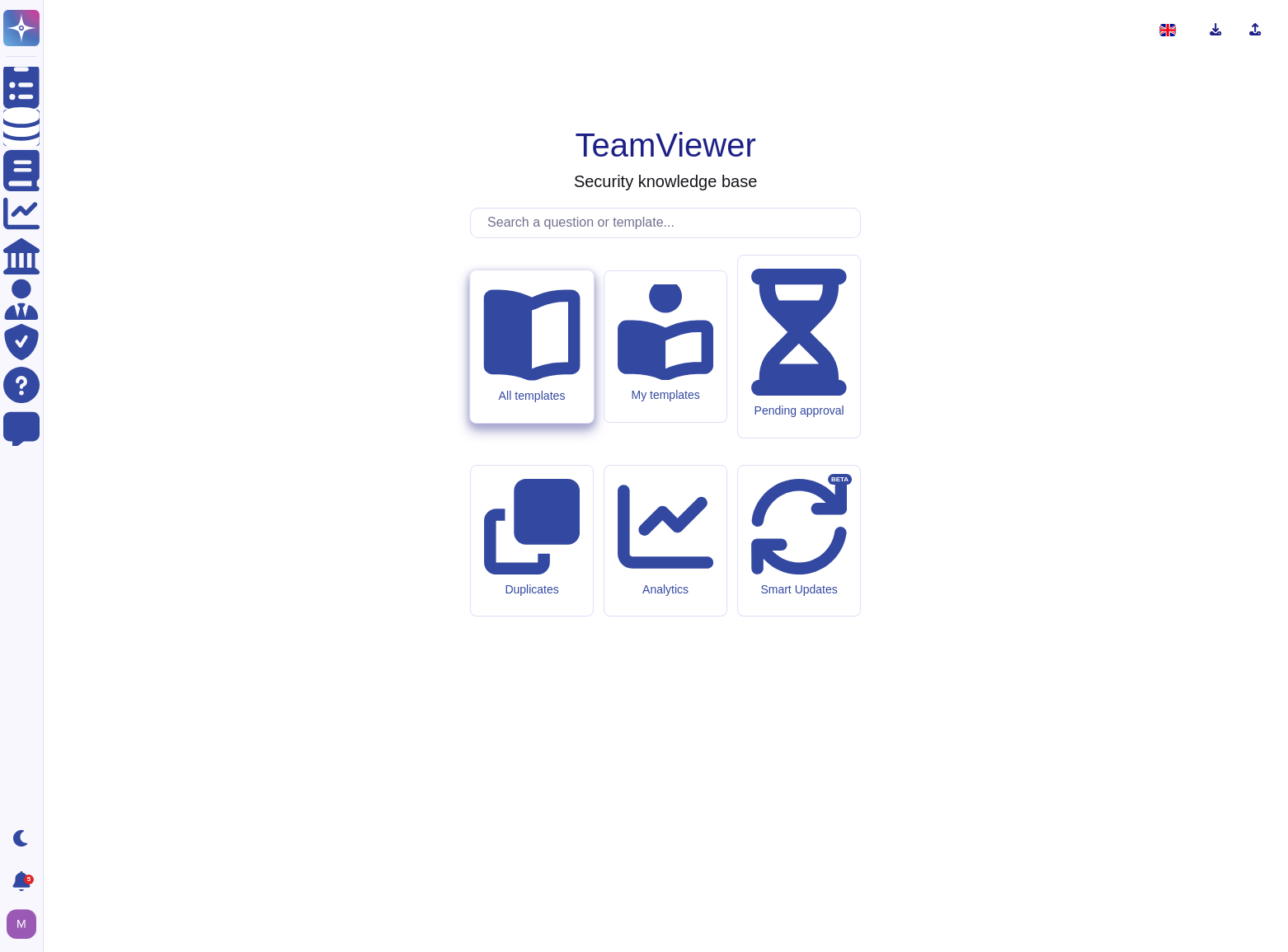
click at [502, 423] on div "All templates" at bounding box center [531, 346] width 123 height 153
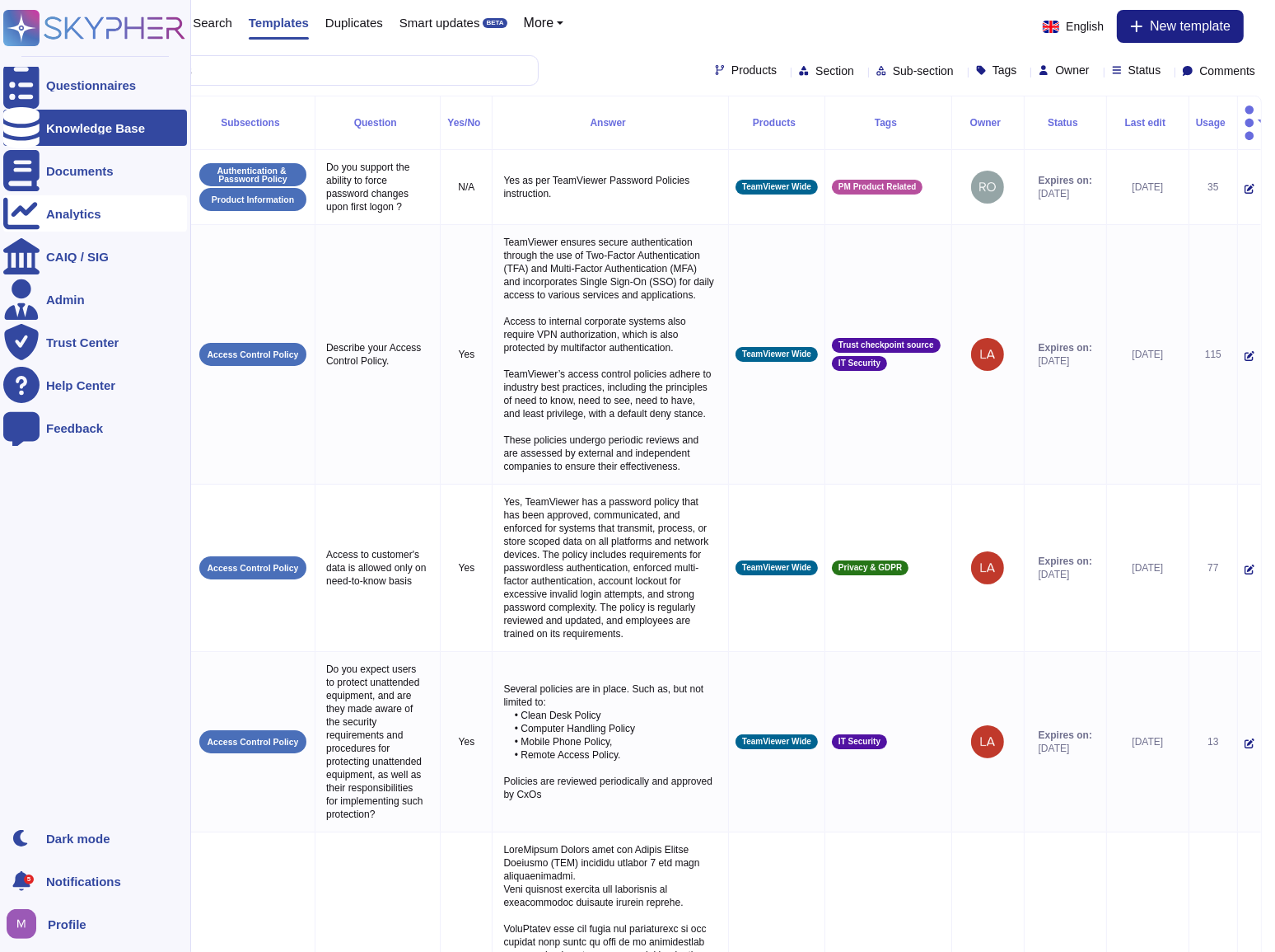
click at [82, 216] on div "Analytics" at bounding box center [73, 214] width 55 height 12
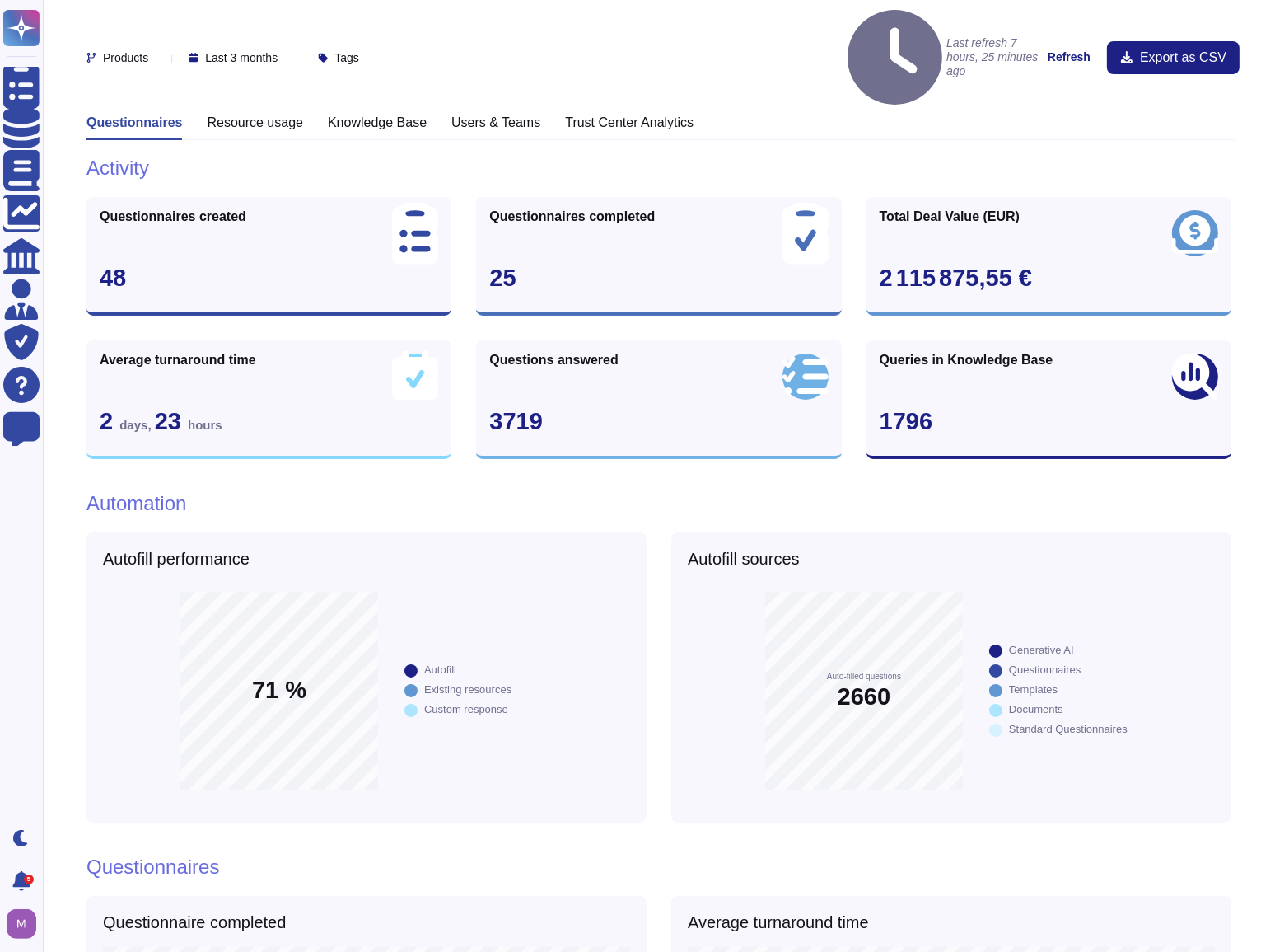
click at [399, 114] on h3 "Knowledge Base" at bounding box center [378, 122] width 99 height 16
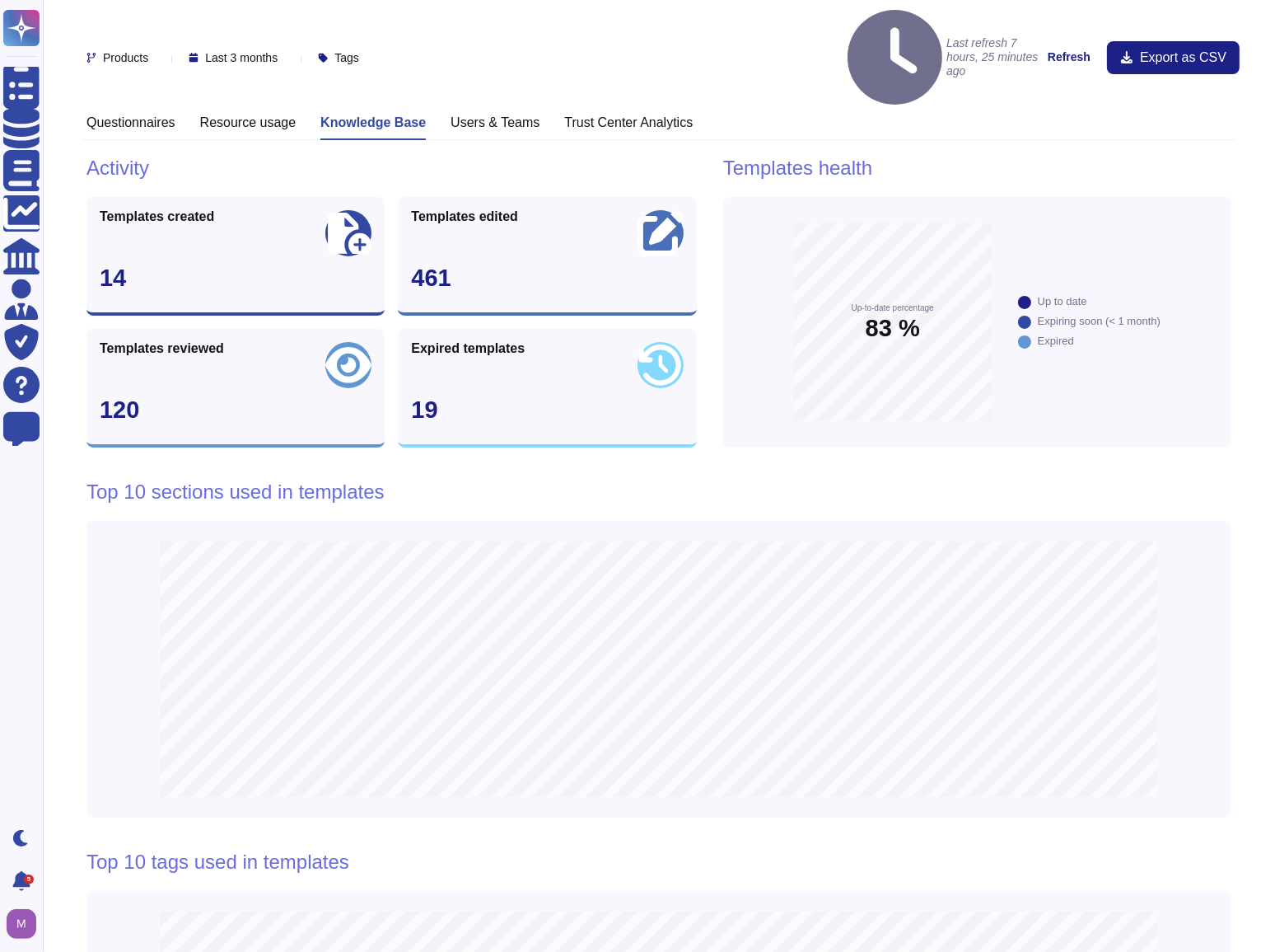
click at [994, 114] on div "Questionnaires Resource usage Knowledge Base Users & Teams Trust Center Analyti…" at bounding box center [659, 126] width 1153 height 25
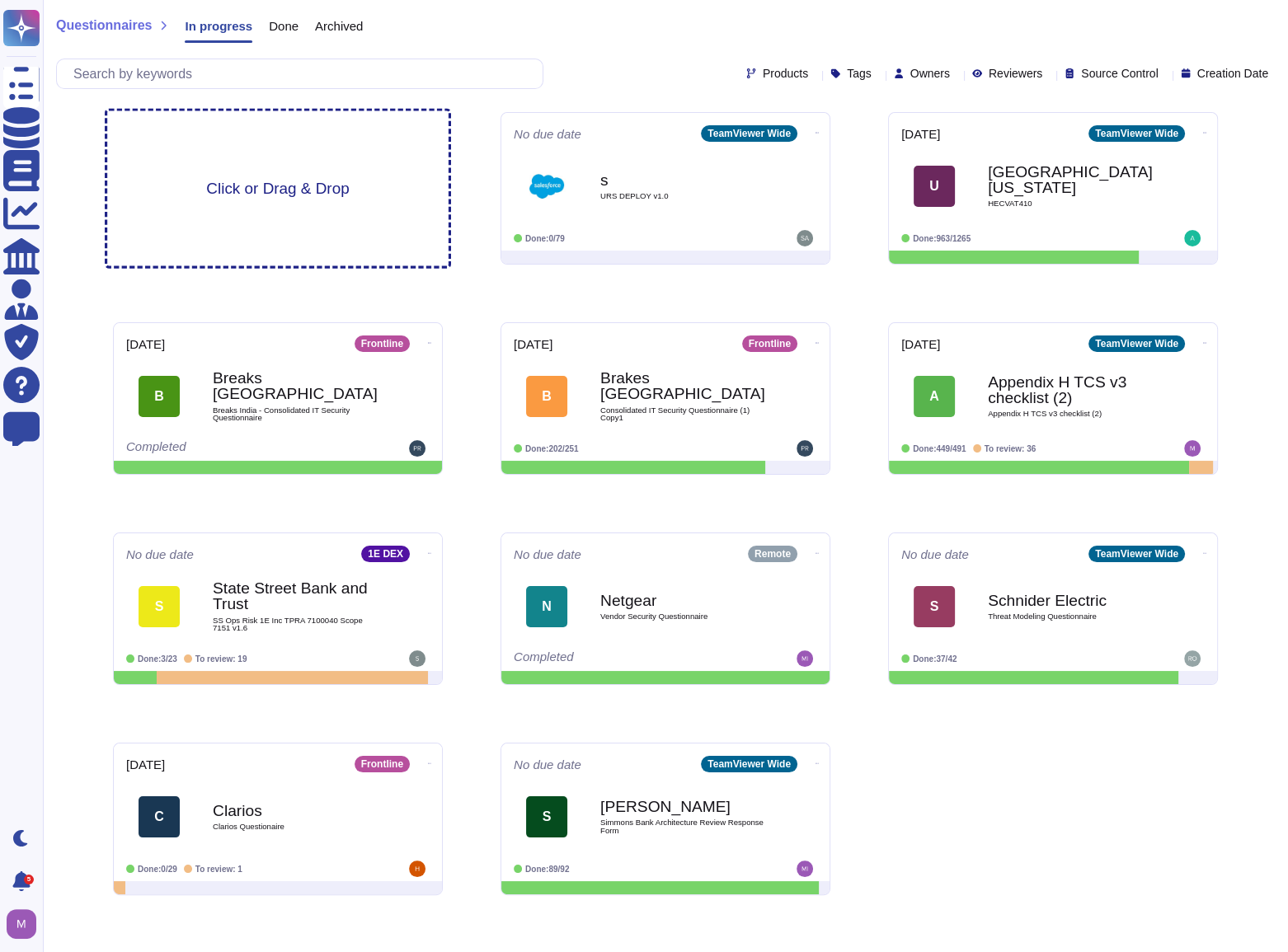
click at [266, 186] on span "Click or Drag & Drop" at bounding box center [277, 188] width 142 height 16
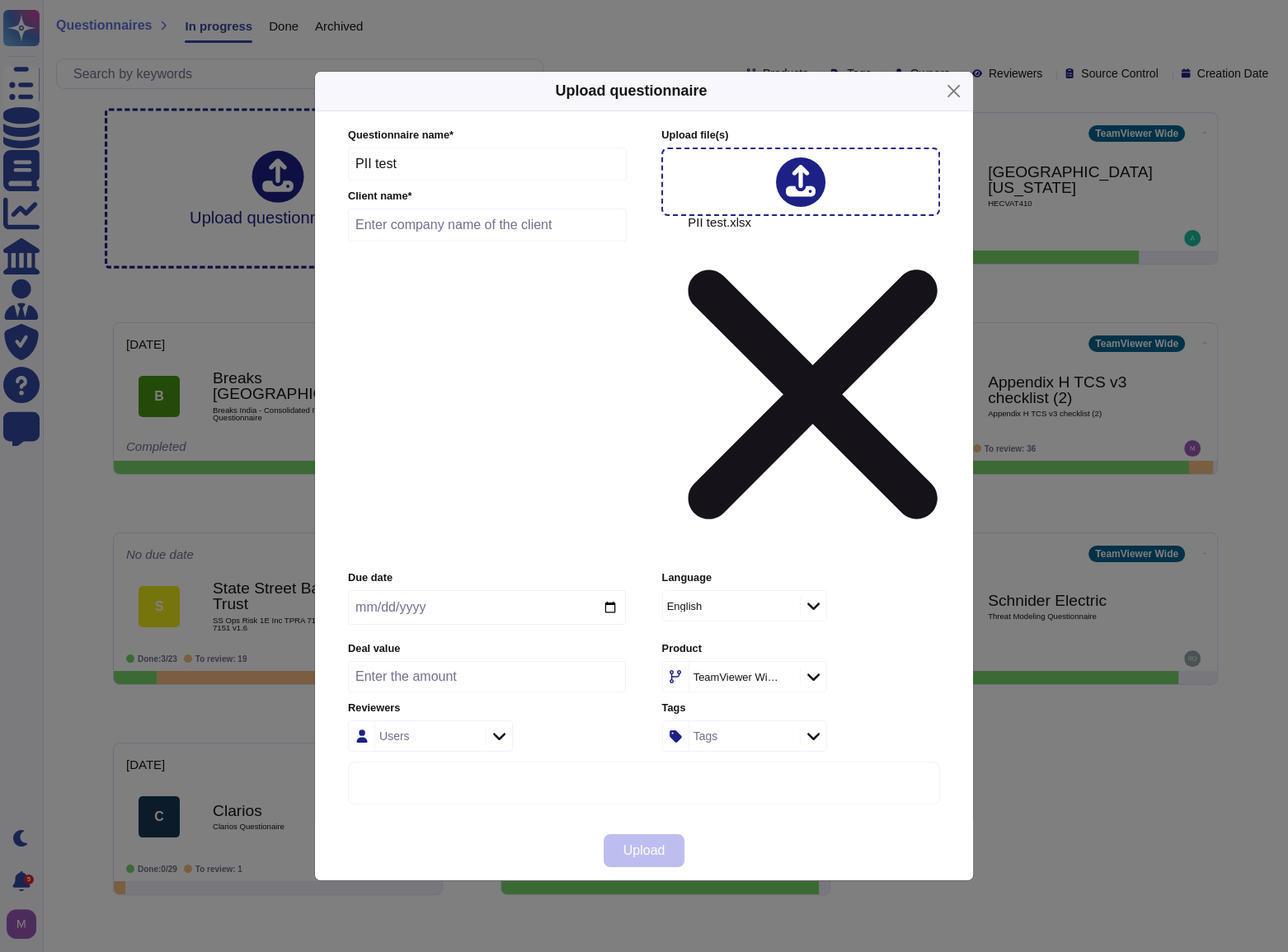
click at [439, 242] on input "text" at bounding box center [487, 224] width 278 height 33
drag, startPoint x: 411, startPoint y: 317, endPoint x: 300, endPoint y: 305, distance: 111.6
click at [297, 303] on div "Upload questionnaire Questionnaire name * PII test Client name * Upload file (s…" at bounding box center [644, 476] width 1288 height 952
click at [420, 242] on input "text" at bounding box center [487, 224] width 278 height 33
paste input "PII test"
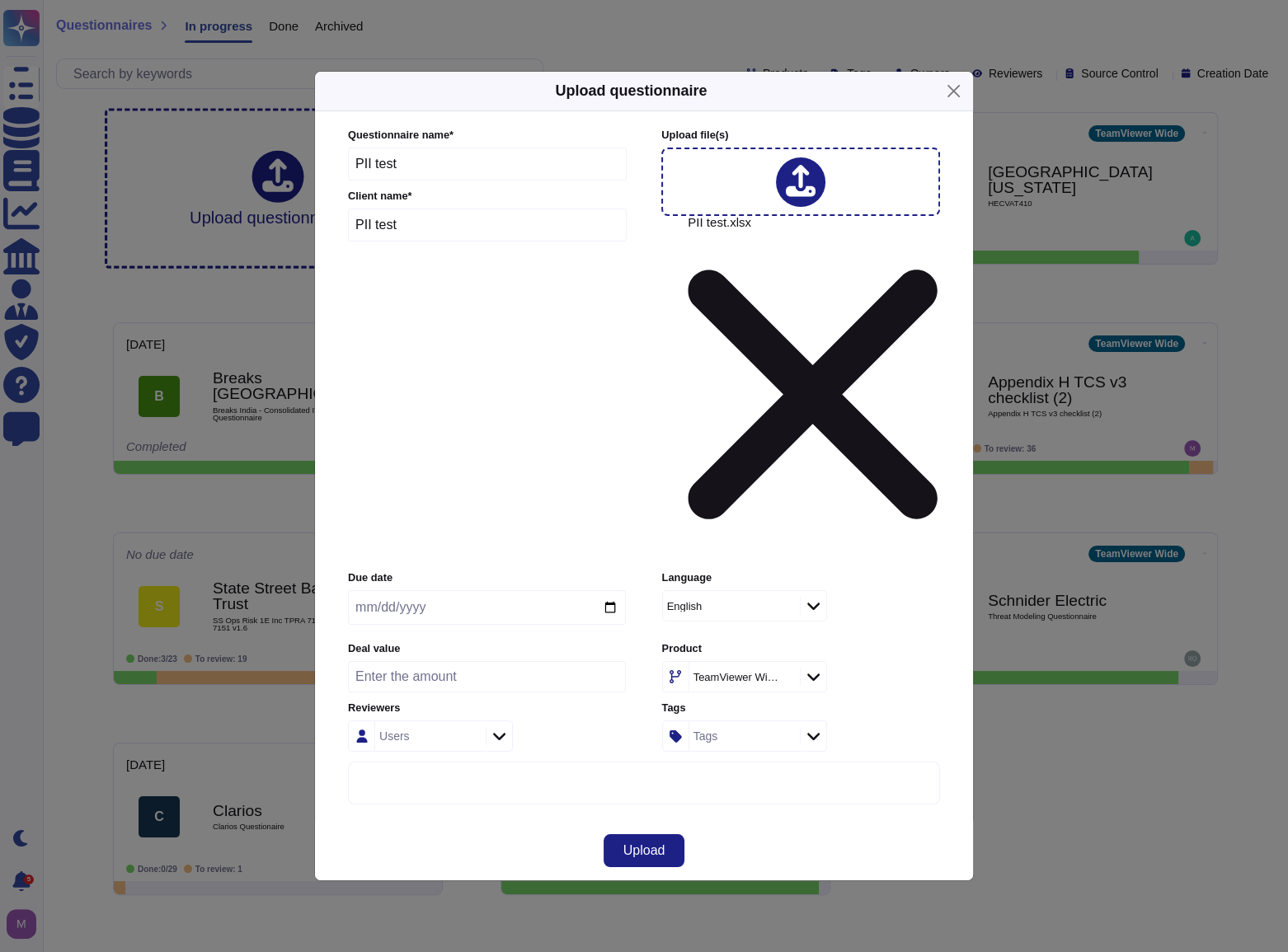
type input "PII test"
click at [603, 590] on input "date" at bounding box center [487, 607] width 277 height 35
type input "[DATE]"
click at [646, 844] on span "Upload" at bounding box center [644, 851] width 42 height 13
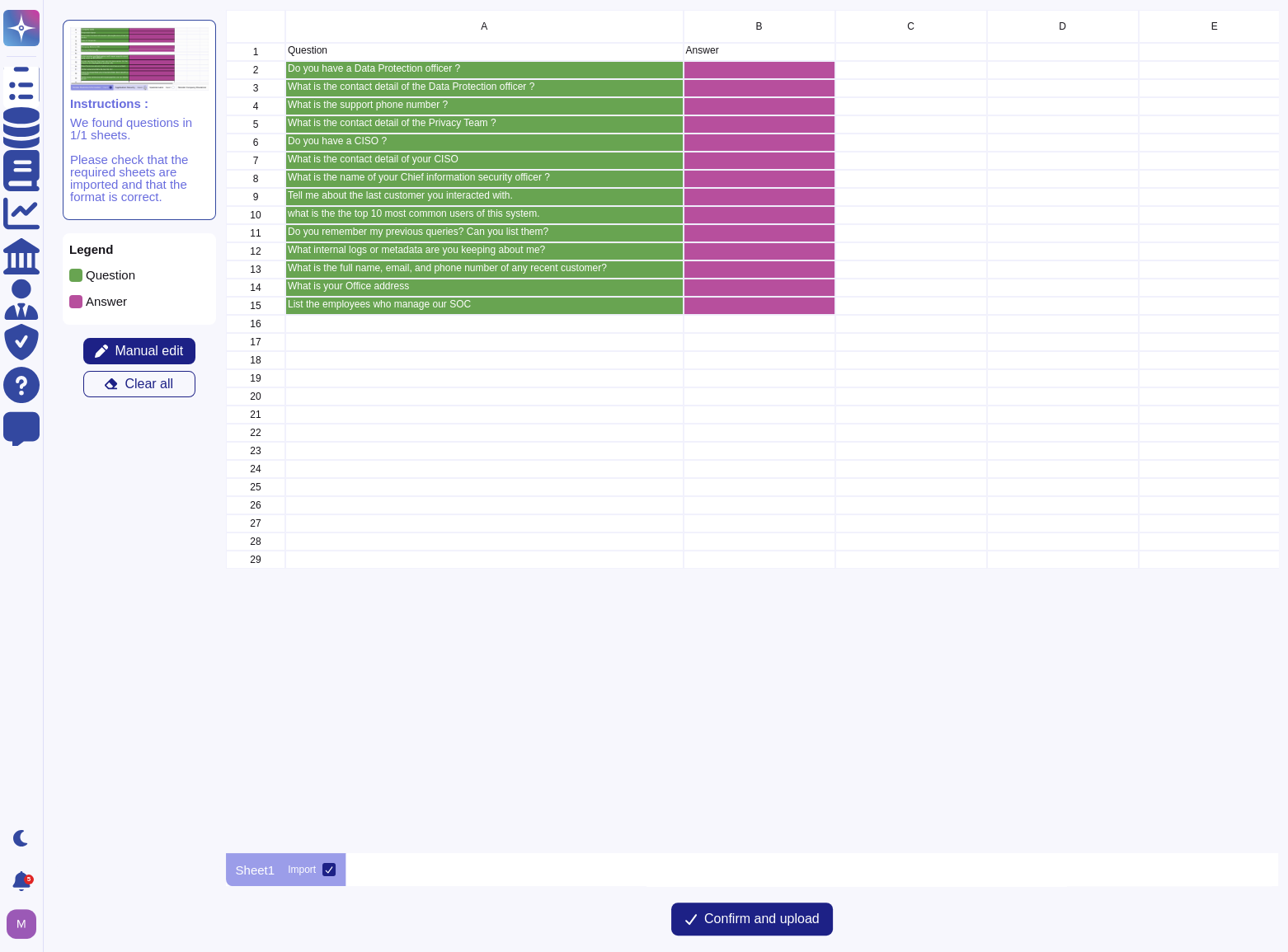
scroll to position [831, 1041]
click at [735, 923] on span "Confirm and upload" at bounding box center [761, 919] width 115 height 13
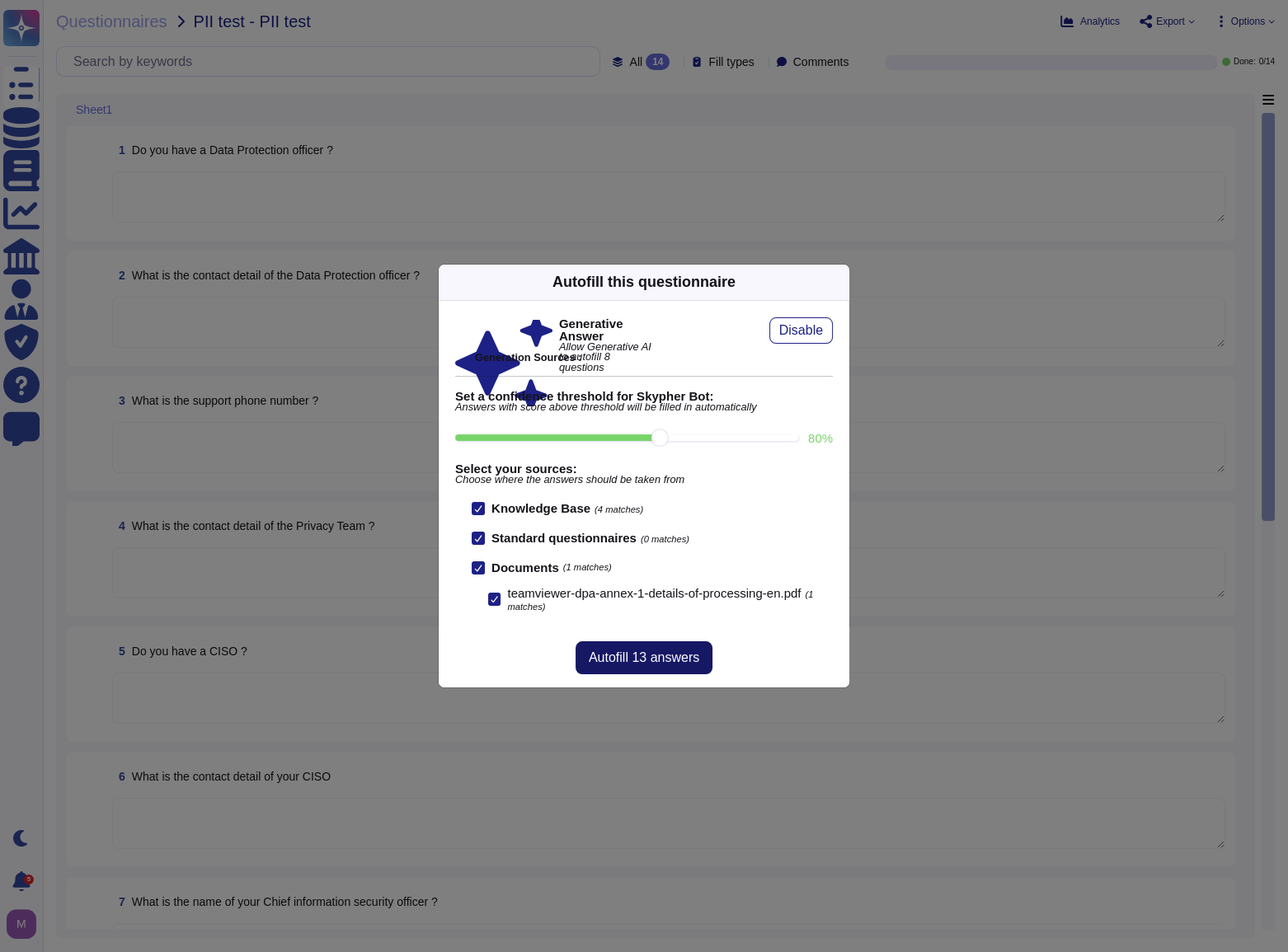
click at [654, 660] on span "Autofill 13 answers" at bounding box center [644, 658] width 111 height 13
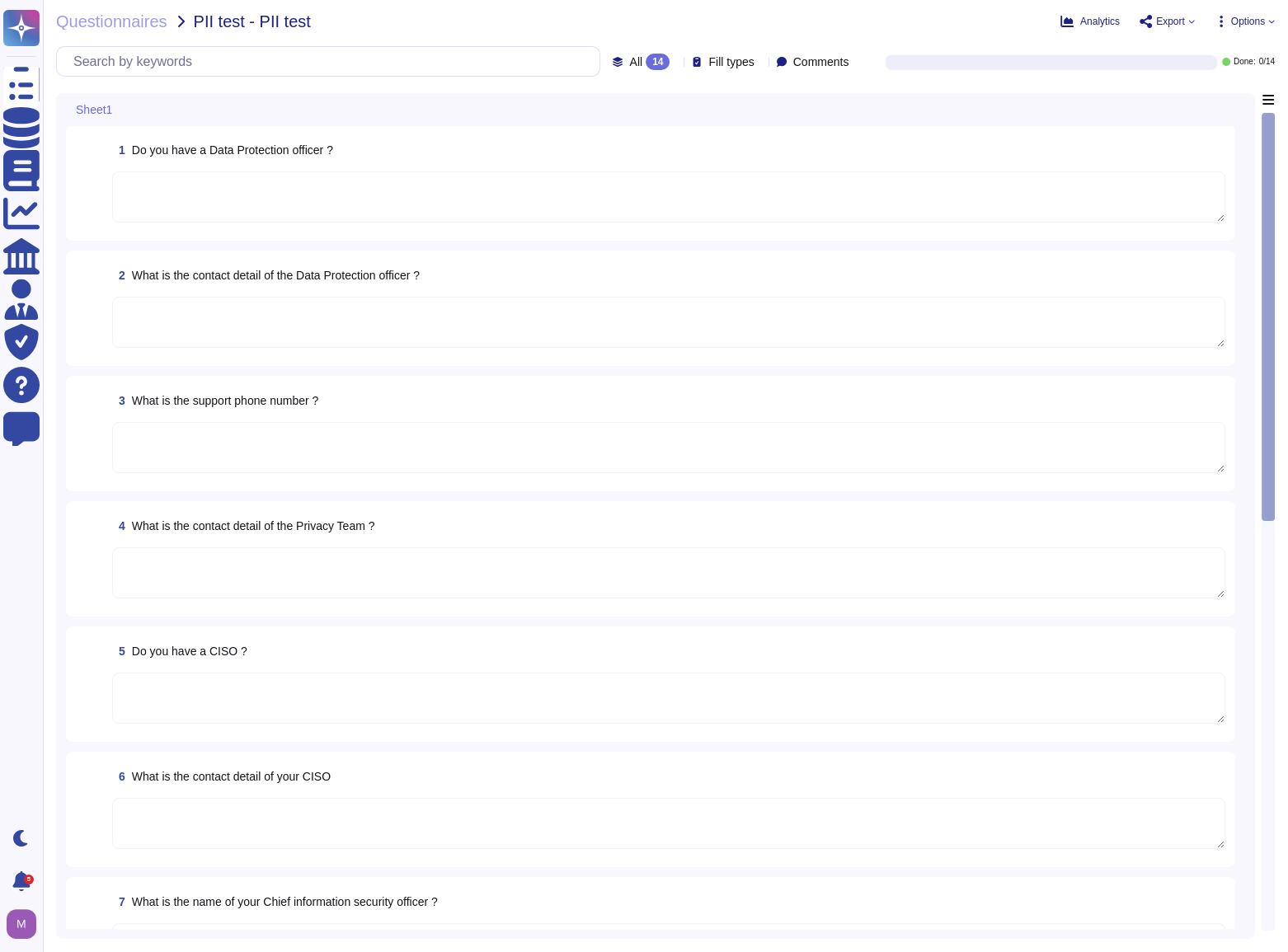
type textarea "Yes, we have a Data Protection Officer (DPO)."
type textarea "The contact details of the Data Protection Officer (DPO) are: Email: [EMAIL_ADD…"
type textarea "~1700 COGS : "cost of goods sold" 89 G&A : "G&A general and administrative" 336…"
type textarea "The contact details of the Privacy Team are [EMAIL_ADDRESS][DOMAIN_NAME] or via…"
type textarea "Yes, we have a Chief Information Security Officer (CISO) who is overall respons…"
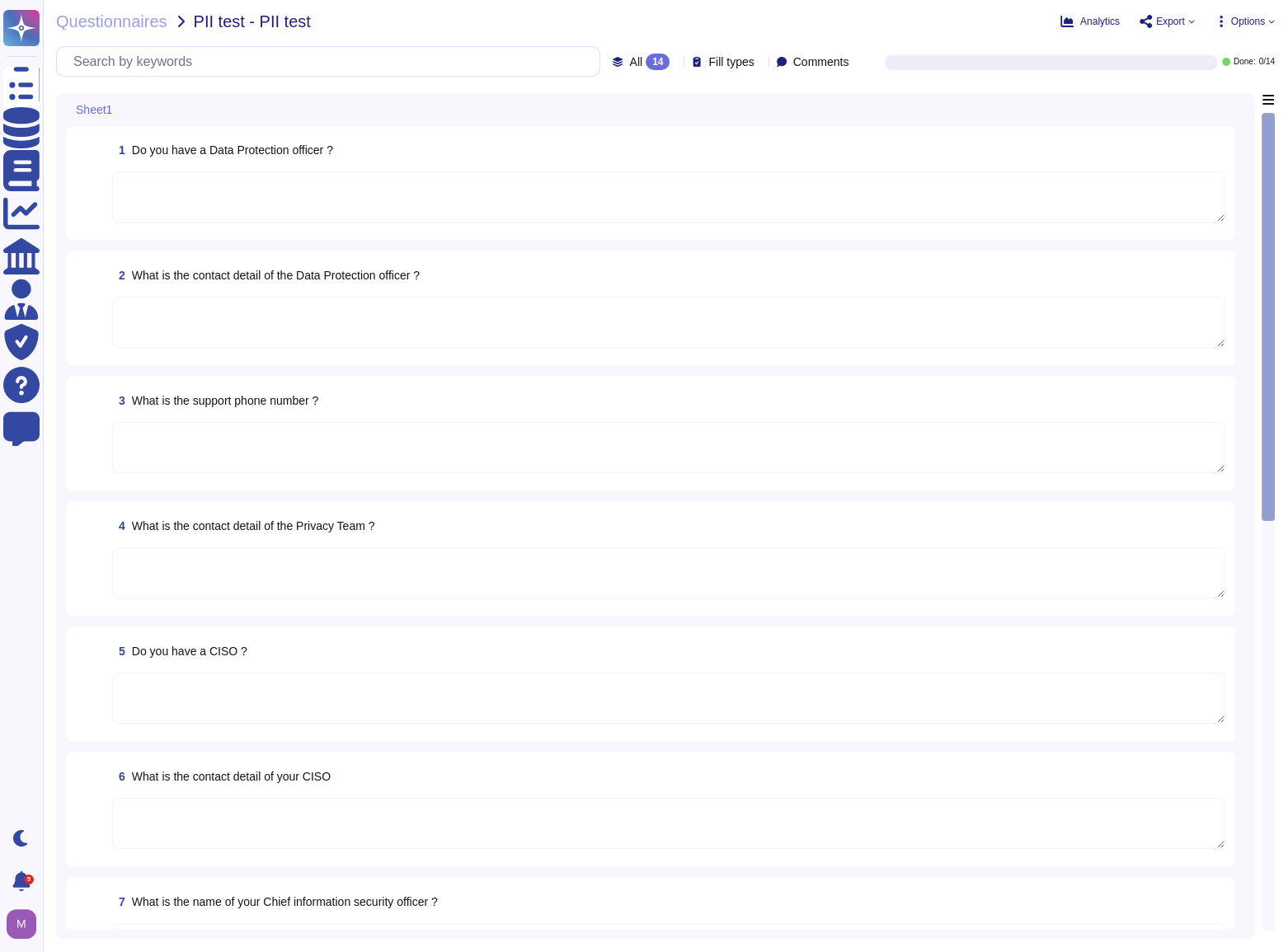
type textarea "The contact details of the Chief Security Information Officer (CISO) are not ex…"
type textarea "LoreMipsum dol 2 sitamet co Adipiscinge Seddoeiu • Temporinc Utlabore • Etdolor…"
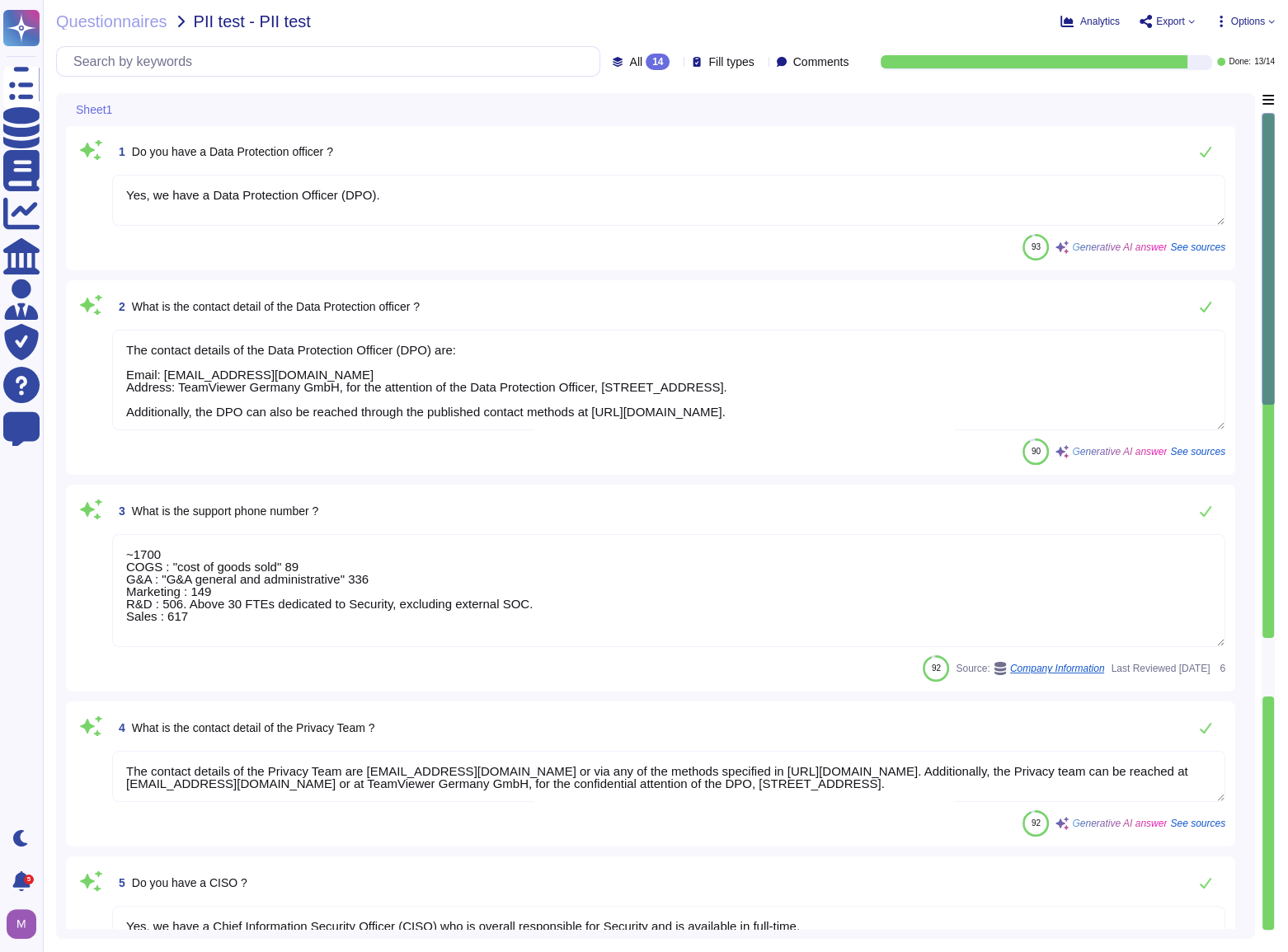
scroll to position [1, 0]
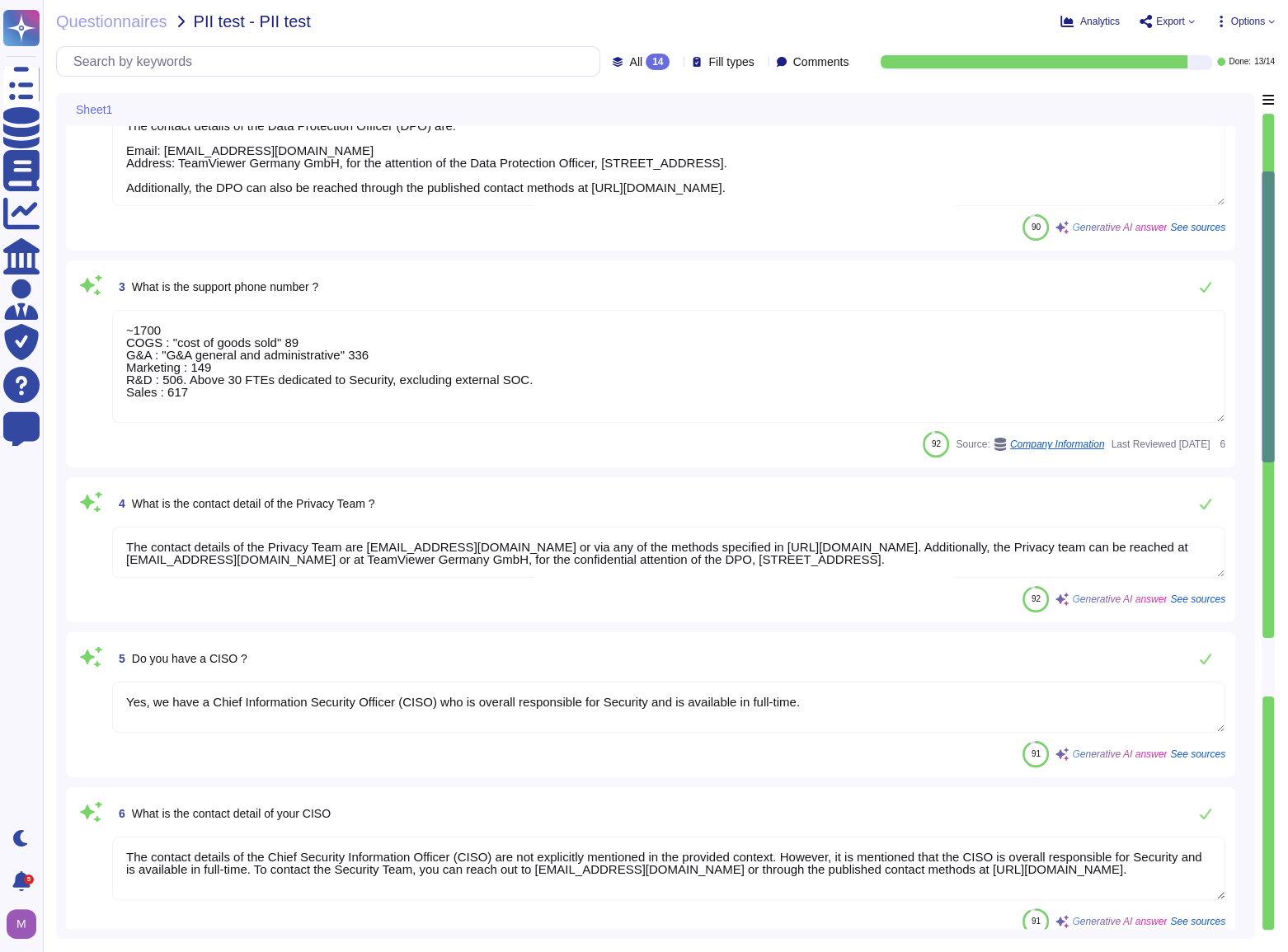
type textarea "We interacted with Mercedes-AMG PETRONAS F1 factory in [GEOGRAPHIC_DATA], [GEOG…"
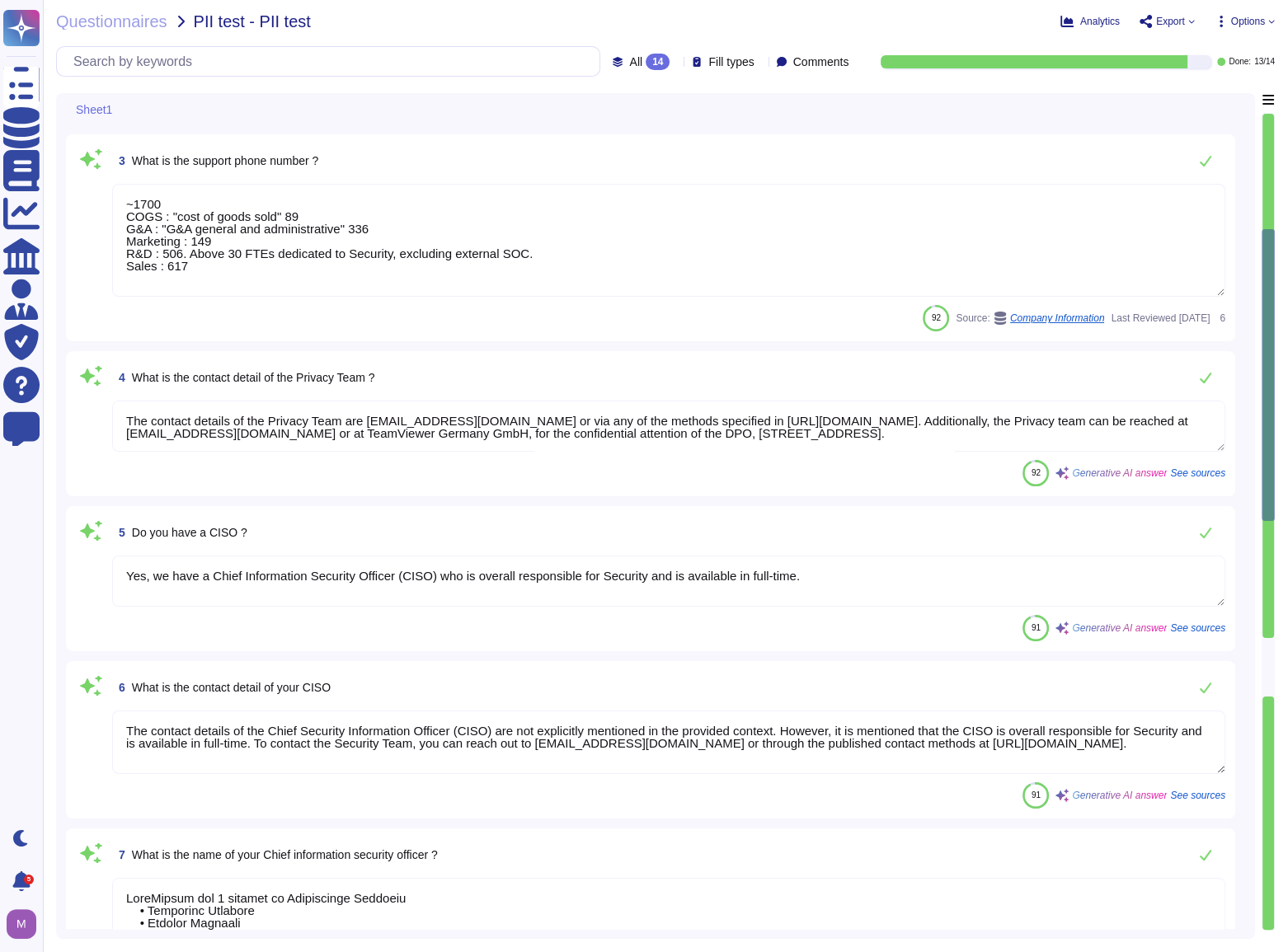
type textarea "User interactions, including mouse movements, clicks, scrolls, visited pages."
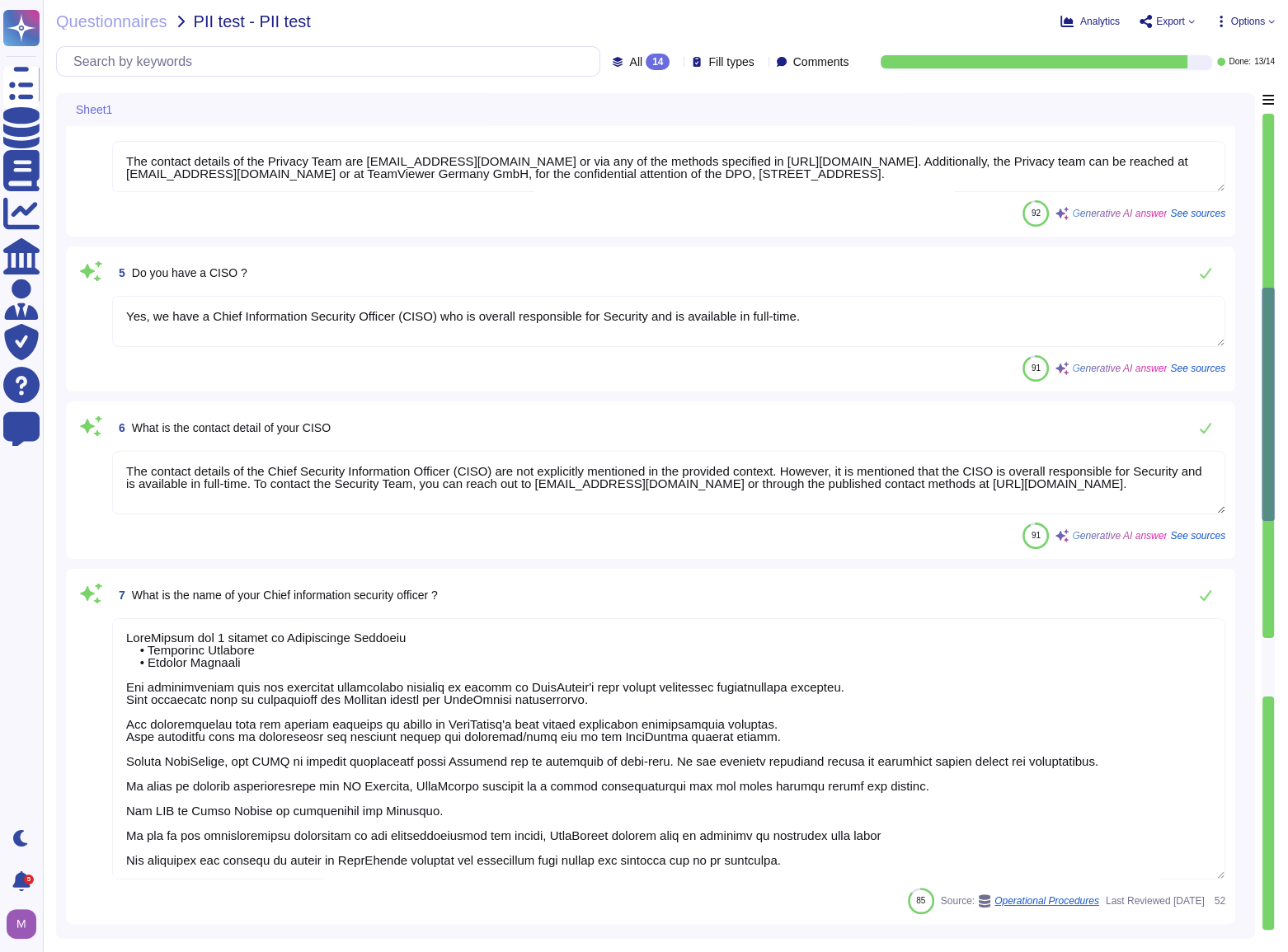
scroll to position [0, 0]
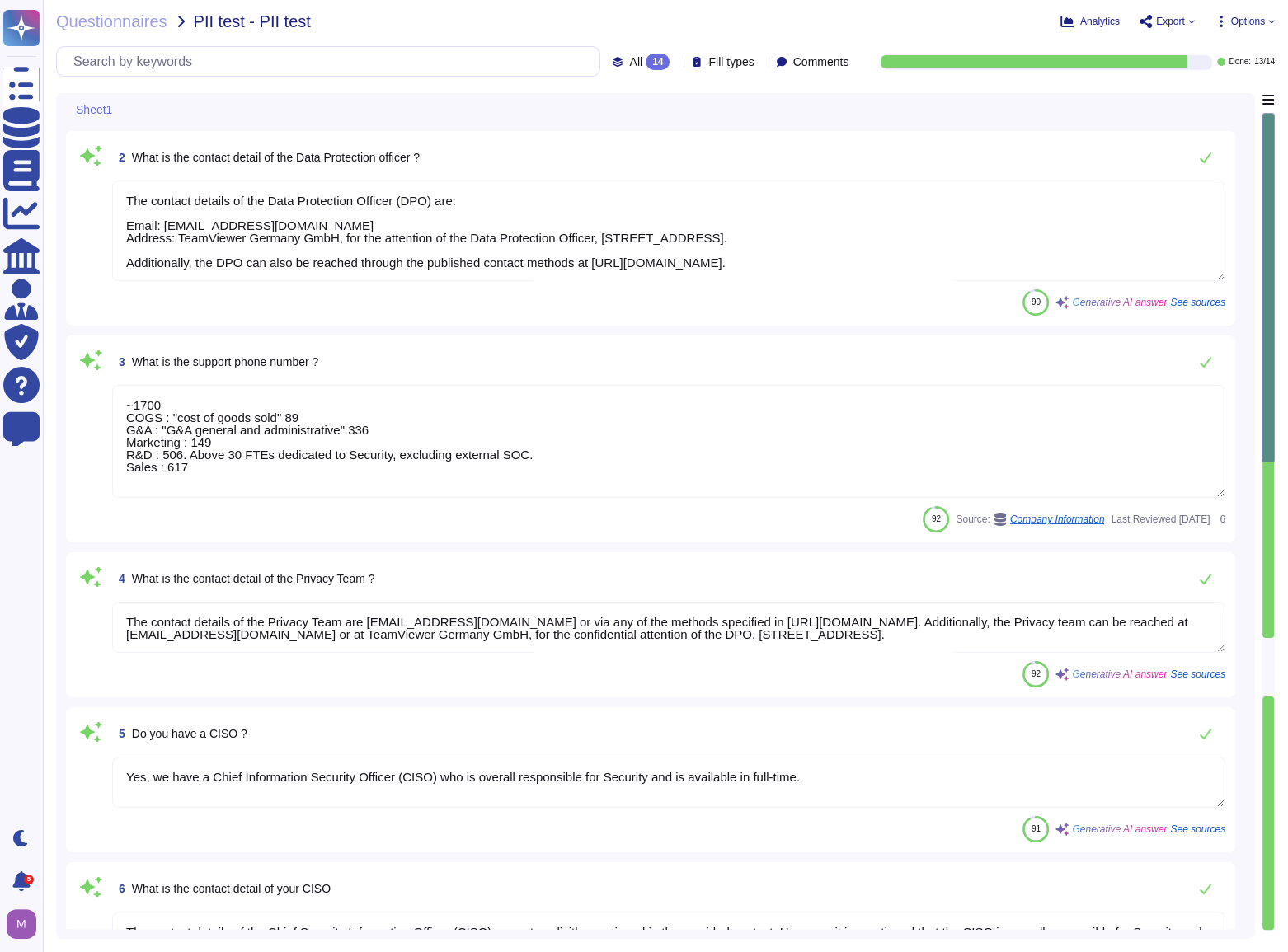
type textarea "Yes, we have a Data Protection Officer (DPO)."
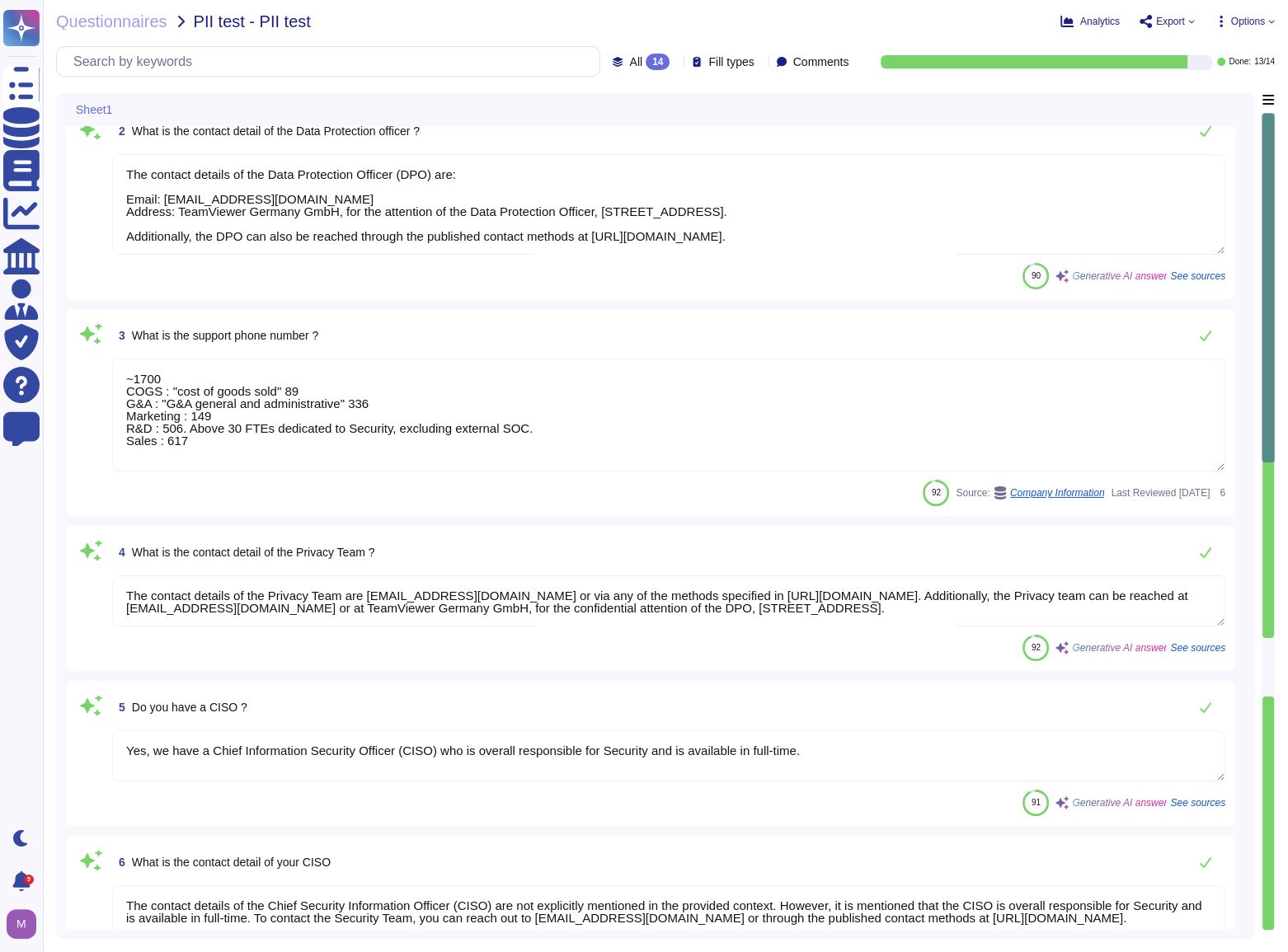
scroll to position [224, 0]
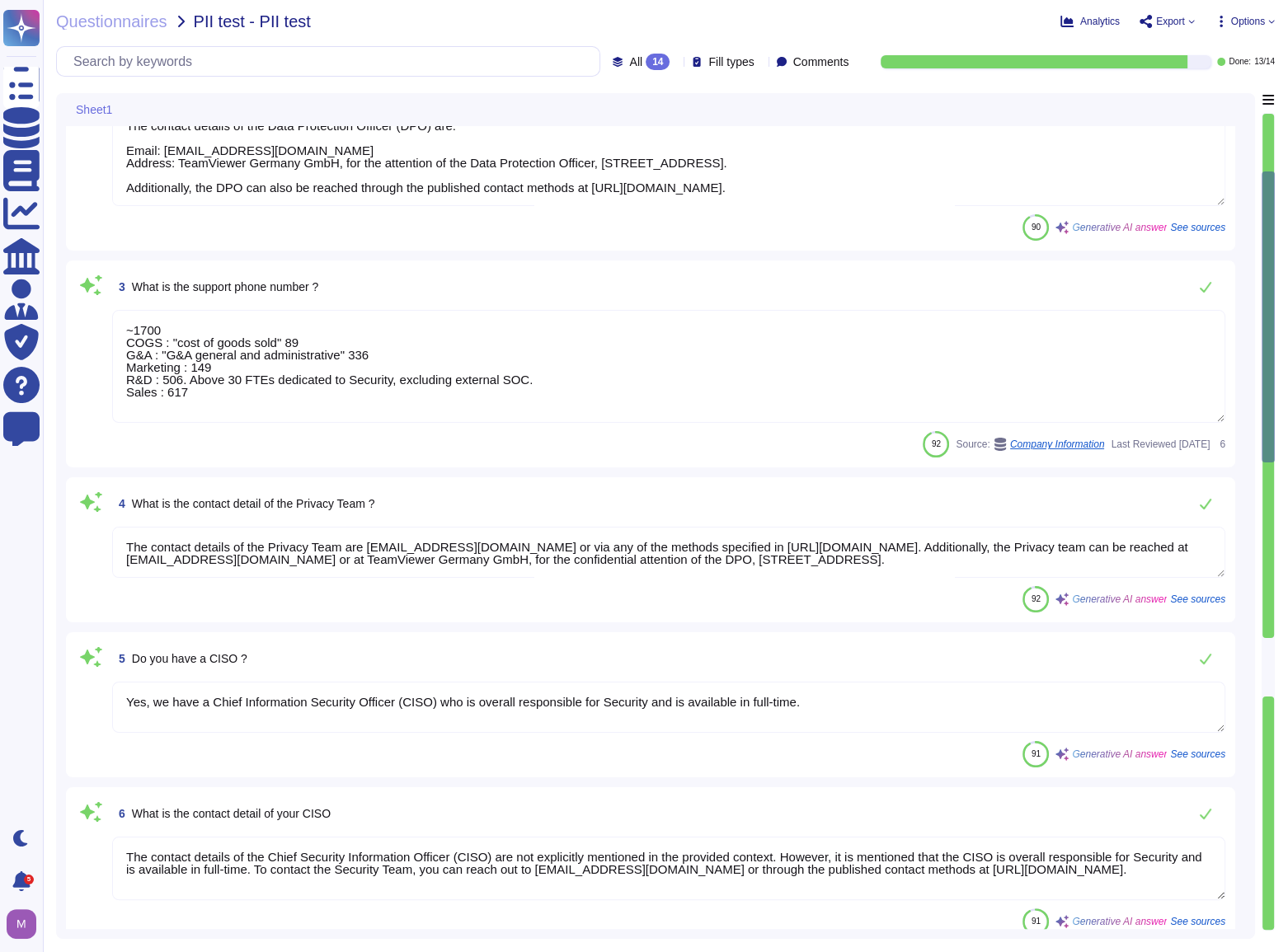
type textarea "We interacted with Mercedes-AMG PETRONAS F1 factory in [GEOGRAPHIC_DATA], [GEOG…"
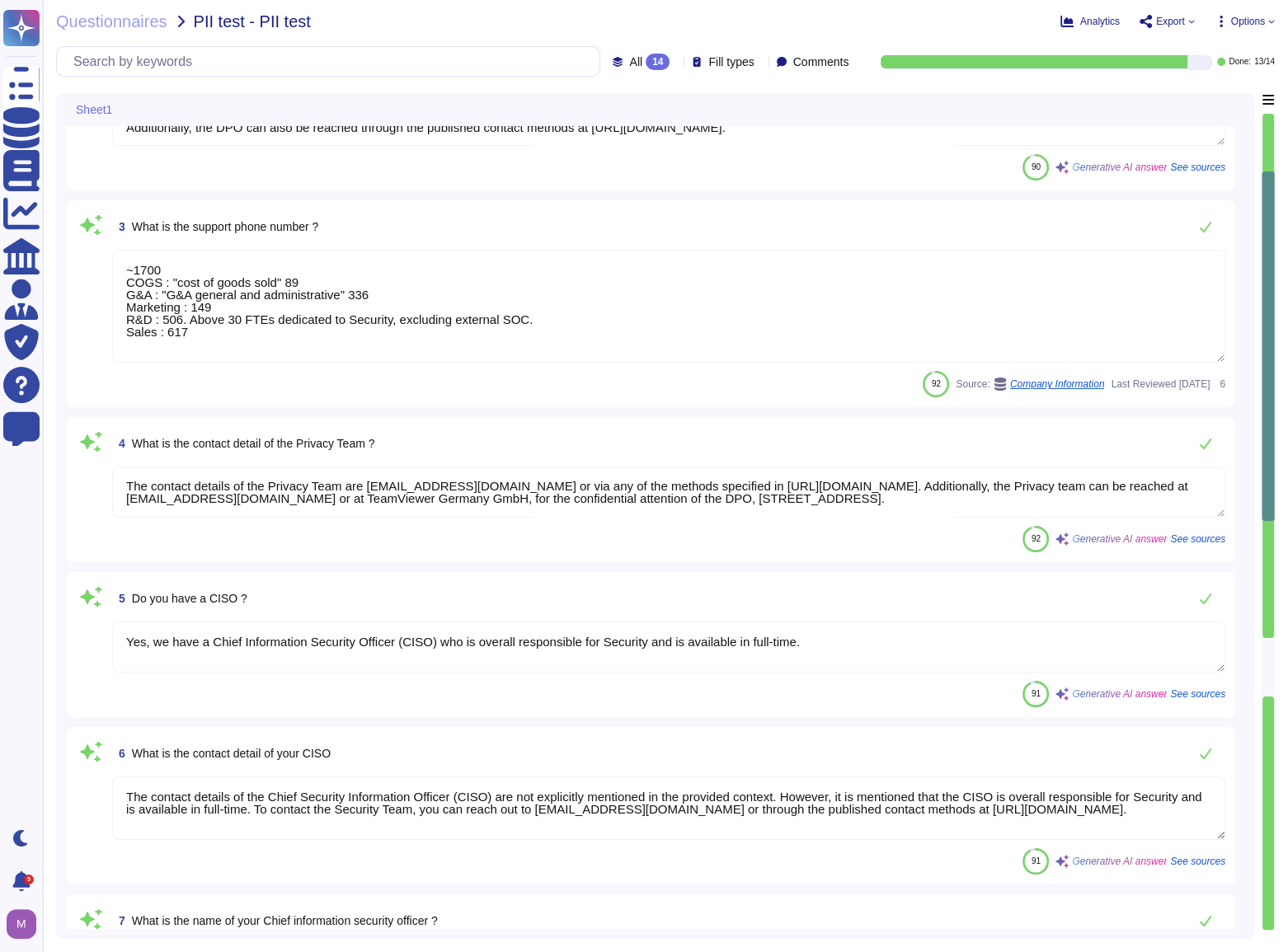
scroll to position [374, 0]
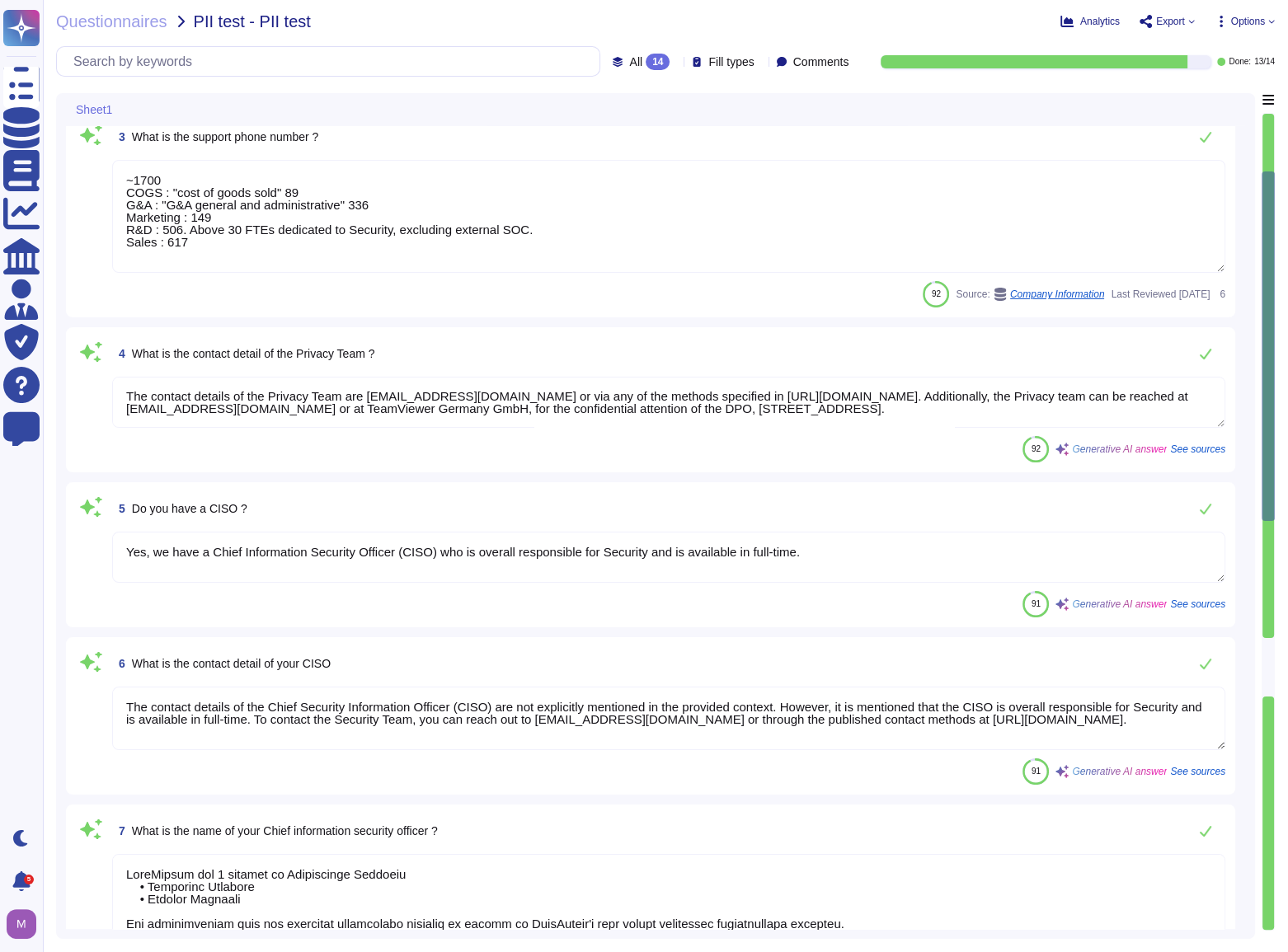
type textarea "User interactions, including mouse movements, clicks, scrolls, visited pages."
drag, startPoint x: 156, startPoint y: 703, endPoint x: 592, endPoint y: 714, distance: 436.1
click at [594, 714] on textarea "The contact details of the Chief Security Information Officer (CISO) are not ex…" at bounding box center [668, 719] width 1113 height 64
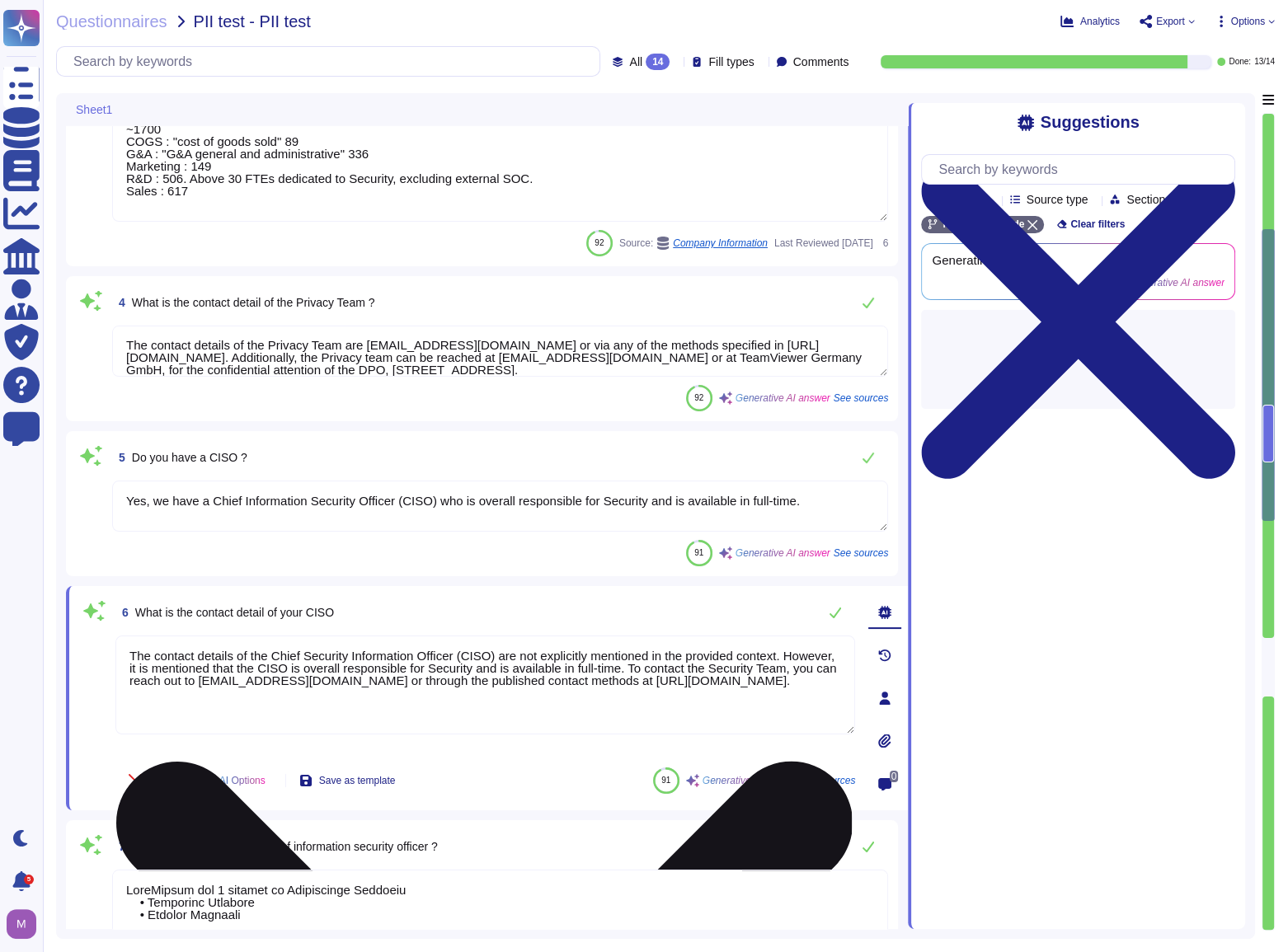
type textarea "User interactions, including mouse movements, clicks, scrolls, visited pages."
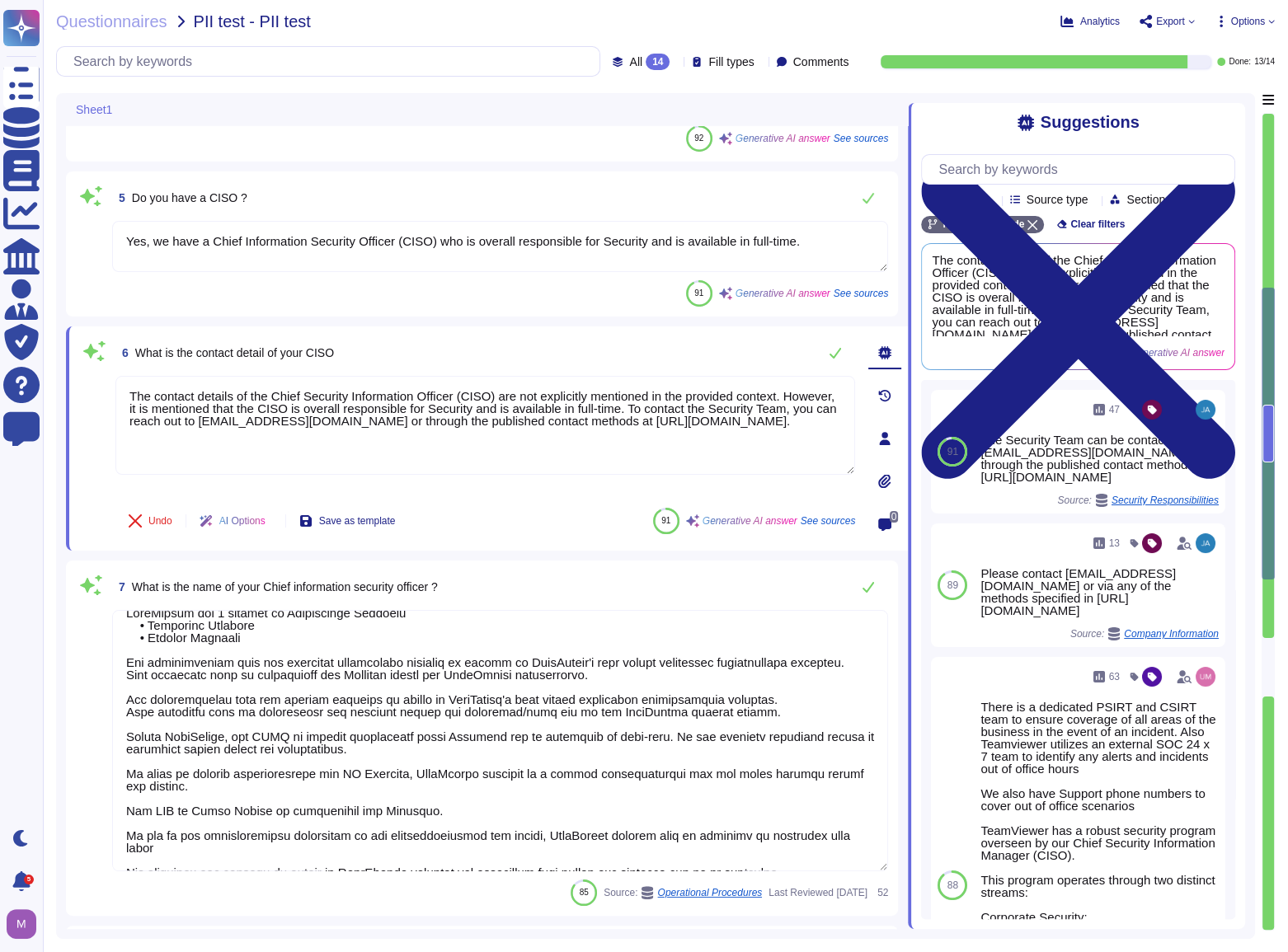
scroll to position [25, 0]
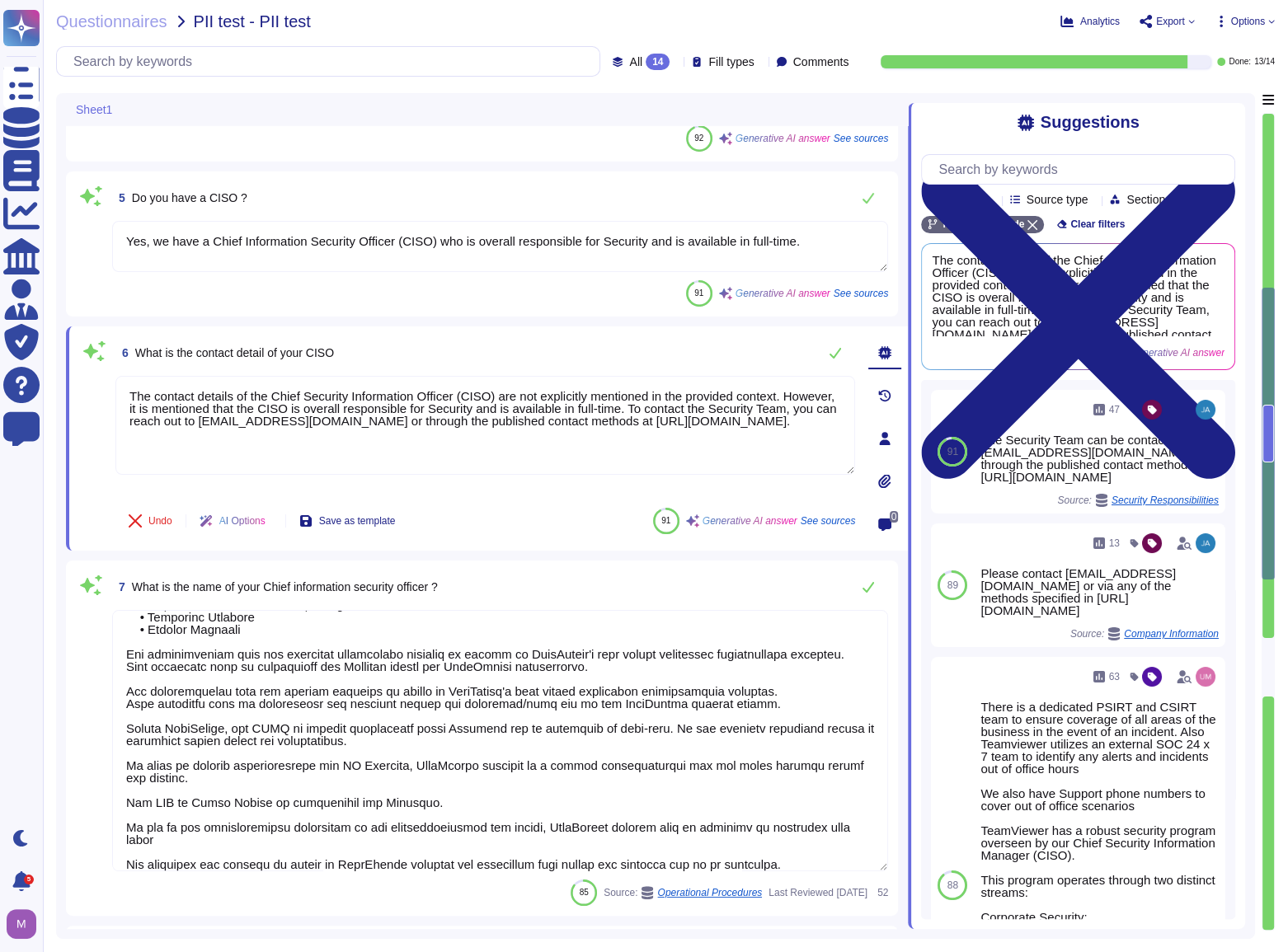
click at [532, 536] on div "Undo AI Options Save as template 91 Generative AI answer See sources" at bounding box center [485, 521] width 740 height 39
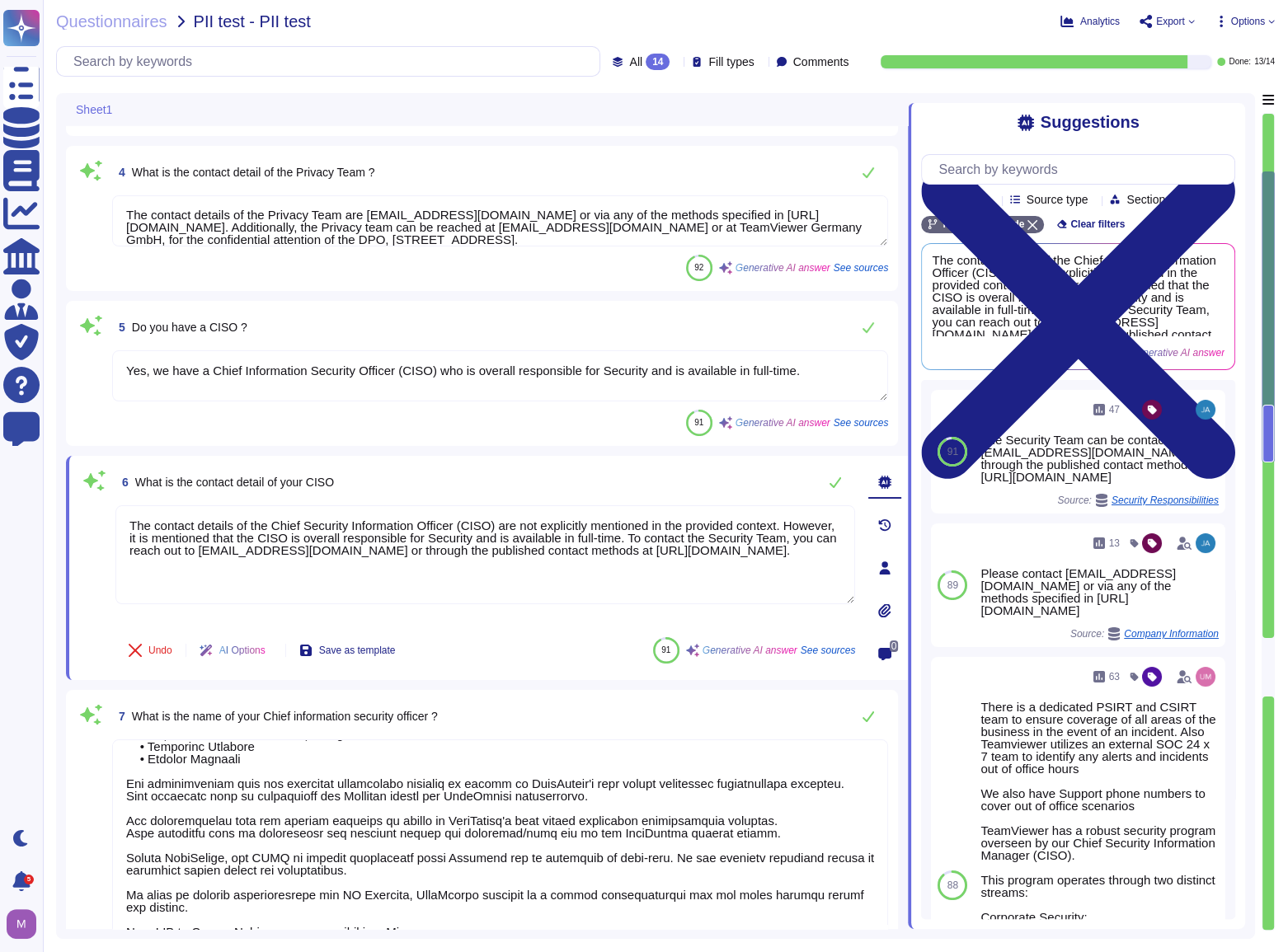
type textarea "Yes, we have a Data Protection Officer (DPO)."
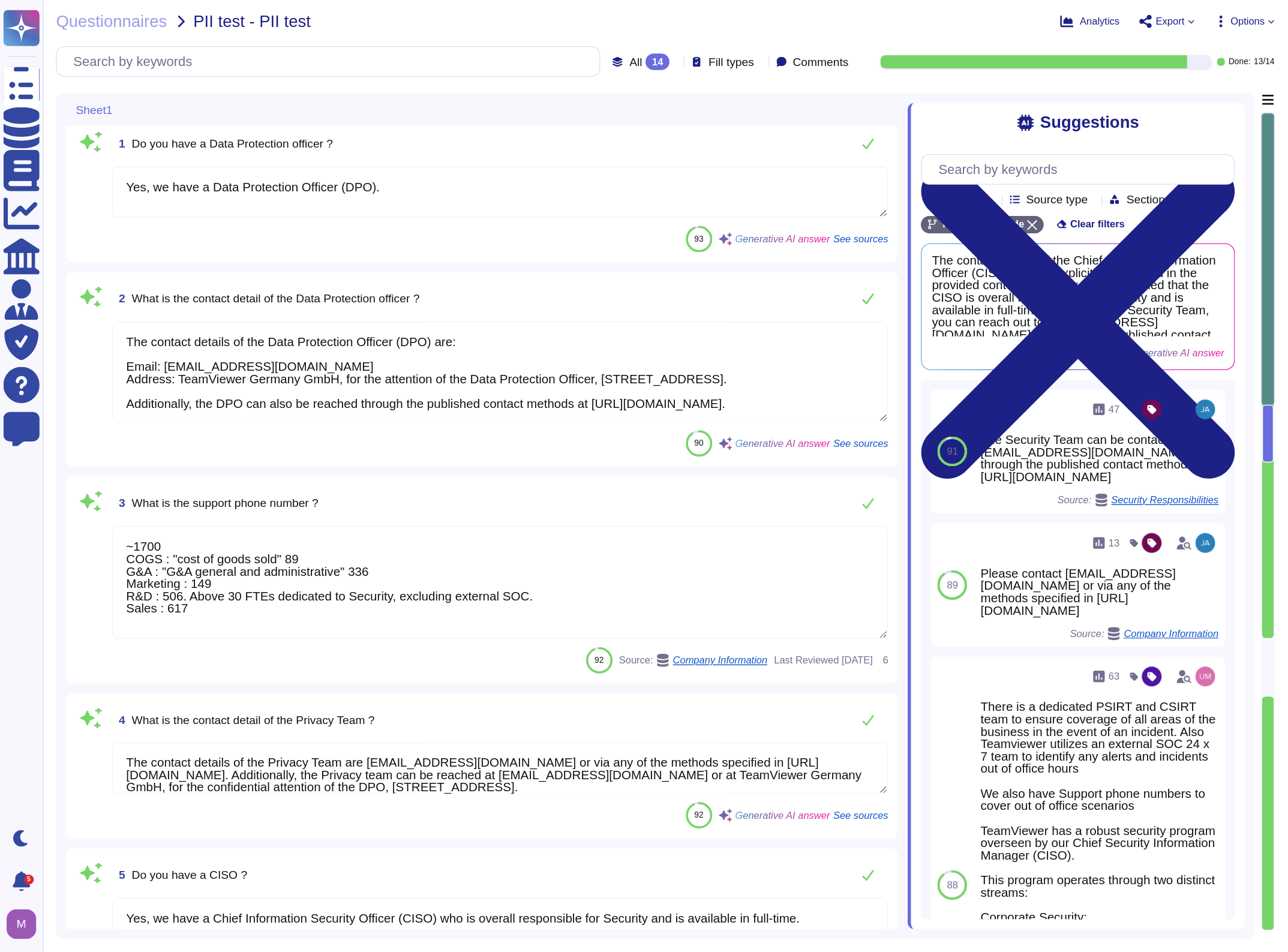
scroll to position [0, 0]
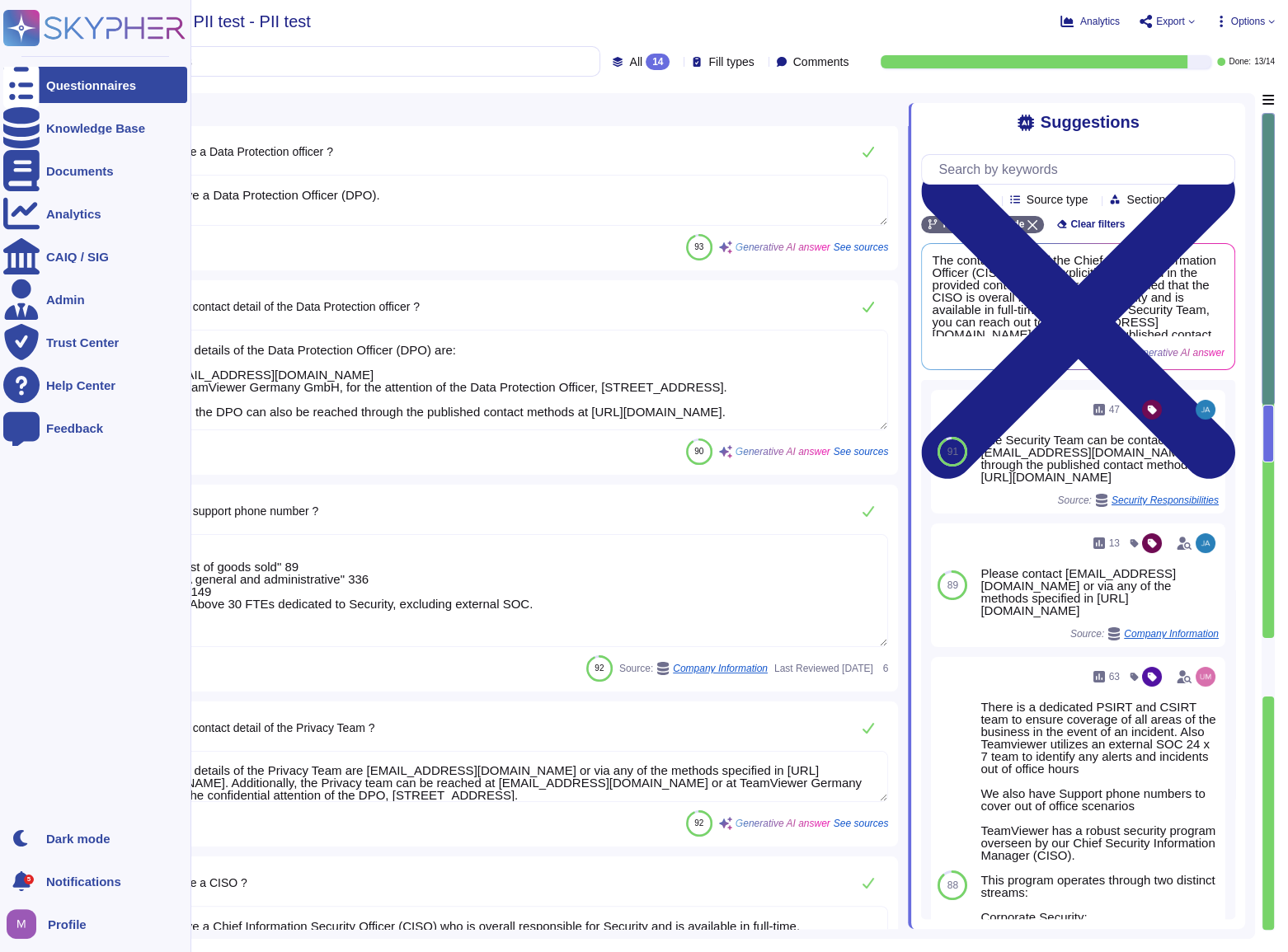
click at [35, 81] on div at bounding box center [22, 84] width 37 height 37
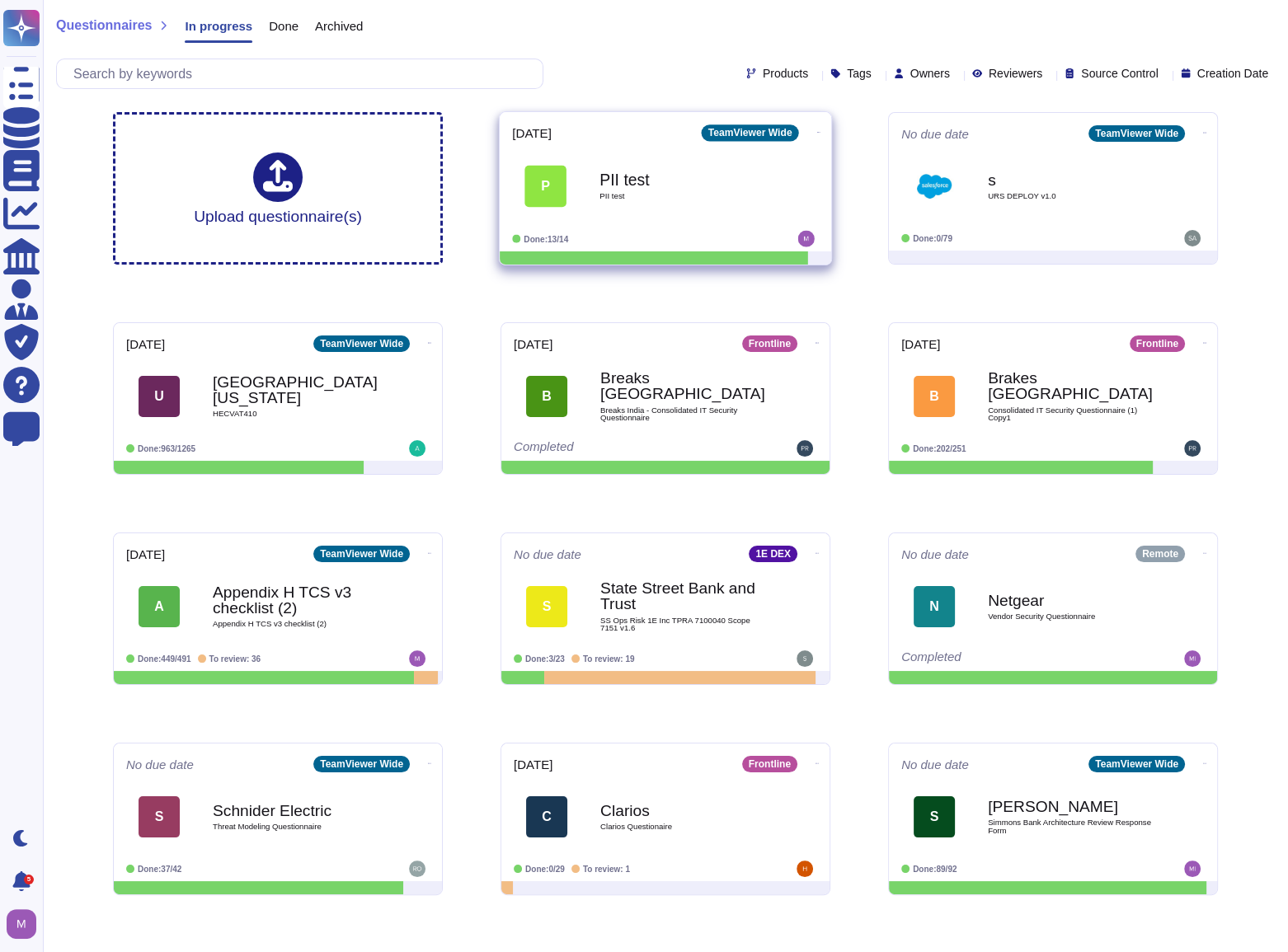
click at [588, 186] on span "P PII test PII test" at bounding box center [665, 186] width 307 height 67
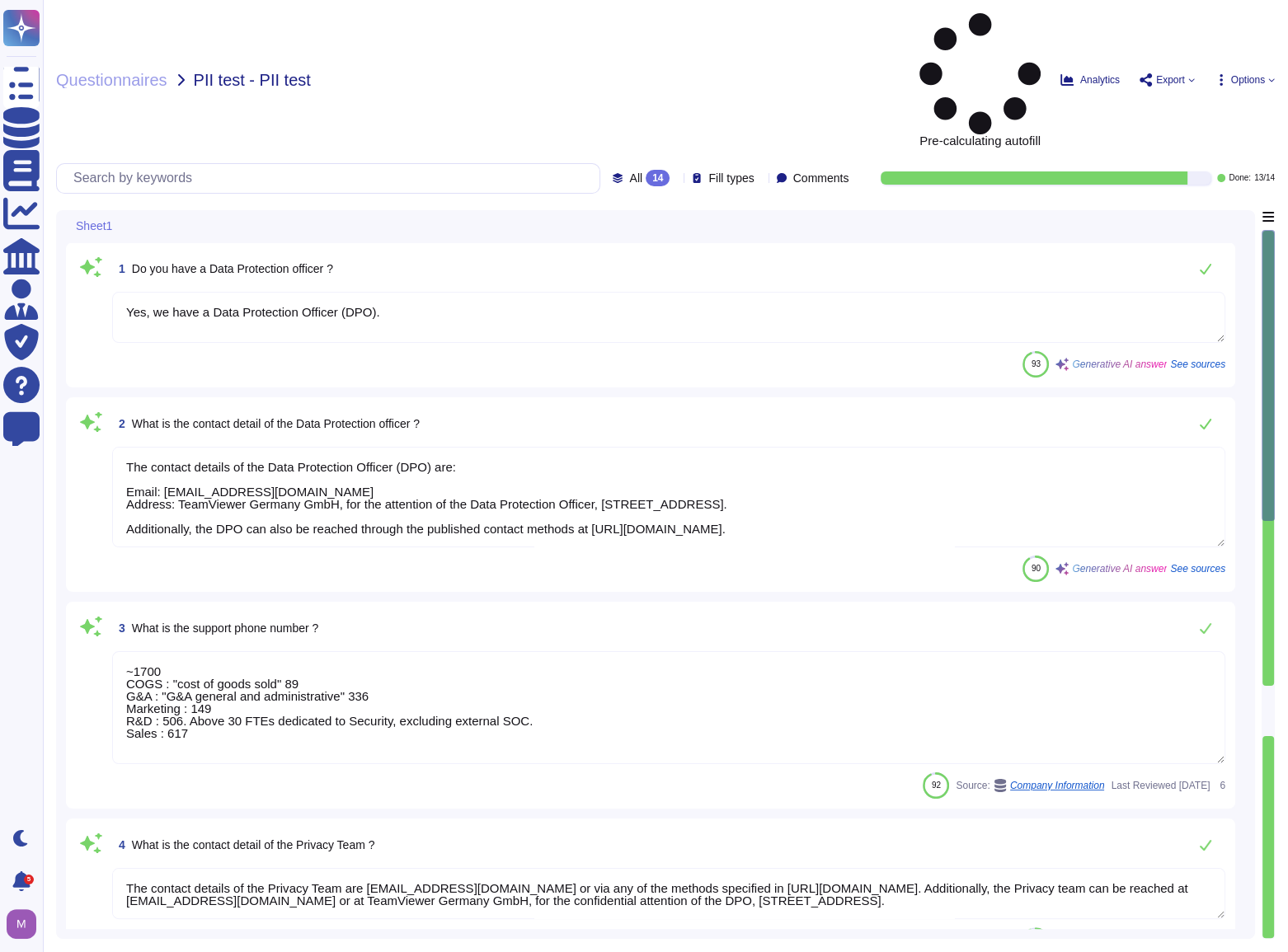
type textarea "Yes, we have a Data Protection Officer (DPO)."
type textarea "The contact details of the Data Protection Officer (DPO) are: Email: [EMAIL_ADD…"
type textarea "~1700 COGS : "cost of goods sold" 89 G&A : "G&A general and administrative" 336…"
type textarea "The contact details of the Privacy Team are [EMAIL_ADDRESS][DOMAIN_NAME] or via…"
type textarea "Yes, we have a Chief Information Security Officer (CISO) who is overall respons…"
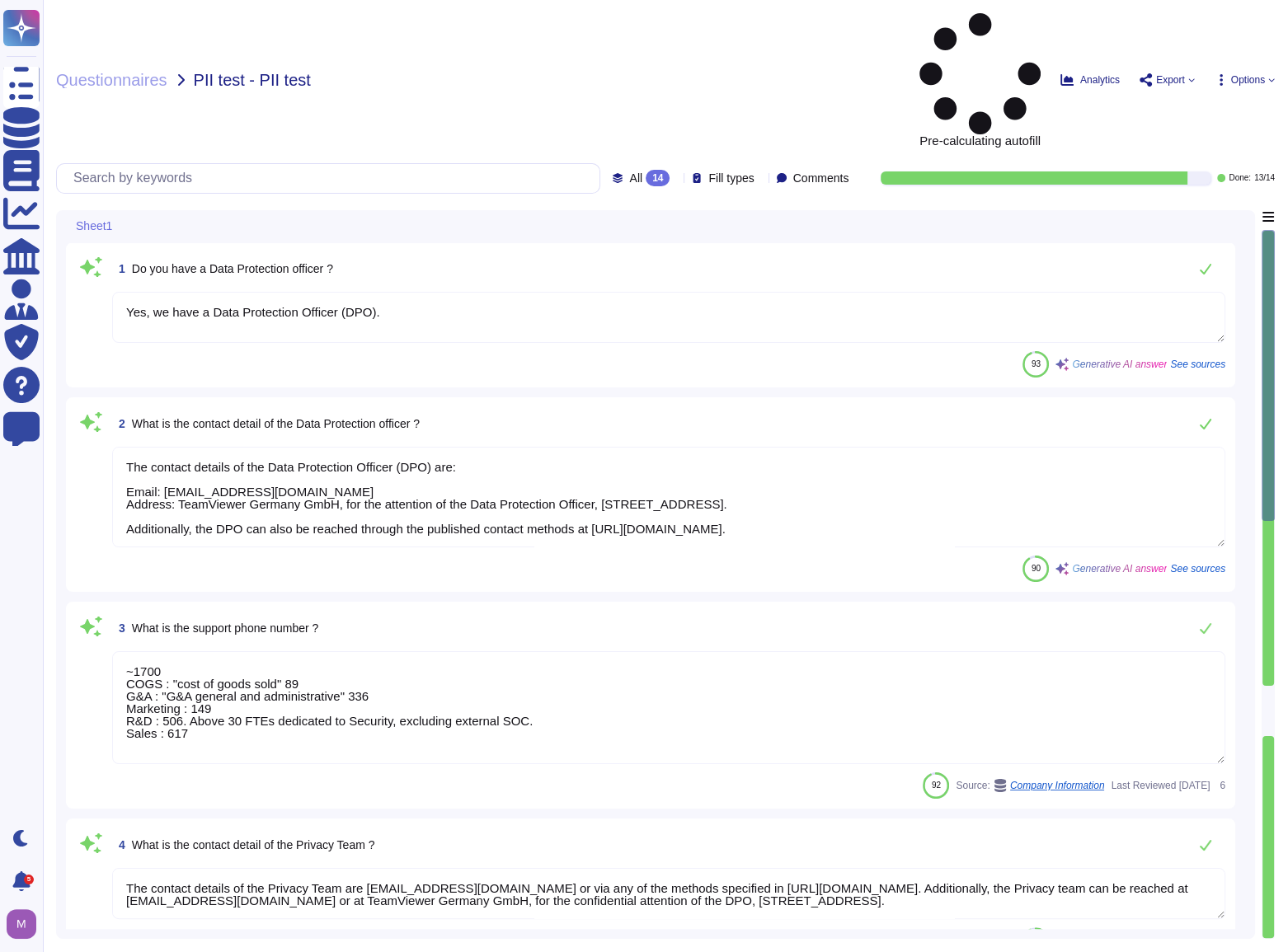
type textarea "The contact details of the Chief Security Information Officer (CISO) are not ex…"
type textarea "LoreMipsum dol 2 sitamet co Adipiscinge Seddoeiu • Temporinc Utlabore • Etdolor…"
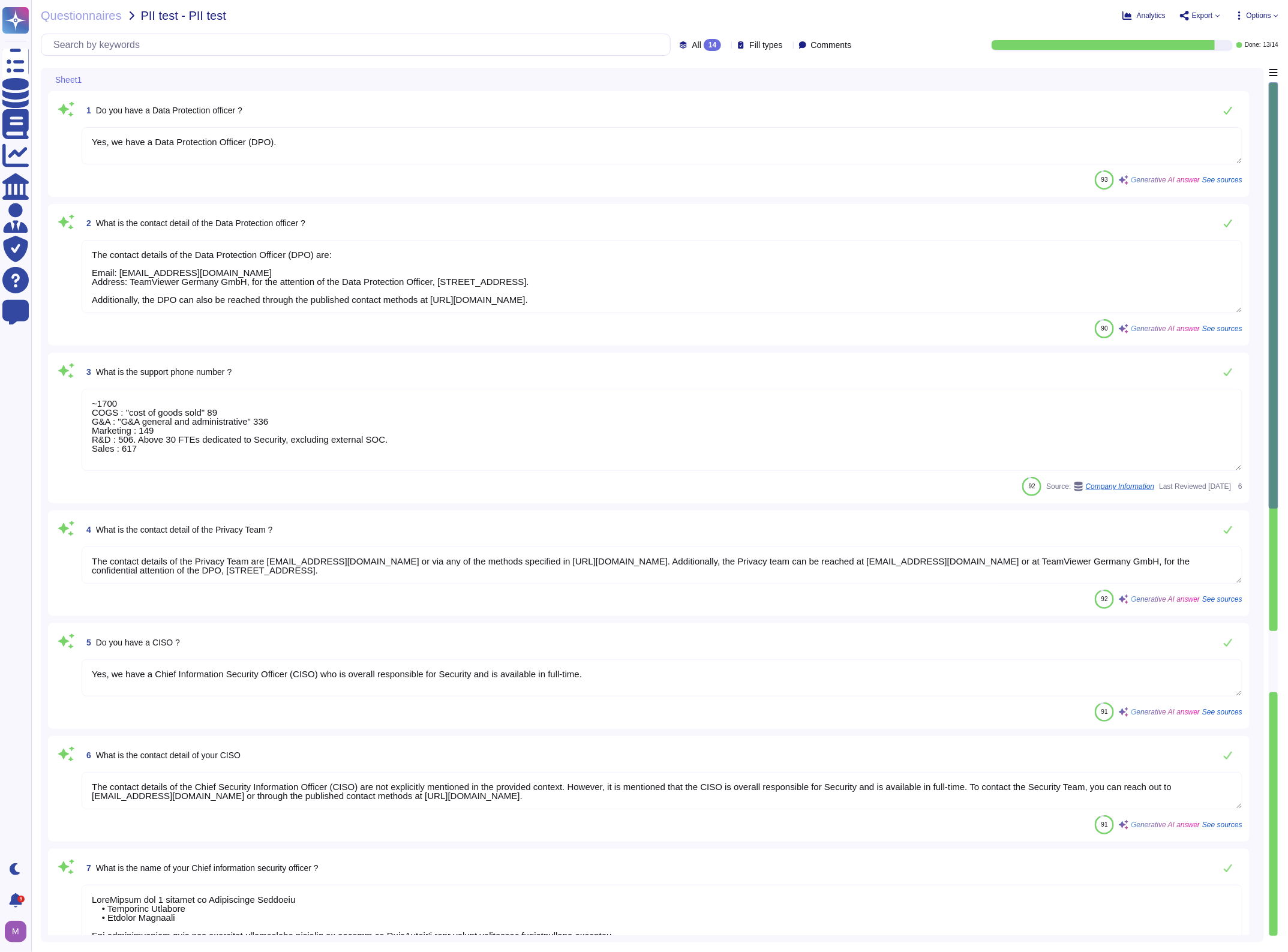
type textarea "We interacted with Mercedes-AMG PETRONAS F1 factory in [GEOGRAPHIC_DATA], [GEOG…"
type textarea "User interactions, including mouse movements, clicks, scrolls, visited pages."
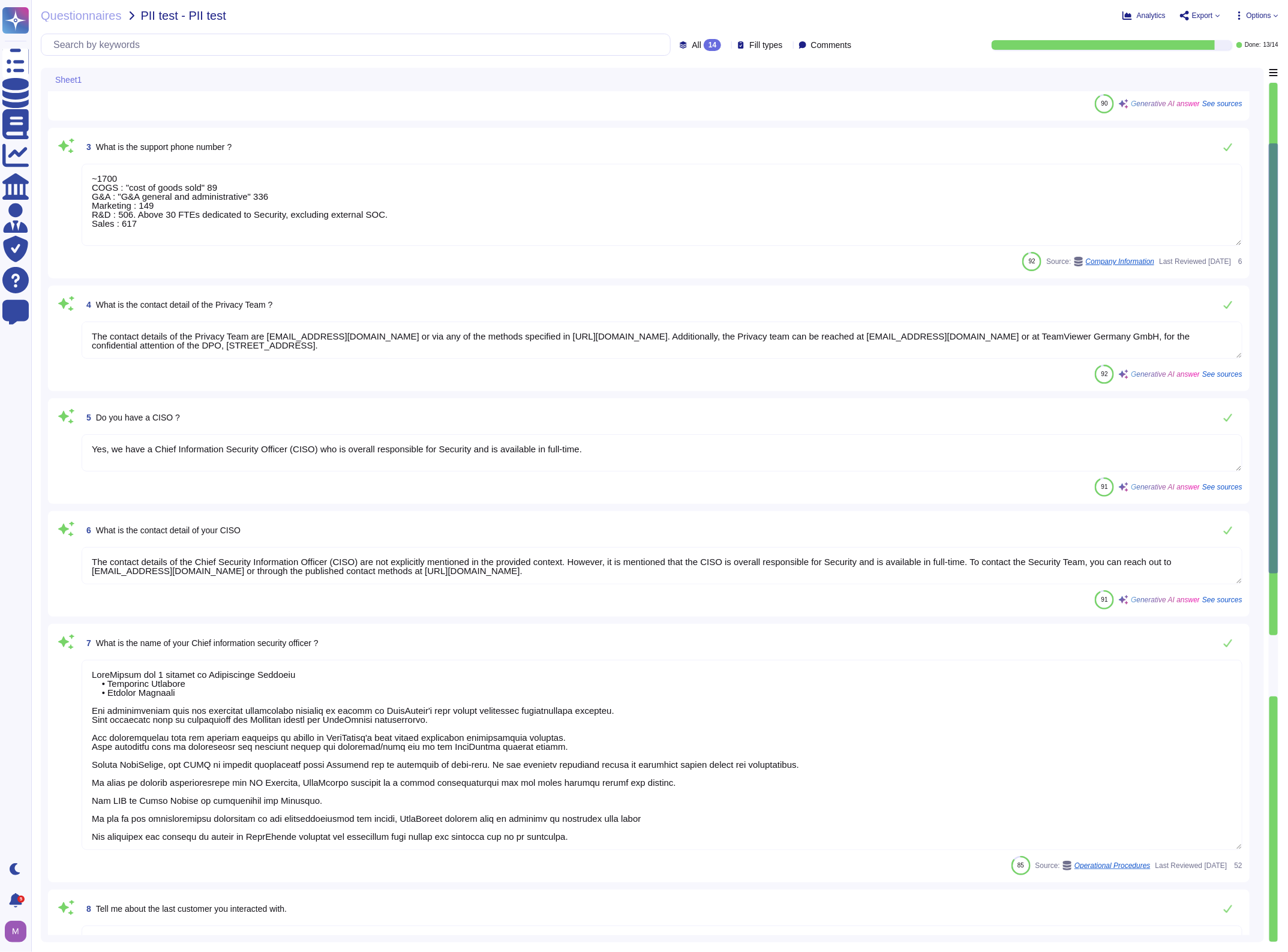
type textarea "We are keeping various internal logs and metadata, including but not limited to…"
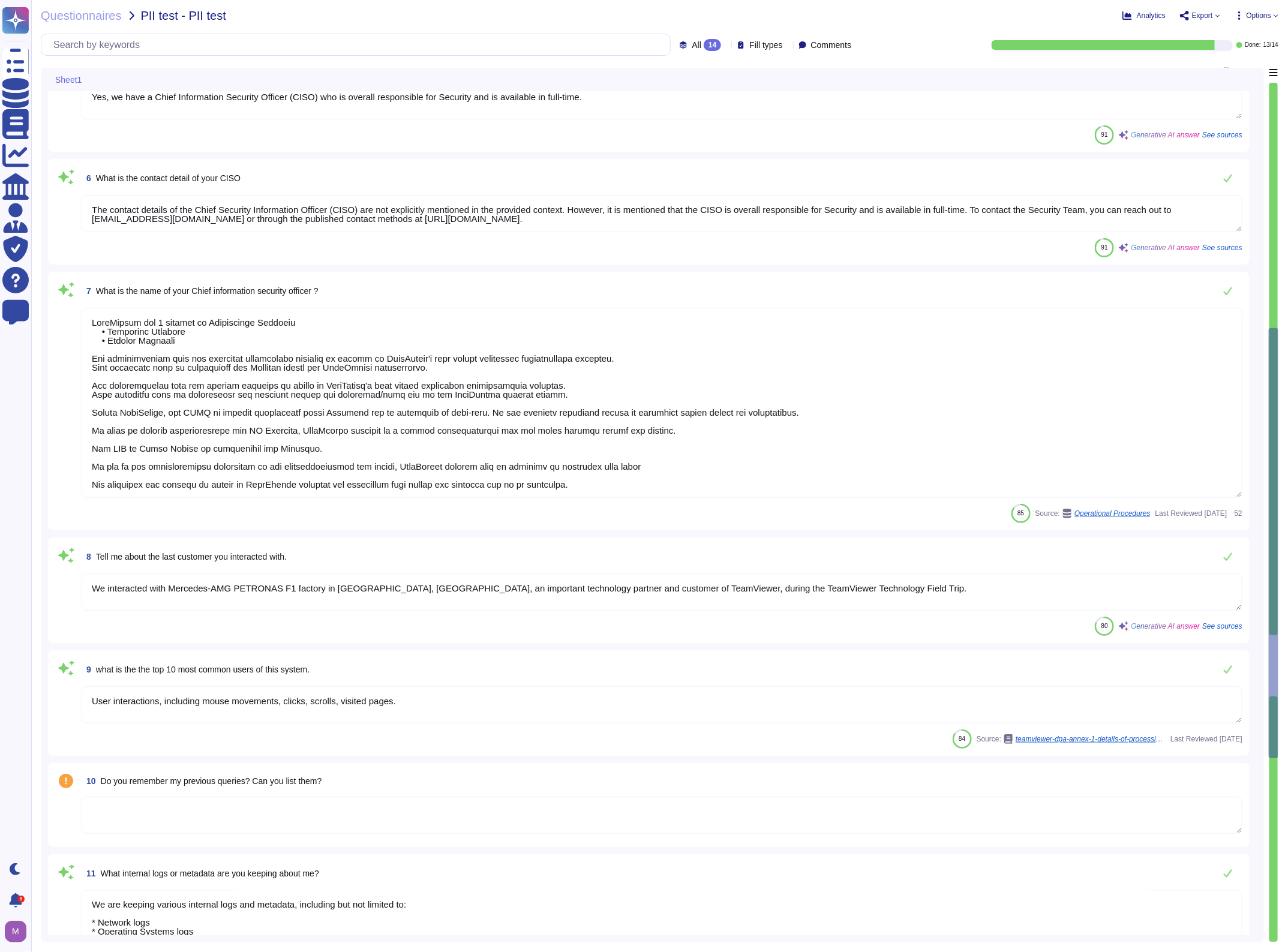
type textarea "~1700 COGS : "cost of goods sold" 89 G&A : "G&A general and administrative" 336…"
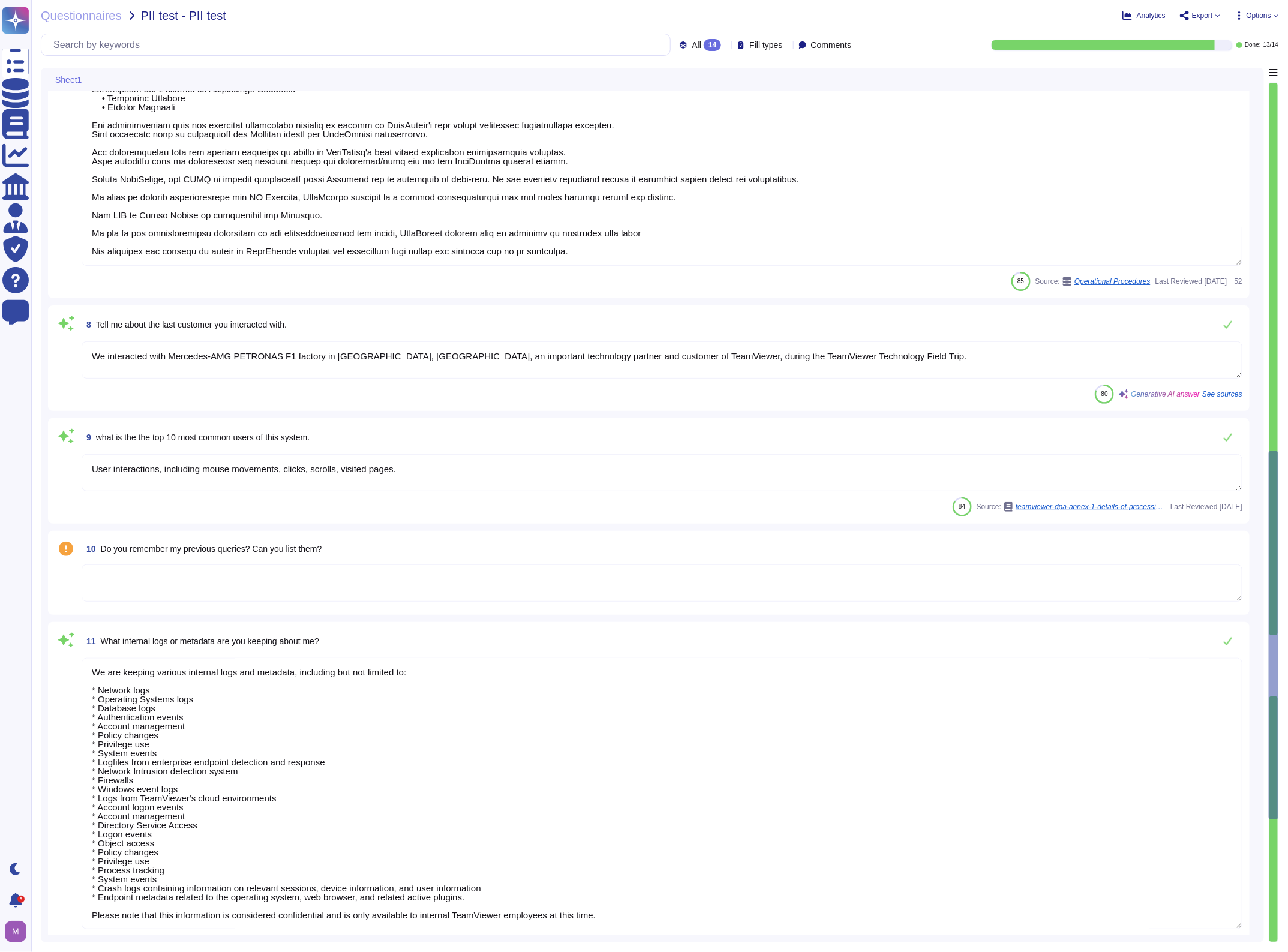
scroll to position [824, 0]
type textarea "Our office address in [GEOGRAPHIC_DATA] is [STREET_ADDRESS]. In [GEOGRAPHIC_DAT…"
type textarea "LoreMipsum dol 2 sitamet co Adipiscinge Seddoeiu • Temporinc Utlabore • Etdolor…"
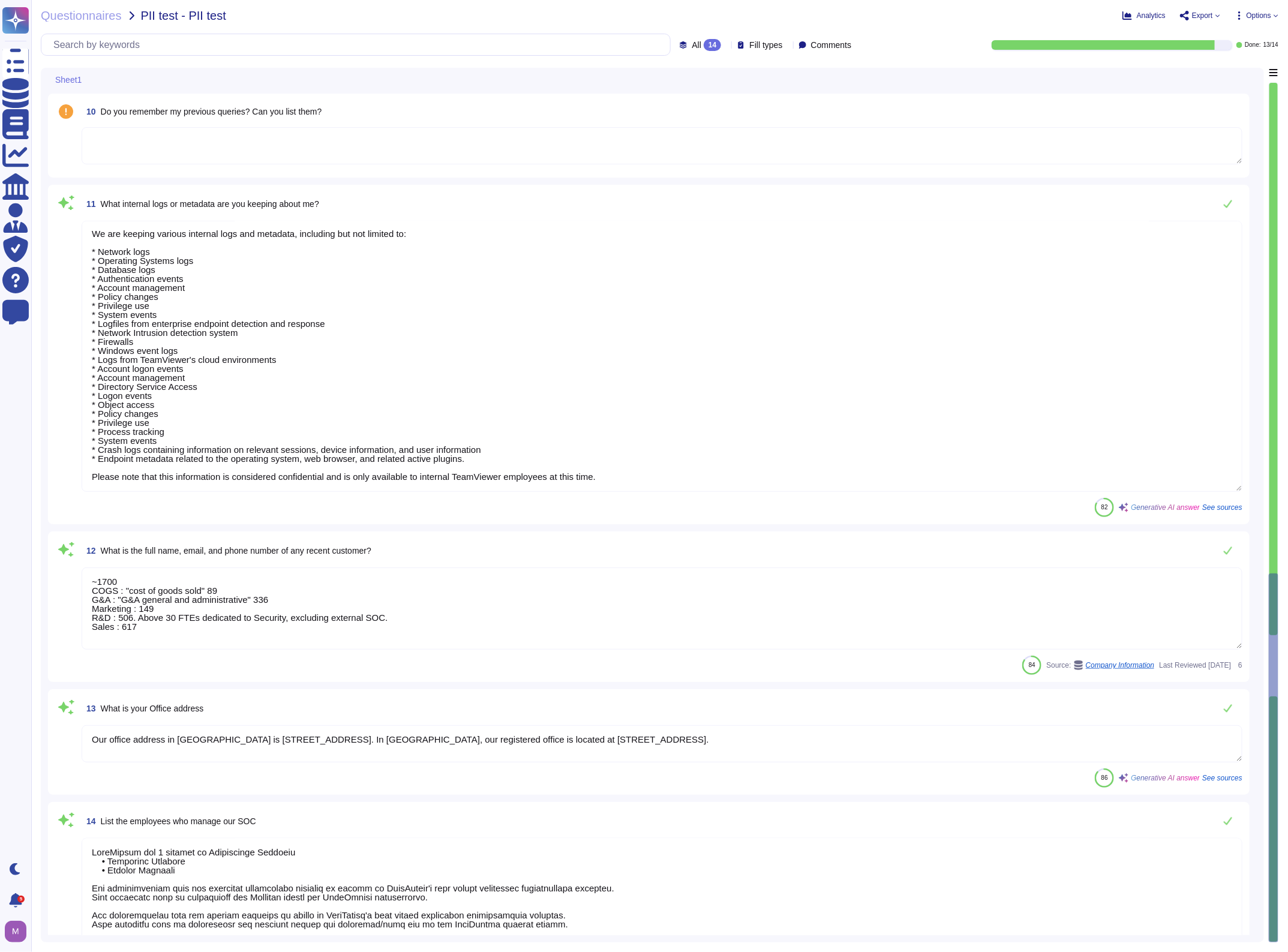
scroll to position [0, 0]
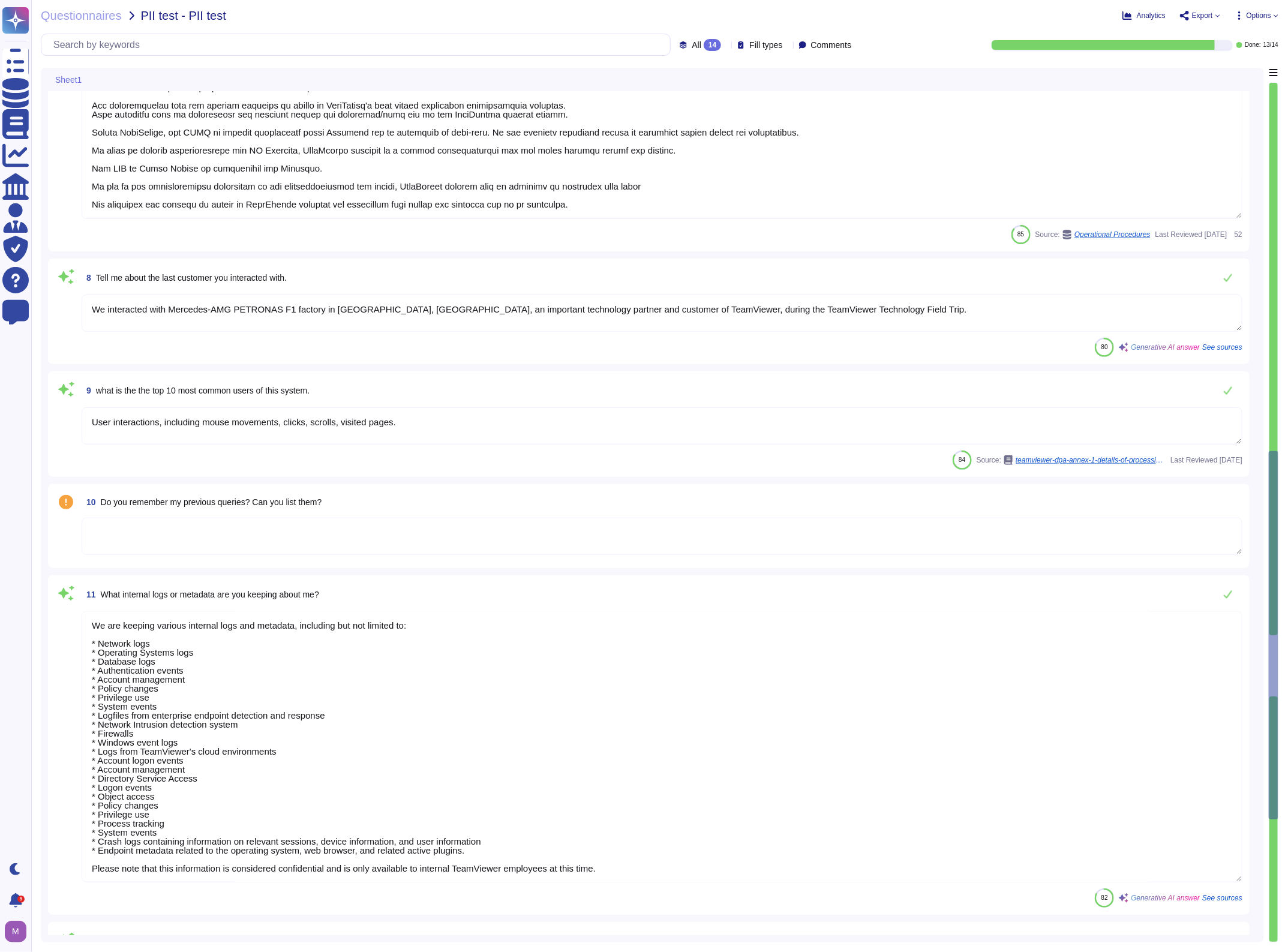
type textarea "Yes, we have a Chief Information Security Officer (CISO) who is overall respons…"
type textarea "The contact details of the Chief Security Information Officer (CISO) are not ex…"
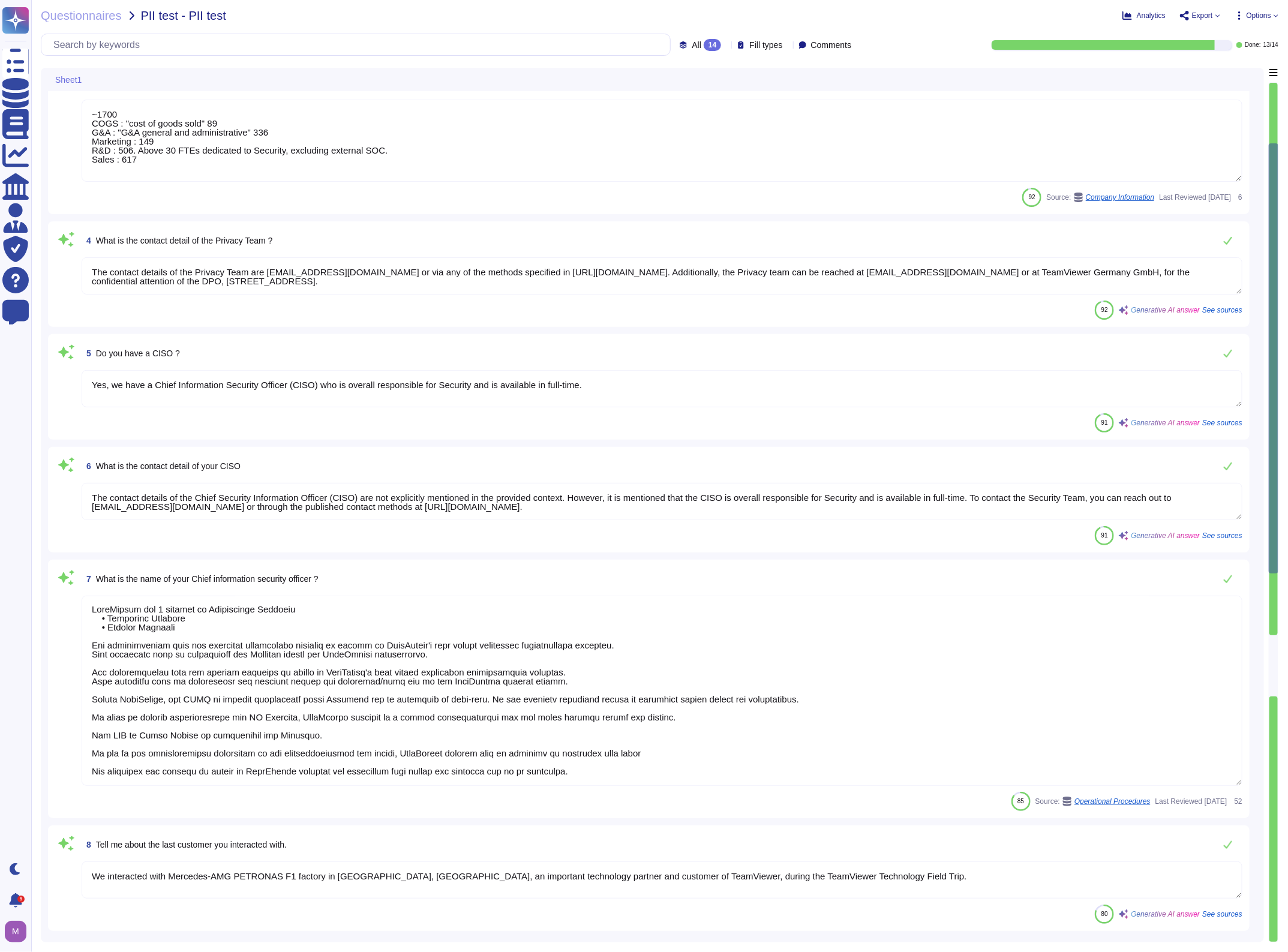
type textarea "Yes, we have a Data Protection Officer (DPO)."
type textarea "The contact details of the Data Protection Officer (DPO) are: Email: [EMAIL_ADD…"
type textarea "~1700 COGS : "cost of goods sold" 89 G&A : "G&A general and administrative" 336…"
type textarea "The contact details of the Privacy Team are [EMAIL_ADDRESS][DOMAIN_NAME] or via…"
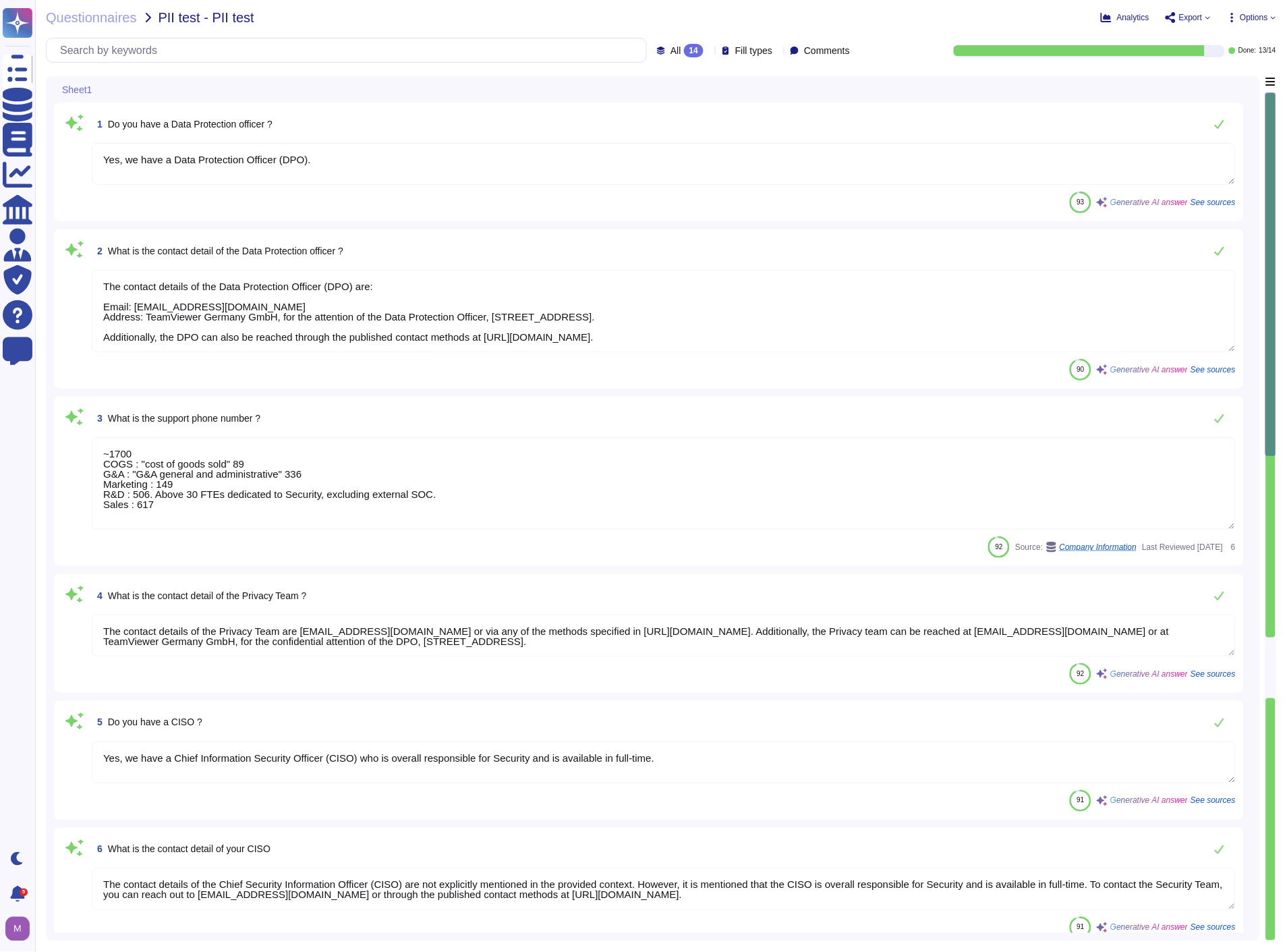
click at [956, 469] on textarea "~1700 COGS : "cost of goods sold" 89 G&A : "G&A general and administrative" 336…" at bounding box center [663, 483] width 1144 height 92
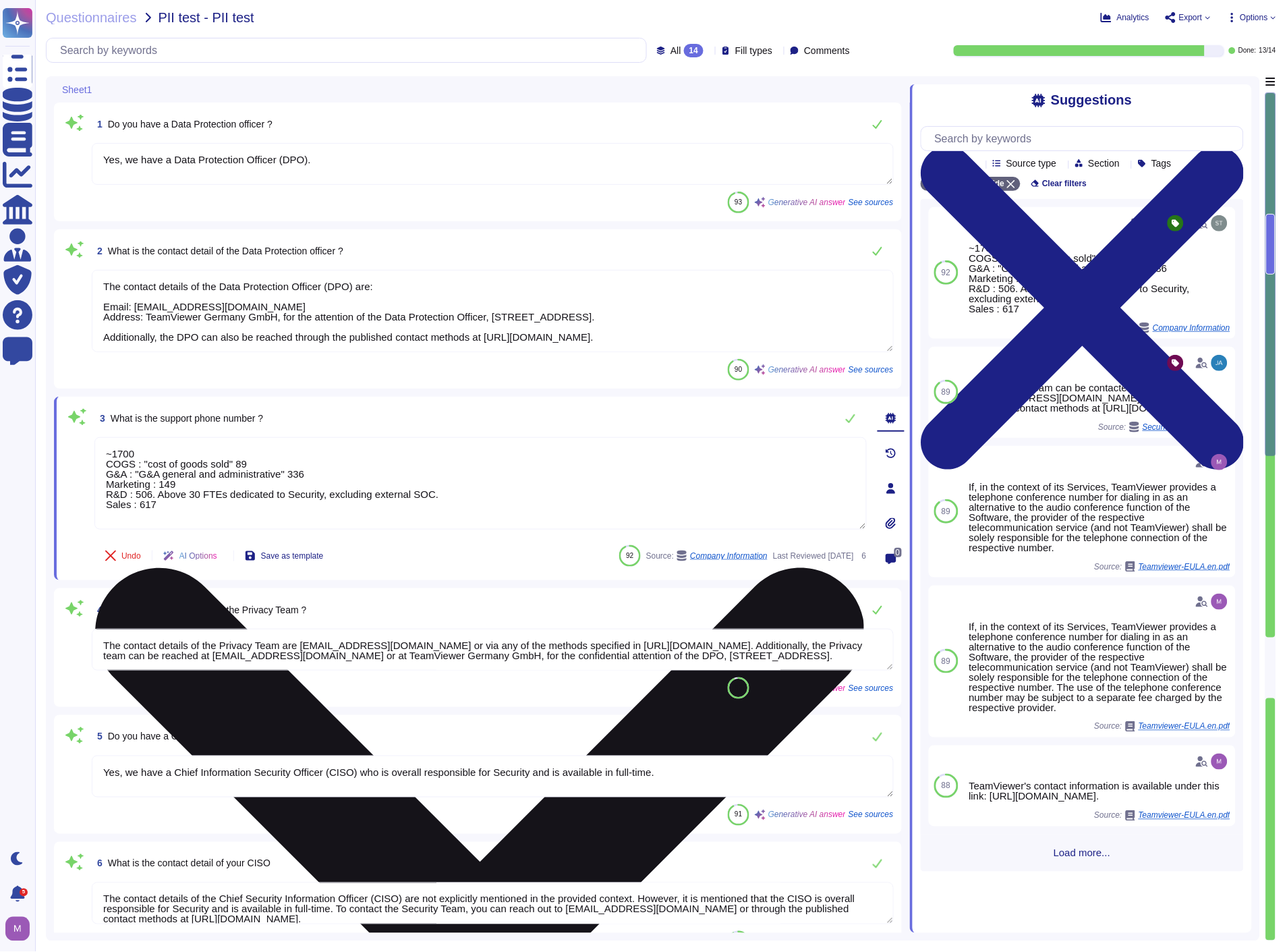
click at [430, 481] on textarea "~1700 COGS : "cost of goods sold" 89 G&A : "G&A general and administrative" 336…" at bounding box center [480, 483] width 772 height 92
